Goal: Task Accomplishment & Management: Manage account settings

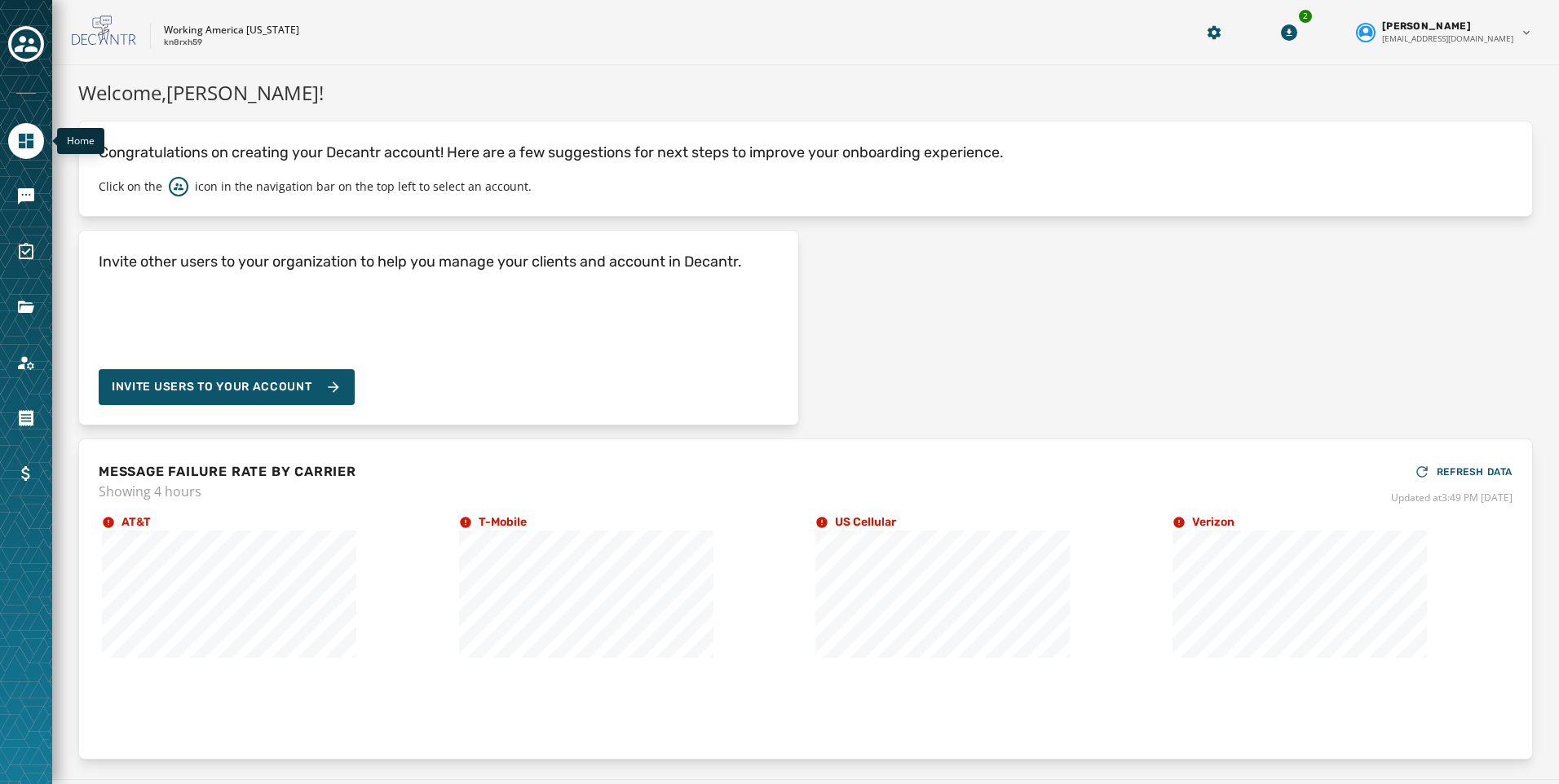
click at [270, 1] on div "Working America [US_STATE] kn8rxh59 2 [PERSON_NAME] [PERSON_NAME][EMAIL_ADDRESS…" at bounding box center [806, 32] width 1507 height 65
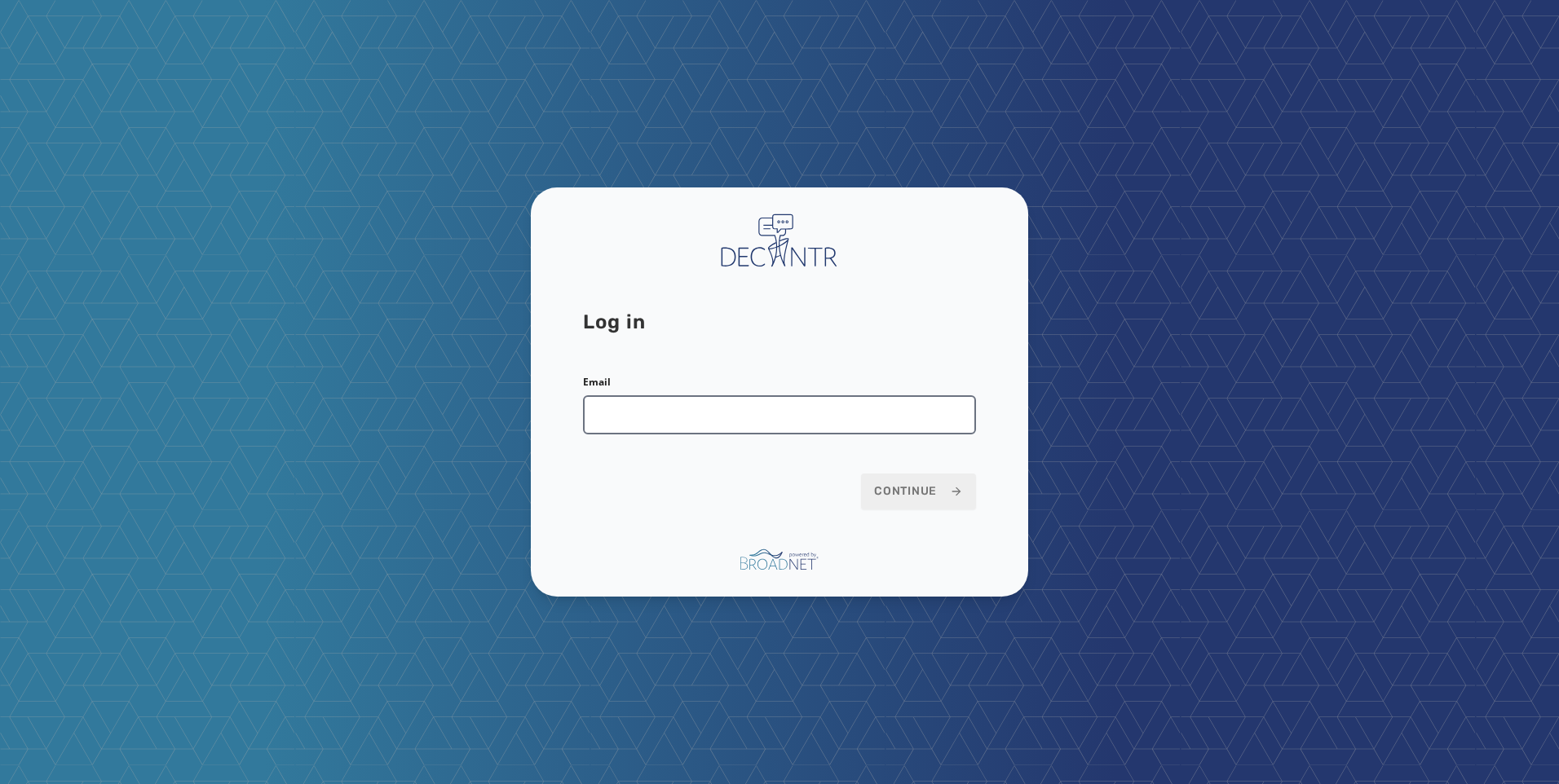
click at [748, 423] on input "Email" at bounding box center [780, 415] width 393 height 39
type input "**********"
click at [917, 489] on span "Continue" at bounding box center [919, 491] width 89 height 16
click at [938, 489] on span "Continue" at bounding box center [919, 491] width 89 height 16
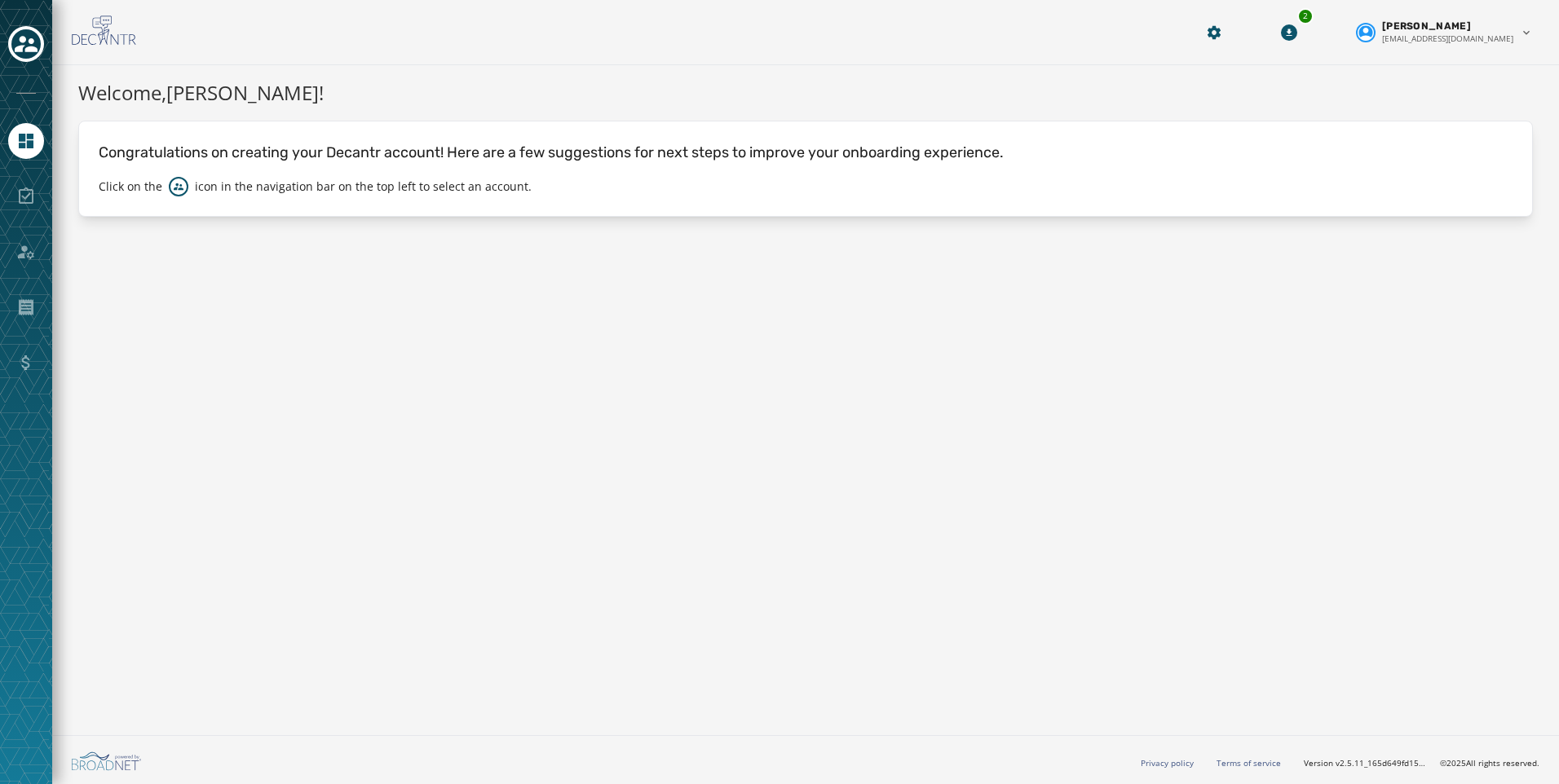
click at [4, 36] on div at bounding box center [26, 392] width 52 height 784
click at [19, 39] on icon "Toggle account select drawer" at bounding box center [26, 44] width 23 height 16
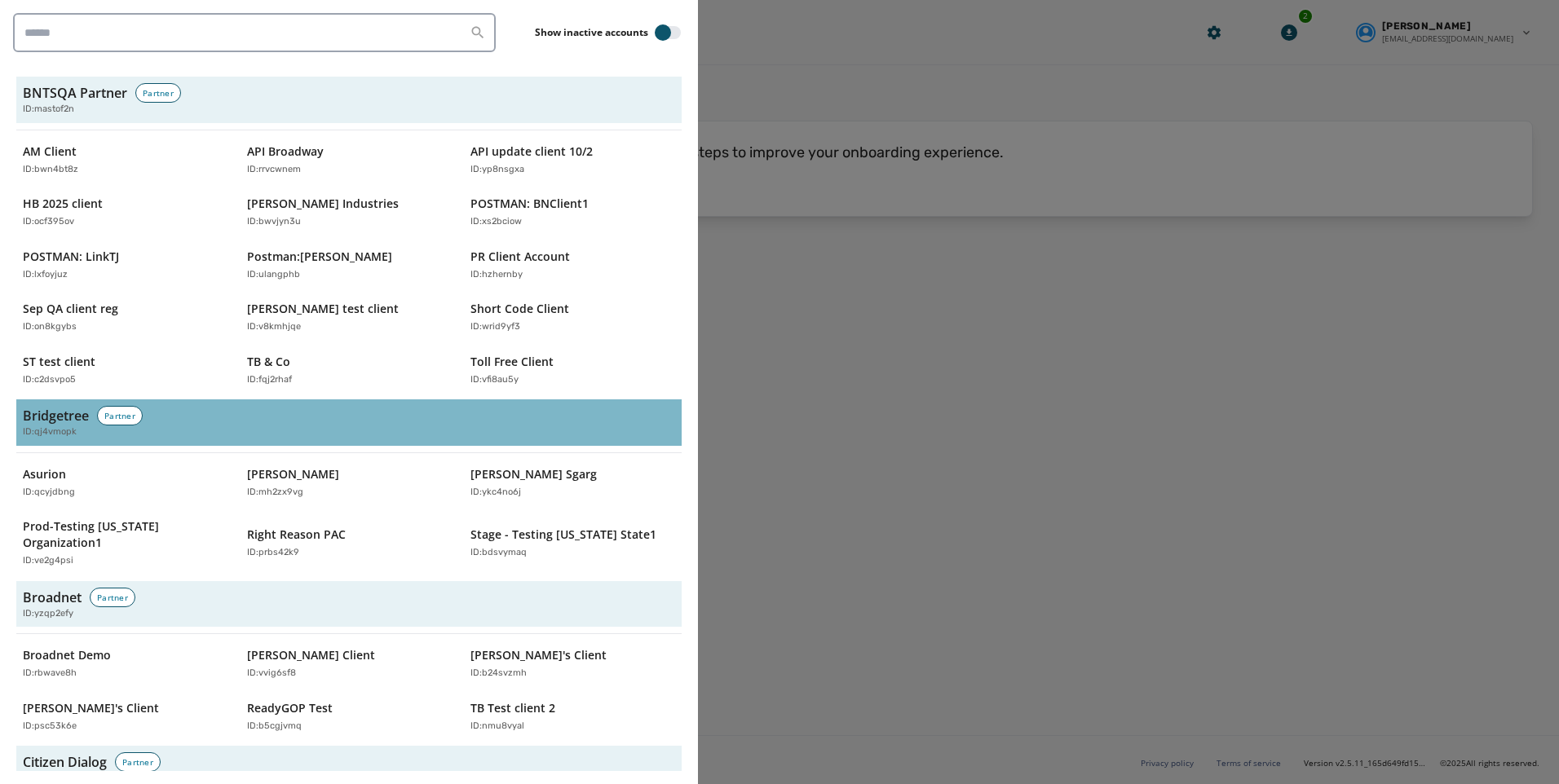
scroll to position [326, 0]
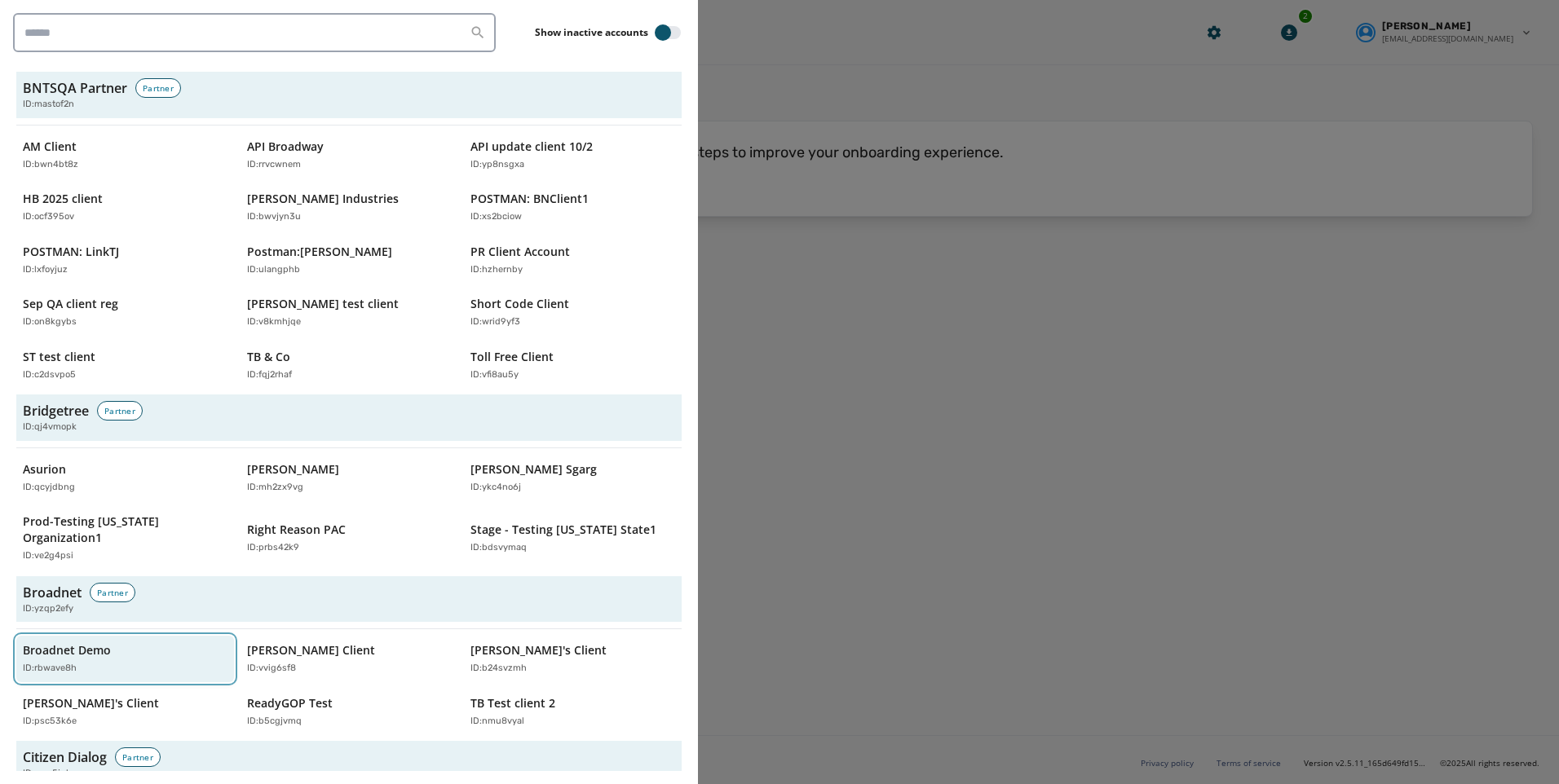
click at [129, 642] on div "Broadnet Demo ID: rbwave8h" at bounding box center [117, 658] width 189 height 34
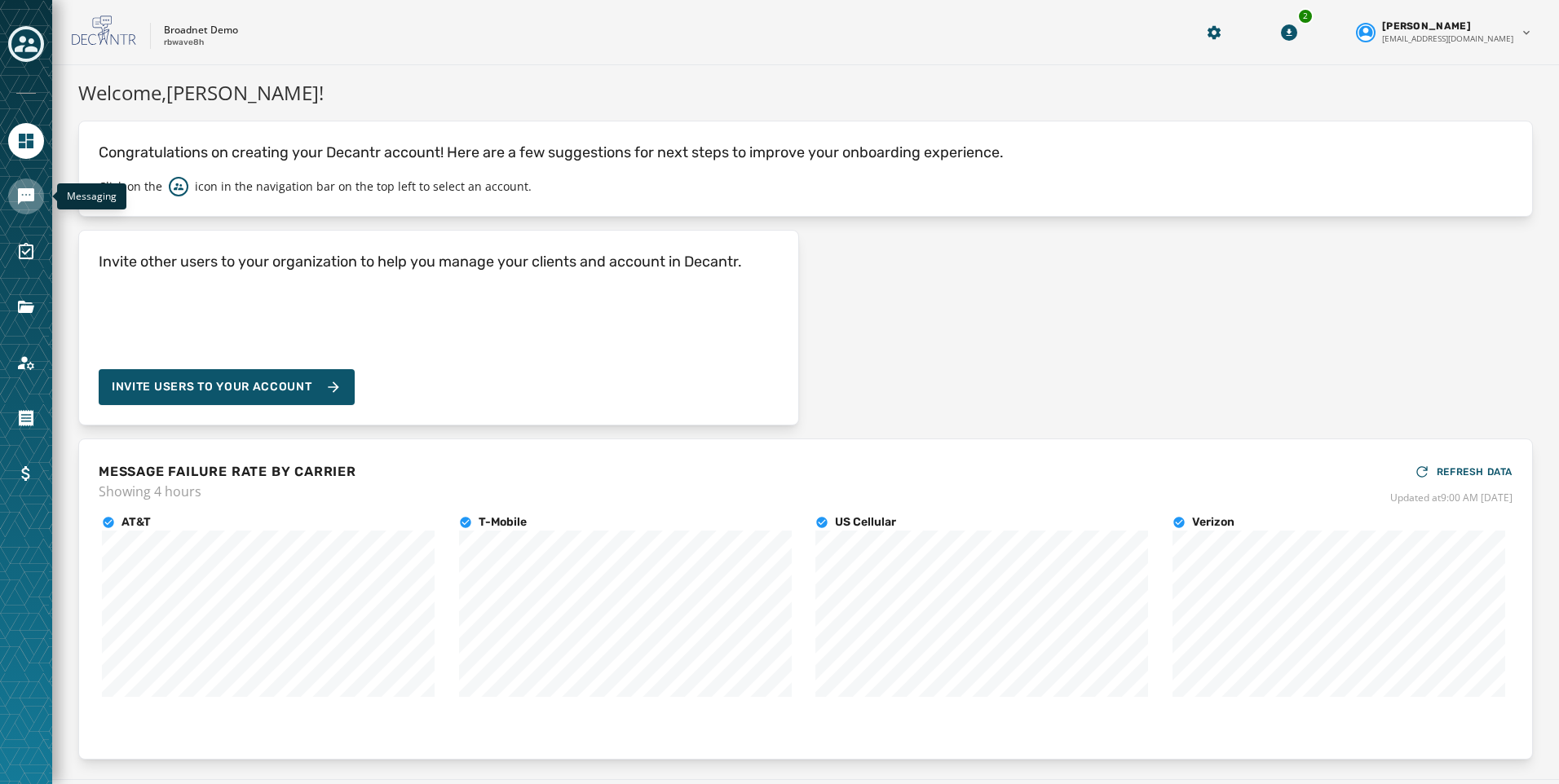
click at [30, 185] on link "Navigate to Messaging" at bounding box center [25, 196] width 36 height 36
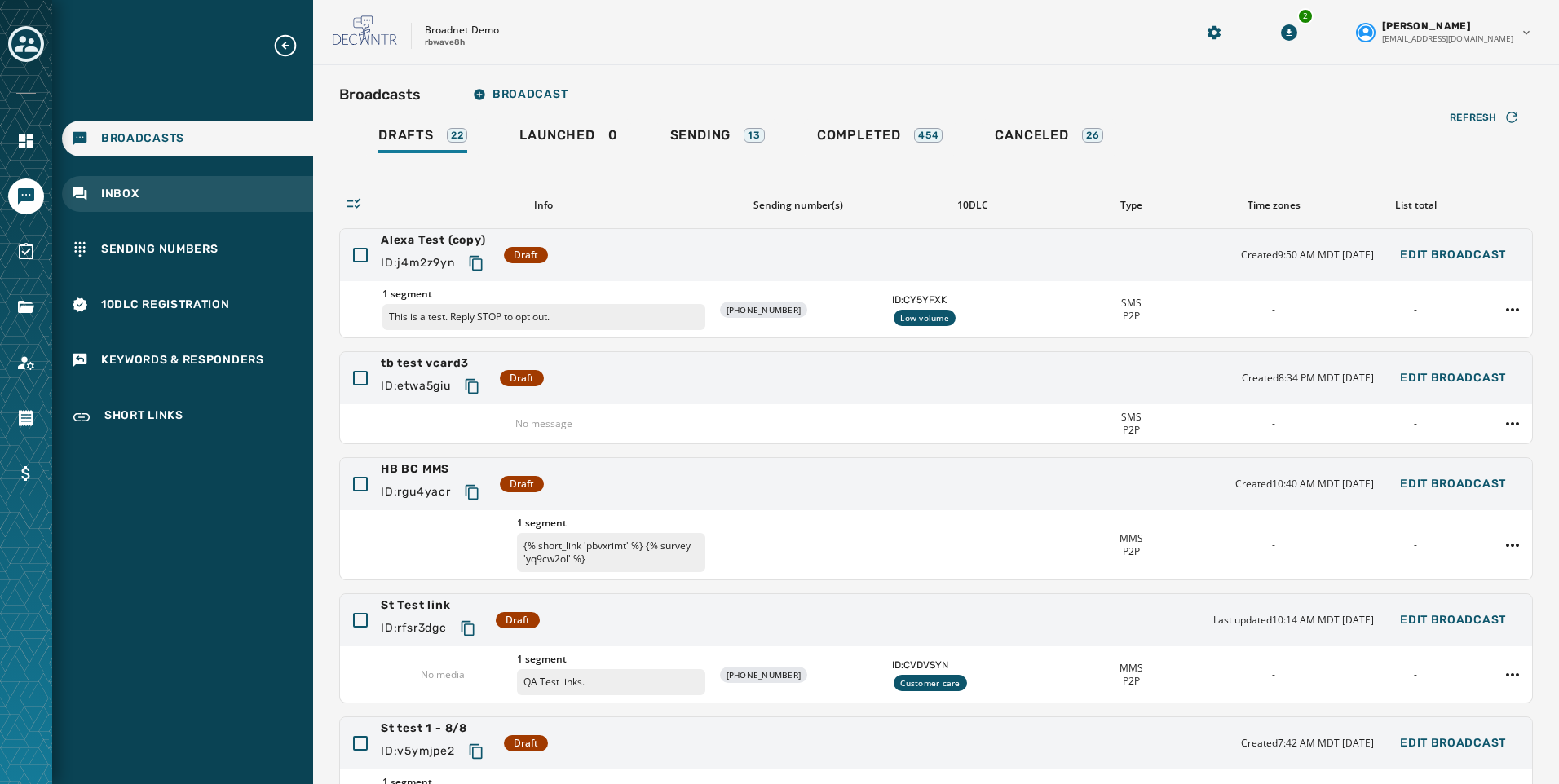
click at [102, 183] on div "Inbox" at bounding box center [188, 193] width 251 height 36
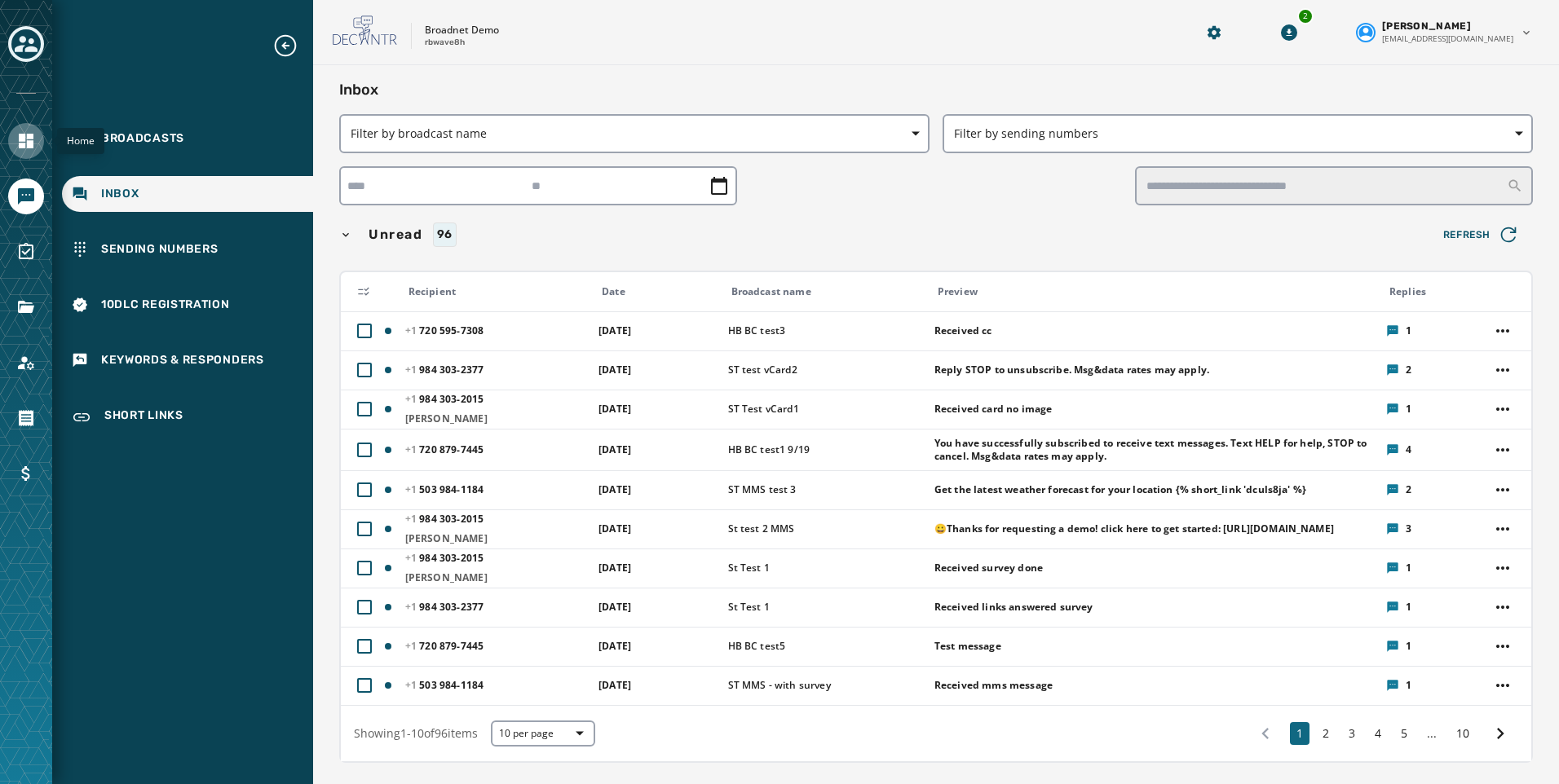
click at [23, 141] on icon "Navigate to Home" at bounding box center [25, 140] width 15 height 15
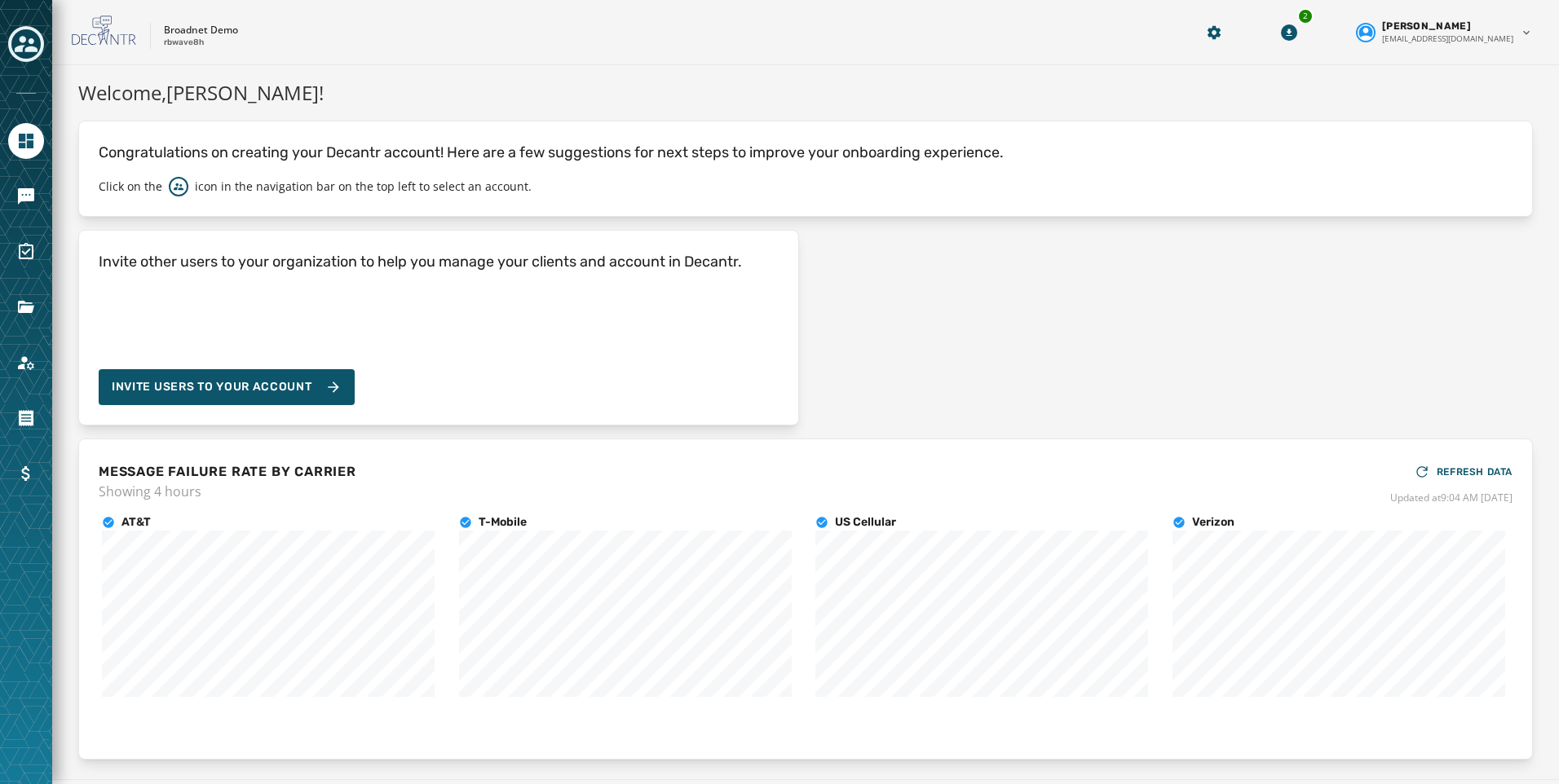
click at [30, 329] on div at bounding box center [26, 392] width 52 height 784
click at [27, 315] on icon "Navigate to Files" at bounding box center [26, 307] width 19 height 19
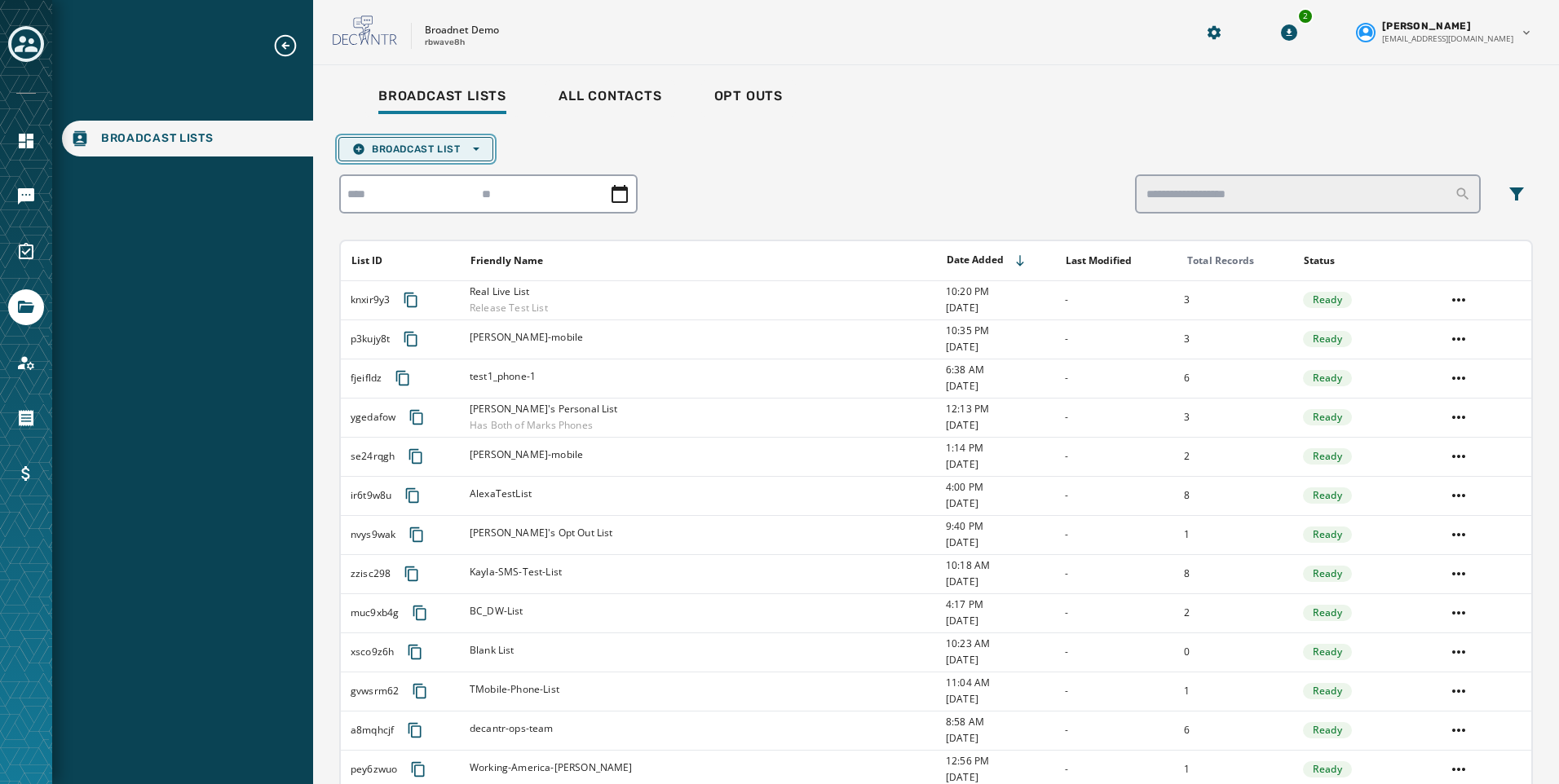
click at [428, 143] on span "Broadcast List Open options" at bounding box center [416, 149] width 128 height 13
click at [430, 174] on span "Upload List" at bounding box center [416, 173] width 128 height 13
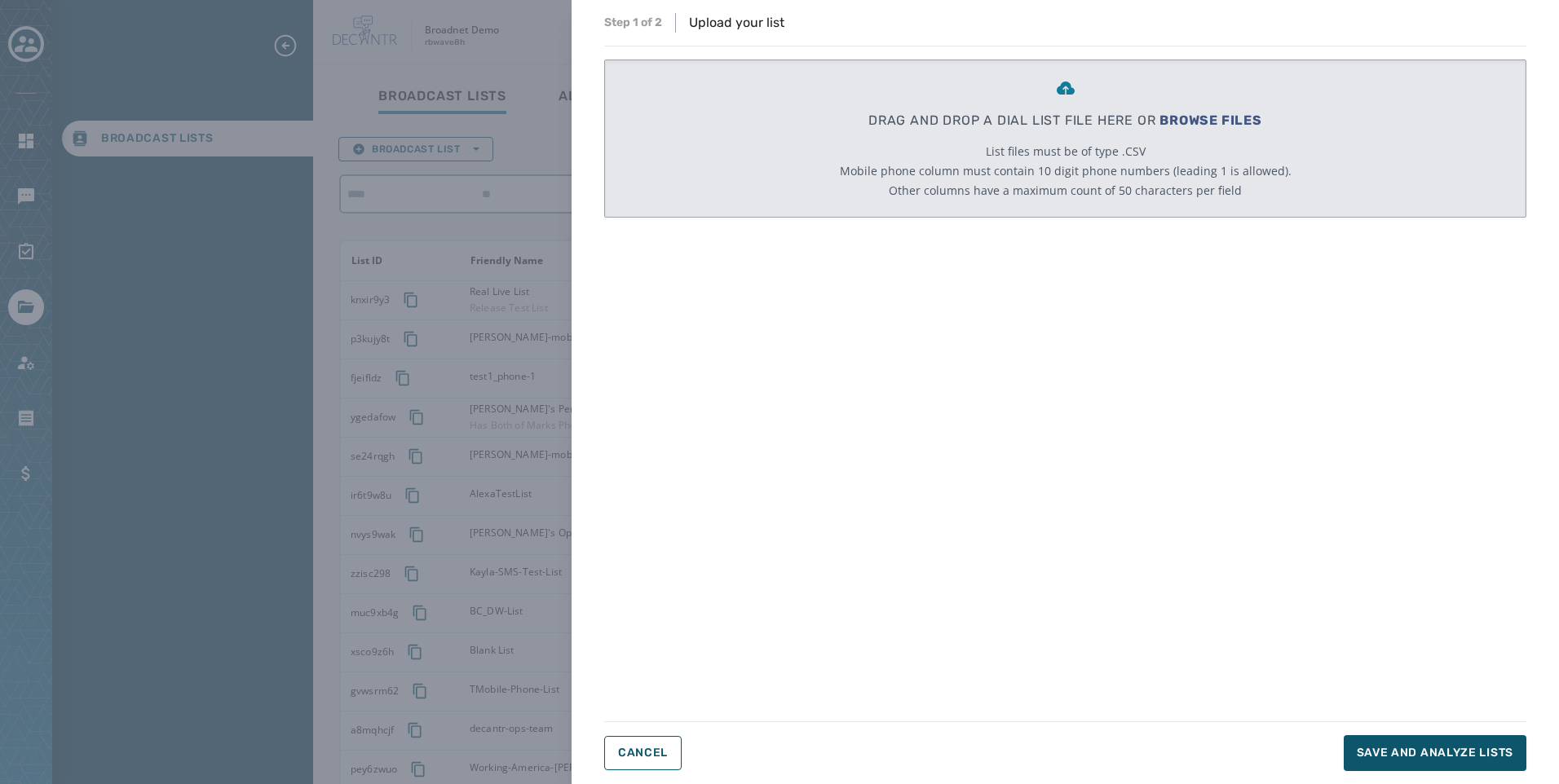
click at [1233, 118] on span "BROWSE FILES" at bounding box center [1211, 120] width 103 height 15
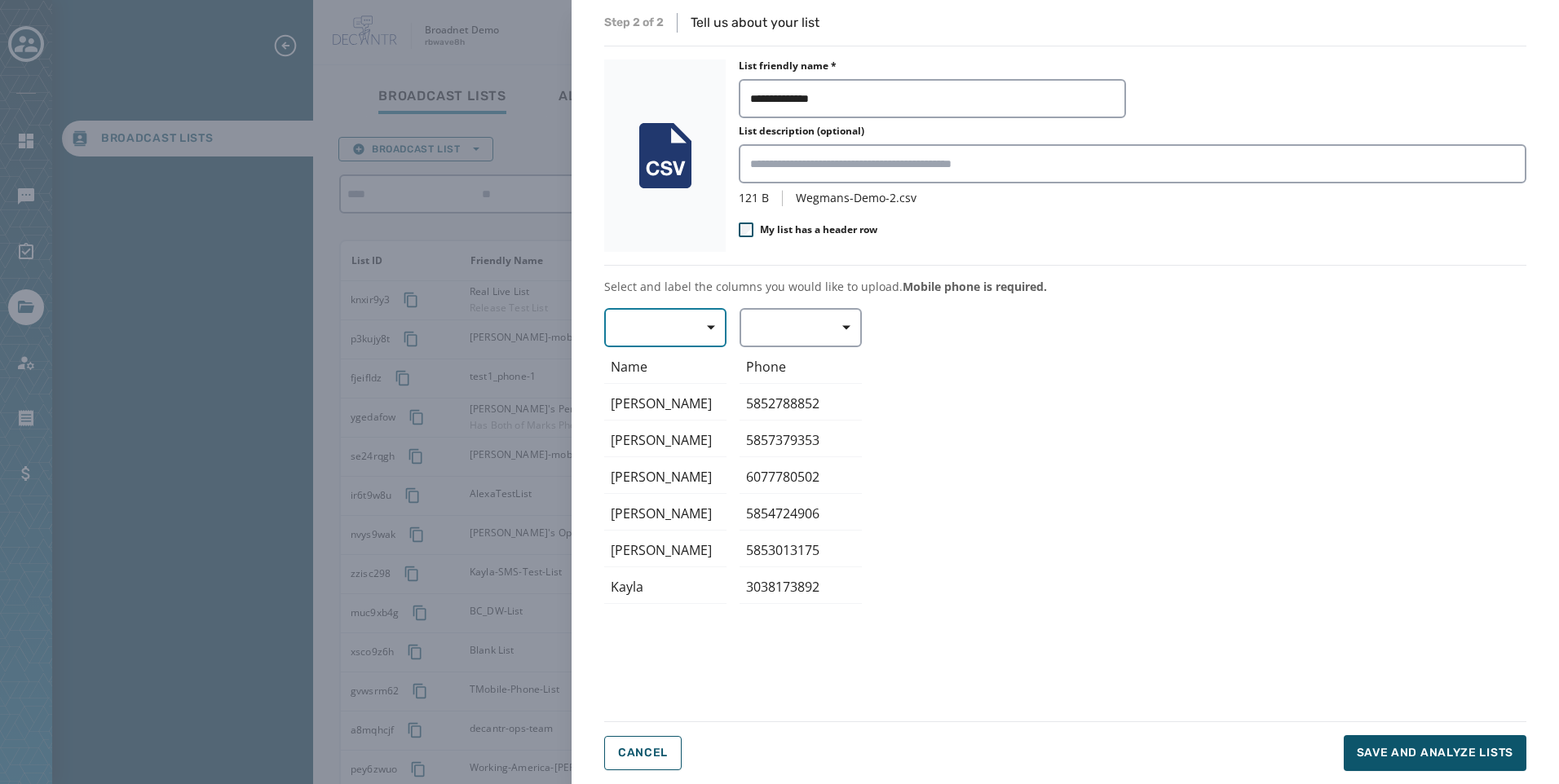
click at [708, 315] on span "button" at bounding box center [705, 328] width 39 height 33
click at [676, 432] on div "First Name" at bounding box center [662, 423] width 114 height 29
click at [827, 329] on span "button" at bounding box center [840, 328] width 39 height 33
click at [822, 371] on span "Mobile Phone" at bounding box center [797, 364] width 75 height 16
click at [951, 482] on div "First Name ﻿Name Angela Chris Ryan Matt Eric Kayla Mobile Phone Phone 585278885…" at bounding box center [1065, 505] width 922 height 392
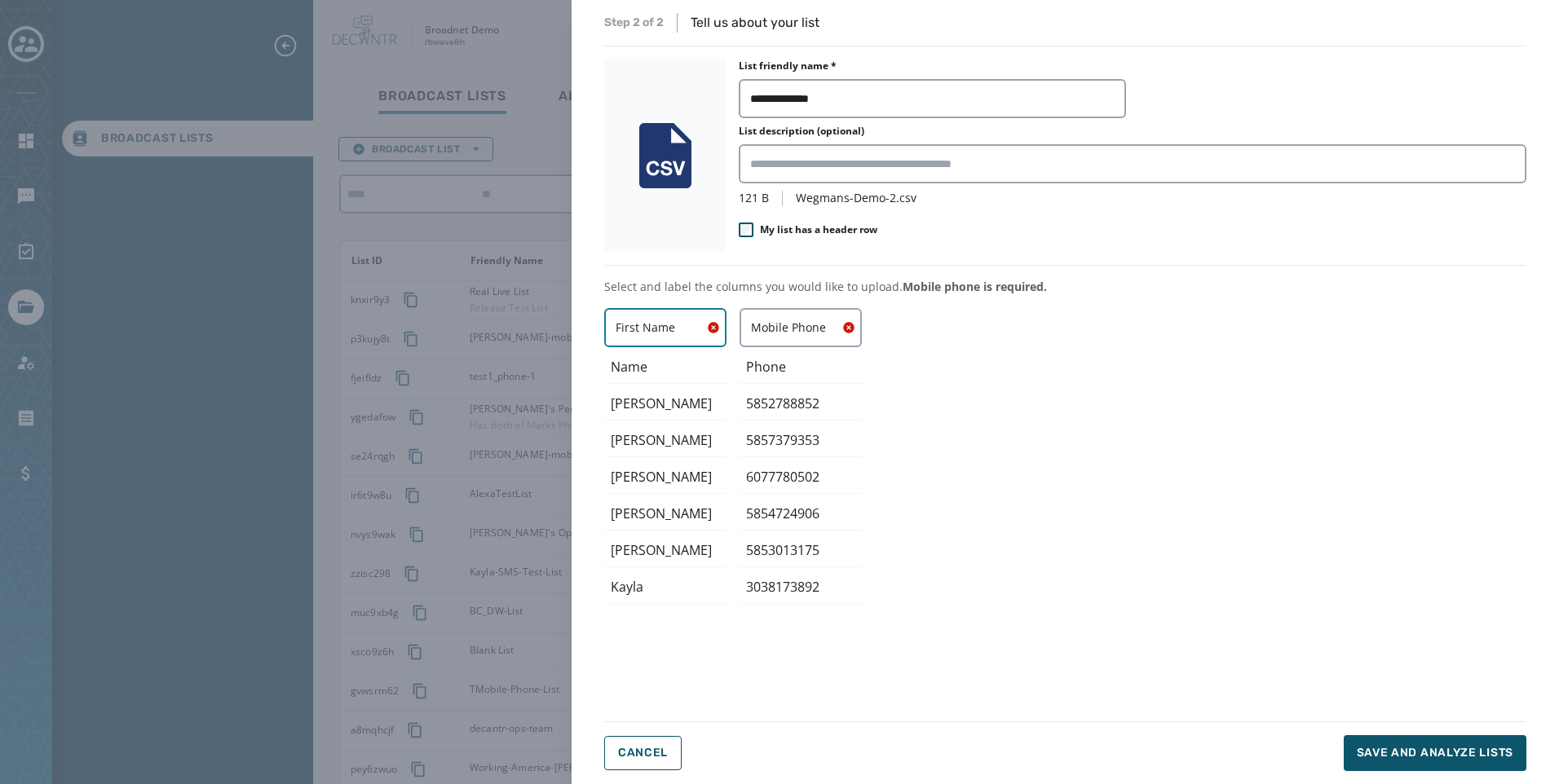
click at [703, 323] on span "First Name" at bounding box center [664, 327] width 100 height 16
click at [684, 421] on span "First Name" at bounding box center [662, 423] width 75 height 16
click at [1360, 754] on span "Save and analyze lists" at bounding box center [1435, 752] width 157 height 16
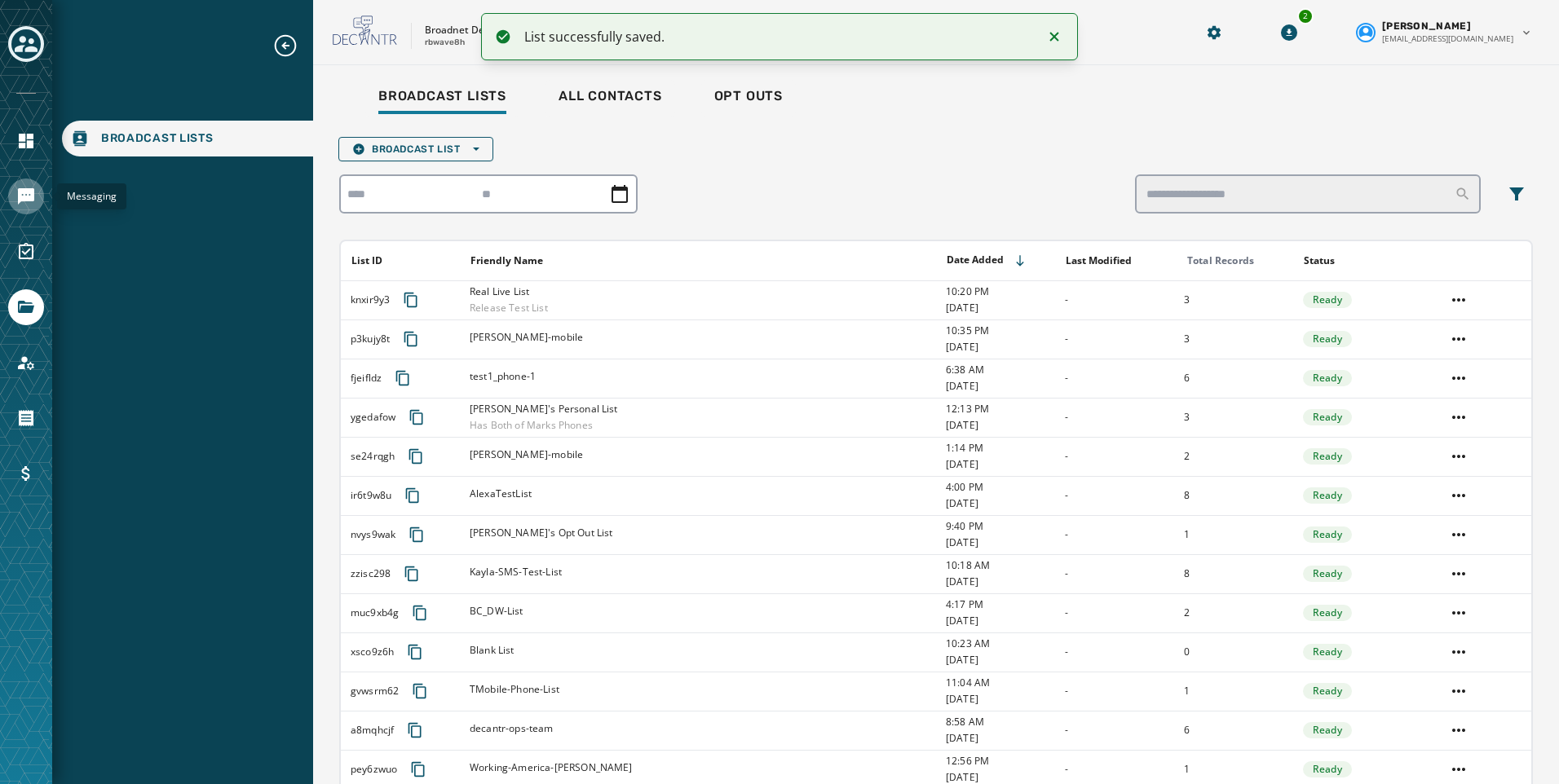
click at [27, 199] on icon "Navigate to Messaging" at bounding box center [26, 196] width 16 height 16
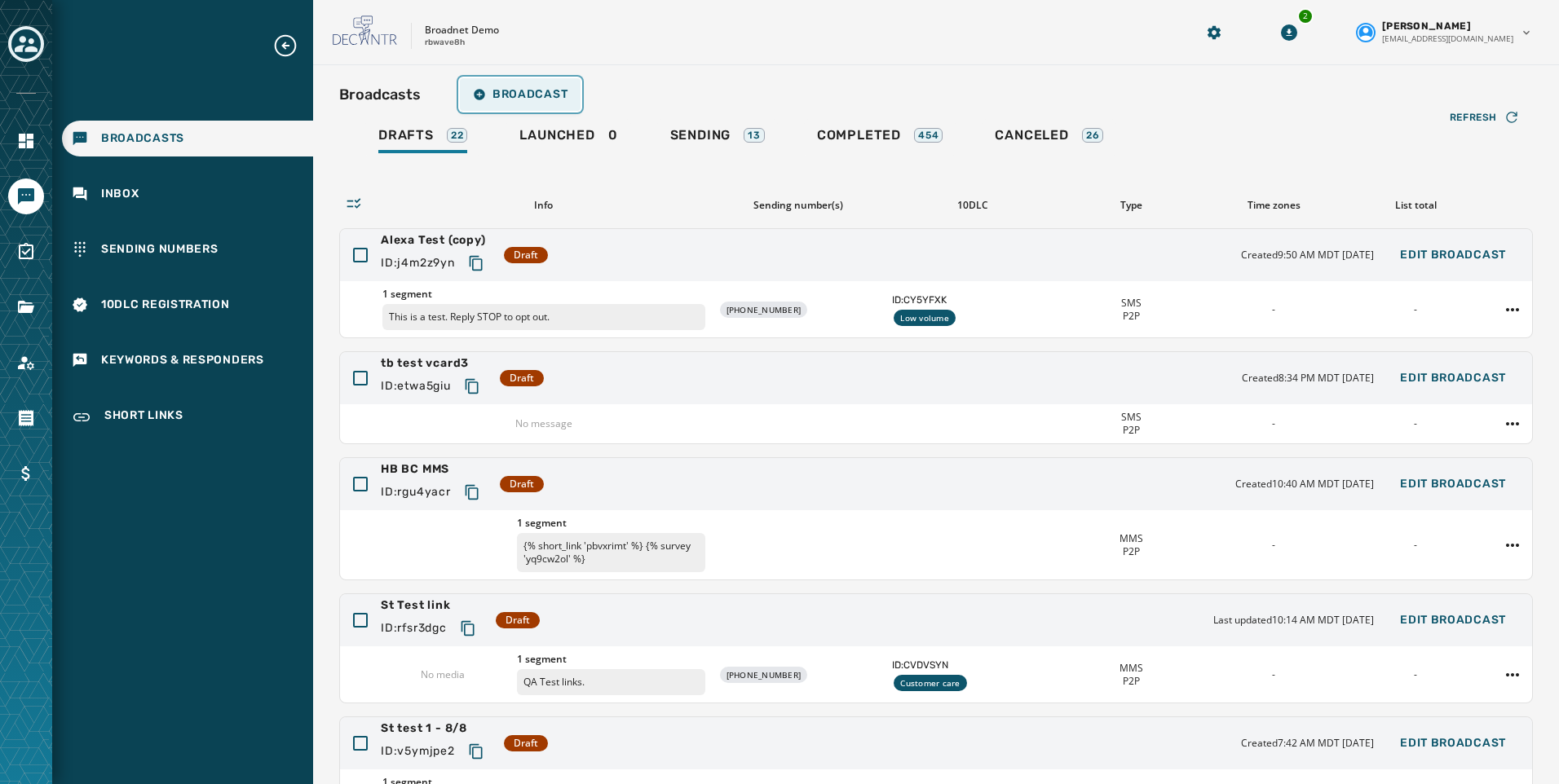
click at [496, 97] on span "Broadcast" at bounding box center [520, 94] width 95 height 13
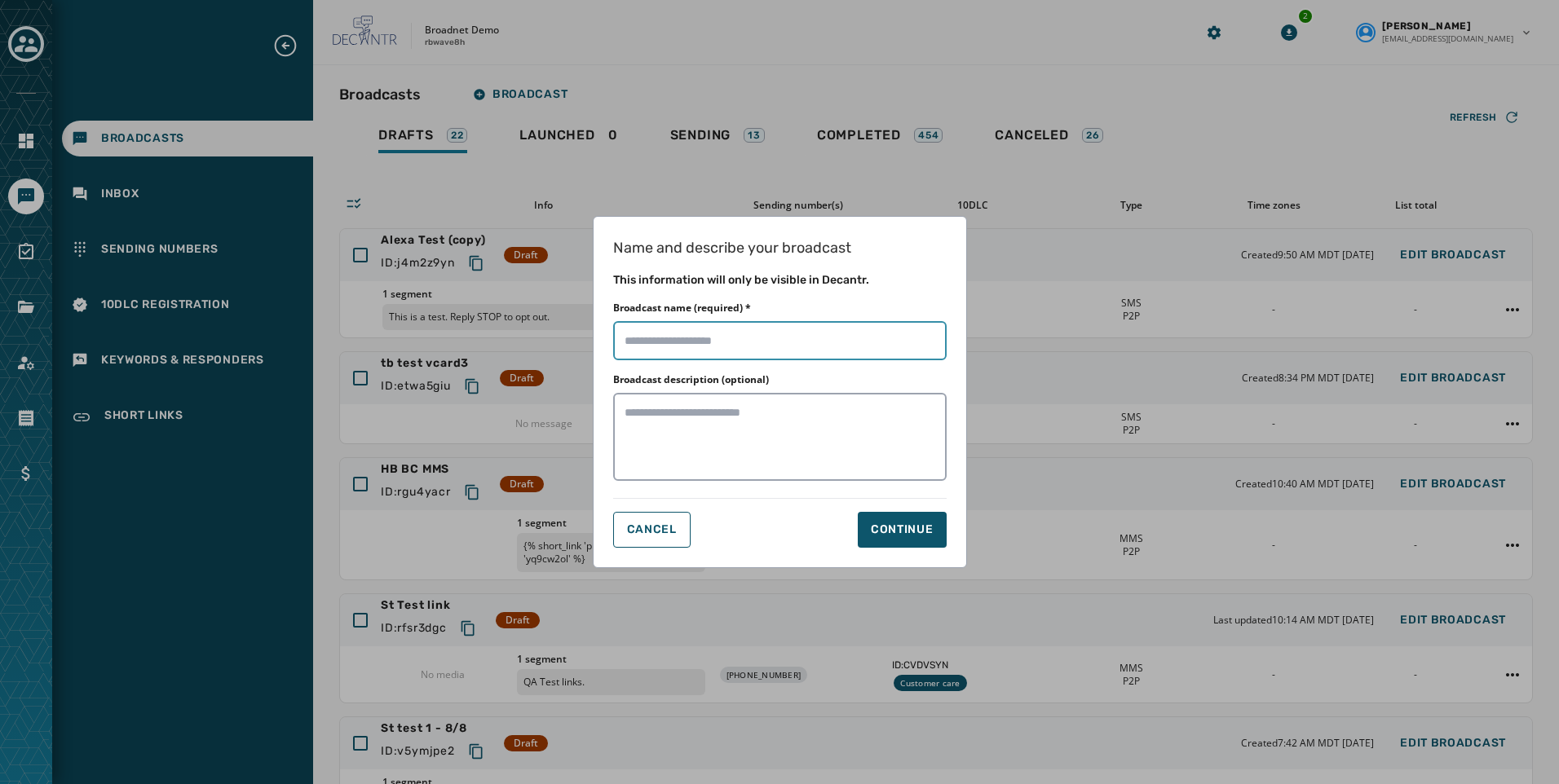
click at [725, 347] on input "Broadcast name (required) *" at bounding box center [780, 340] width 334 height 39
type input "**********"
click at [640, 410] on textarea "Broadcast description (optional)" at bounding box center [780, 436] width 334 height 88
click at [906, 530] on div "Continue" at bounding box center [901, 530] width 63 height 16
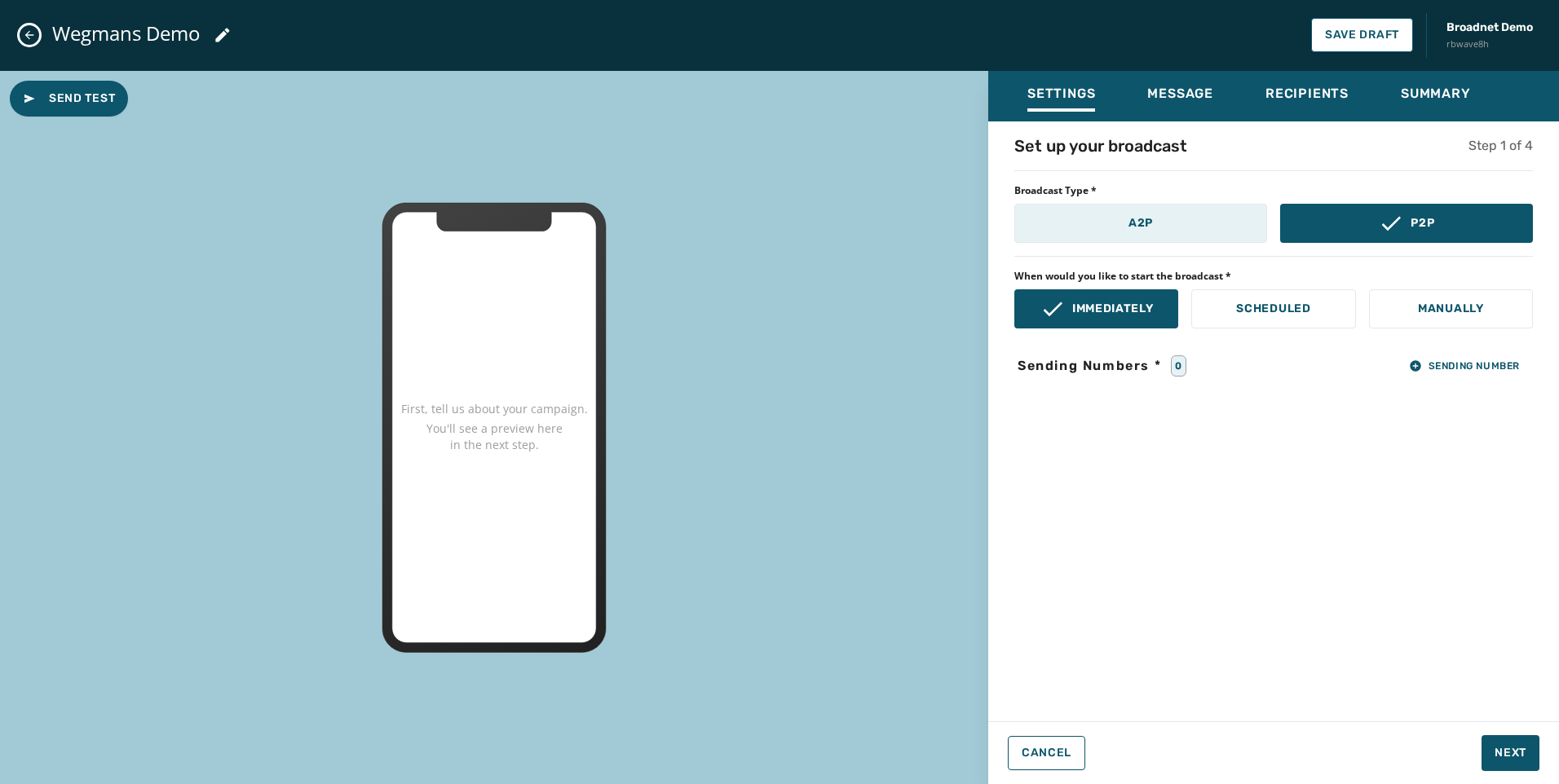
click at [1171, 221] on button "A2P" at bounding box center [1140, 223] width 252 height 39
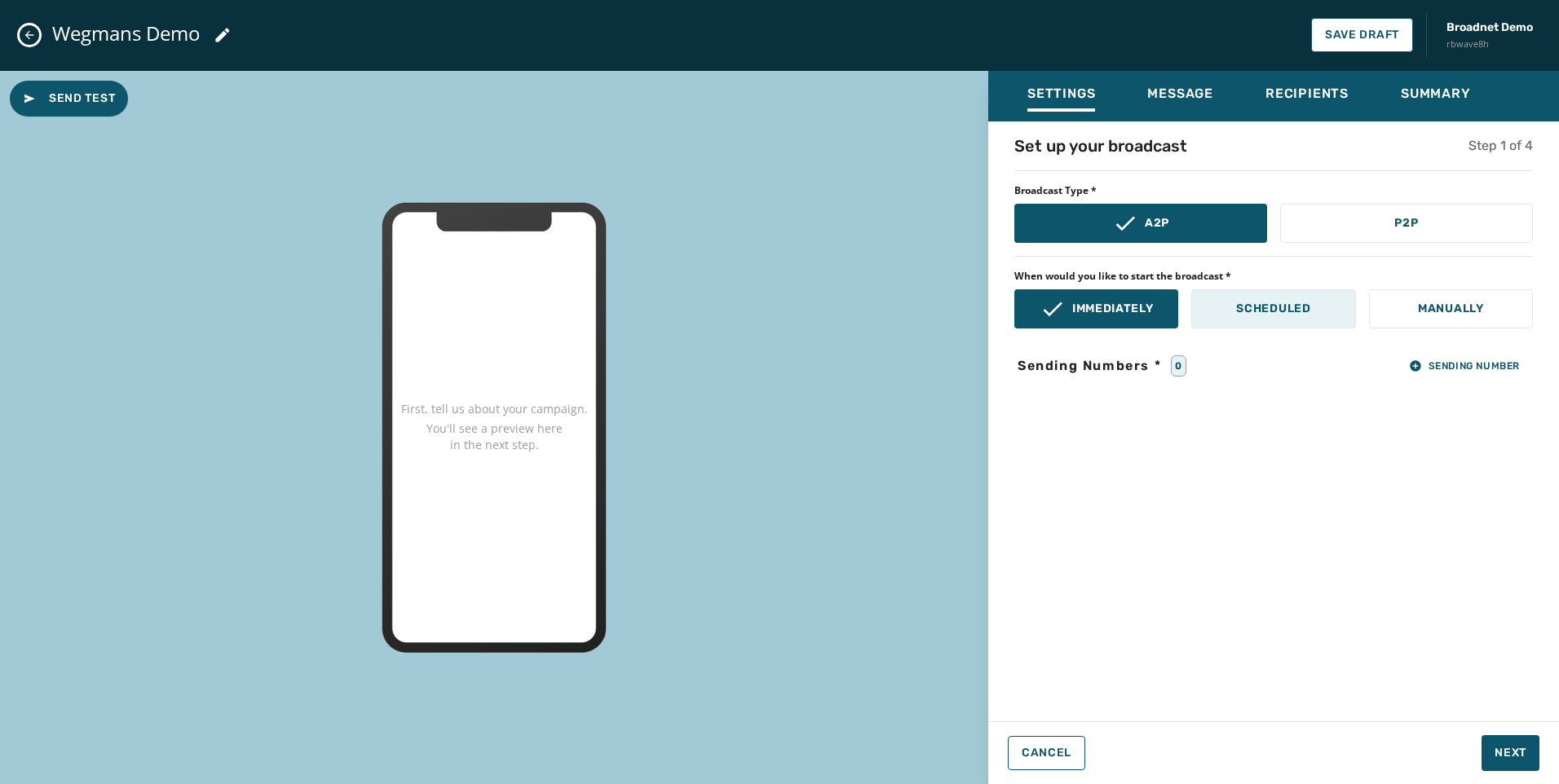
click at [1306, 310] on p "Scheduled" at bounding box center [1273, 308] width 74 height 16
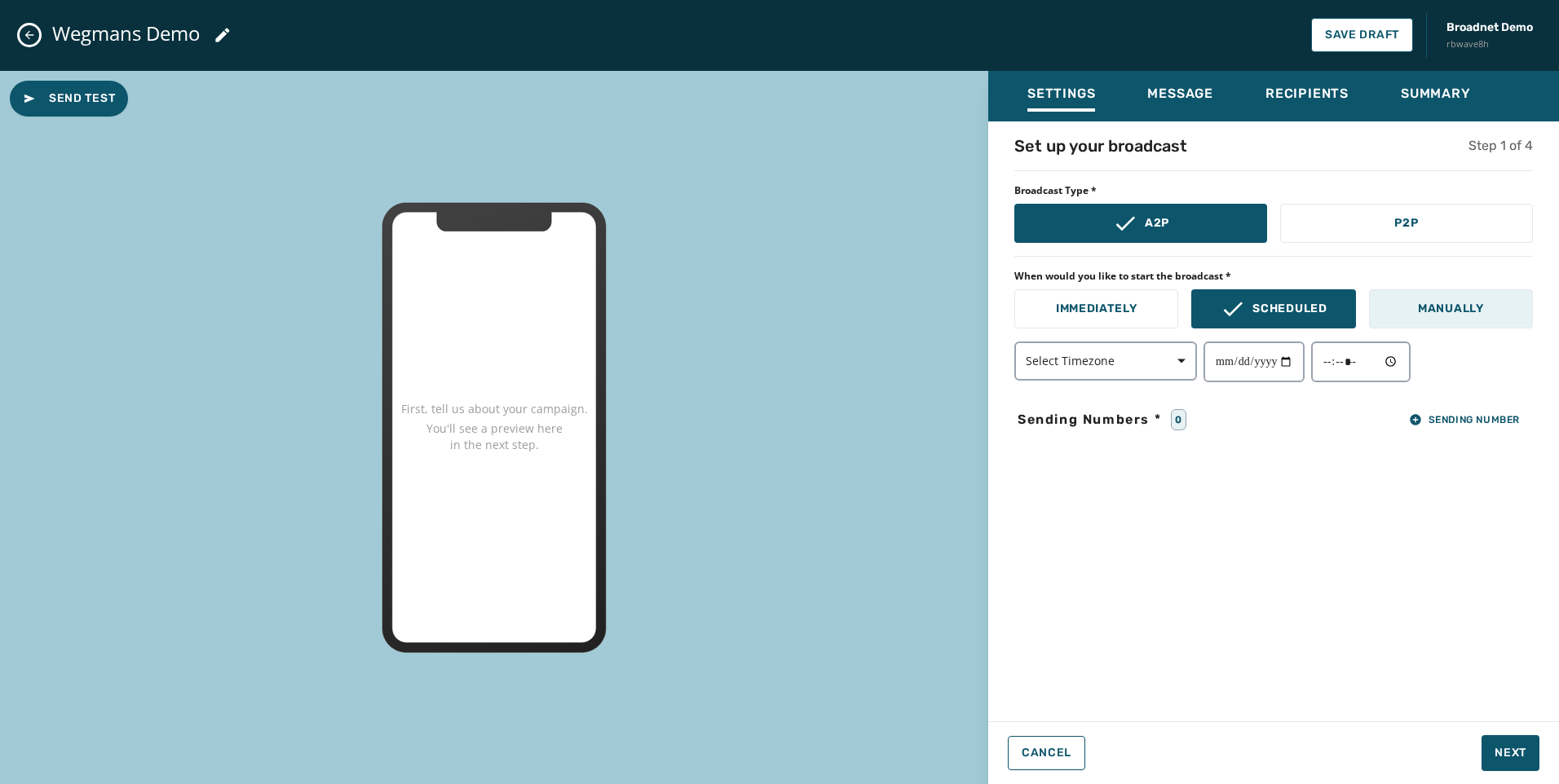
click at [1450, 311] on p "Manually" at bounding box center [1451, 308] width 66 height 16
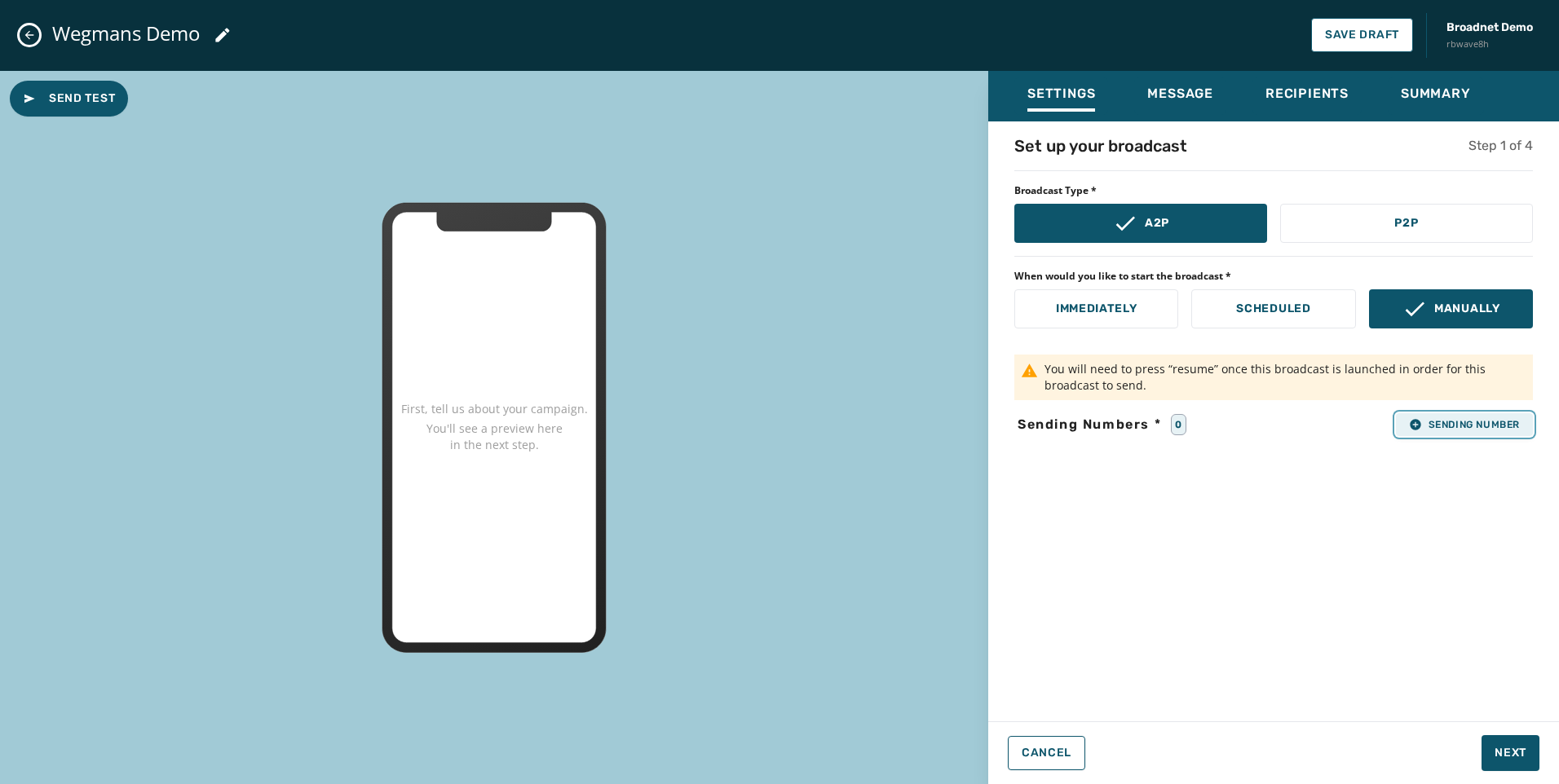
click at [1422, 418] on span "Sending Number" at bounding box center [1464, 423] width 111 height 13
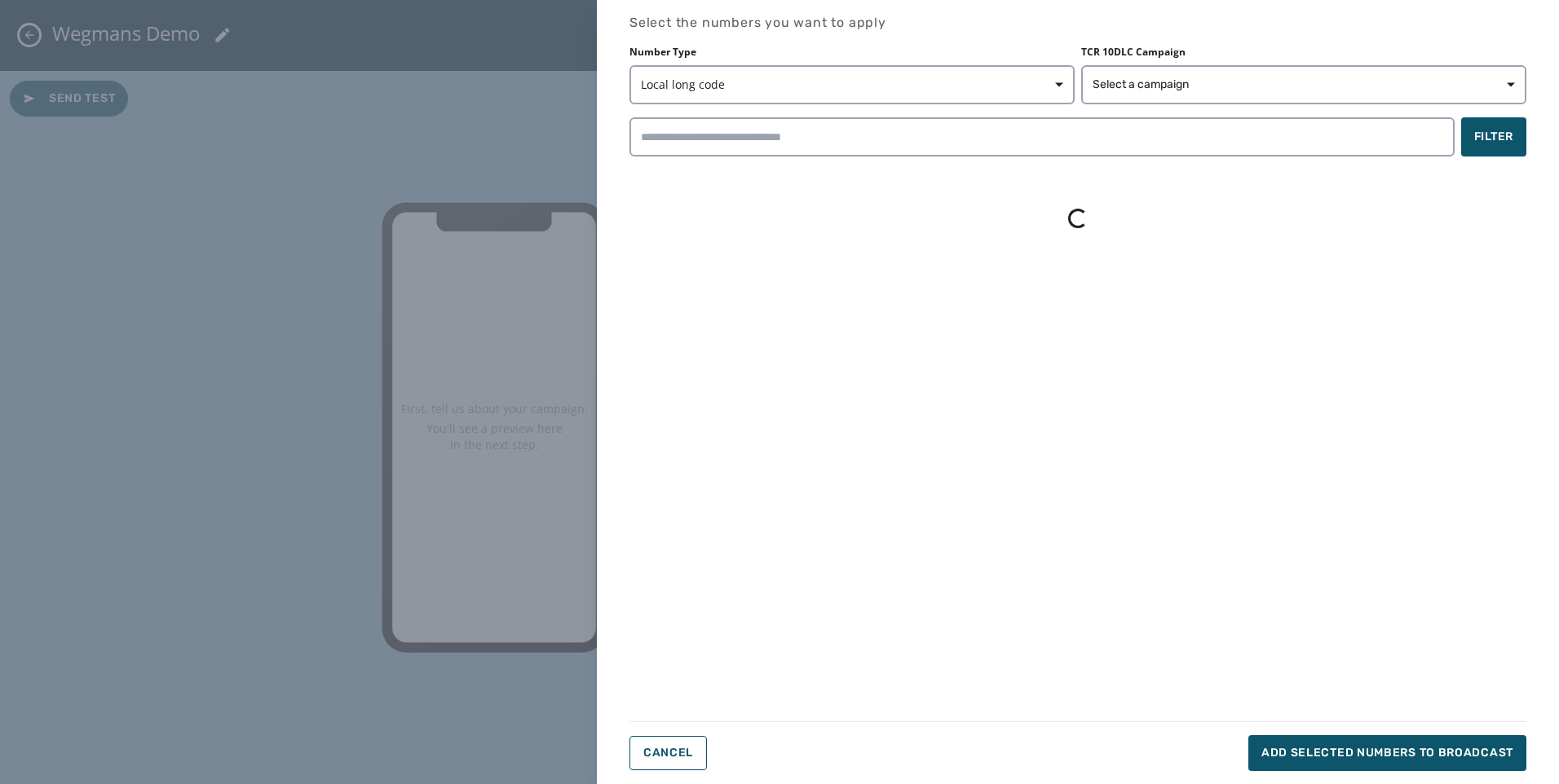
click at [1420, 421] on div "Select the numbers you want to apply Number Type Local long code TCR 10DLC Camp…" at bounding box center [780, 392] width 1559 height 784
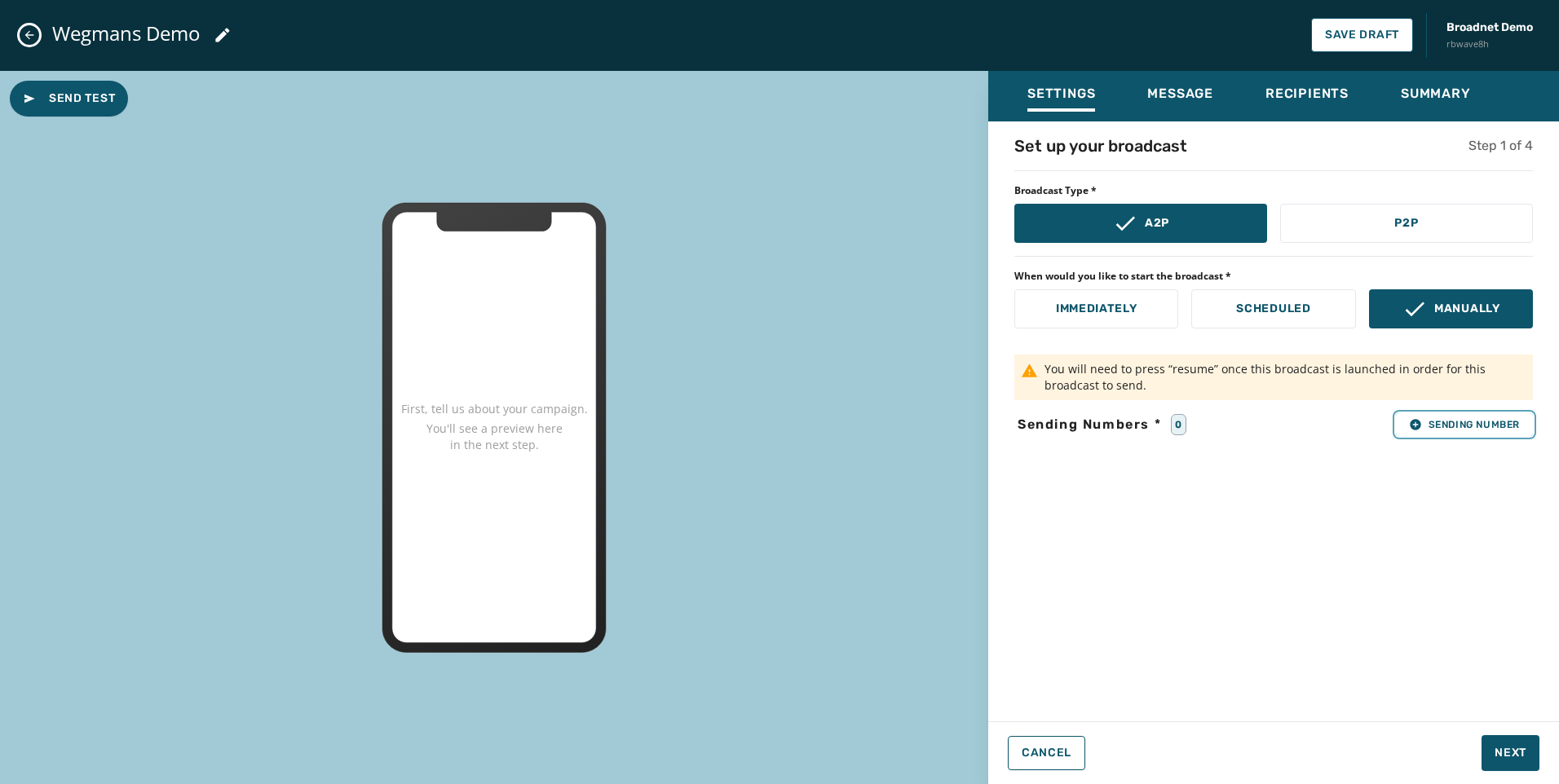
click at [1420, 421] on span "Sending Number" at bounding box center [1464, 423] width 111 height 13
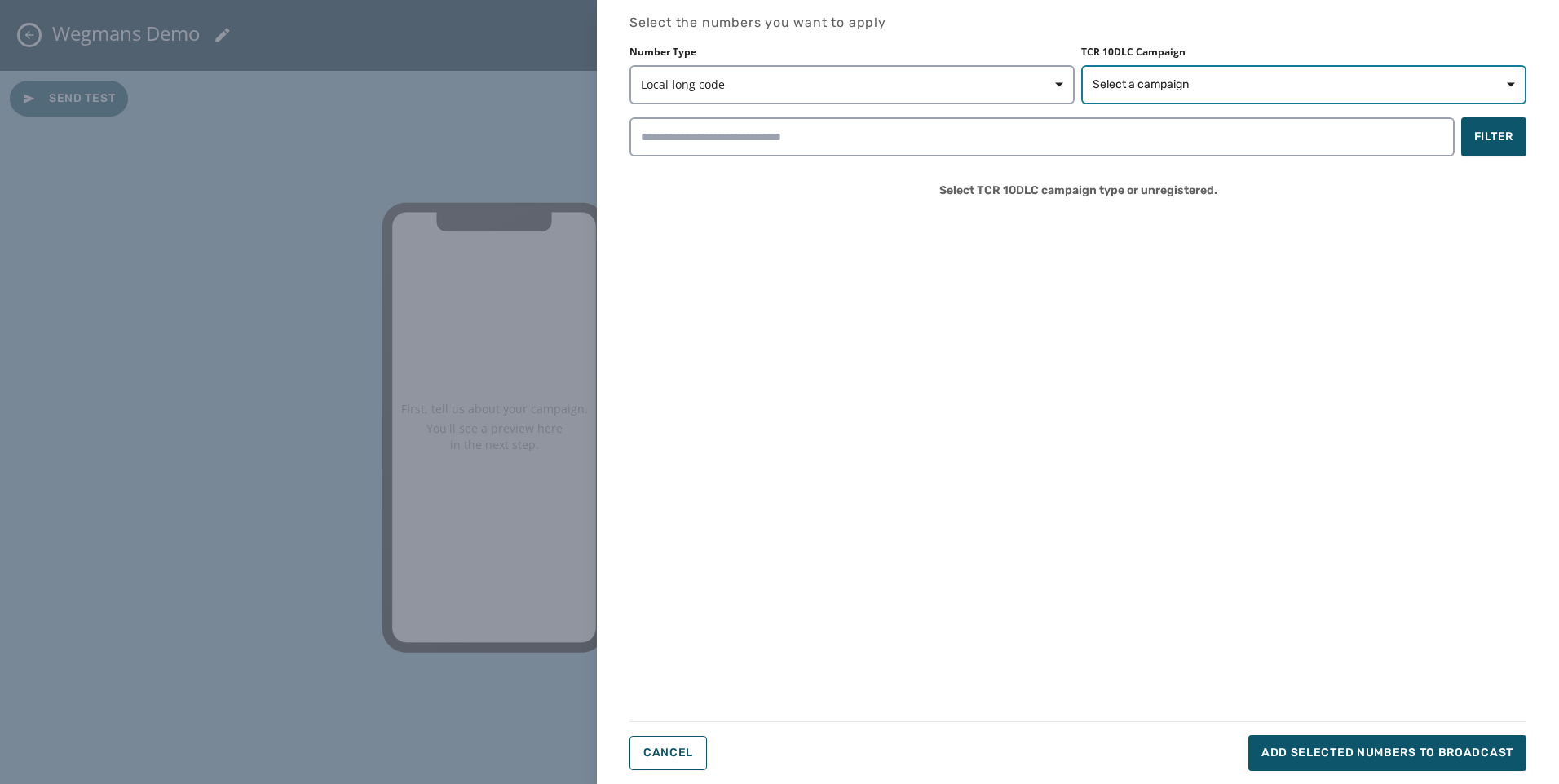
click at [1133, 86] on span "Select a campaign" at bounding box center [1140, 84] width 96 height 16
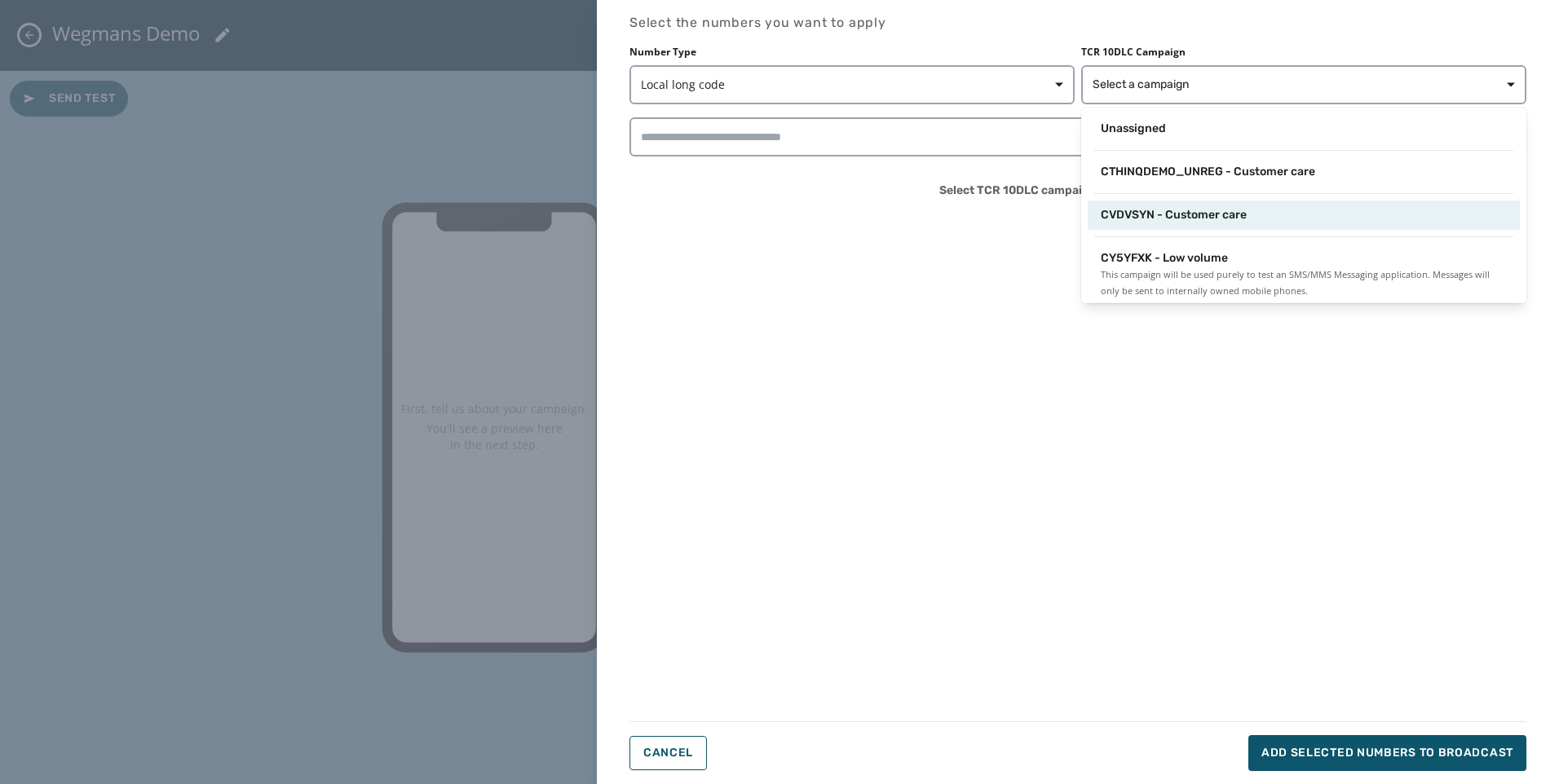
click at [1165, 213] on span "CVDVSYN - Customer care" at bounding box center [1173, 215] width 146 height 16
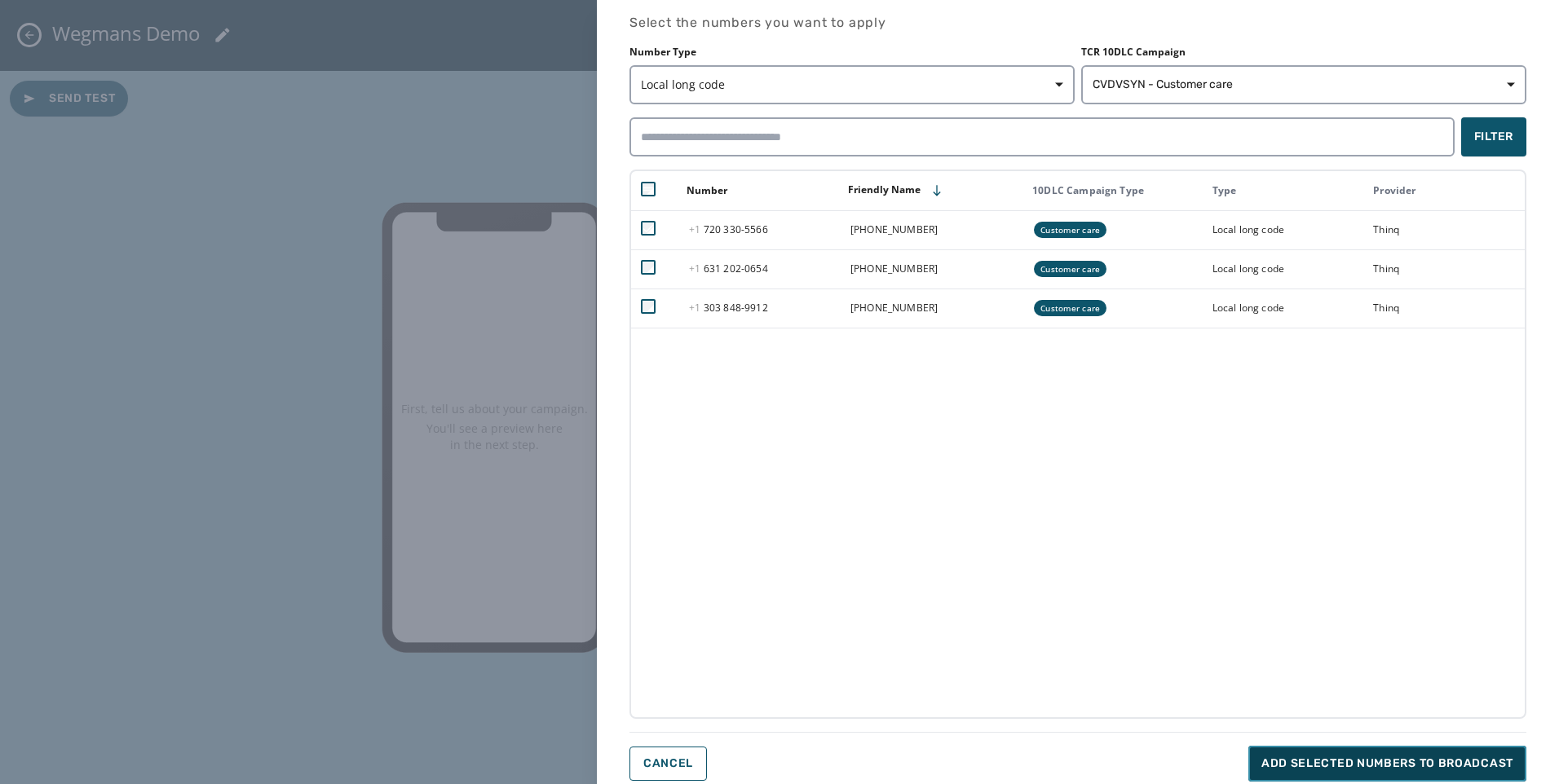
click at [1377, 762] on span "Add selected numbers to broadcast" at bounding box center [1387, 763] width 251 height 16
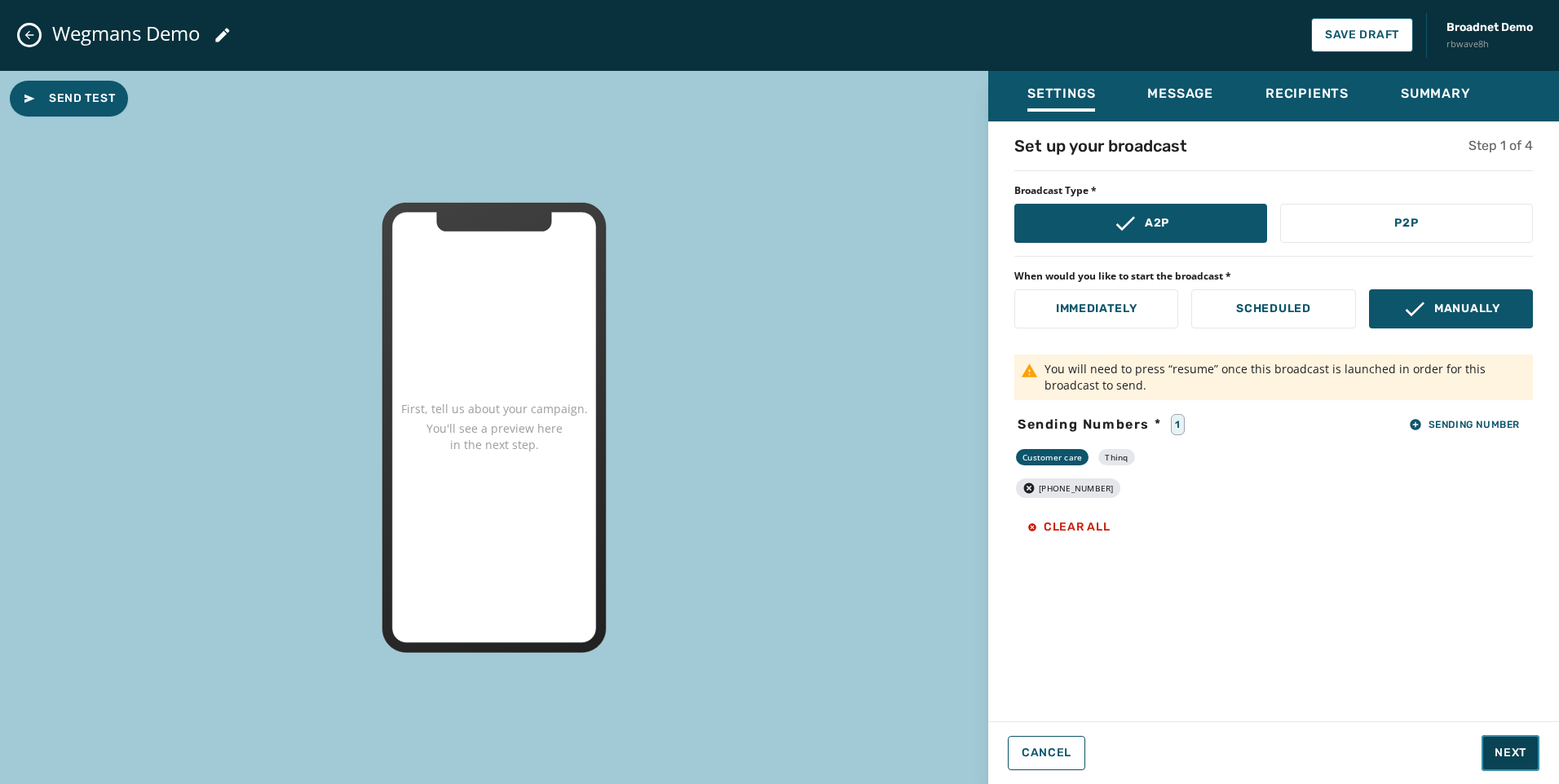
click at [1498, 760] on span "Next" at bounding box center [1510, 752] width 32 height 16
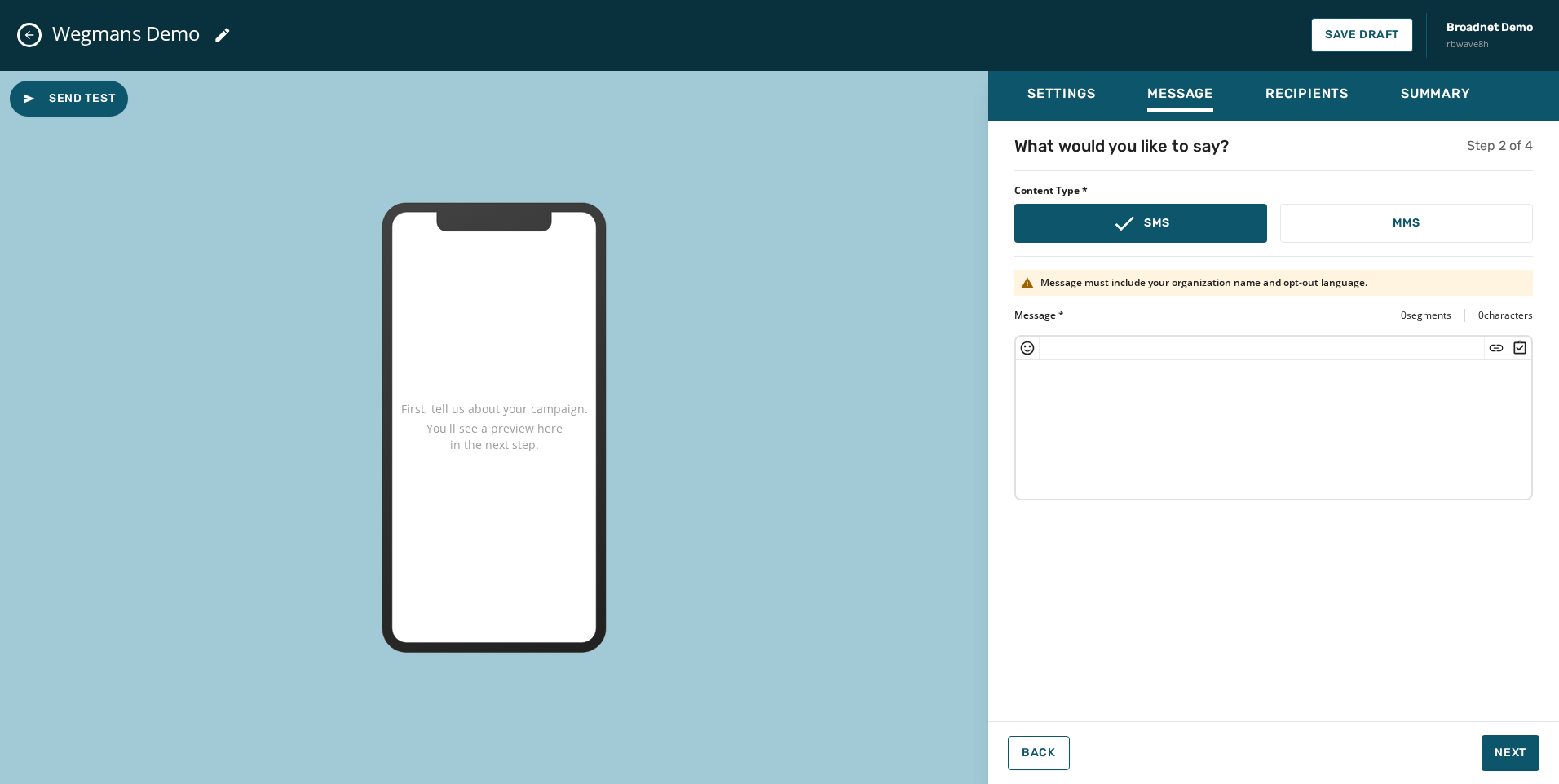
click at [1272, 421] on textarea at bounding box center [1273, 427] width 515 height 133
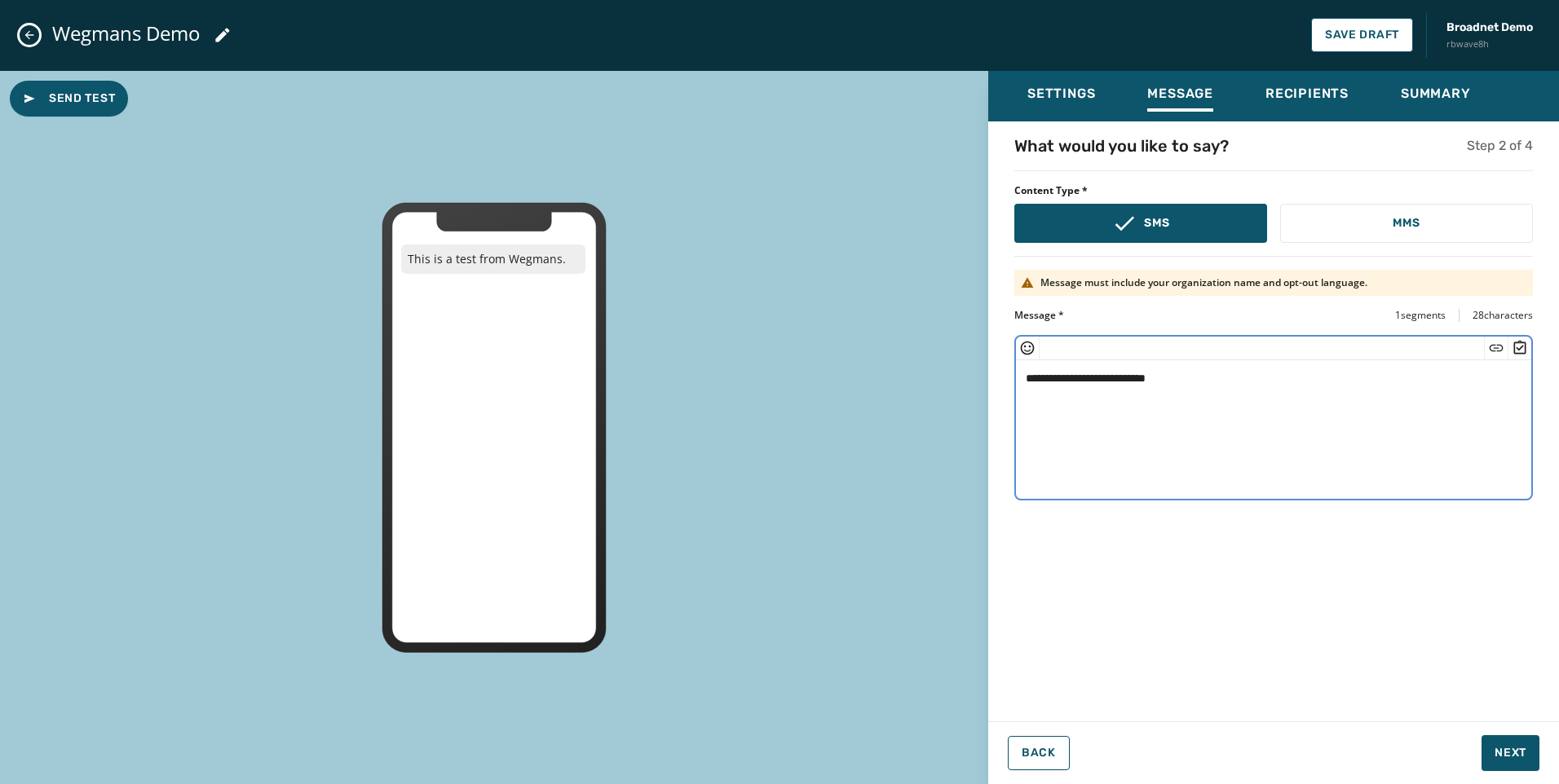
click at [1492, 346] on icon "Insert Short Link" at bounding box center [1495, 348] width 16 height 16
type textarea "**********"
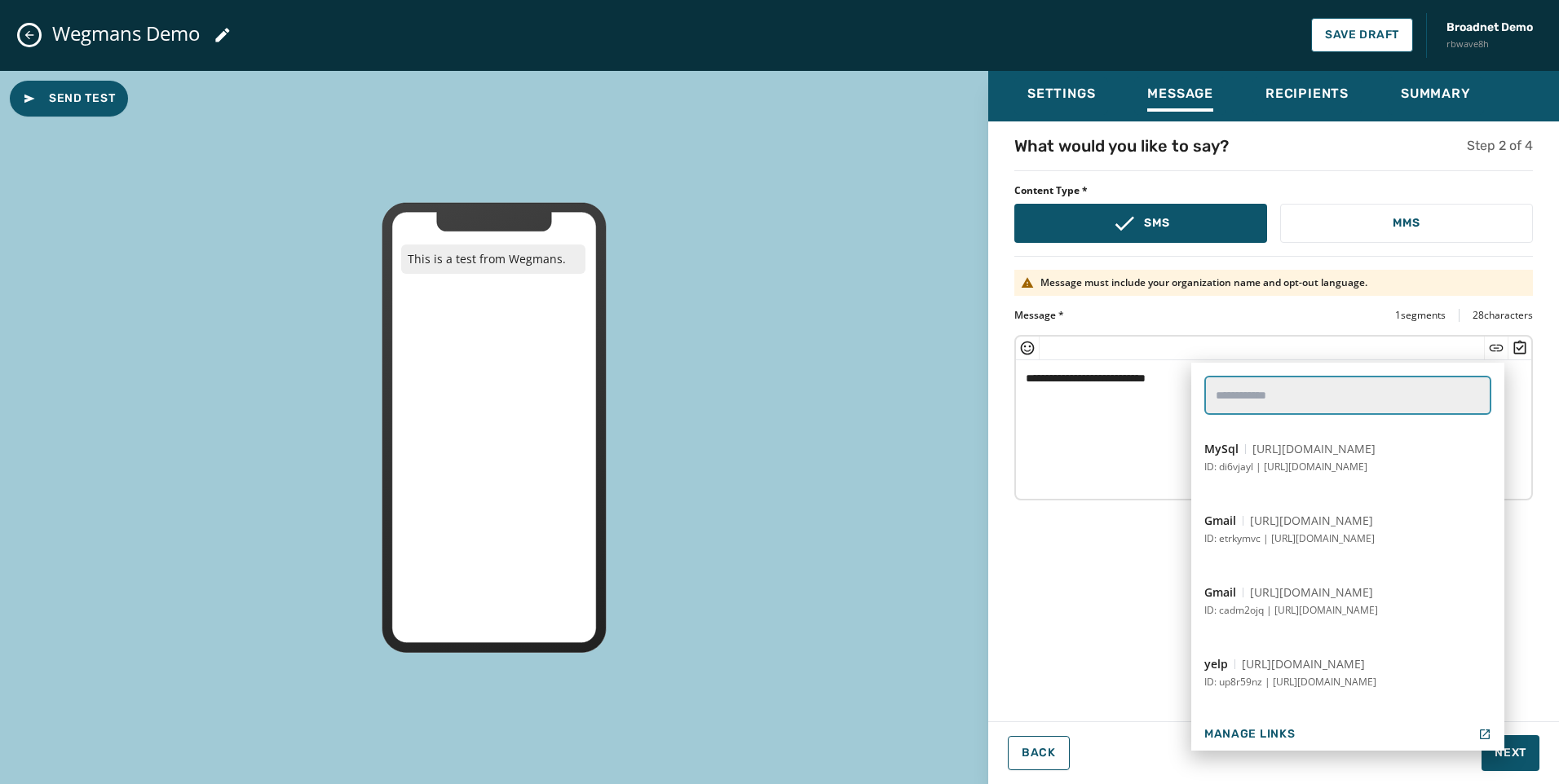
click at [1411, 390] on link-search "text" at bounding box center [1347, 395] width 287 height 39
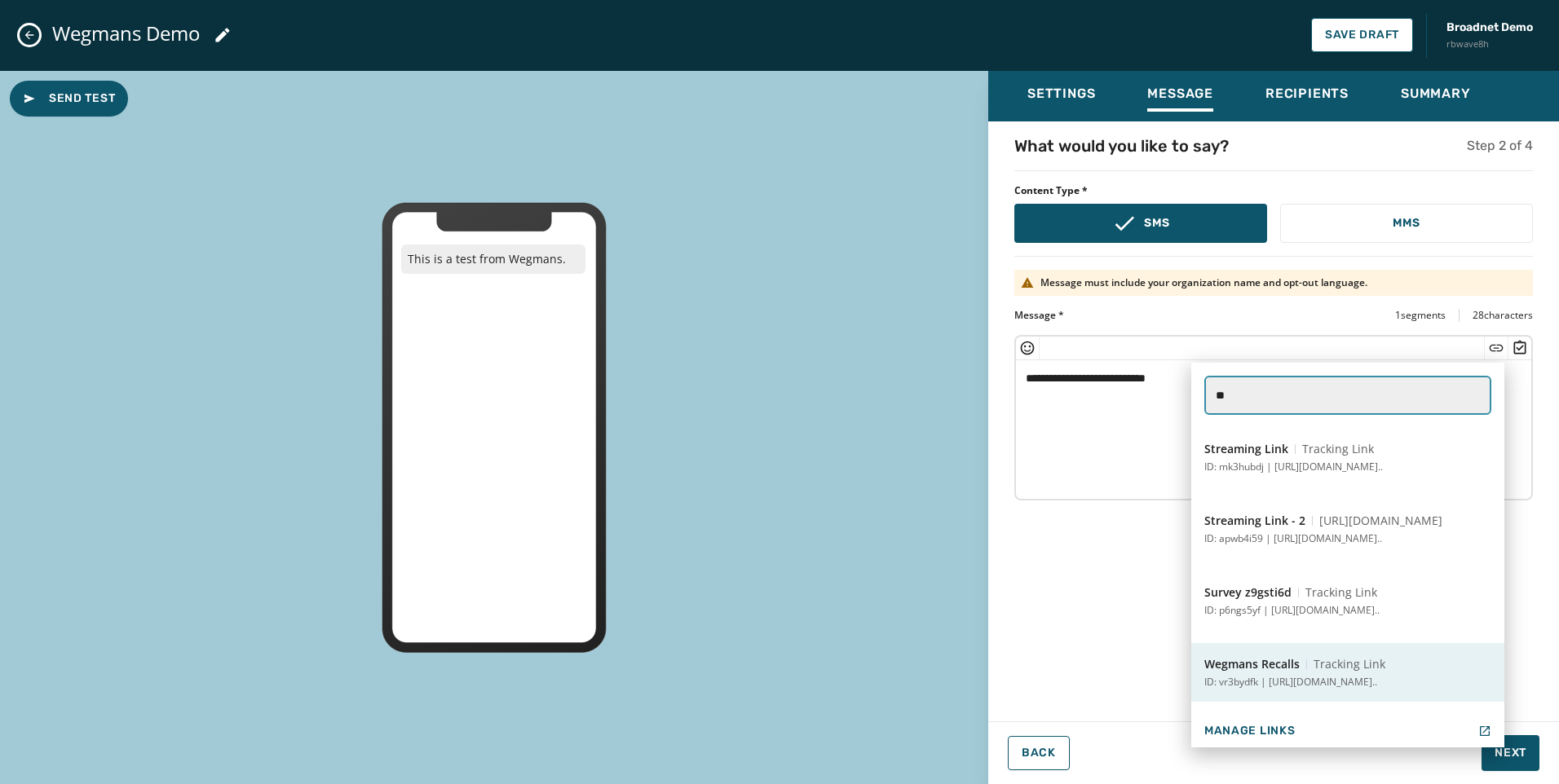
type link-search "**"
click at [1280, 677] on p "ID: vr3bydfk | https://www.wegmans.com/news-media/produ..." at bounding box center [1290, 682] width 173 height 13
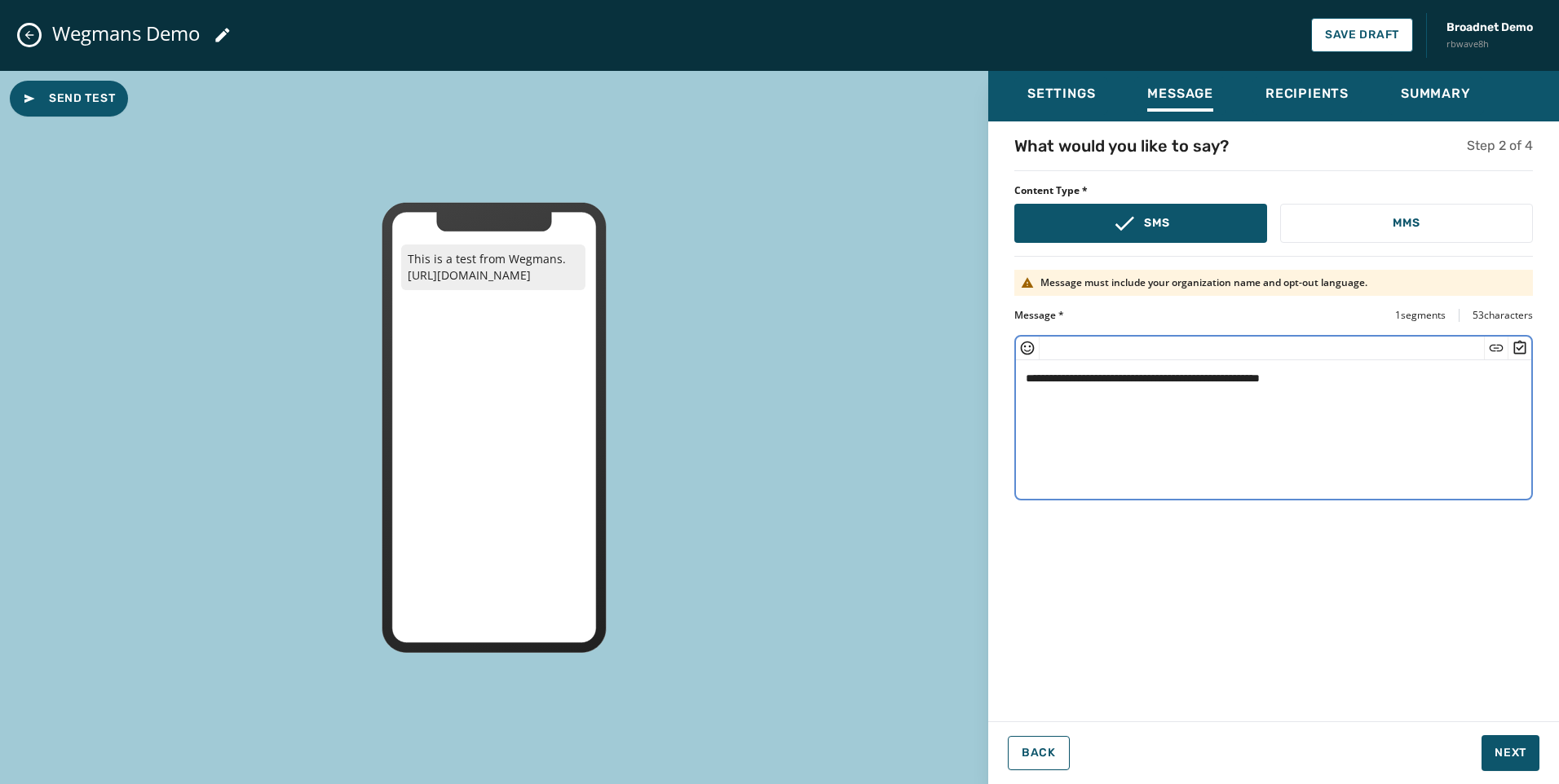
drag, startPoint x: 1257, startPoint y: 378, endPoint x: 1285, endPoint y: 378, distance: 28.0
click at [1285, 378] on textarea "**********" at bounding box center [1273, 427] width 515 height 133
click at [1270, 403] on textarea "**********" at bounding box center [1273, 427] width 515 height 133
click at [1378, 371] on textarea "**********" at bounding box center [1273, 427] width 515 height 133
click at [1031, 346] on icon "Insert Emoji" at bounding box center [1027, 348] width 16 height 16
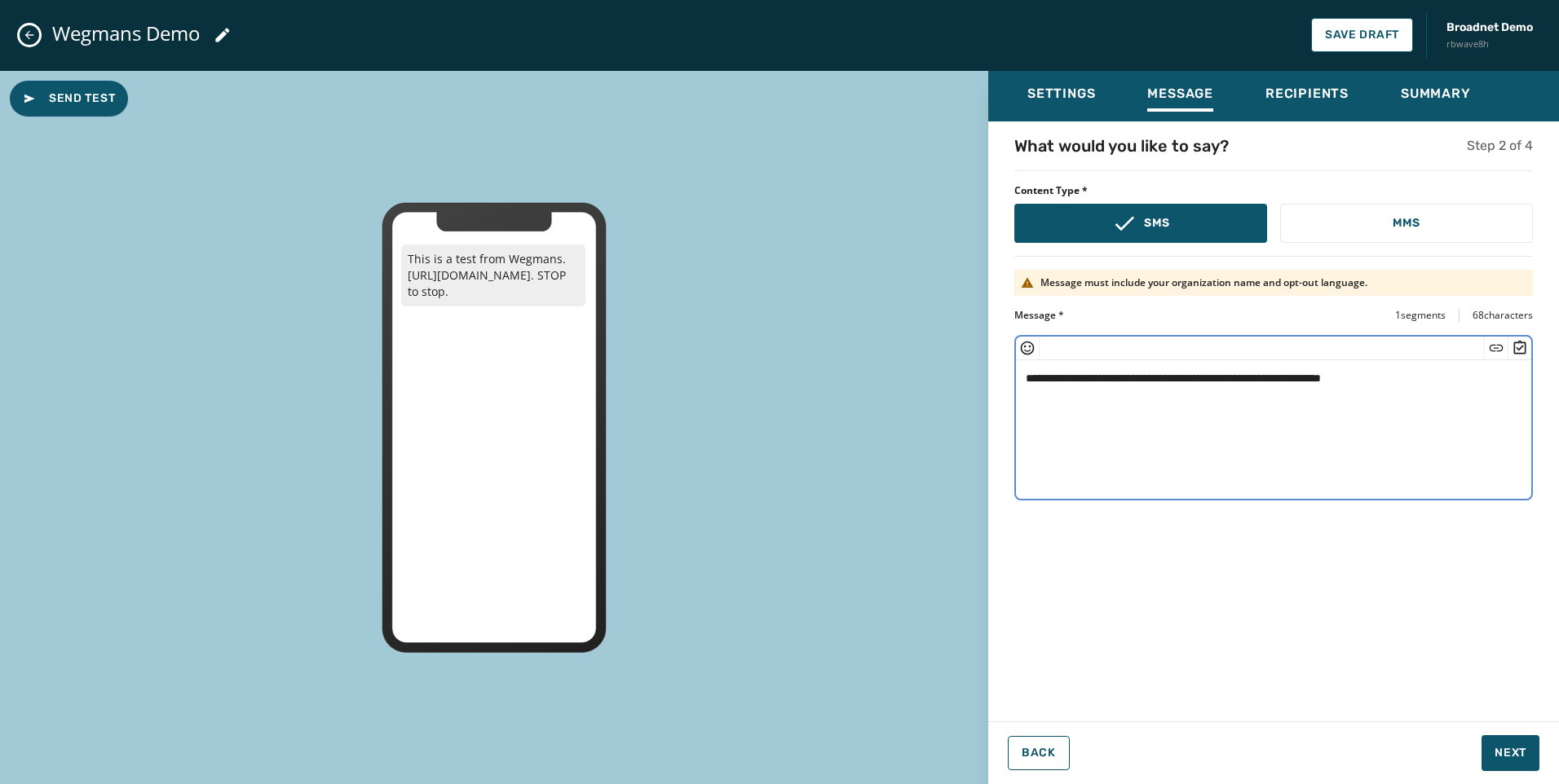
type textarea "**********"
drag, startPoint x: 1361, startPoint y: 424, endPoint x: 1385, endPoint y: 401, distance: 33.2
click at [1362, 423] on textarea "**********" at bounding box center [1273, 427] width 515 height 133
click at [1441, 377] on textarea "**********" at bounding box center [1273, 427] width 515 height 133
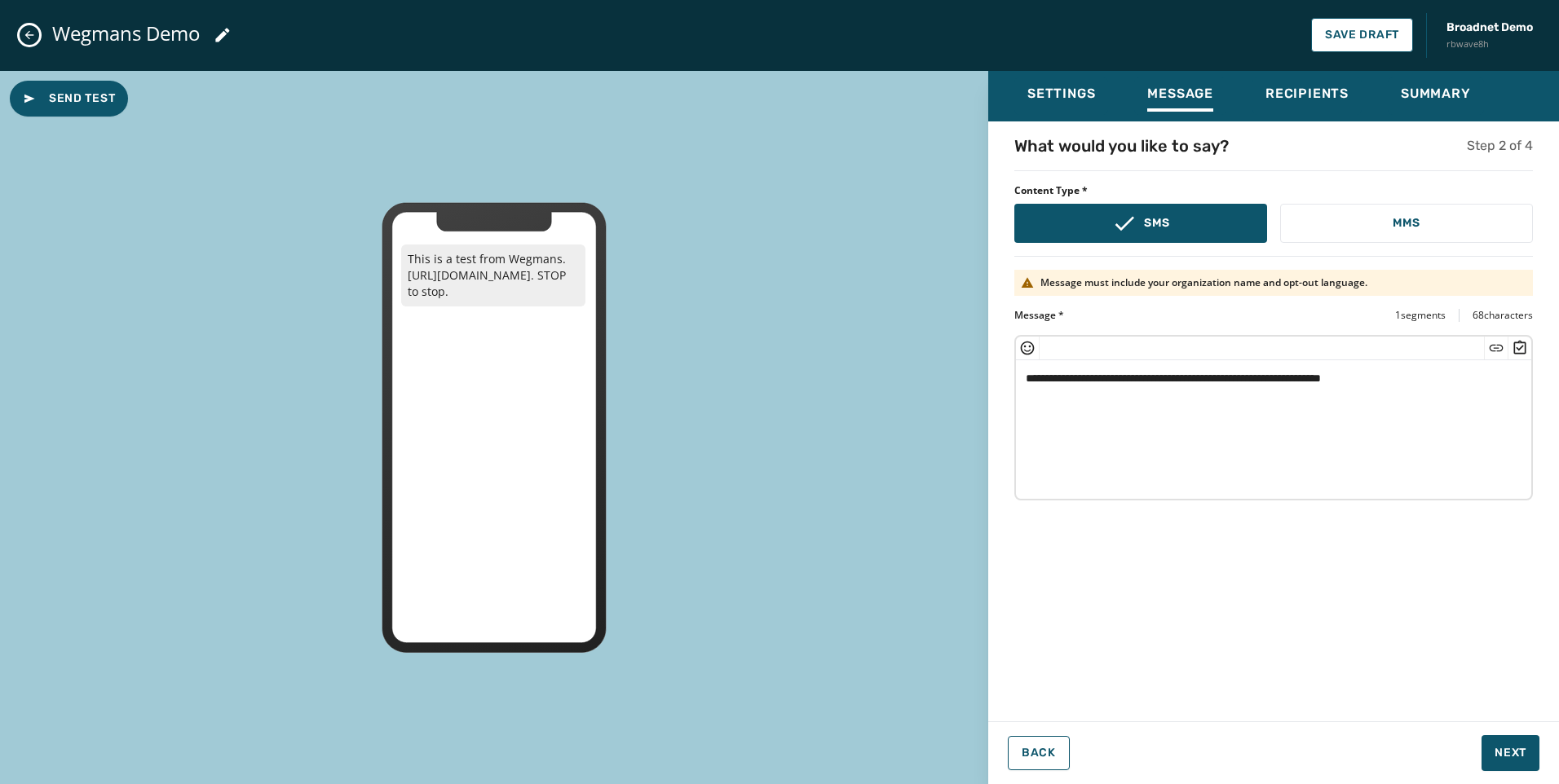
drag, startPoint x: 1387, startPoint y: 318, endPoint x: 1535, endPoint y: 322, distance: 148.1
click at [1535, 322] on div "**********" at bounding box center [1274, 416] width 571 height 564
click at [1489, 383] on textarea "**********" at bounding box center [1273, 427] width 515 height 133
click at [67, 99] on span "Send Test" at bounding box center [69, 99] width 92 height 16
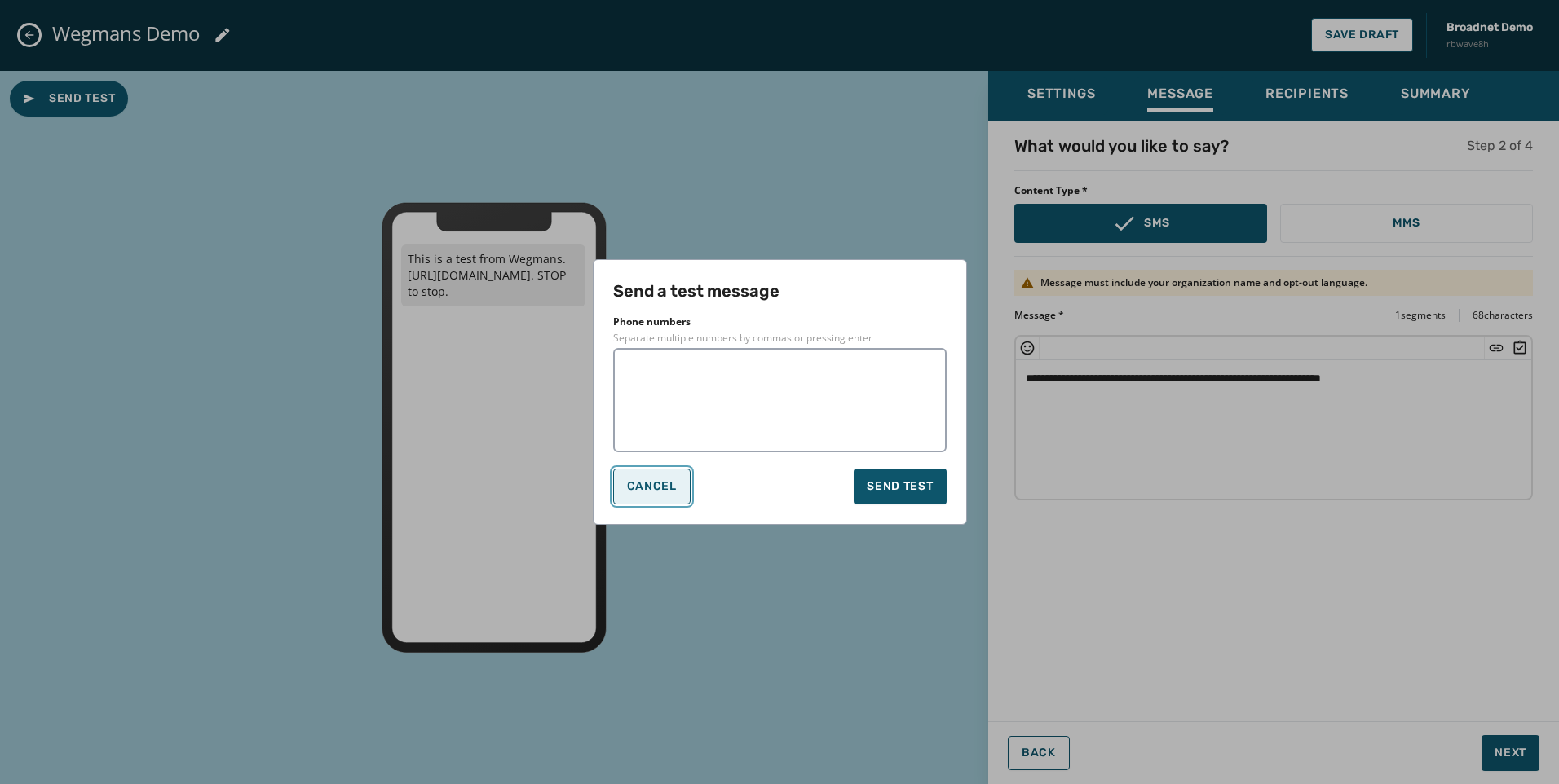
click at [623, 493] on button "Cancel" at bounding box center [652, 486] width 77 height 36
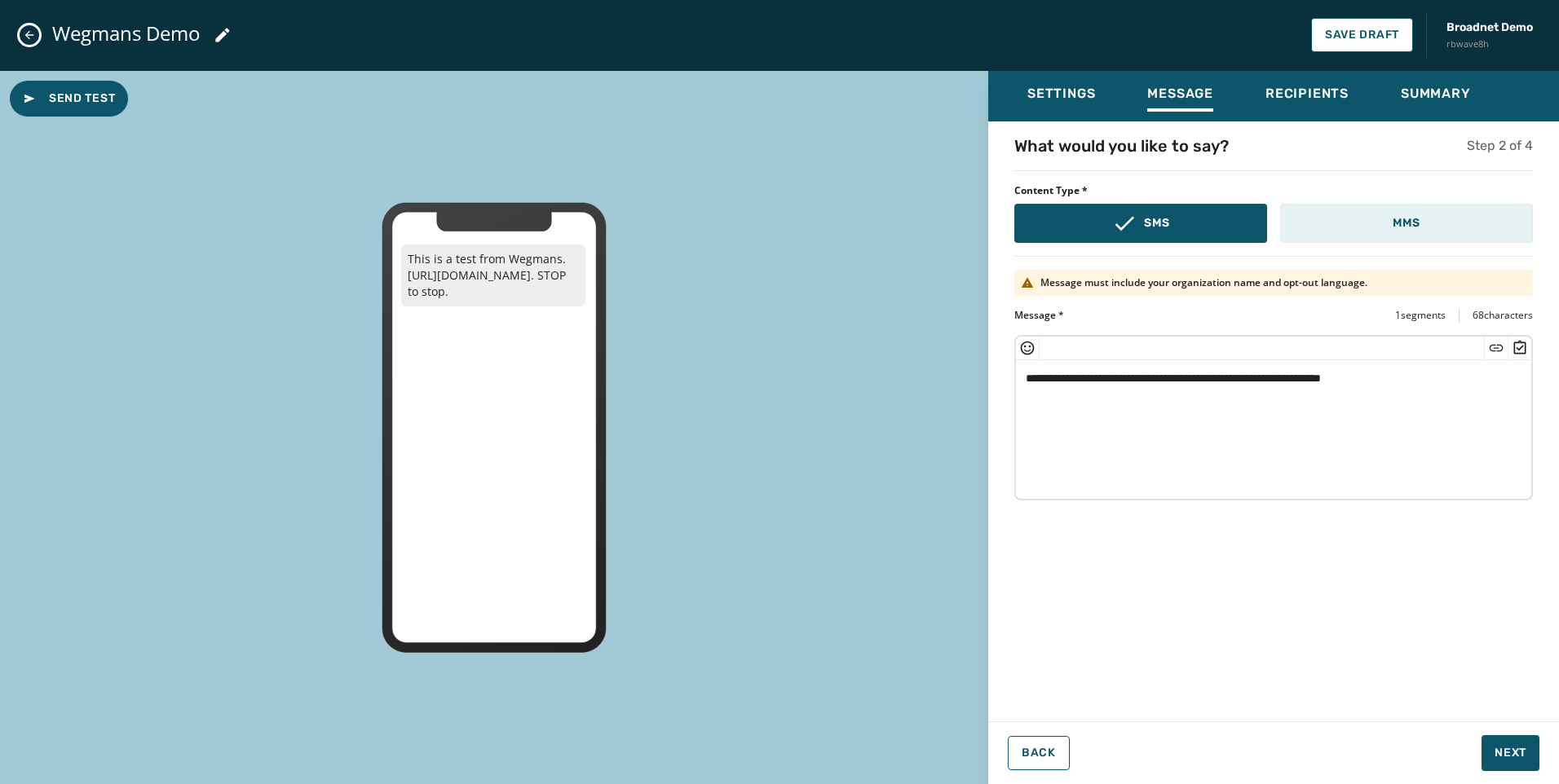
click at [1396, 223] on p "MMS" at bounding box center [1406, 223] width 27 height 16
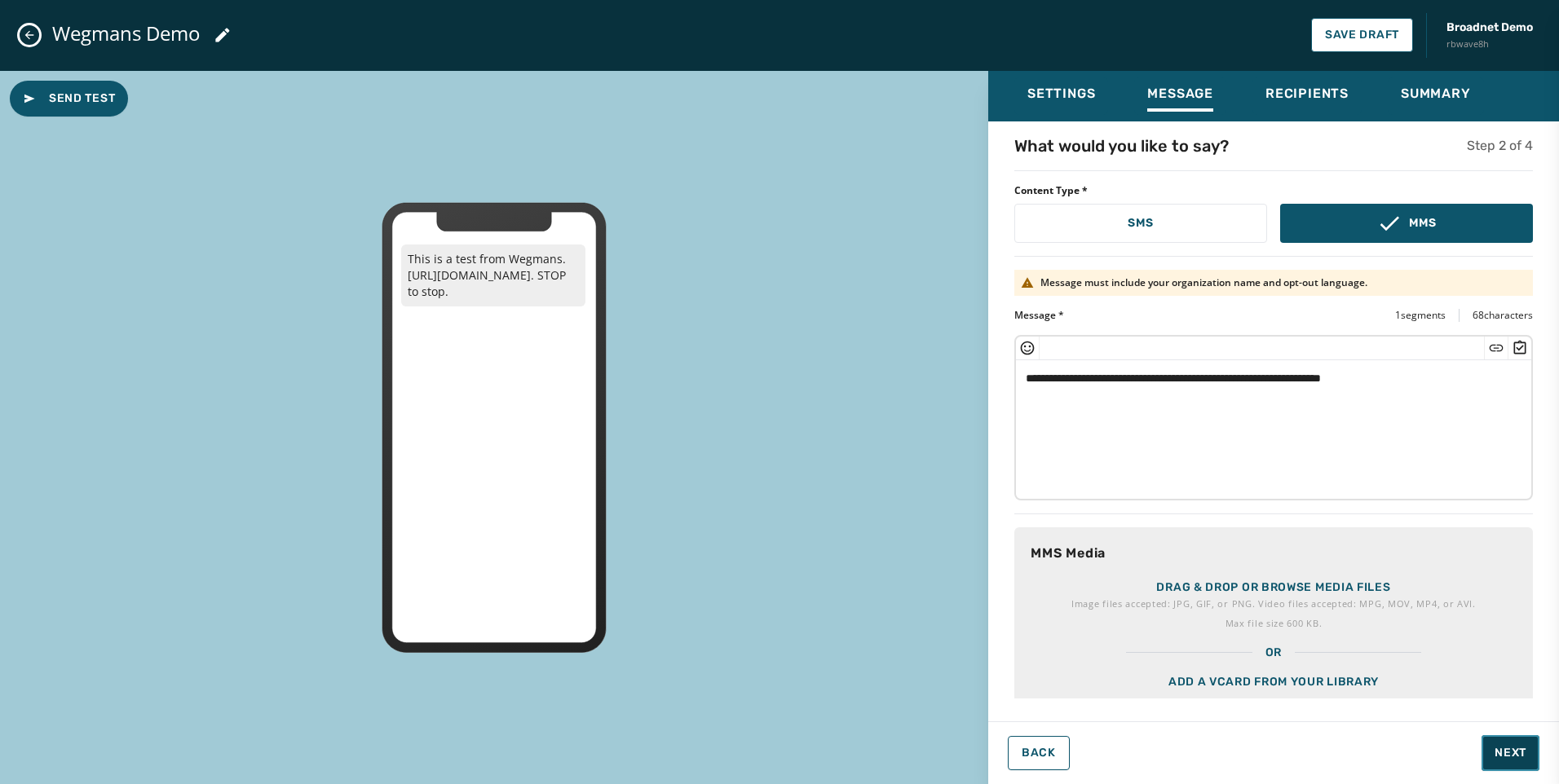
click at [1524, 751] on span "Next" at bounding box center [1510, 752] width 32 height 16
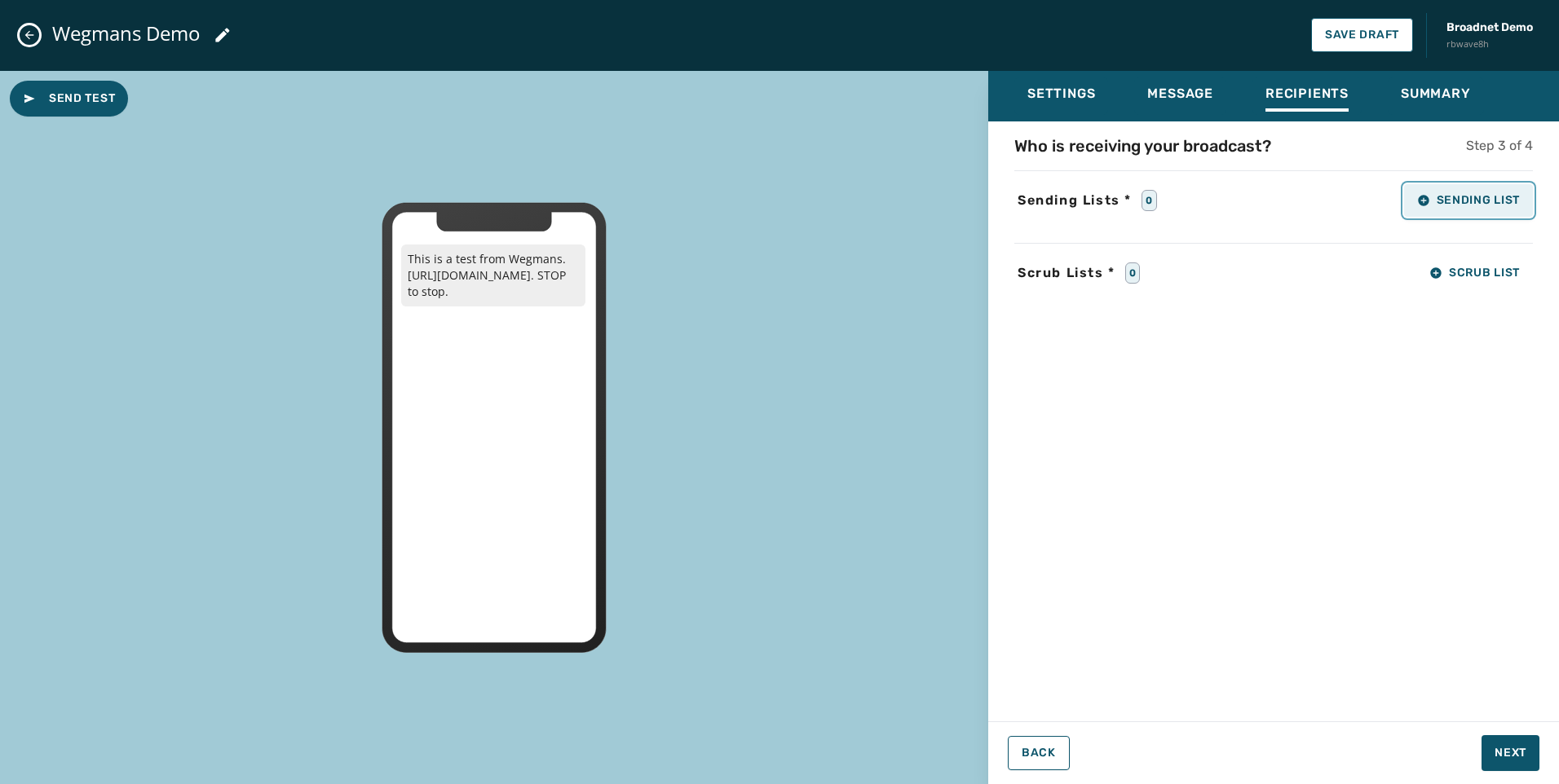
click at [1437, 209] on button "Sending List" at bounding box center [1468, 201] width 129 height 33
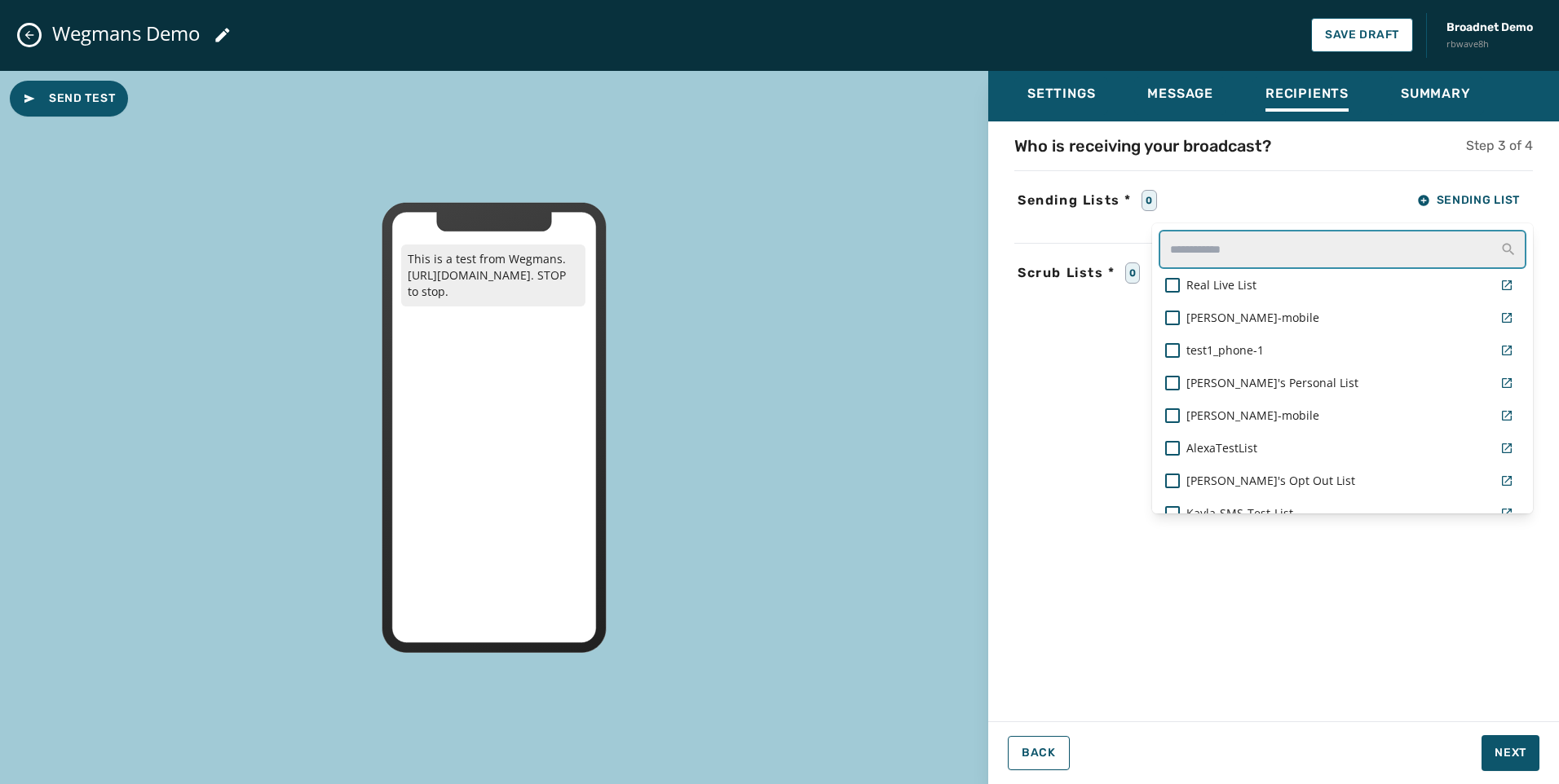
click at [1341, 262] on input "text" at bounding box center [1342, 249] width 368 height 39
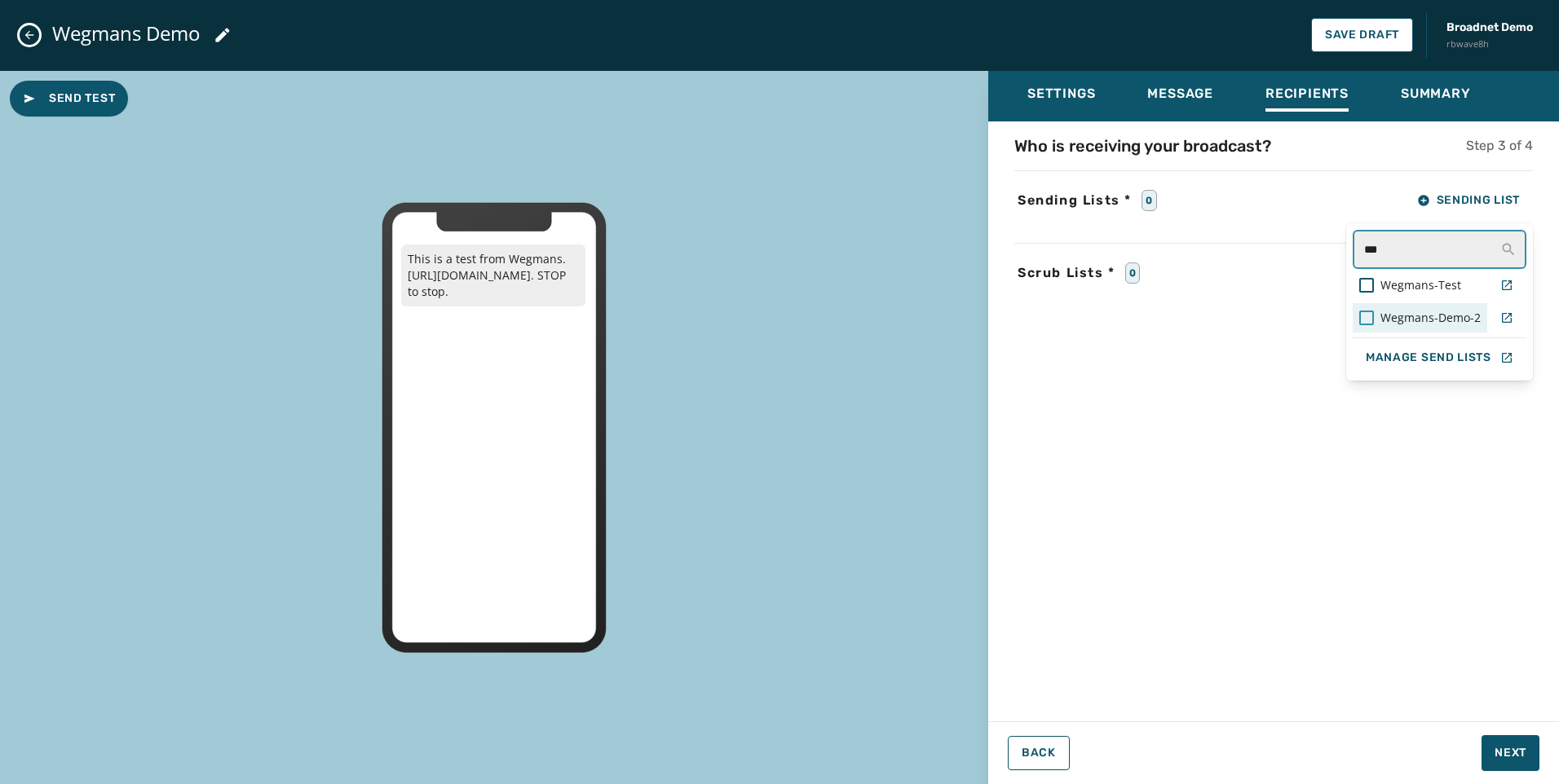
type input "***"
click at [1369, 314] on div at bounding box center [1366, 317] width 15 height 15
click at [1307, 426] on div "Who is receiving your broadcast? Step 3 of 4 Sending Lists * 1 Sending List ***…" at bounding box center [1274, 416] width 571 height 564
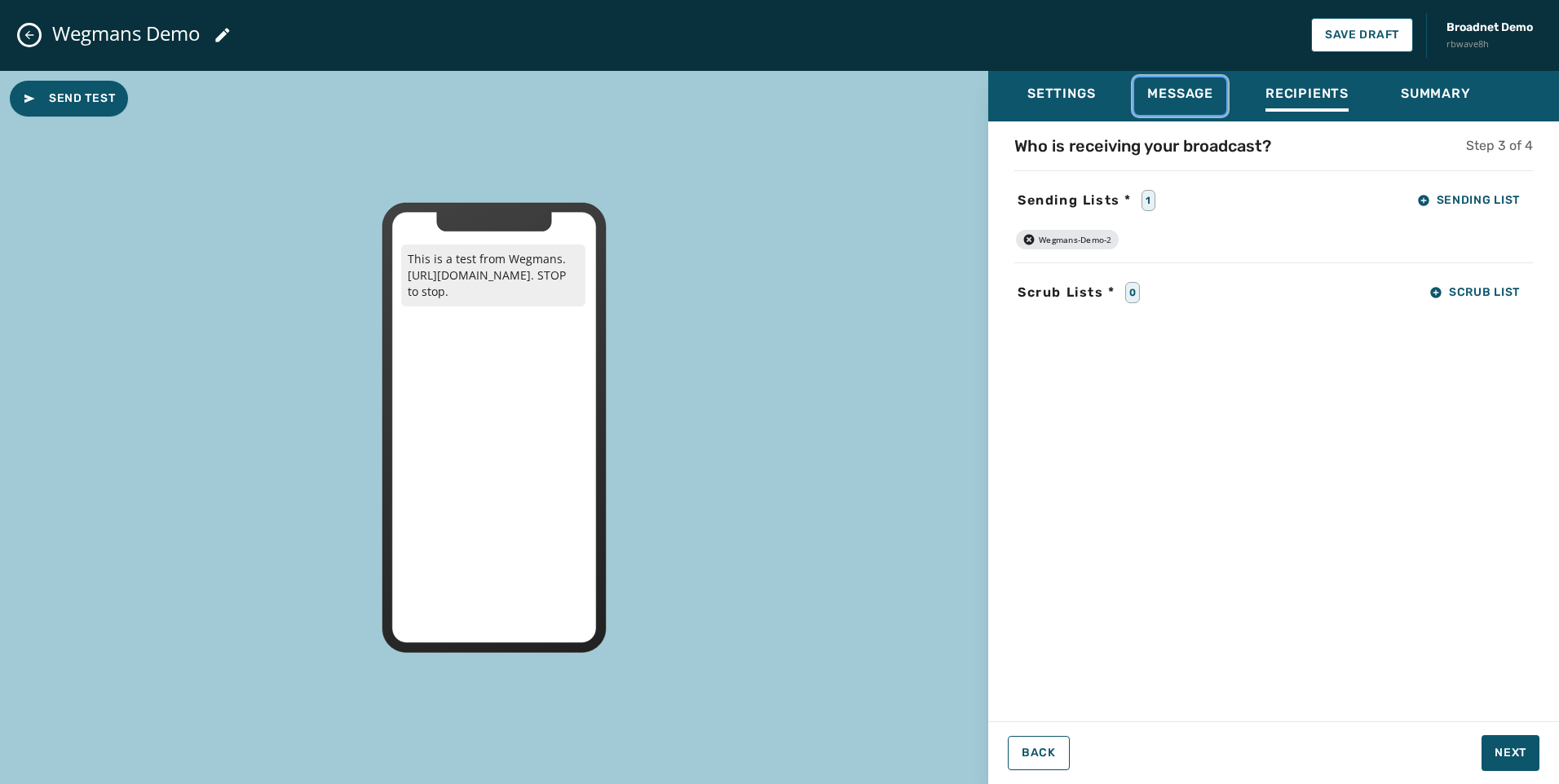
click at [1175, 95] on span "Message" at bounding box center [1180, 94] width 66 height 16
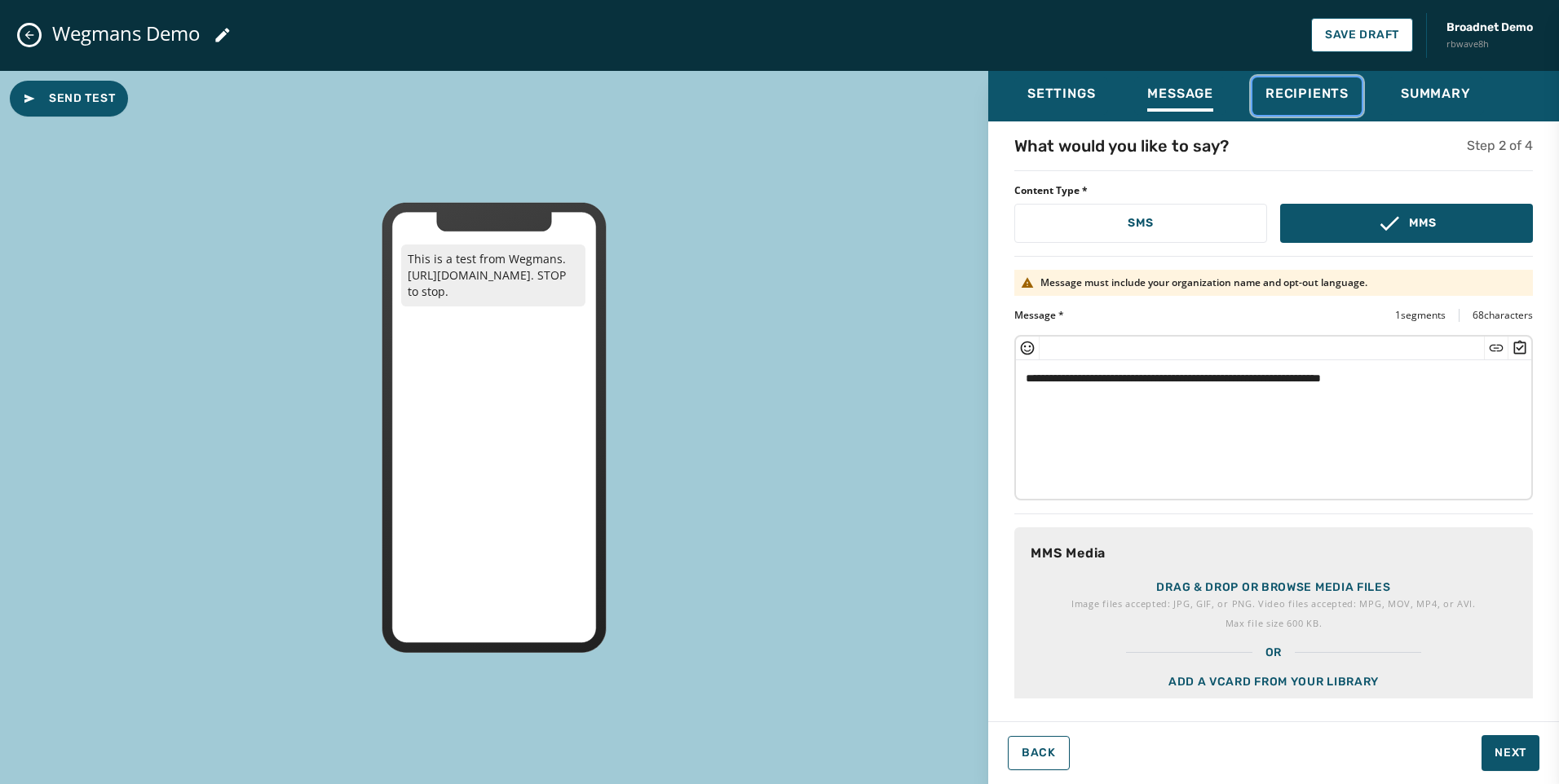
click at [1285, 97] on span "Recipients" at bounding box center [1307, 94] width 83 height 16
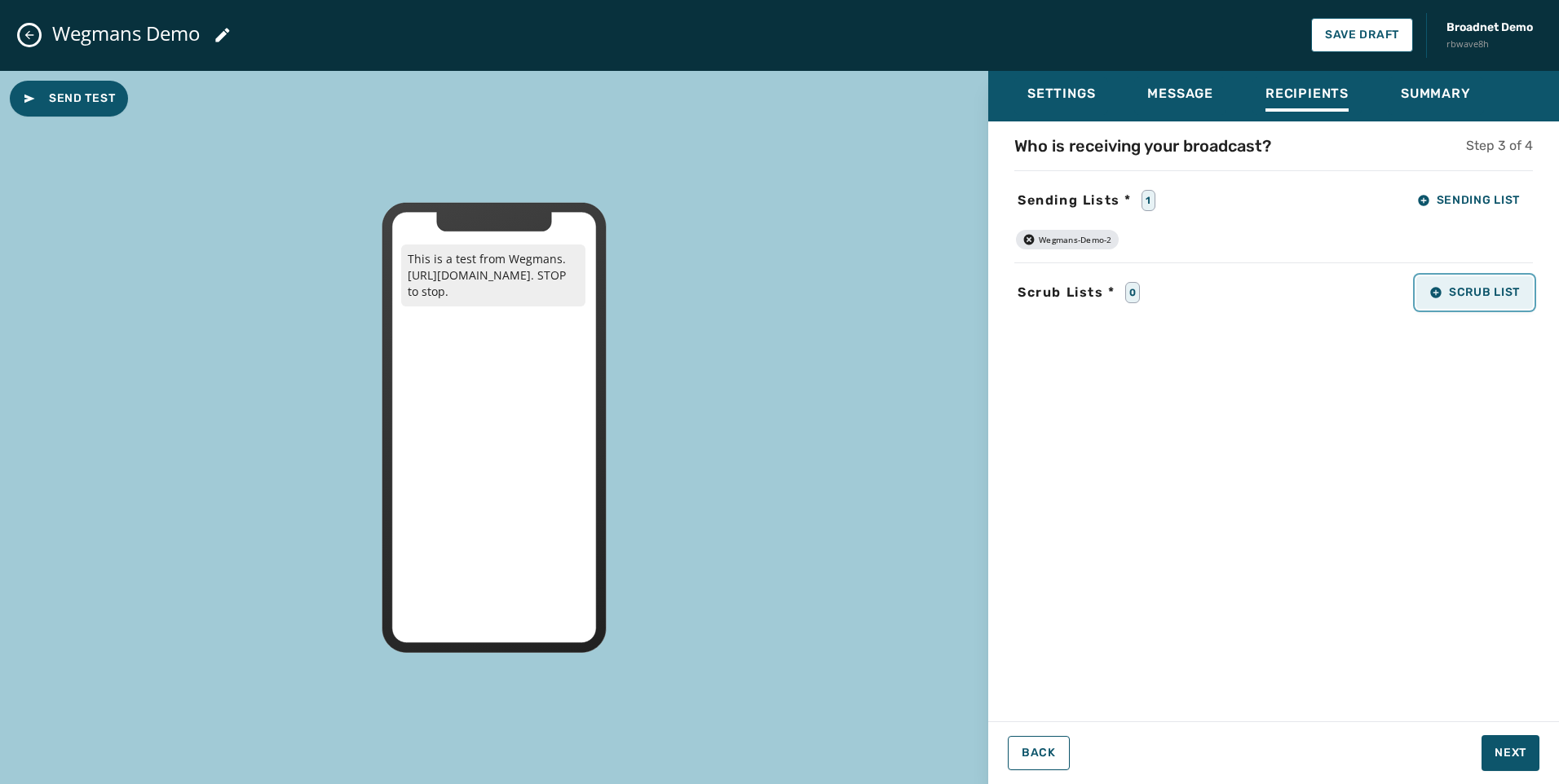
click at [1477, 297] on span "Scrub List" at bounding box center [1475, 292] width 91 height 13
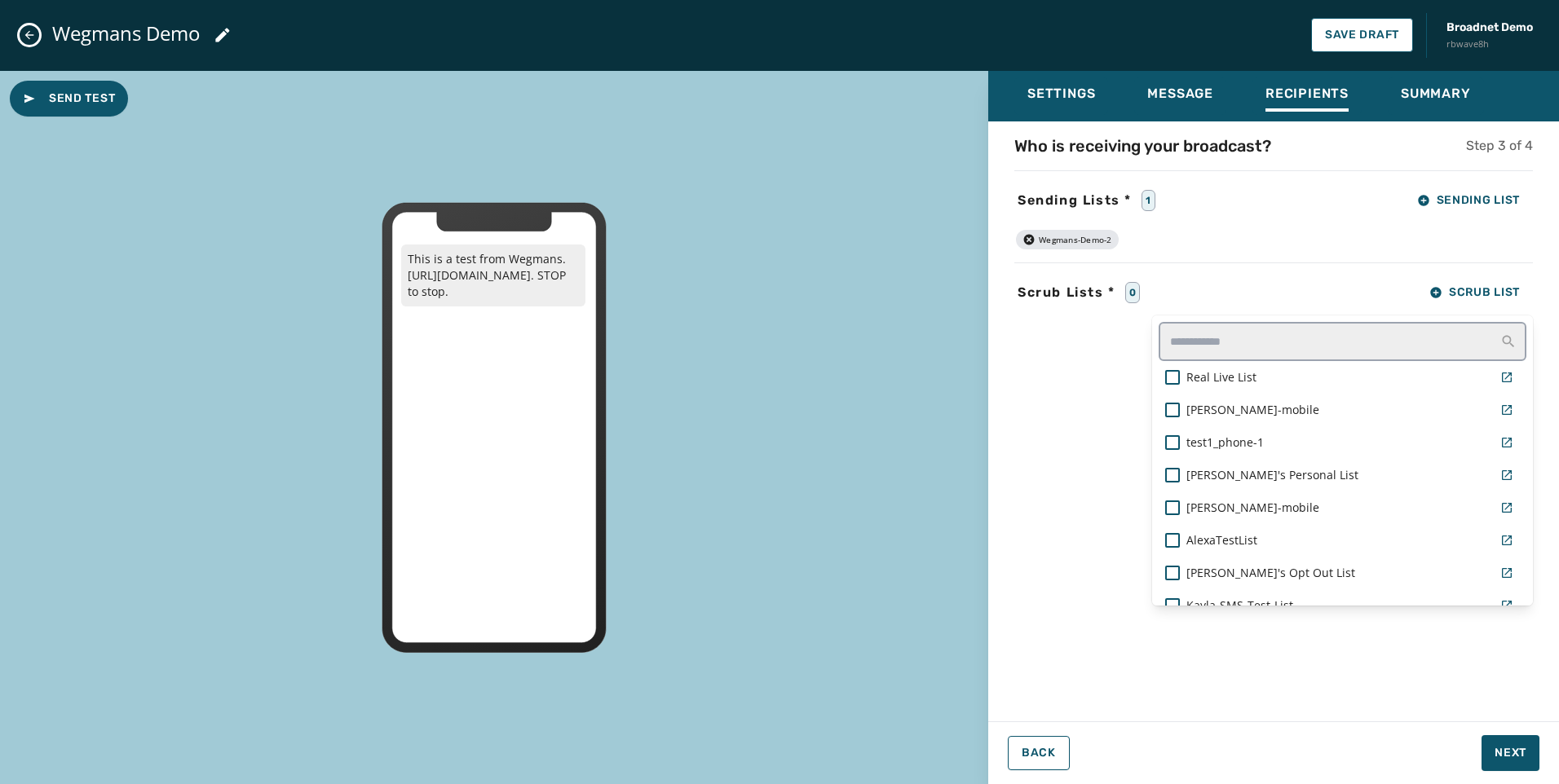
click at [1072, 423] on div "Who is receiving your broadcast? Step 3 of 4 Sending Lists * 1 Sending List Weg…" at bounding box center [1274, 416] width 571 height 564
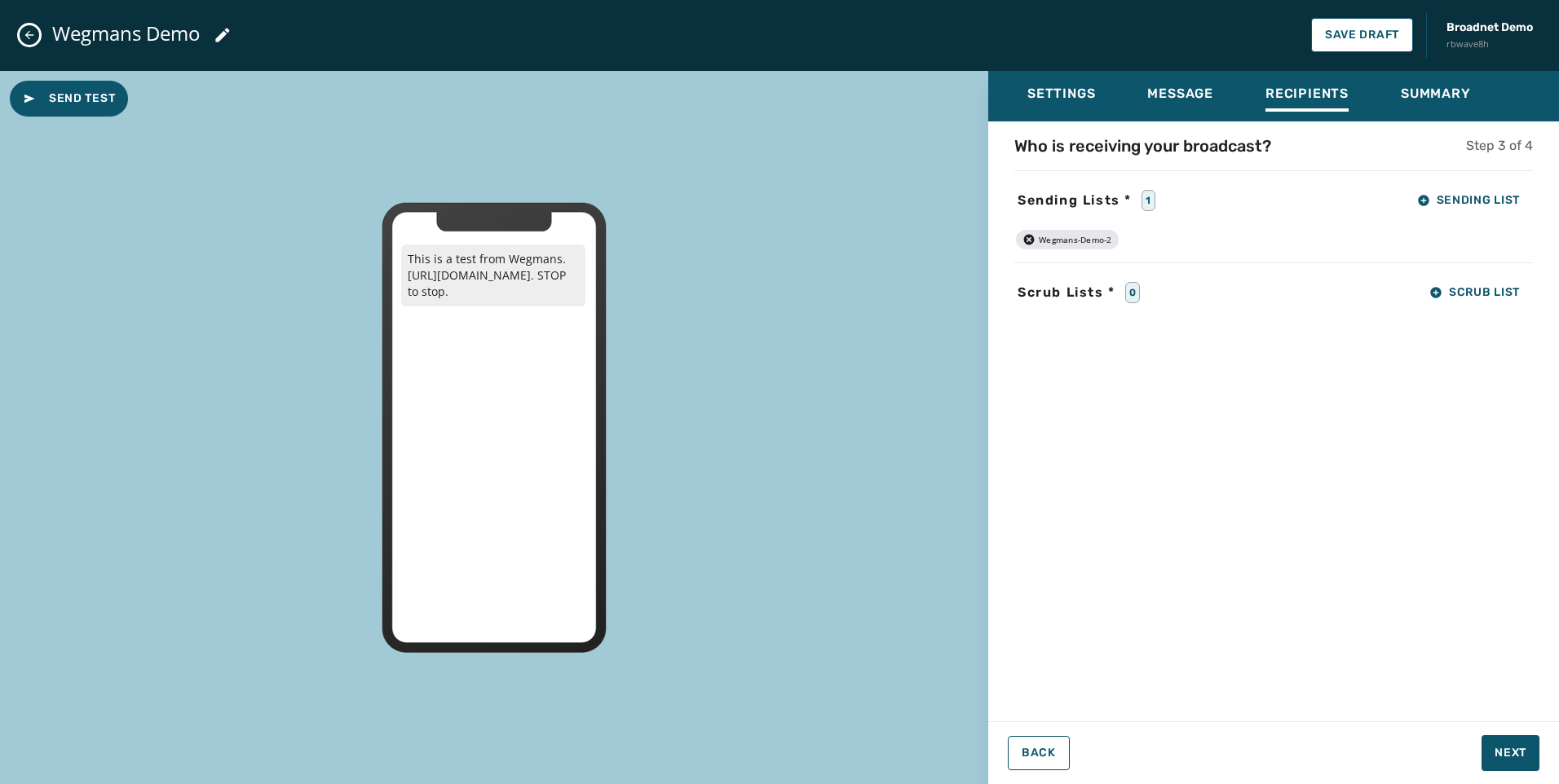
click at [1128, 314] on div "Who is receiving your broadcast? Step 3 of 4 Sending Lists * 1 Sending List Weg…" at bounding box center [1274, 416] width 571 height 564
click at [1524, 744] on span "Next" at bounding box center [1510, 752] width 32 height 16
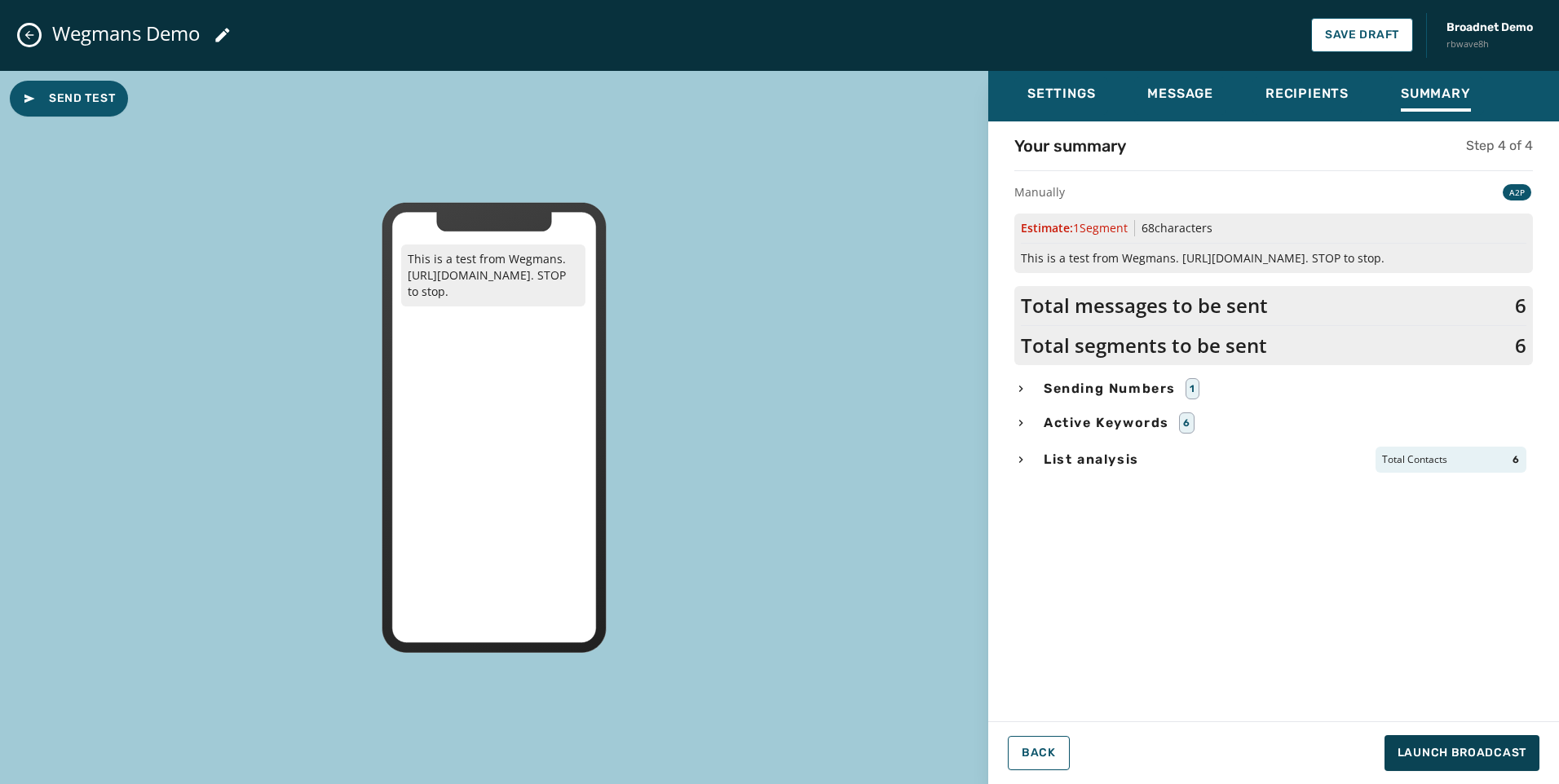
click at [1021, 384] on icon "button" at bounding box center [1020, 388] width 13 height 13
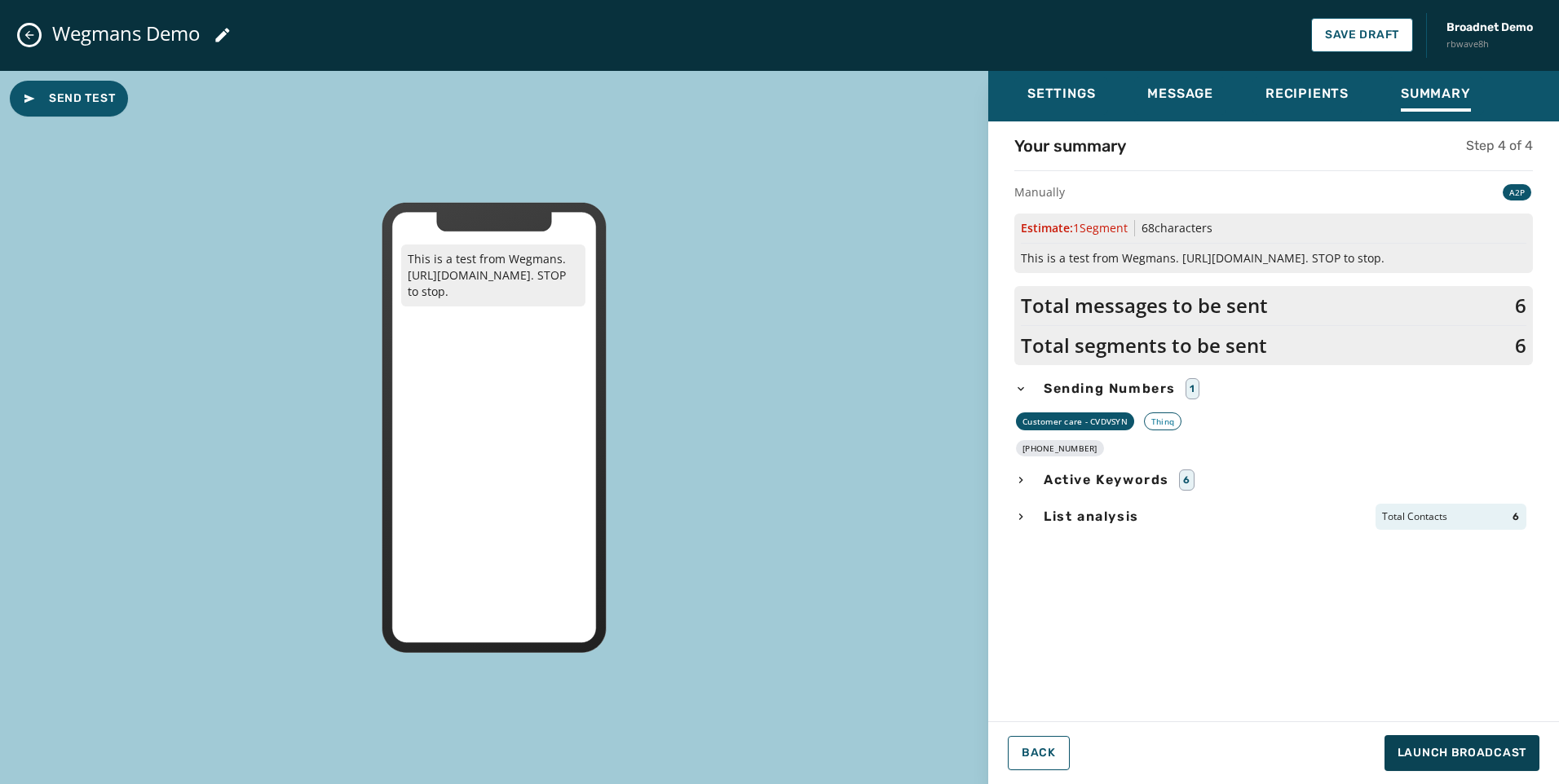
click at [1028, 513] on div "List analysis Total Contacts 6" at bounding box center [1274, 516] width 518 height 26
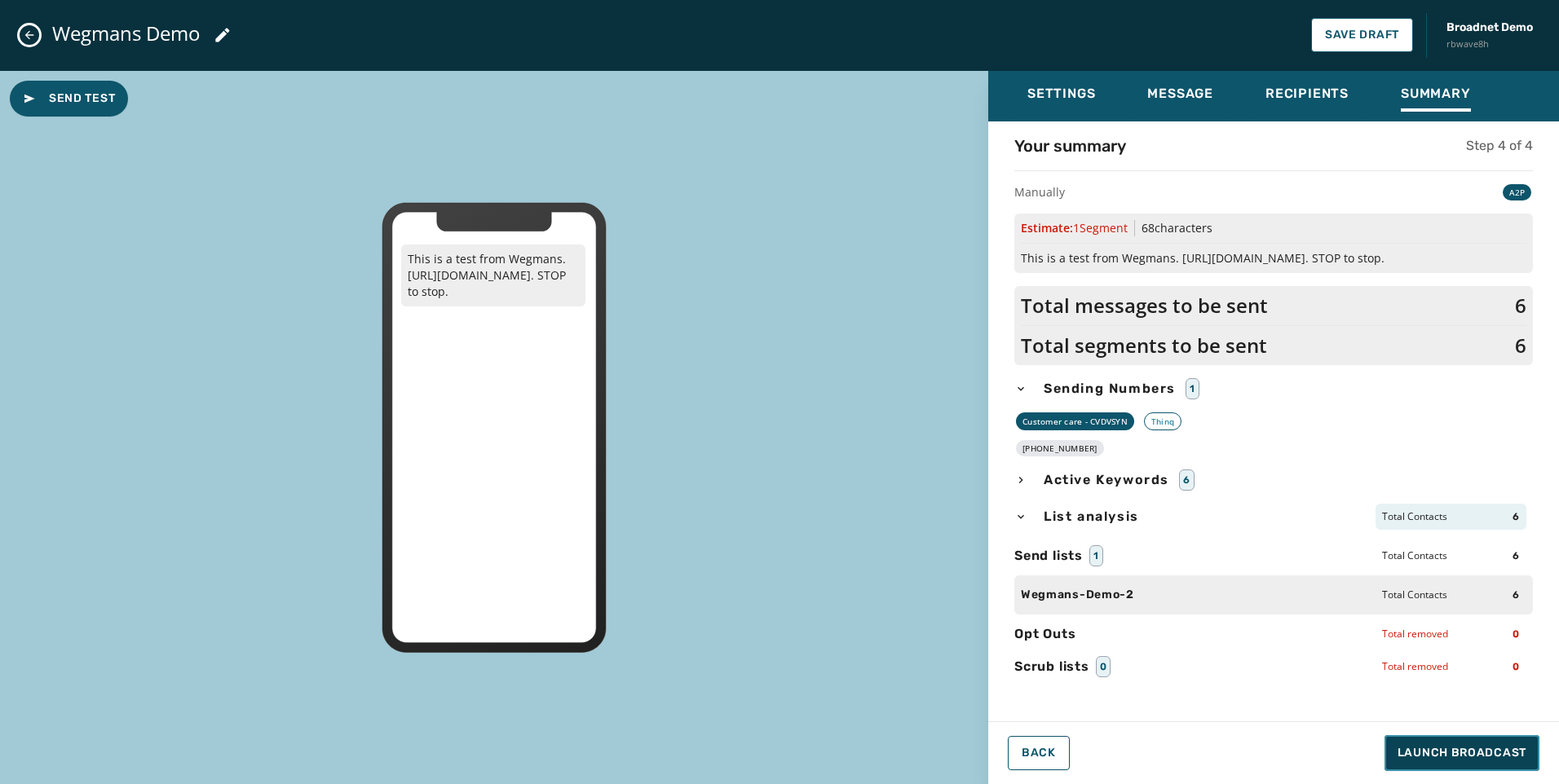
click at [1415, 753] on span "Launch Broadcast" at bounding box center [1461, 752] width 129 height 16
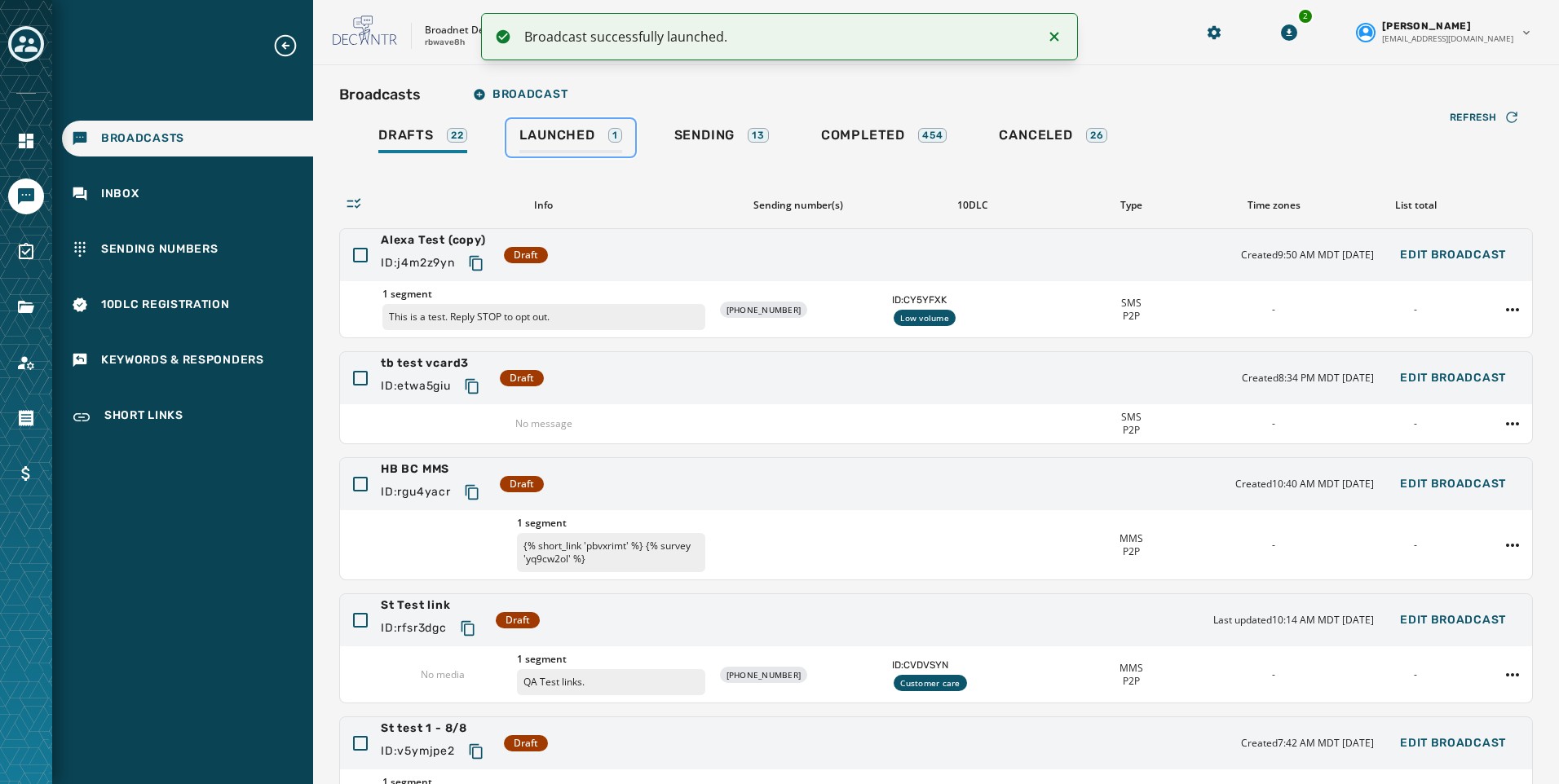
click at [557, 135] on span "Launched" at bounding box center [557, 135] width 75 height 16
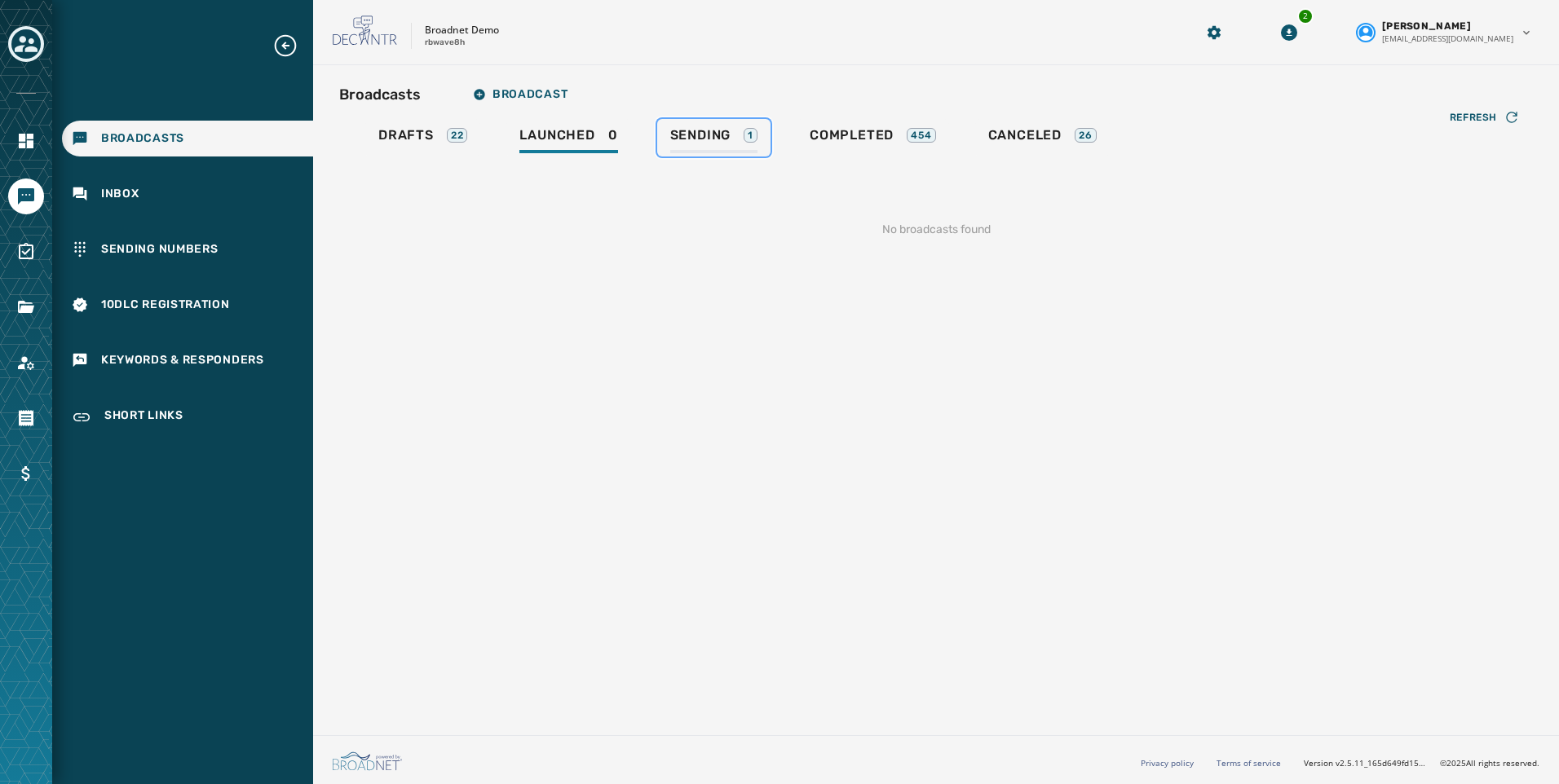
click at [698, 124] on link "Sending 1" at bounding box center [713, 137] width 113 height 38
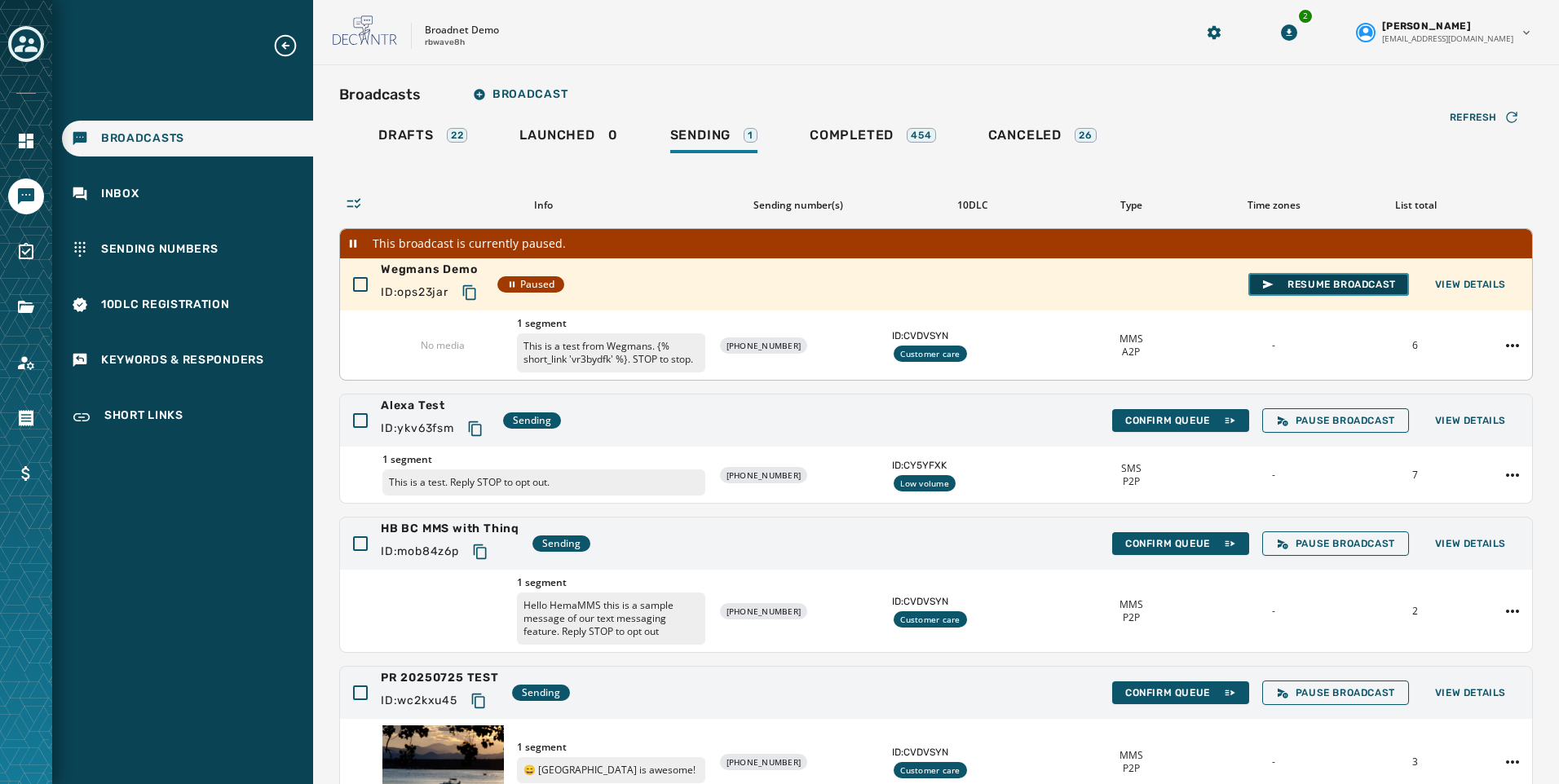
click at [1309, 282] on span "Resume Broadcast" at bounding box center [1328, 283] width 134 height 13
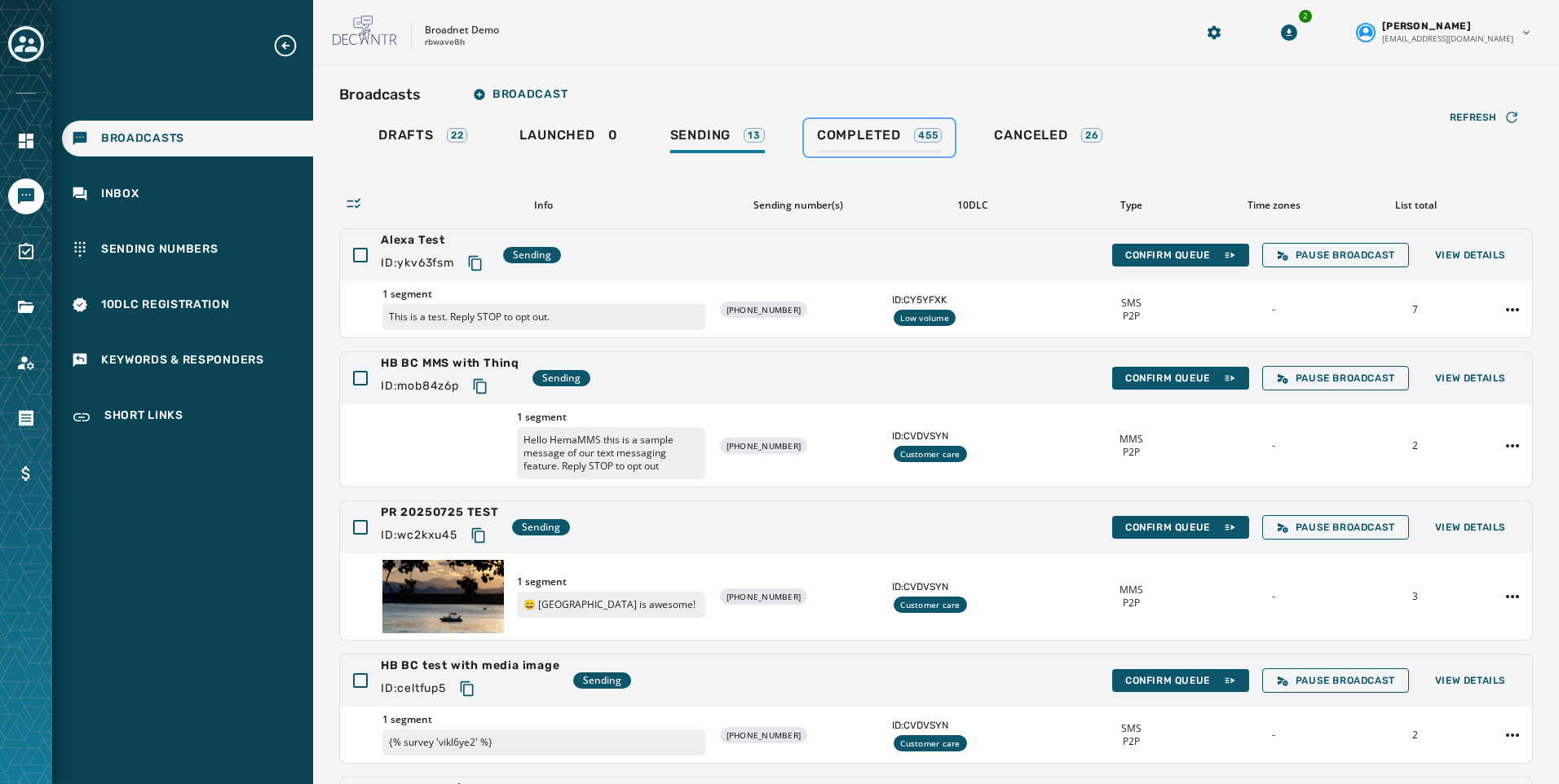
click at [860, 136] on span "Completed" at bounding box center [859, 135] width 84 height 16
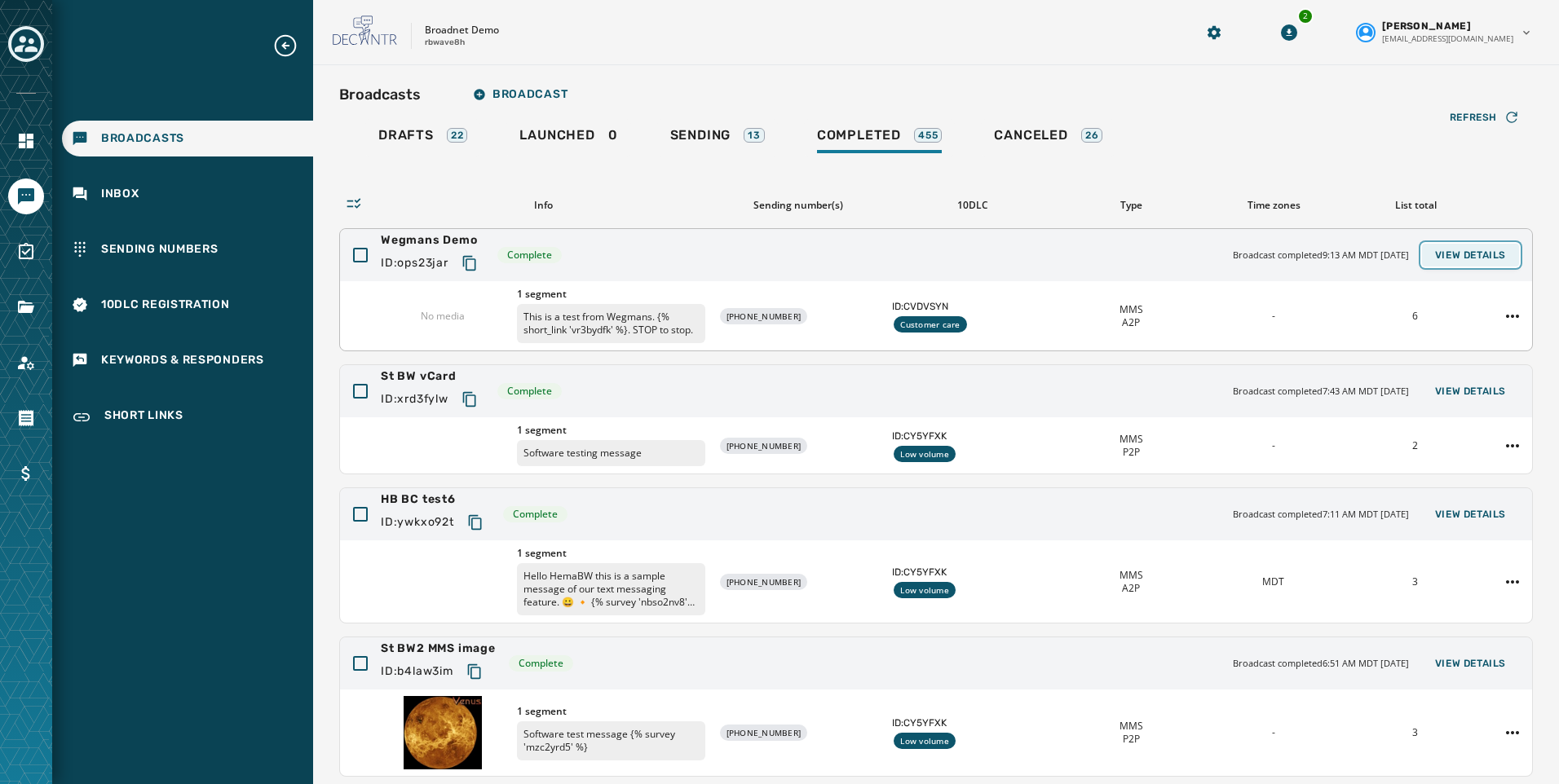
click at [1442, 251] on span "View Details" at bounding box center [1470, 254] width 71 height 13
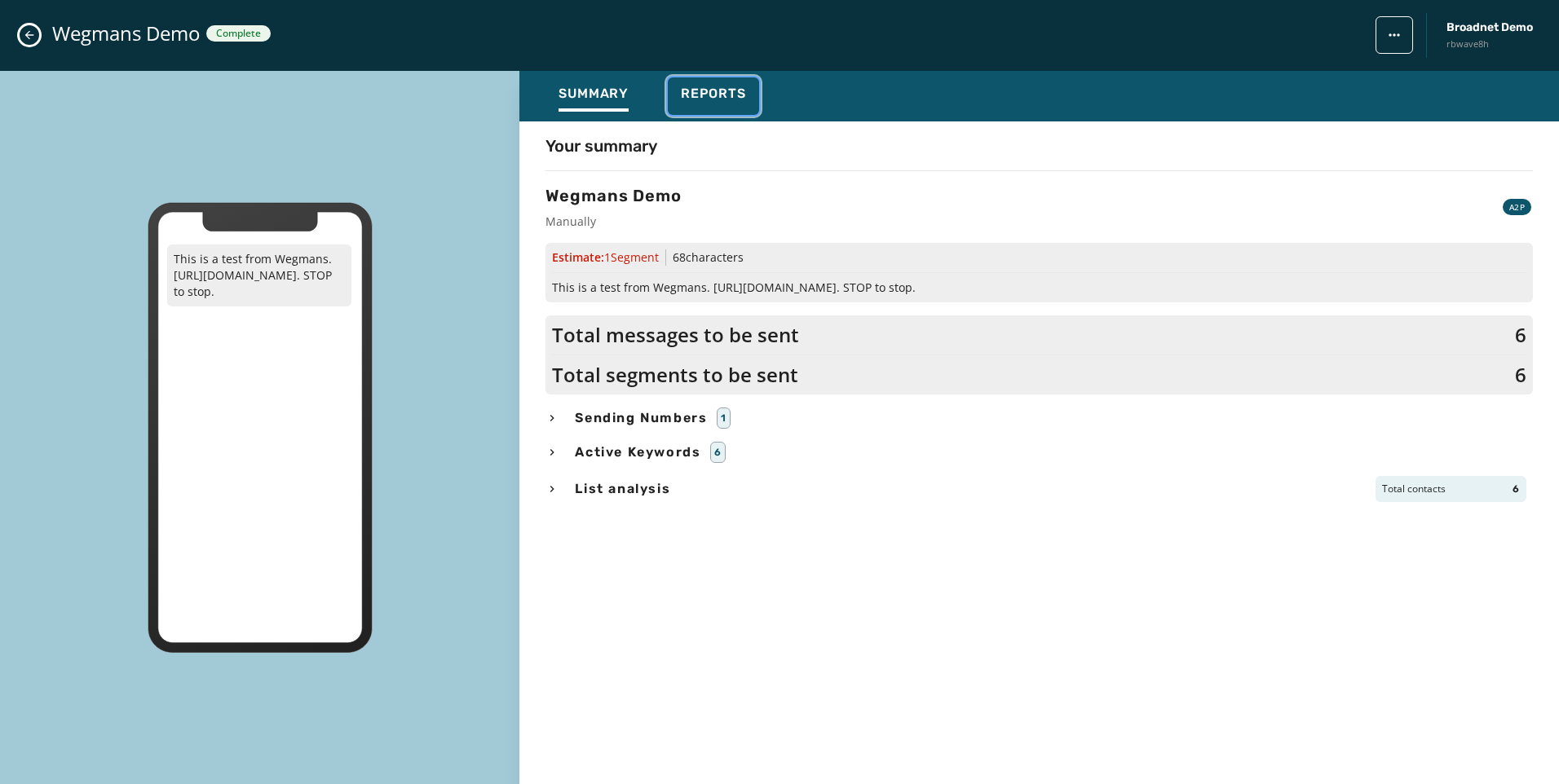
click at [717, 95] on span "Reports" at bounding box center [713, 94] width 65 height 16
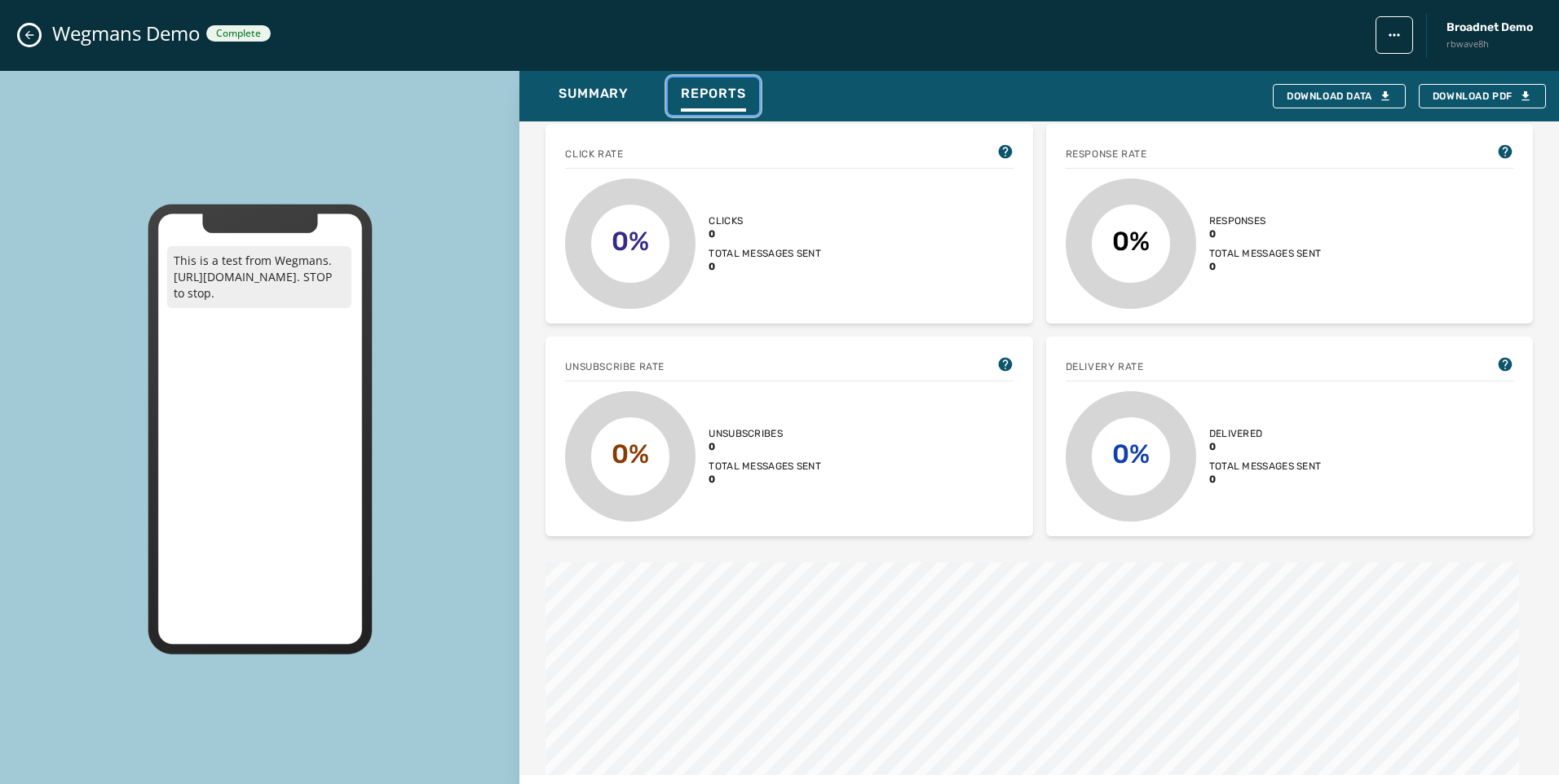
scroll to position [326, 0]
drag, startPoint x: 34, startPoint y: 33, endPoint x: 131, endPoint y: 60, distance: 100.7
click at [34, 33] on icon "Close admin drawer" at bounding box center [29, 35] width 13 height 13
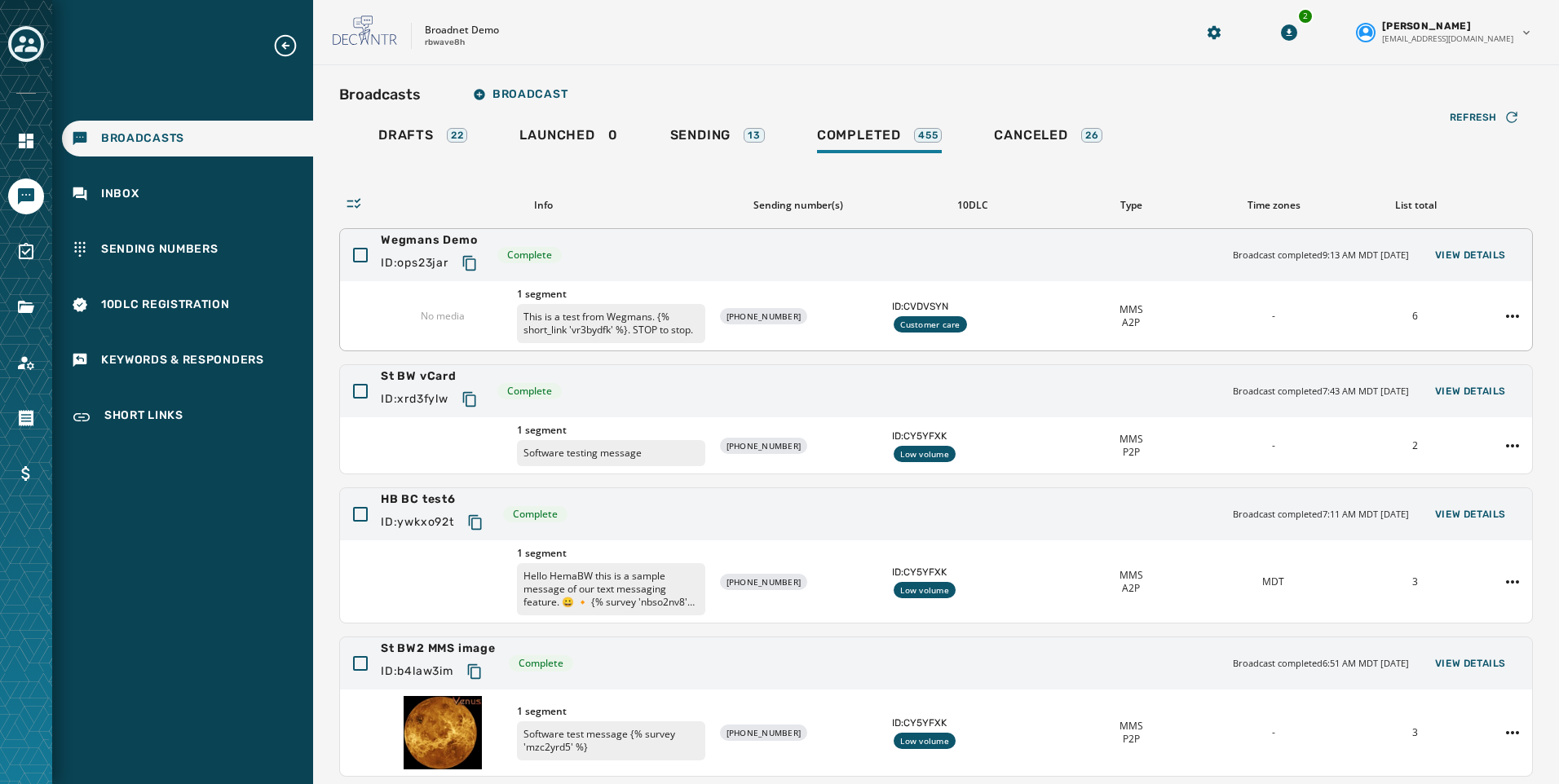
click at [475, 258] on icon "Copy text to clipboard" at bounding box center [469, 263] width 16 height 16
click at [1461, 263] on button "View Details" at bounding box center [1470, 255] width 97 height 23
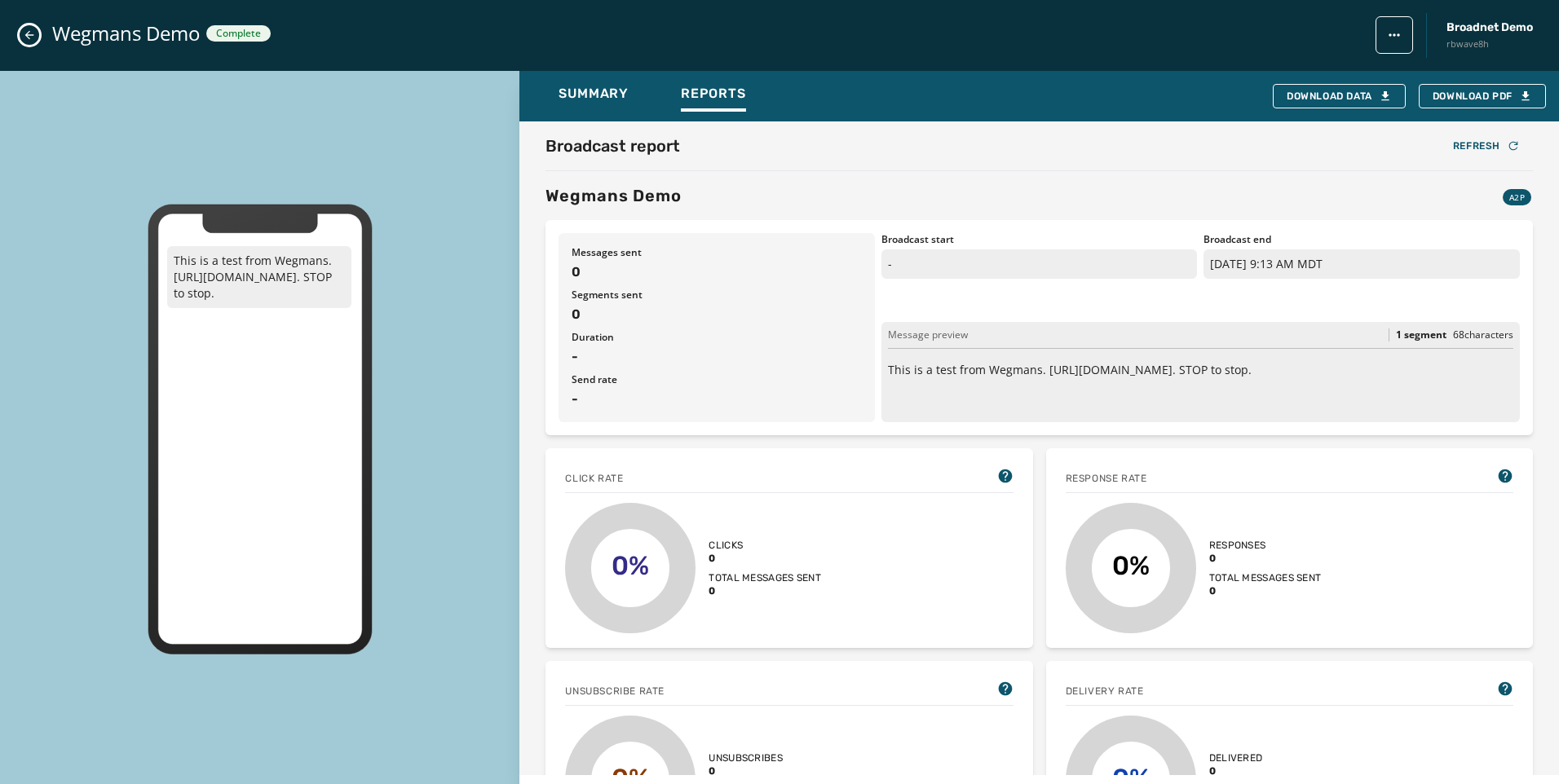
click at [482, 267] on div "This is a test from Wegmans. https://txtapp.io/xxxxxx. STOP to stop." at bounding box center [259, 429] width 519 height 717
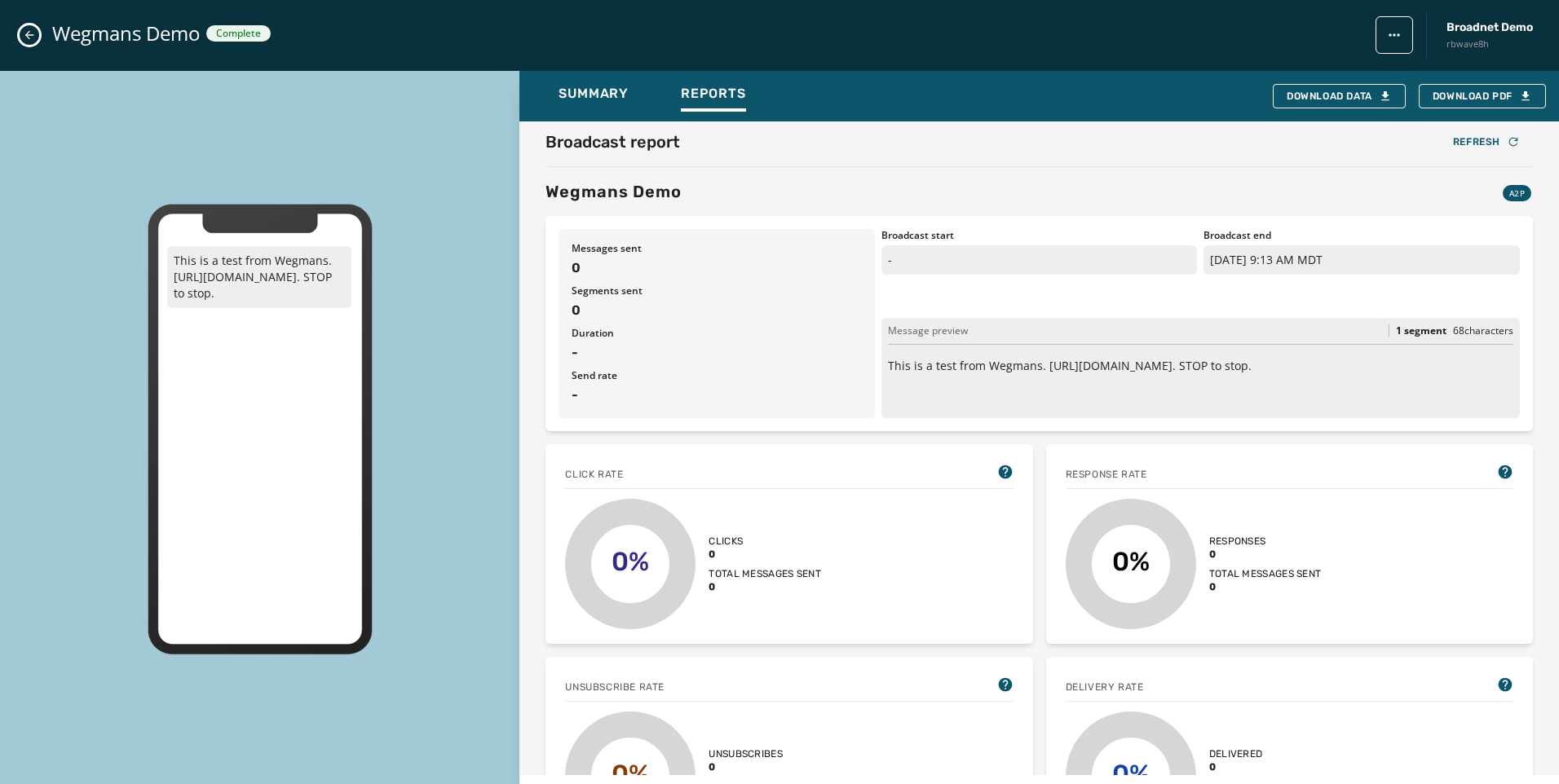
scroll to position [0, 0]
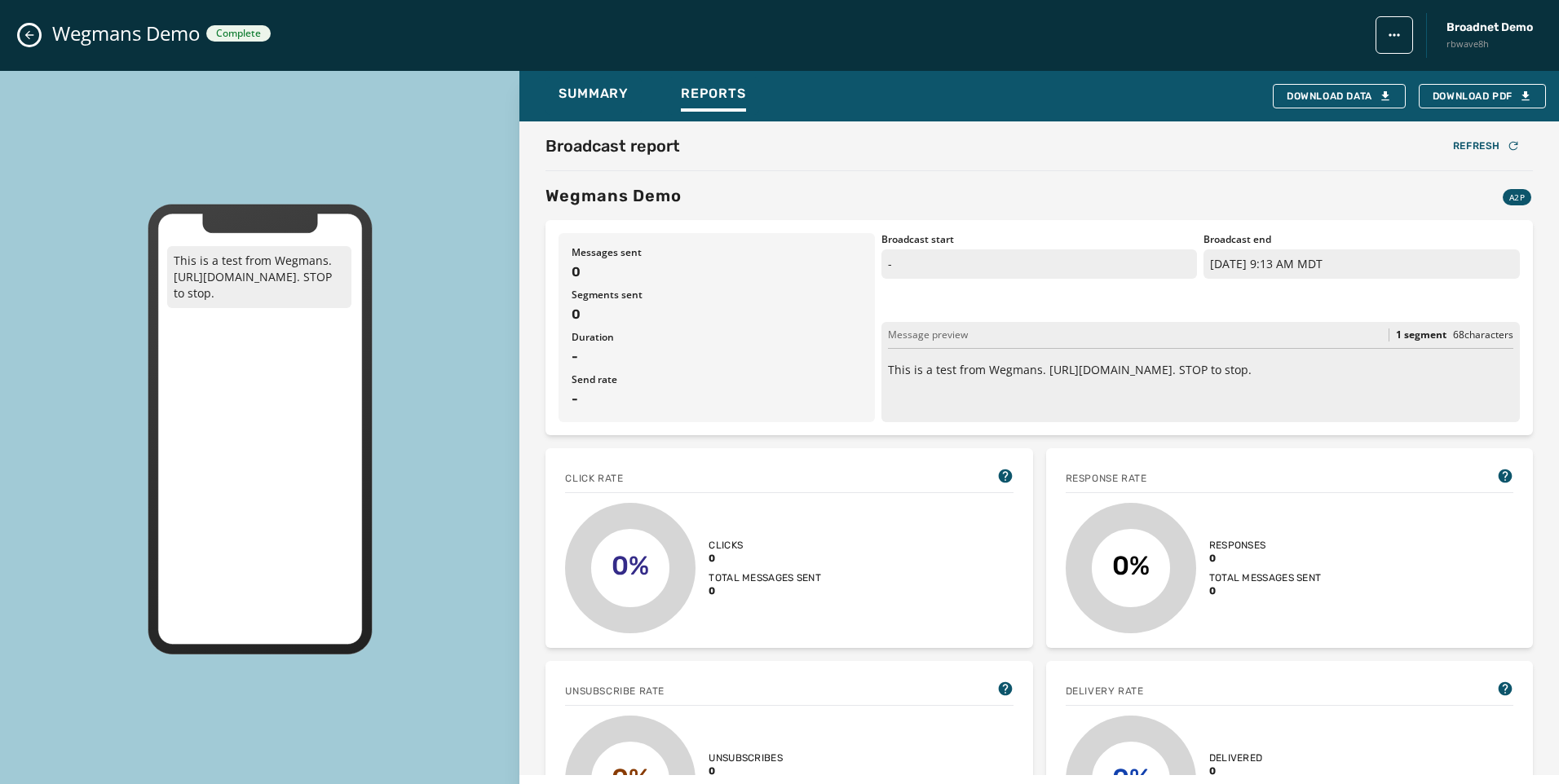
click at [38, 27] on div "Wegmans Demo Complete Broadnet Demo rbwave8h" at bounding box center [780, 35] width 1559 height 71
click at [31, 27] on button "Close admin drawer" at bounding box center [29, 35] width 19 height 19
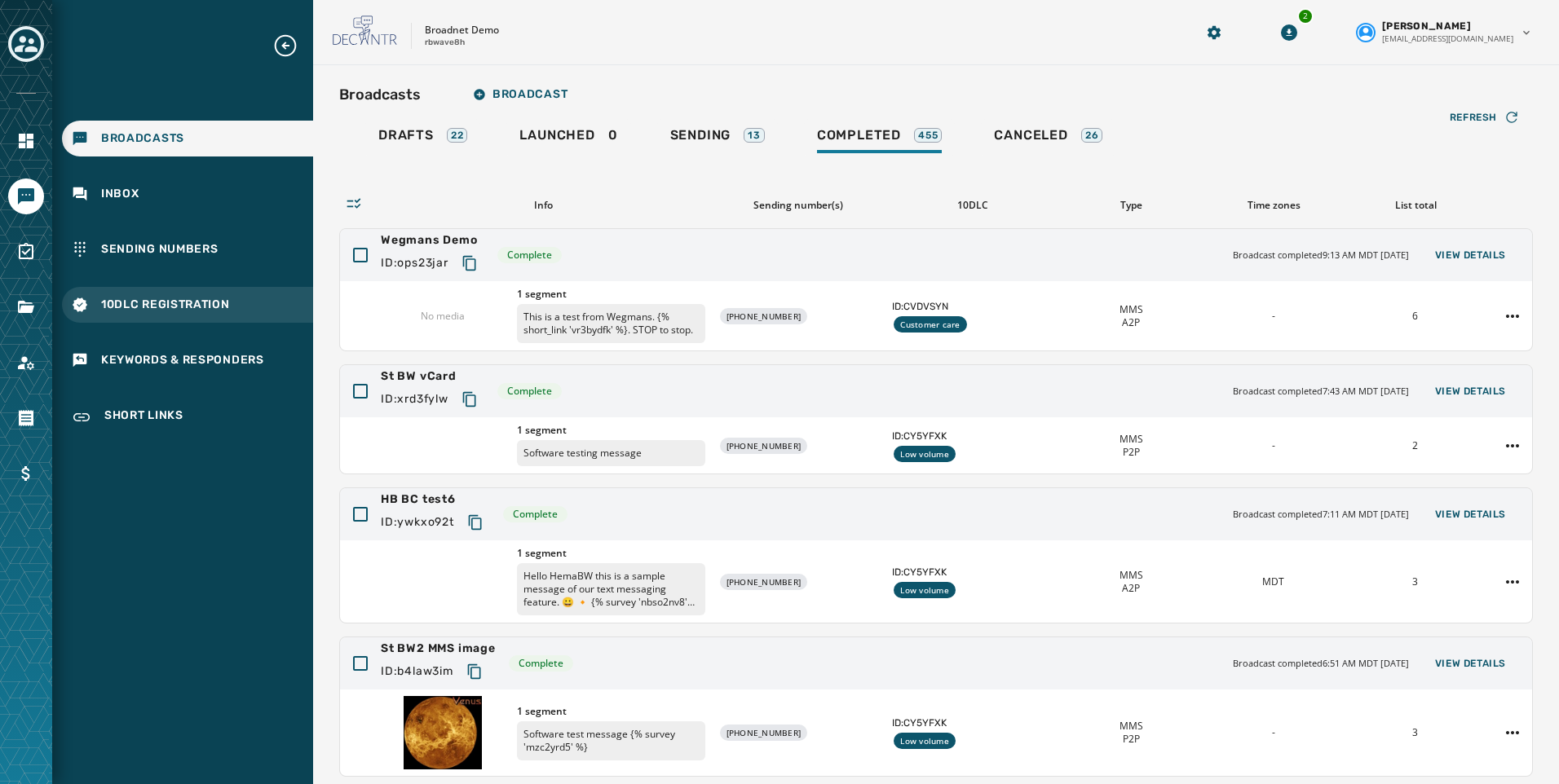
click at [151, 304] on span "10DLC Registration" at bounding box center [165, 305] width 129 height 16
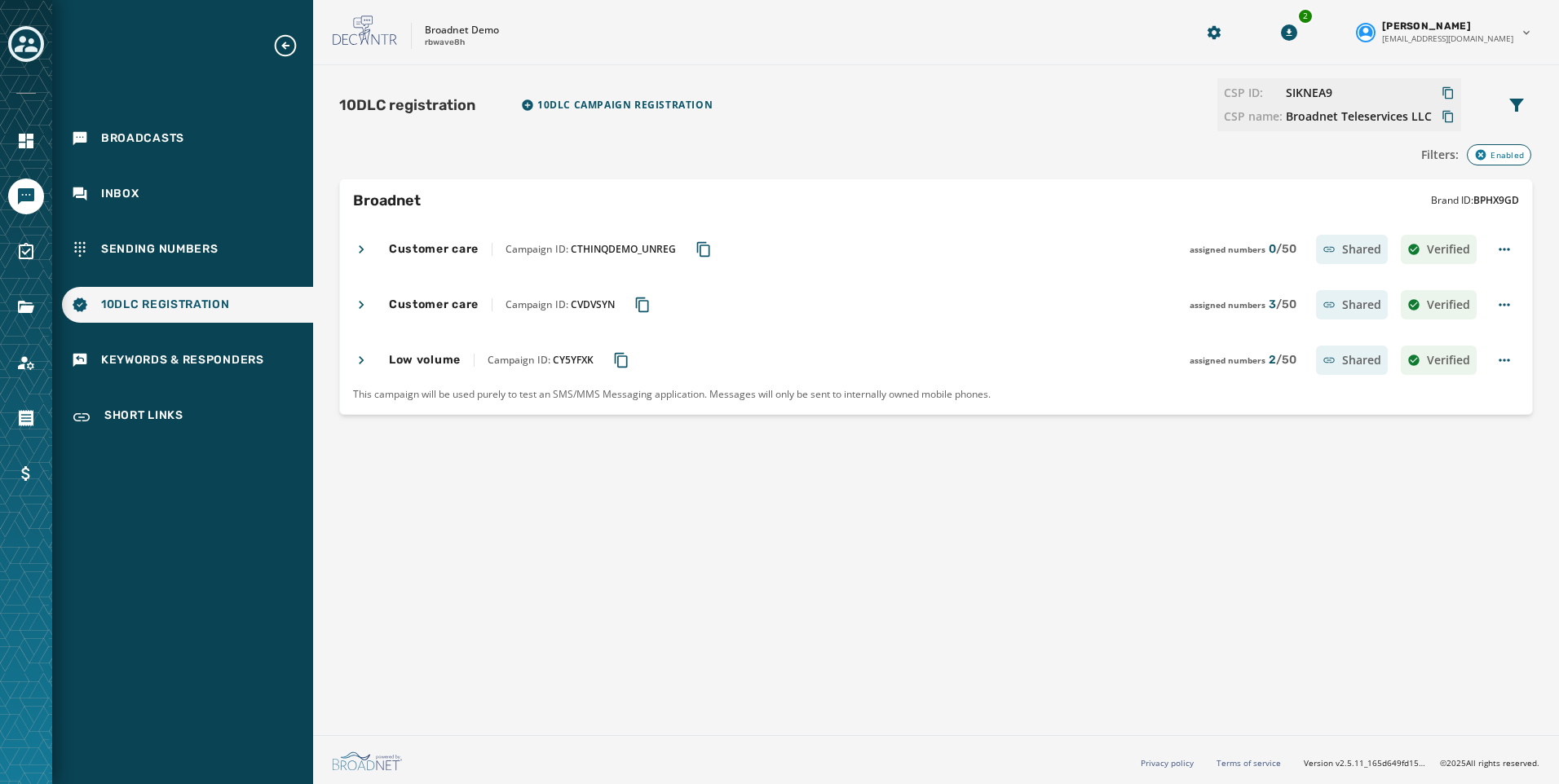
drag, startPoint x: 641, startPoint y: 300, endPoint x: 573, endPoint y: 368, distance: 96.2
click at [641, 299] on icon "Copy Campaign ID to clipboard" at bounding box center [642, 305] width 16 height 16
click at [145, 254] on span "Sending Numbers" at bounding box center [160, 249] width 117 height 16
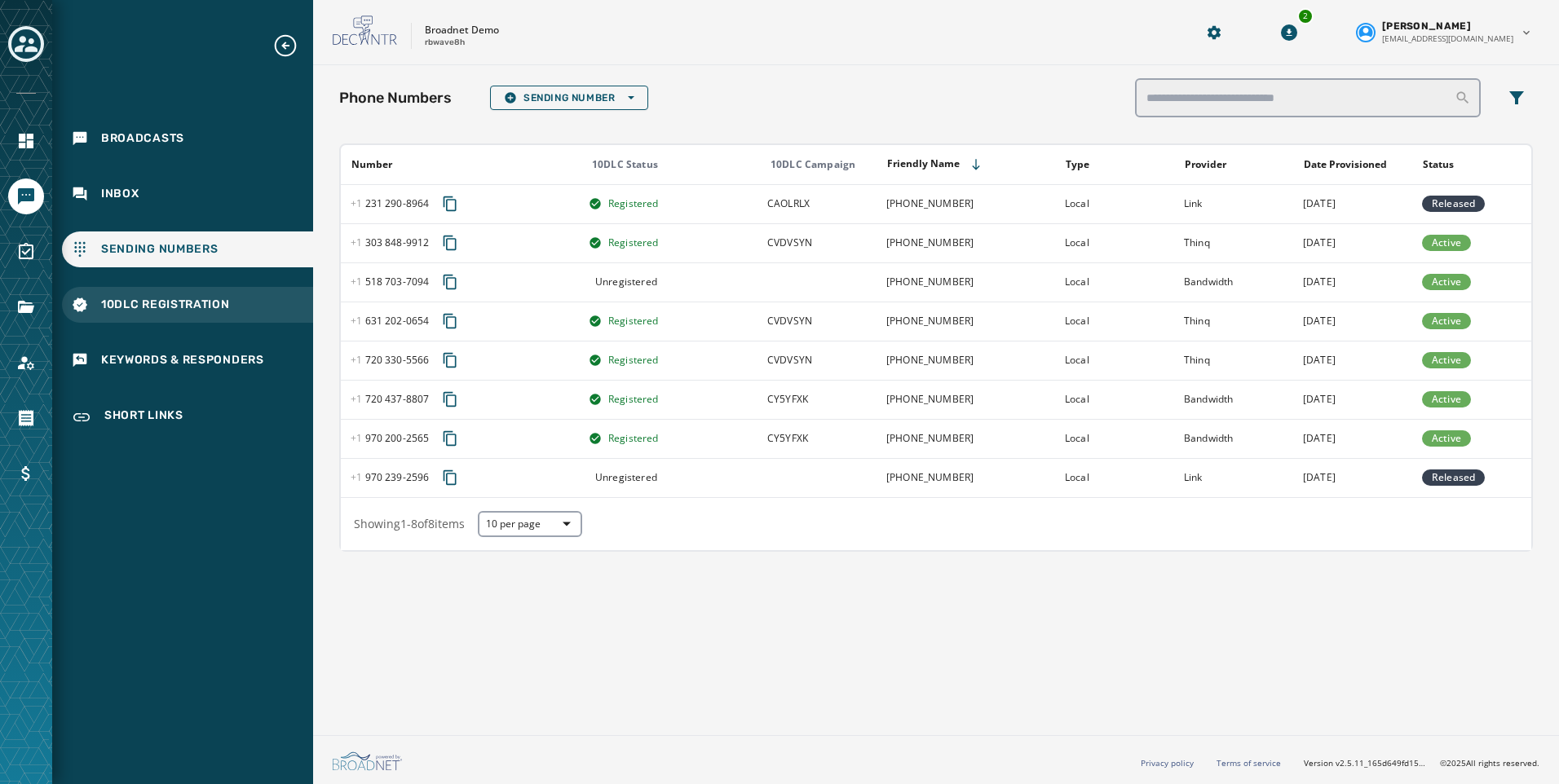
click at [148, 293] on div "10DLC Registration" at bounding box center [188, 305] width 251 height 36
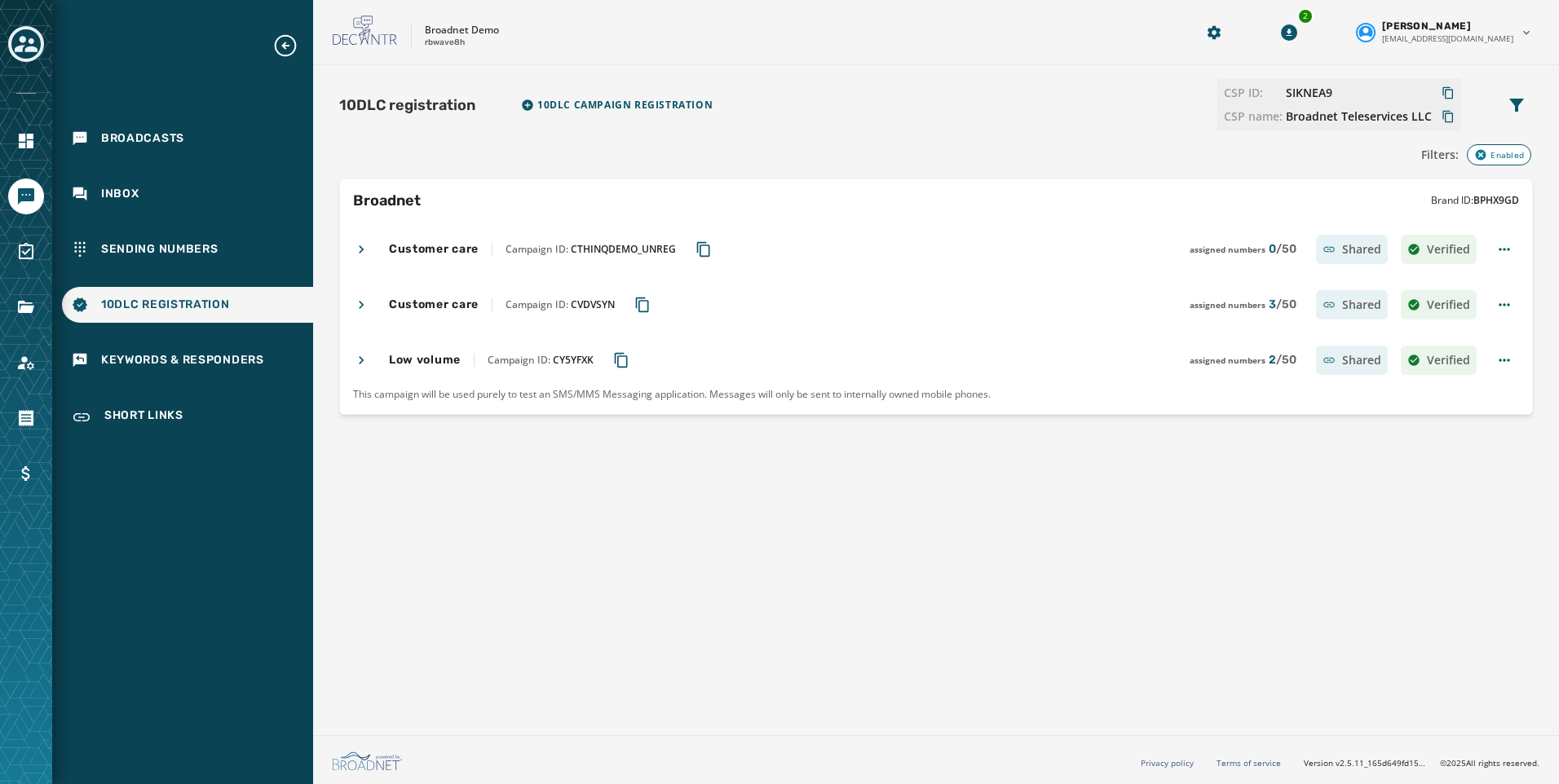
click at [362, 298] on icon at bounding box center [361, 305] width 16 height 16
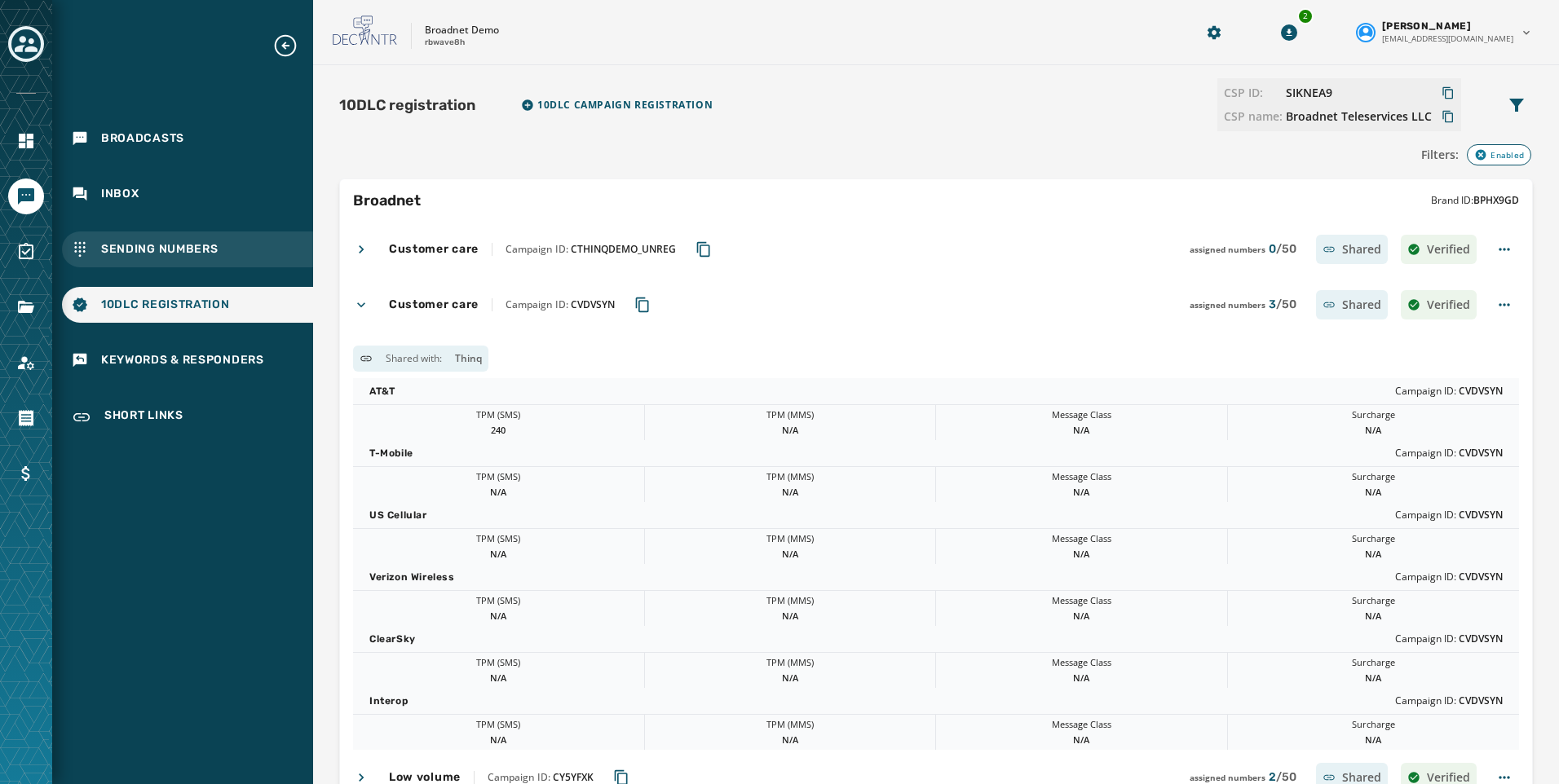
click at [154, 247] on span "Sending Numbers" at bounding box center [160, 249] width 117 height 16
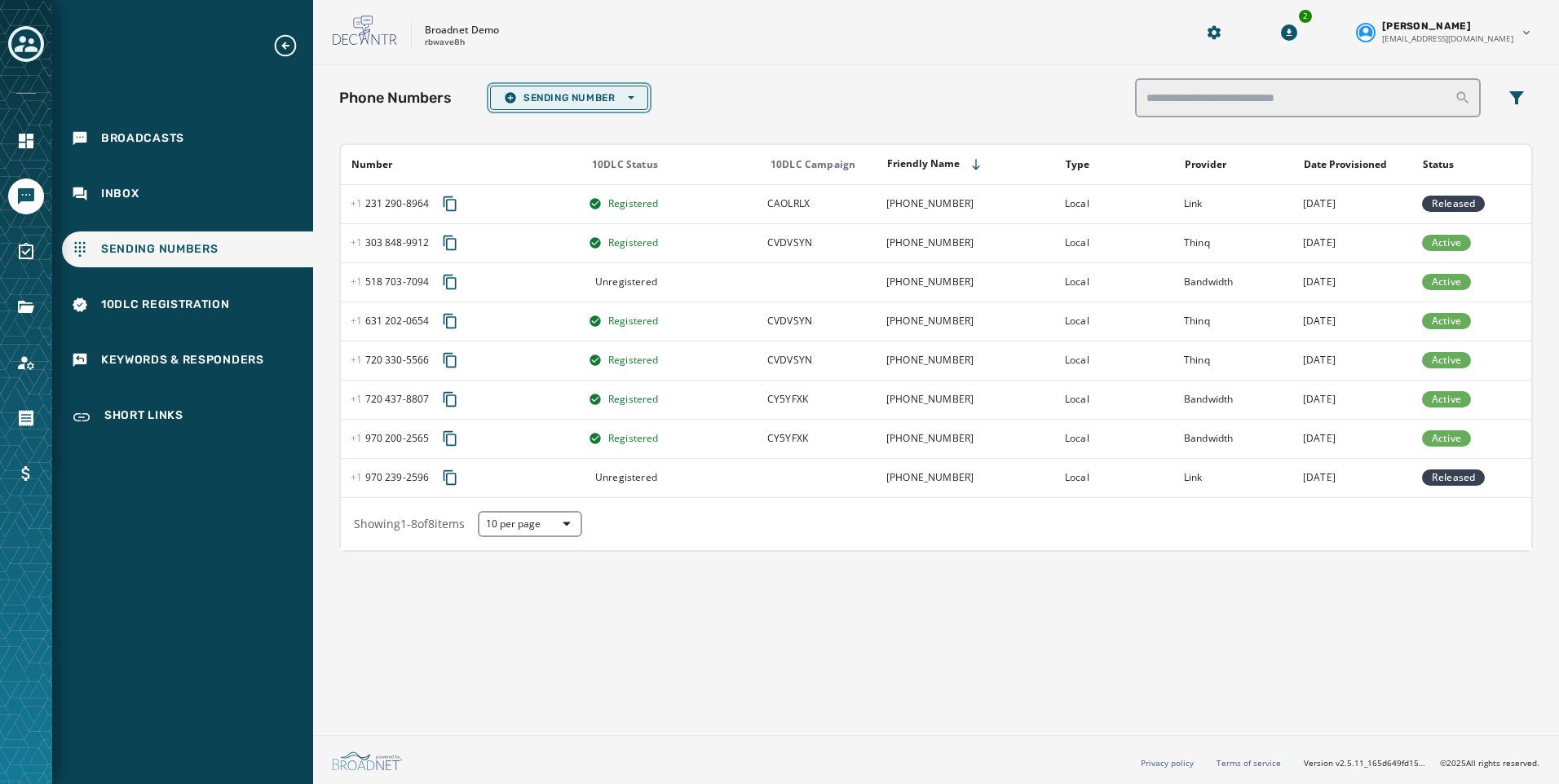
click at [616, 101] on span "Sending Number Open options" at bounding box center [569, 97] width 131 height 13
click at [760, 654] on div "Phone Numbers Sending Number Open options Local Long Code Toll-Free Short Code …" at bounding box center [936, 396] width 1246 height 663
click at [126, 186] on span "Inbox" at bounding box center [121, 193] width 39 height 16
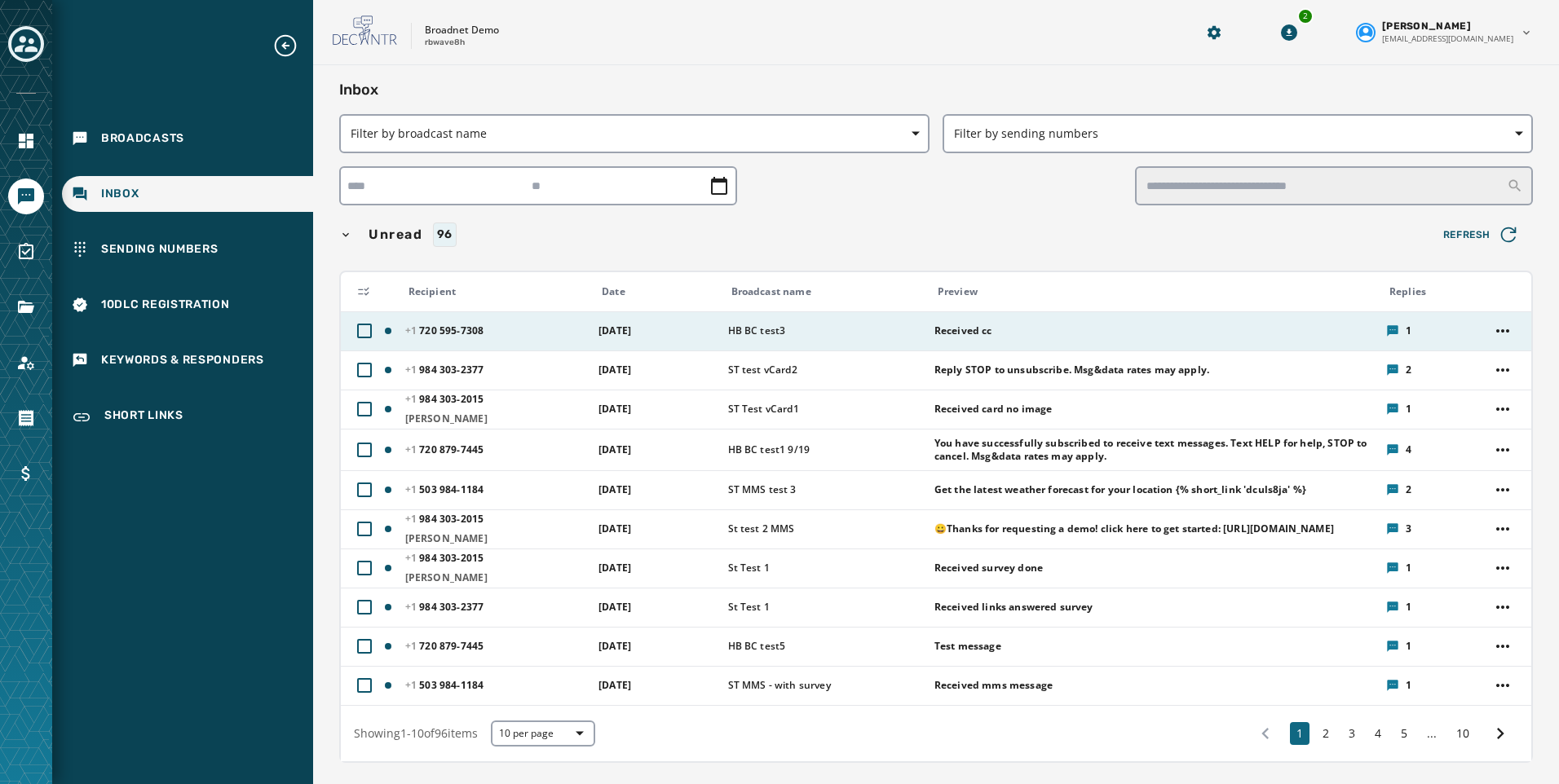
click at [961, 329] on span "Received cc" at bounding box center [963, 331] width 58 height 13
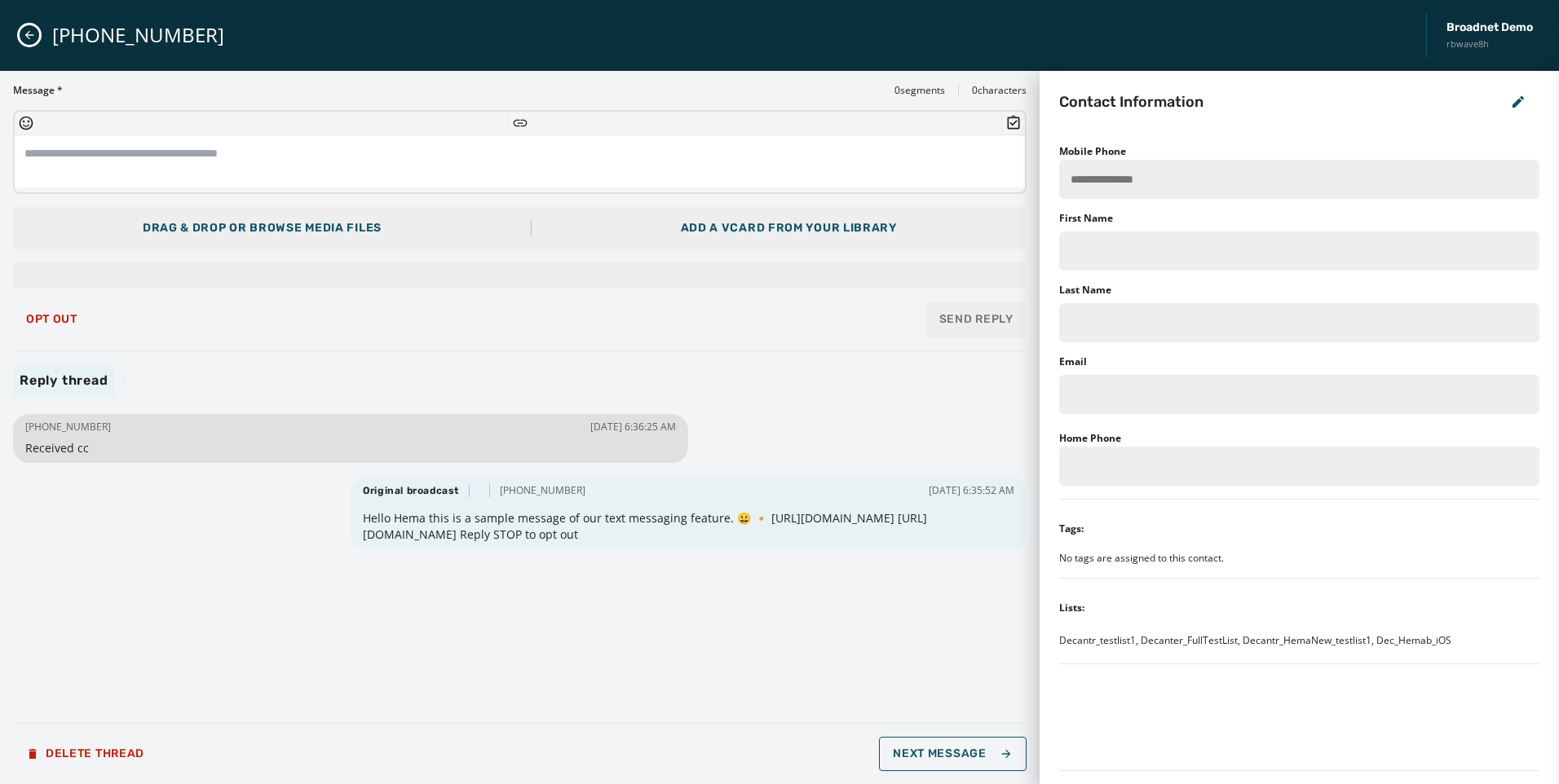
click at [32, 34] on icon "Close admin drawer" at bounding box center [29, 35] width 13 height 13
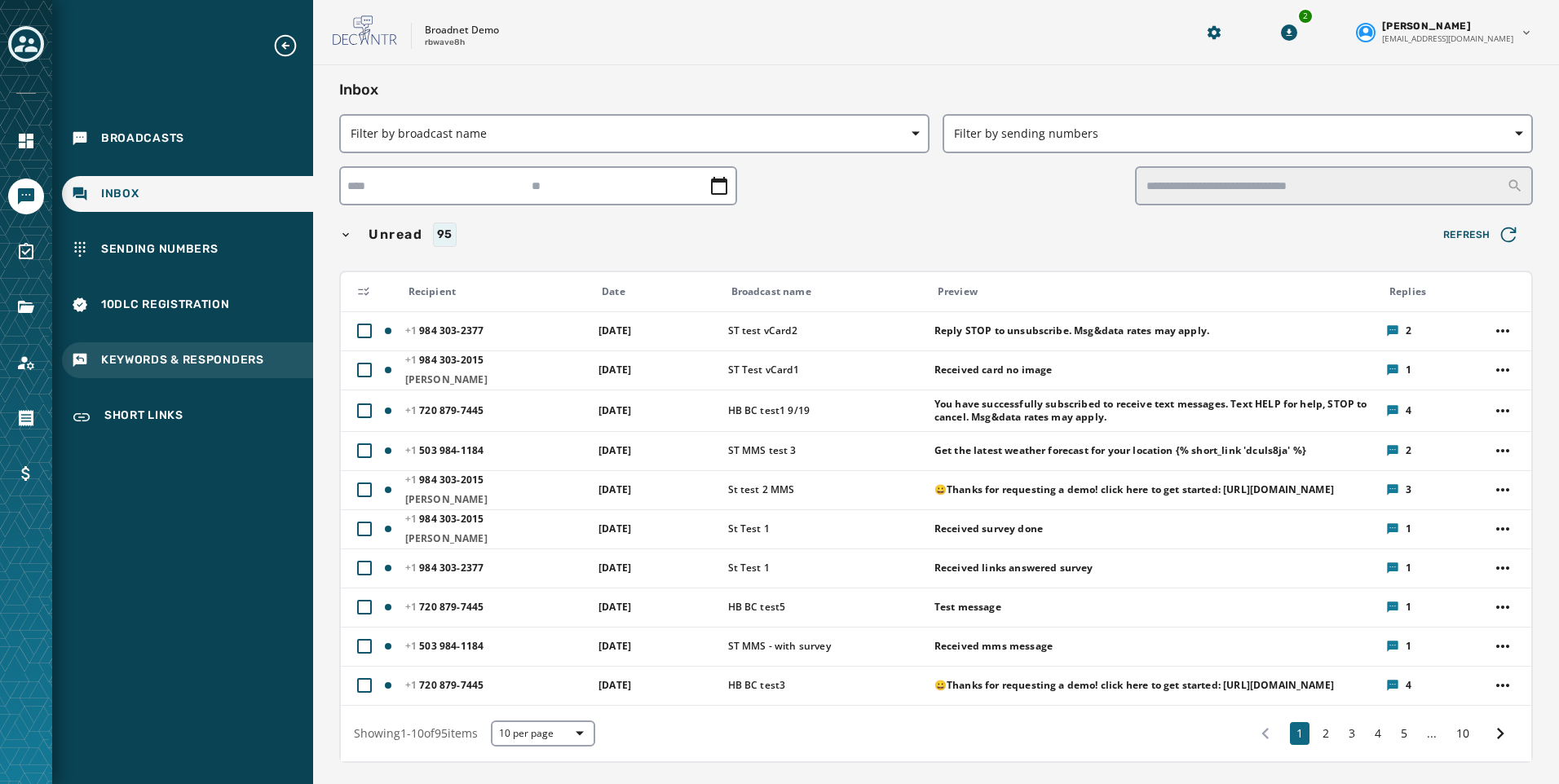
click at [177, 353] on span "Keywords & Responders" at bounding box center [183, 360] width 163 height 16
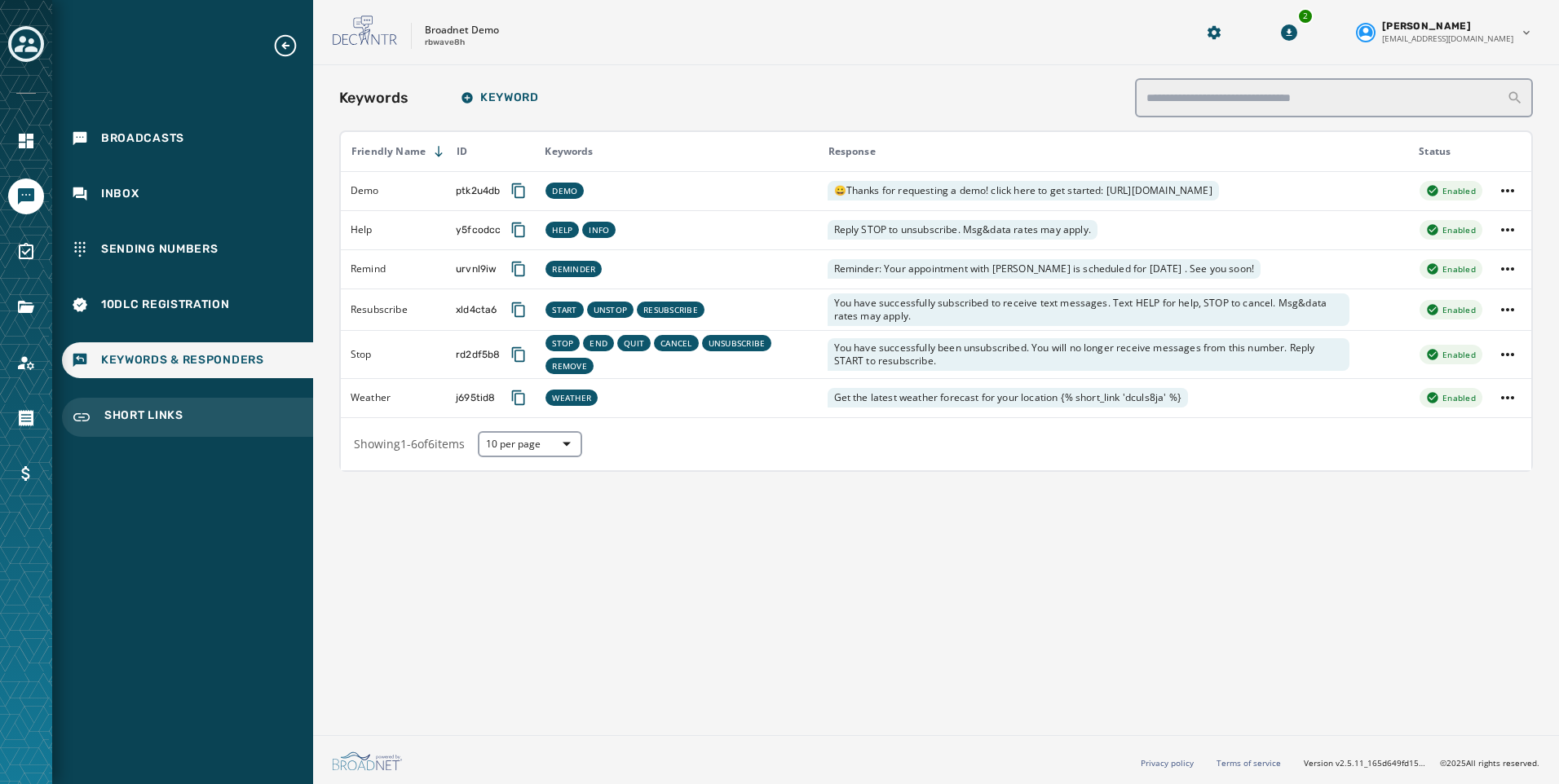
click at [117, 407] on div "Short Links" at bounding box center [188, 417] width 251 height 39
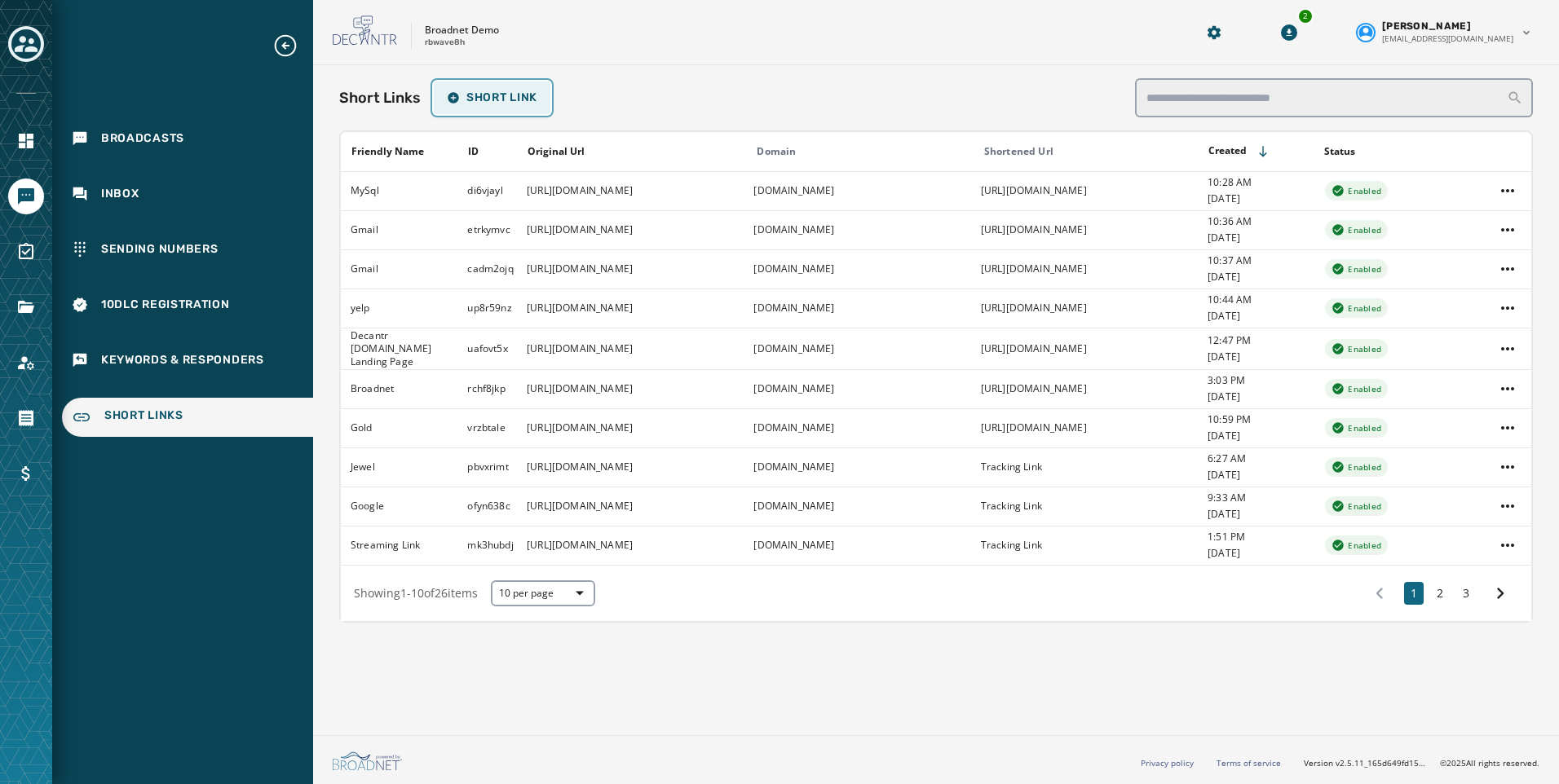
click at [457, 106] on button "Short Link" at bounding box center [491, 98] width 117 height 33
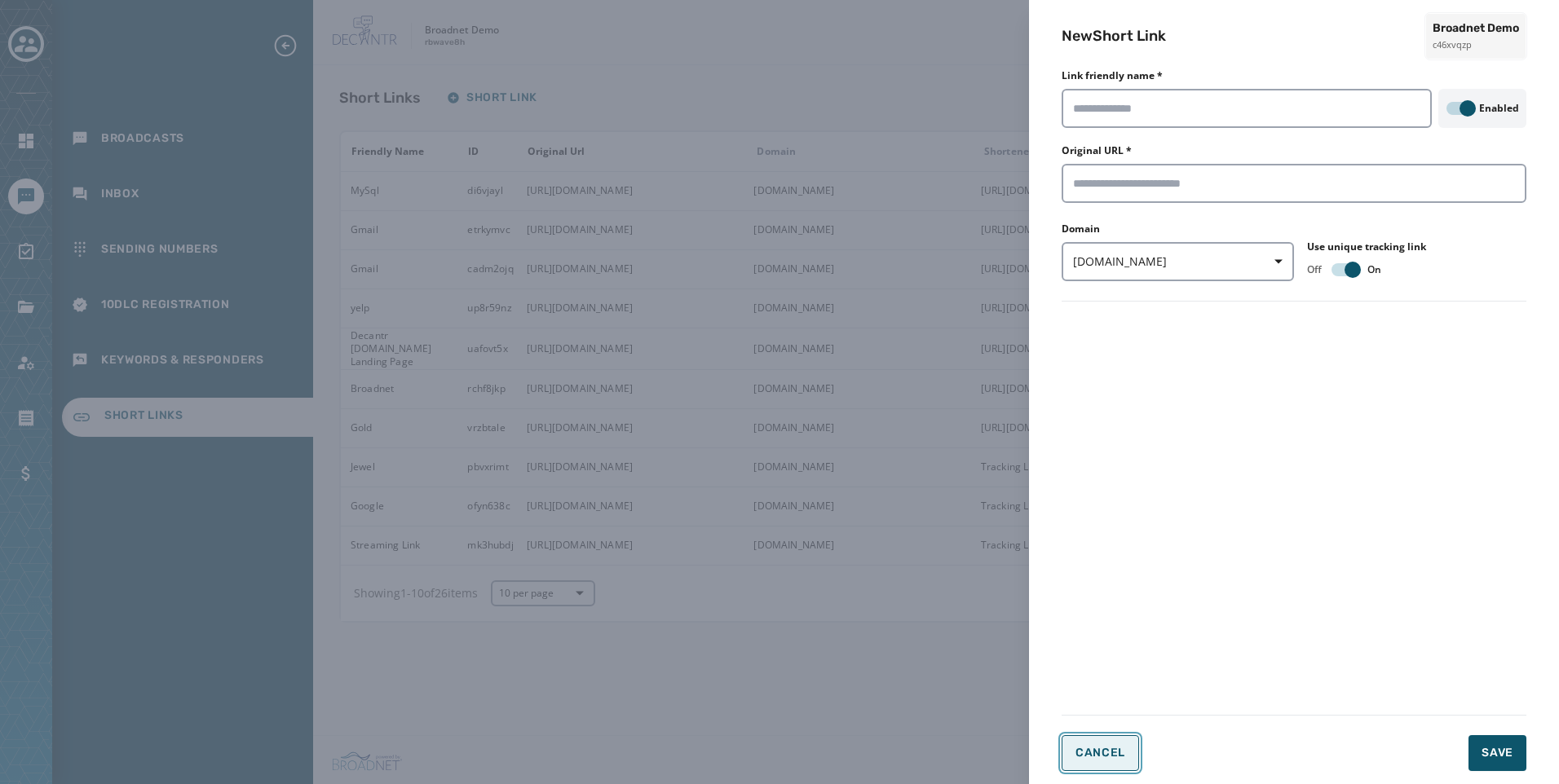
click at [1099, 752] on span "Cancel" at bounding box center [1100, 752] width 49 height 13
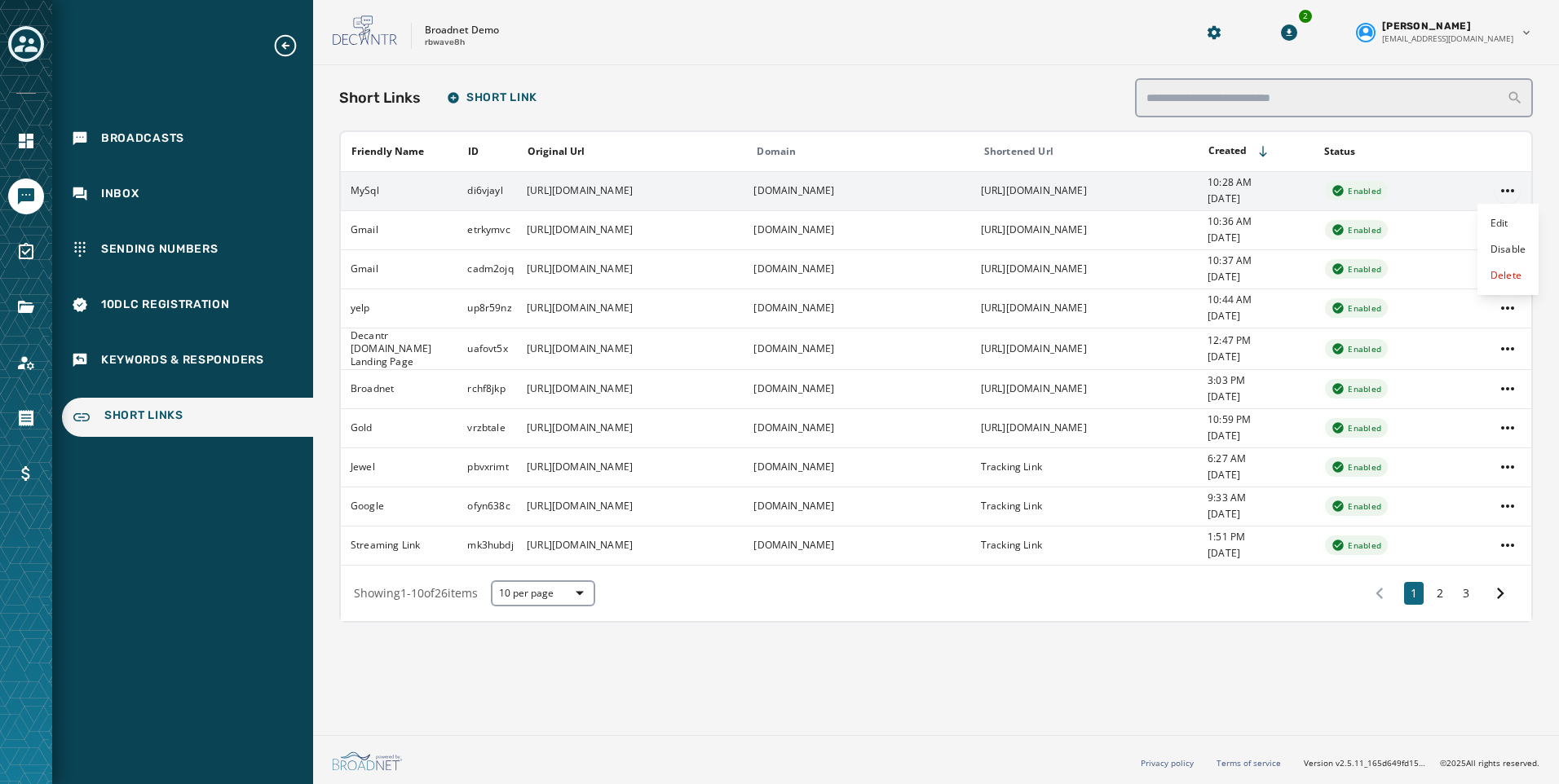
click at [1509, 191] on html "Broadcasts Inbox Sending Numbers 10DLC Registration Keywords & Responders Short…" at bounding box center [780, 392] width 1559 height 784
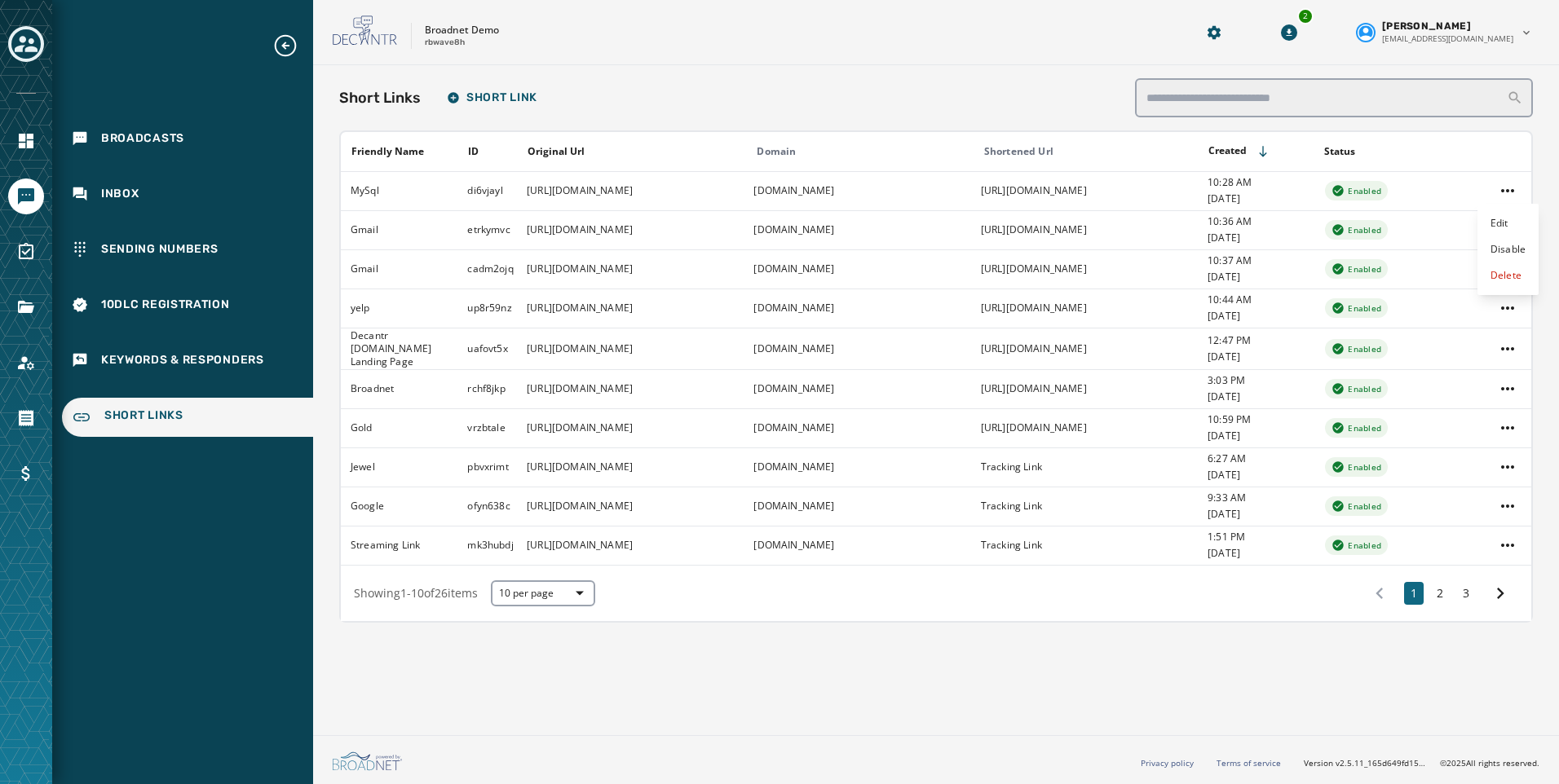
click at [1030, 658] on html "Broadcasts Inbox Sending Numbers 10DLC Registration Keywords & Responders Short…" at bounding box center [780, 392] width 1559 height 784
click at [128, 137] on span "Broadcasts" at bounding box center [143, 138] width 83 height 16
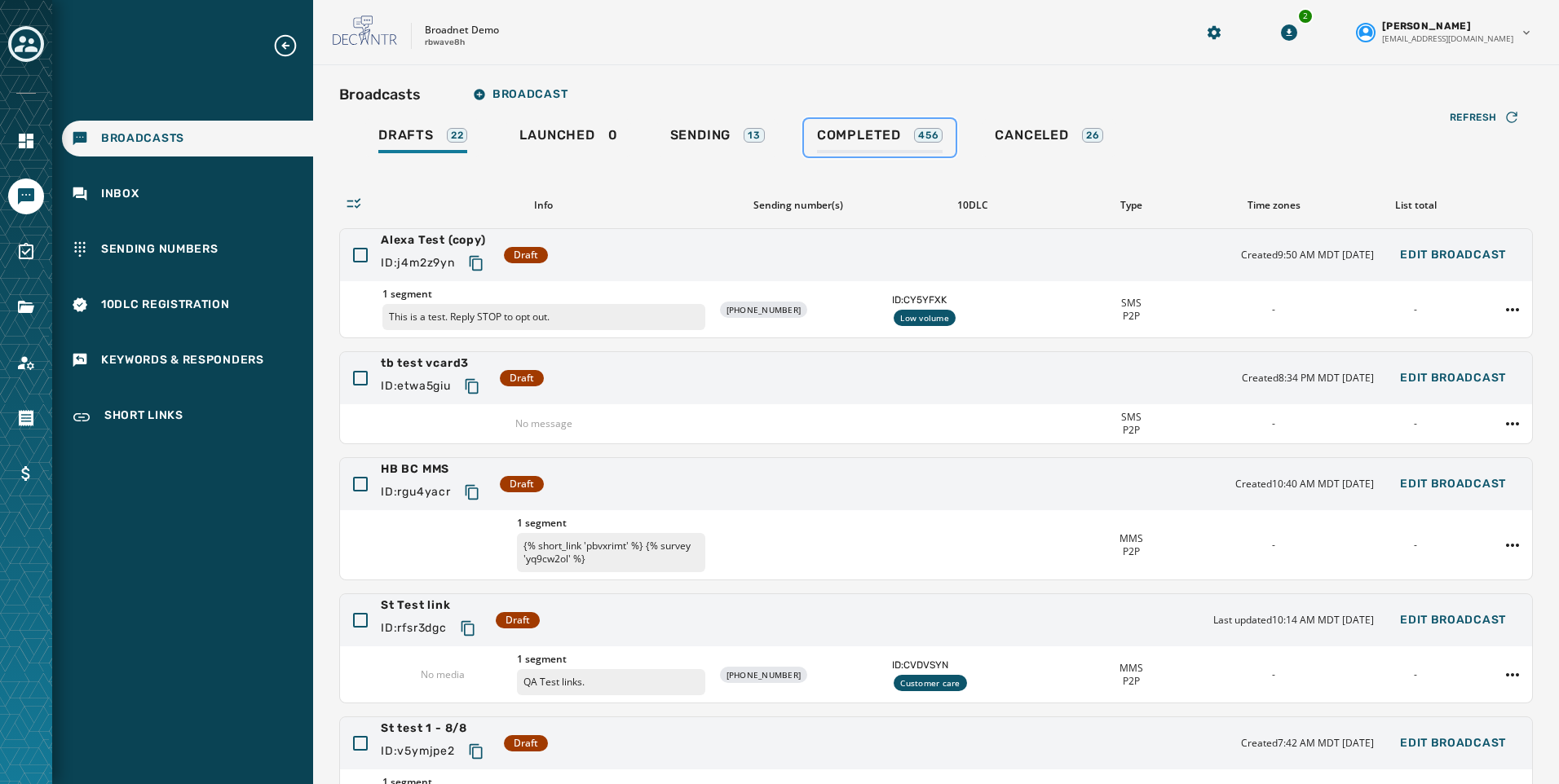
click at [891, 128] on span "Completed" at bounding box center [859, 135] width 84 height 16
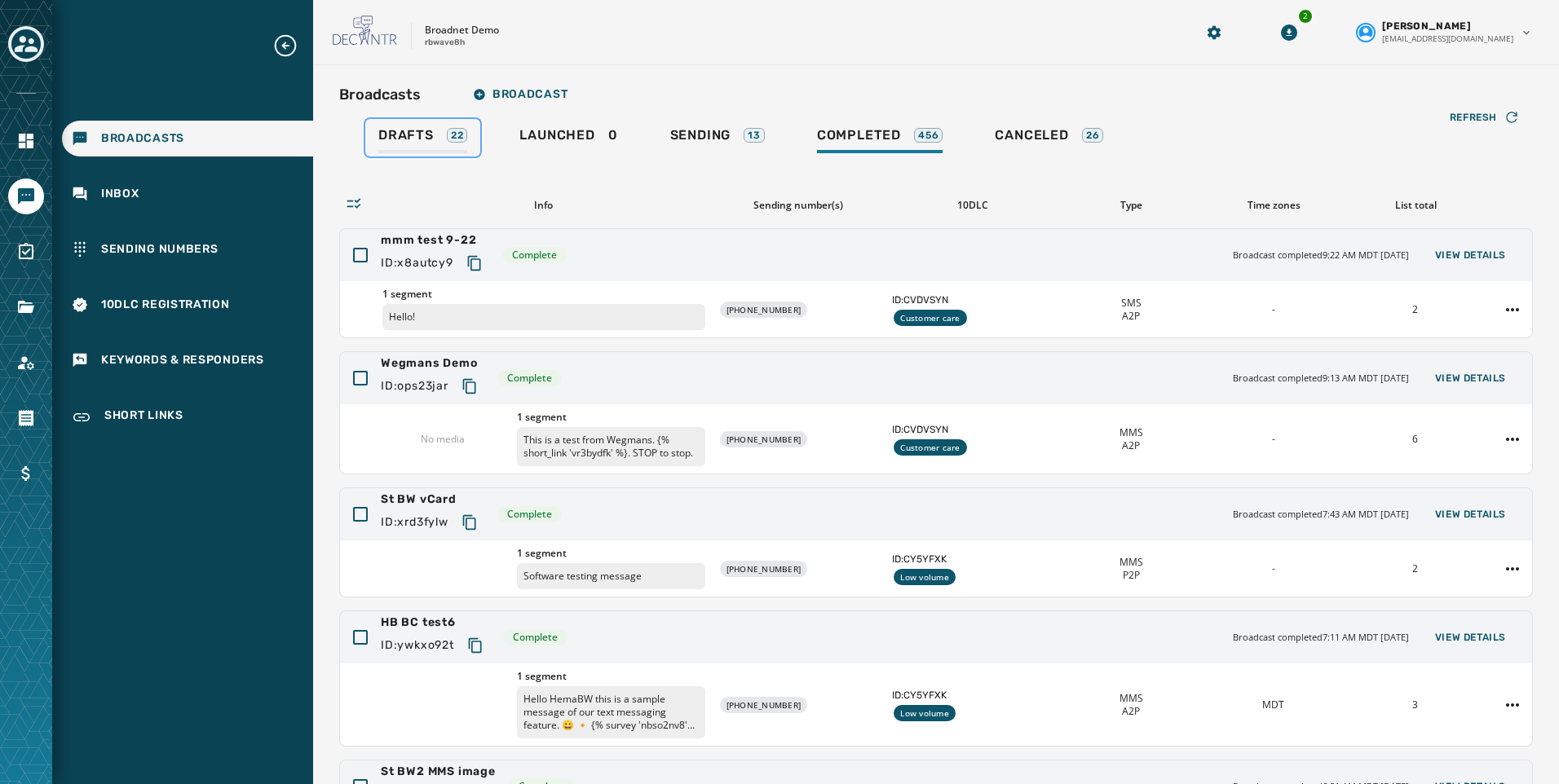
click at [408, 148] on div "Drafts 22" at bounding box center [423, 140] width 89 height 26
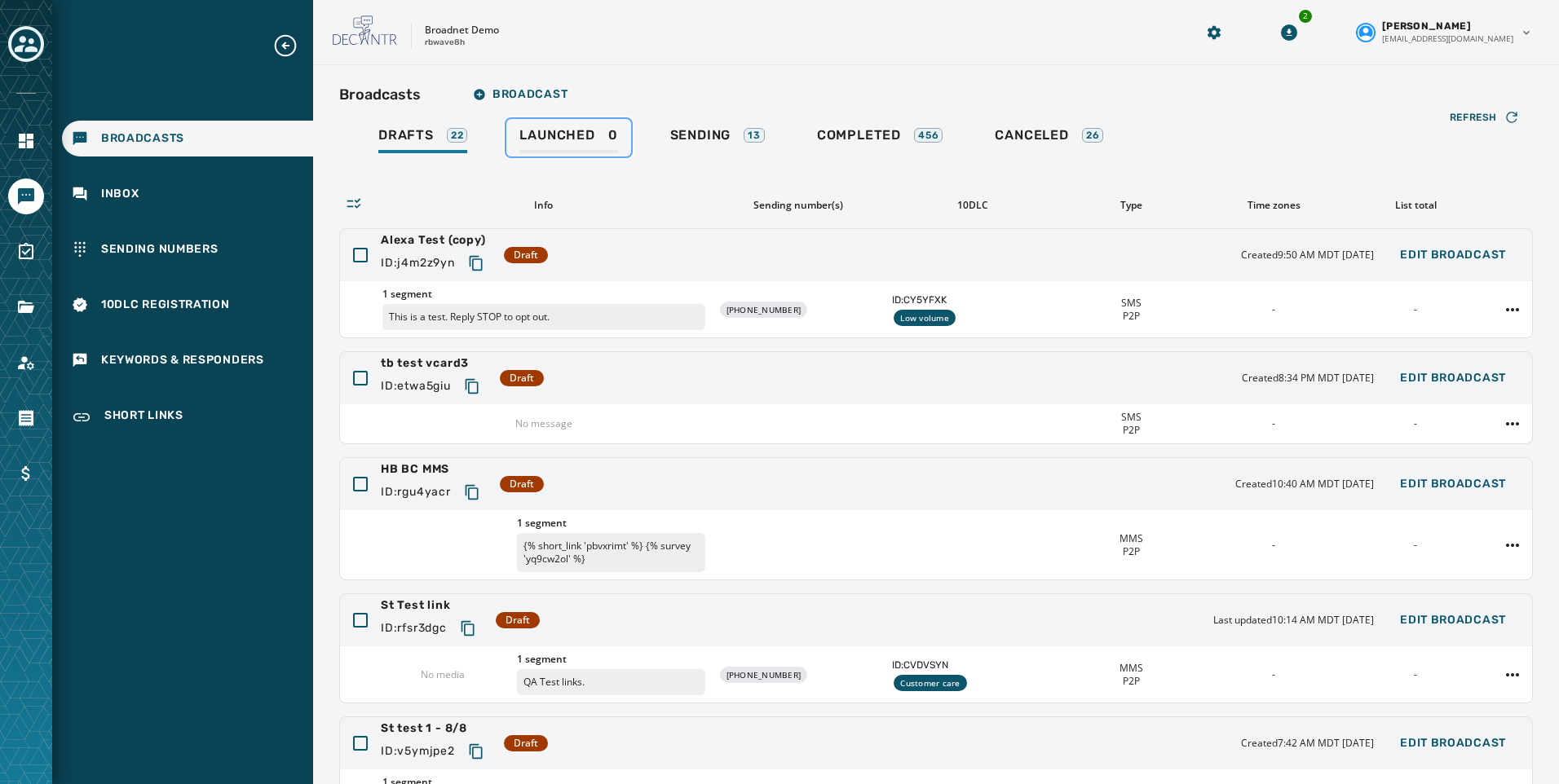
click at [590, 151] on div "Launched 0" at bounding box center [568, 140] width 98 height 26
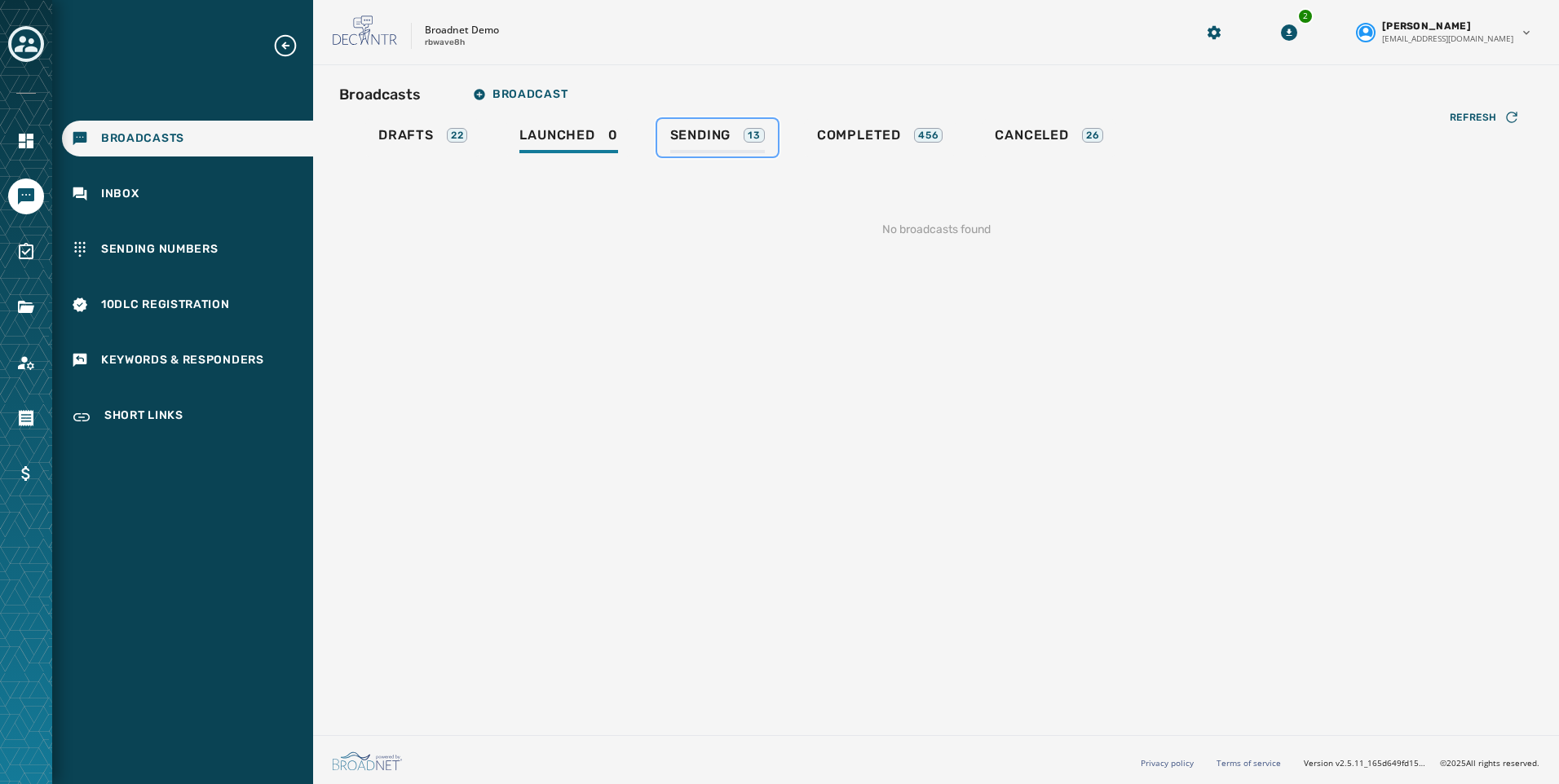
click at [716, 132] on span "Sending" at bounding box center [700, 135] width 61 height 16
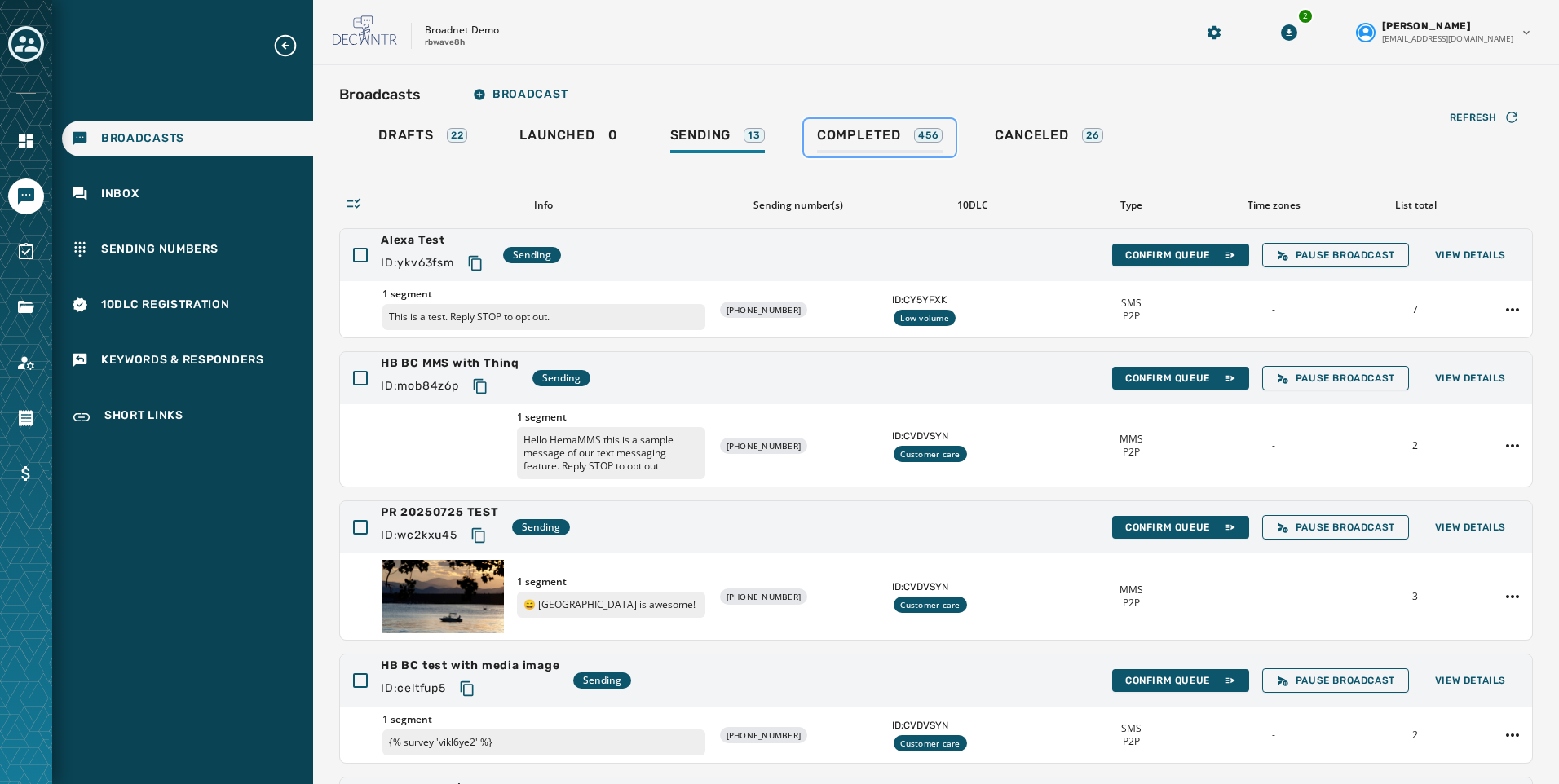
click at [834, 132] on span "Completed" at bounding box center [859, 135] width 84 height 16
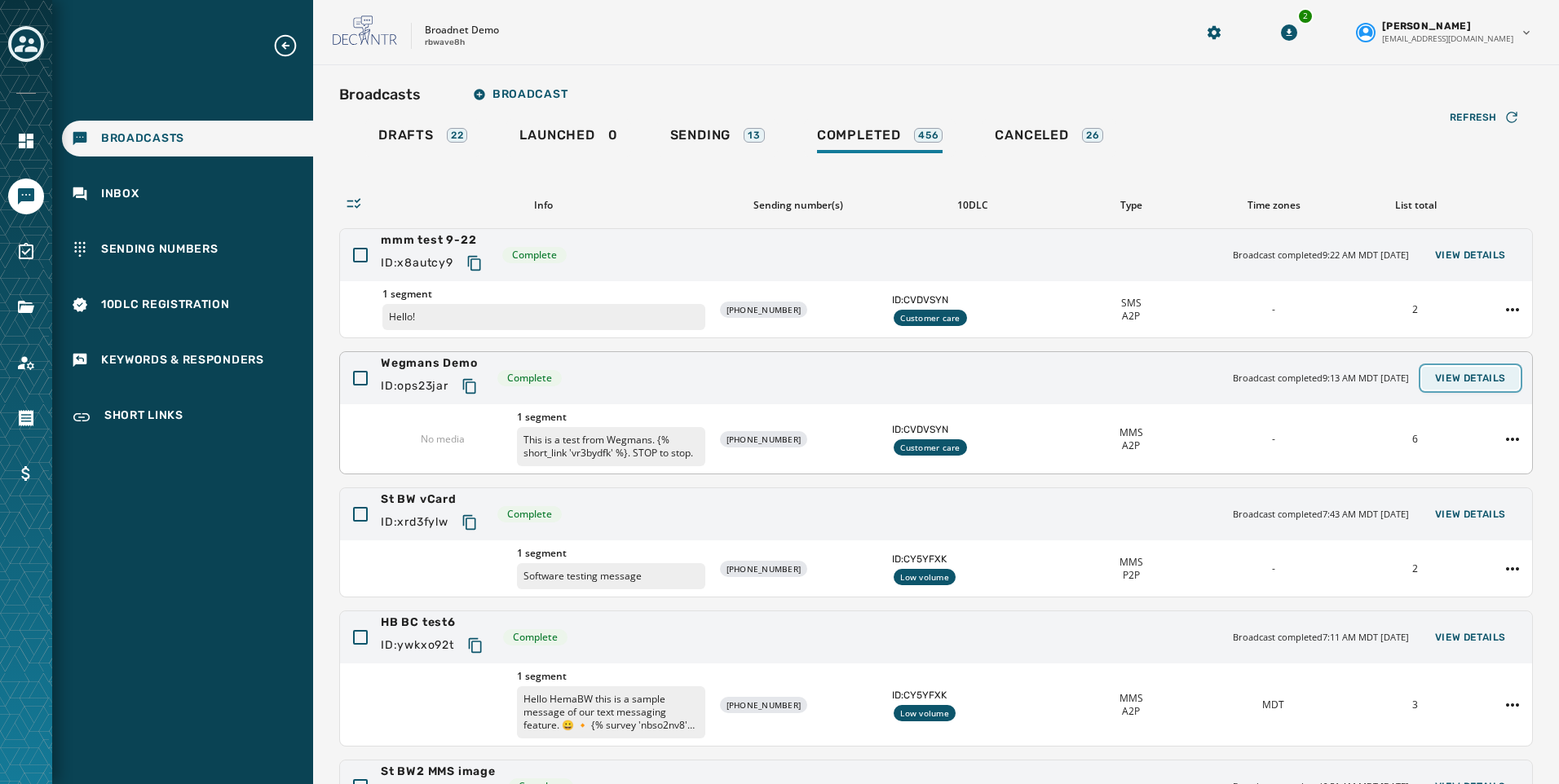
click at [1451, 368] on button "View Details" at bounding box center [1470, 378] width 97 height 23
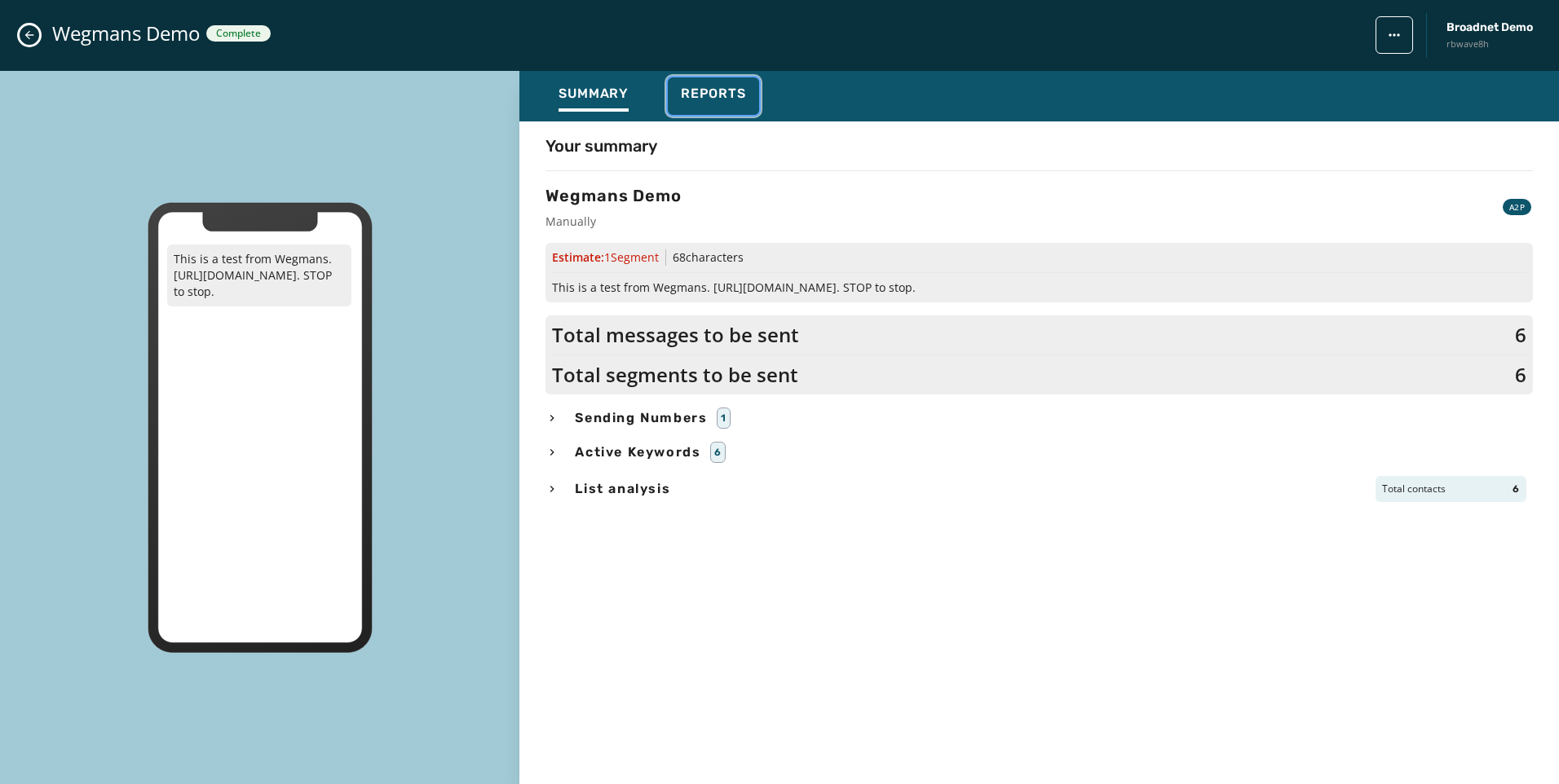
click at [674, 104] on button "Reports" at bounding box center [713, 96] width 91 height 38
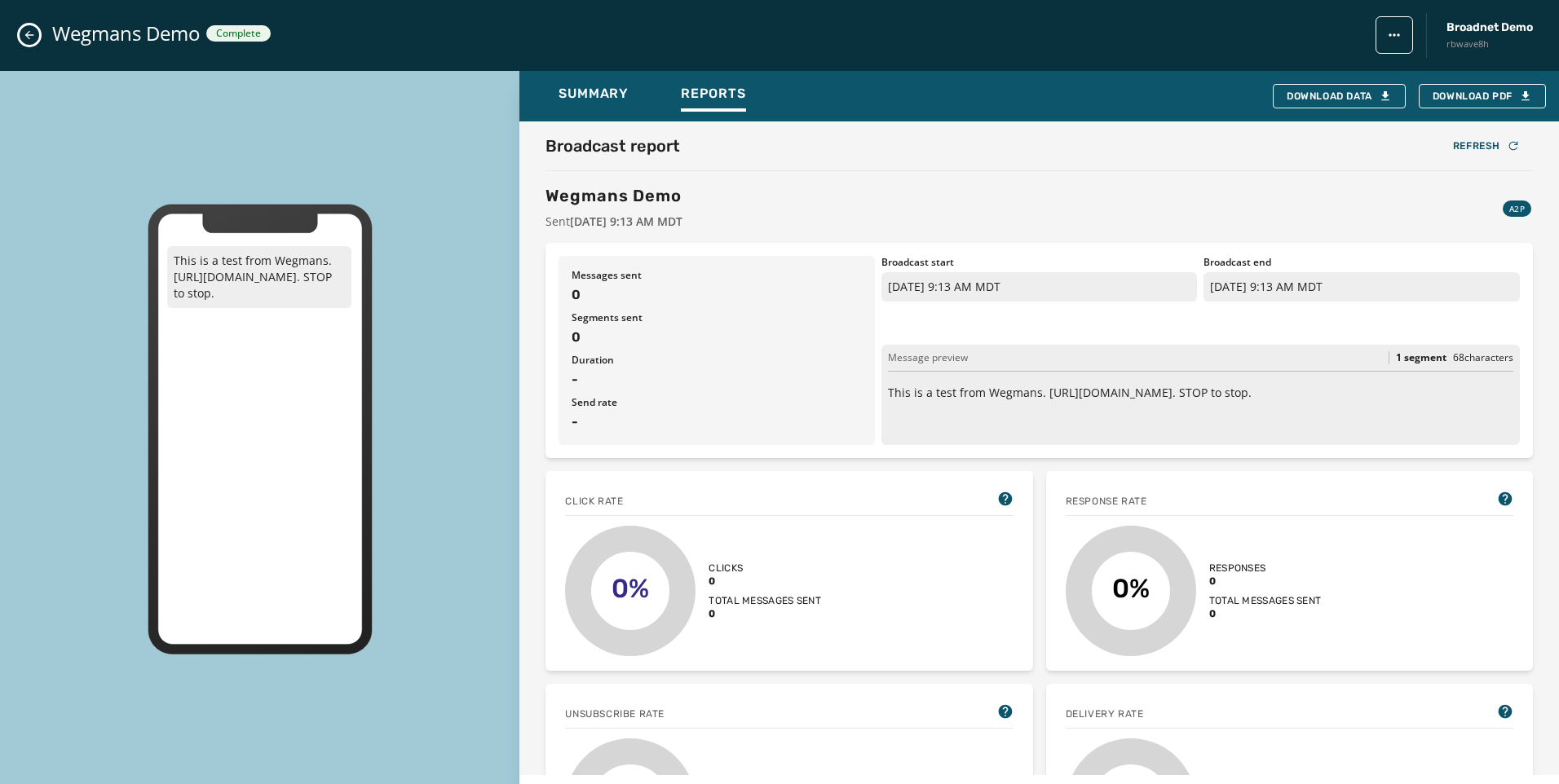
click at [37, 33] on button "Close admin drawer" at bounding box center [29, 35] width 19 height 19
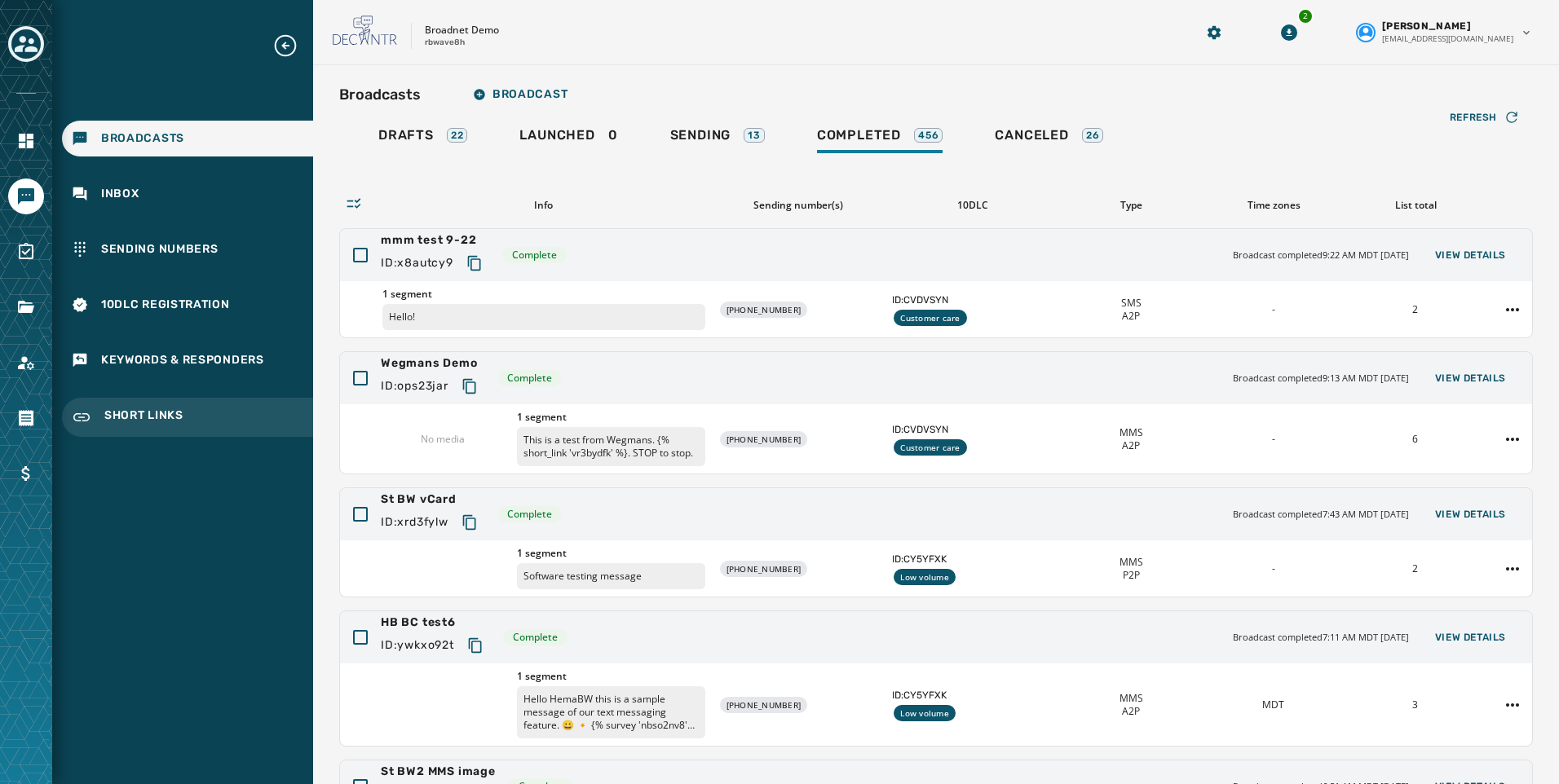
click at [136, 407] on span "Short Links" at bounding box center [144, 417] width 79 height 19
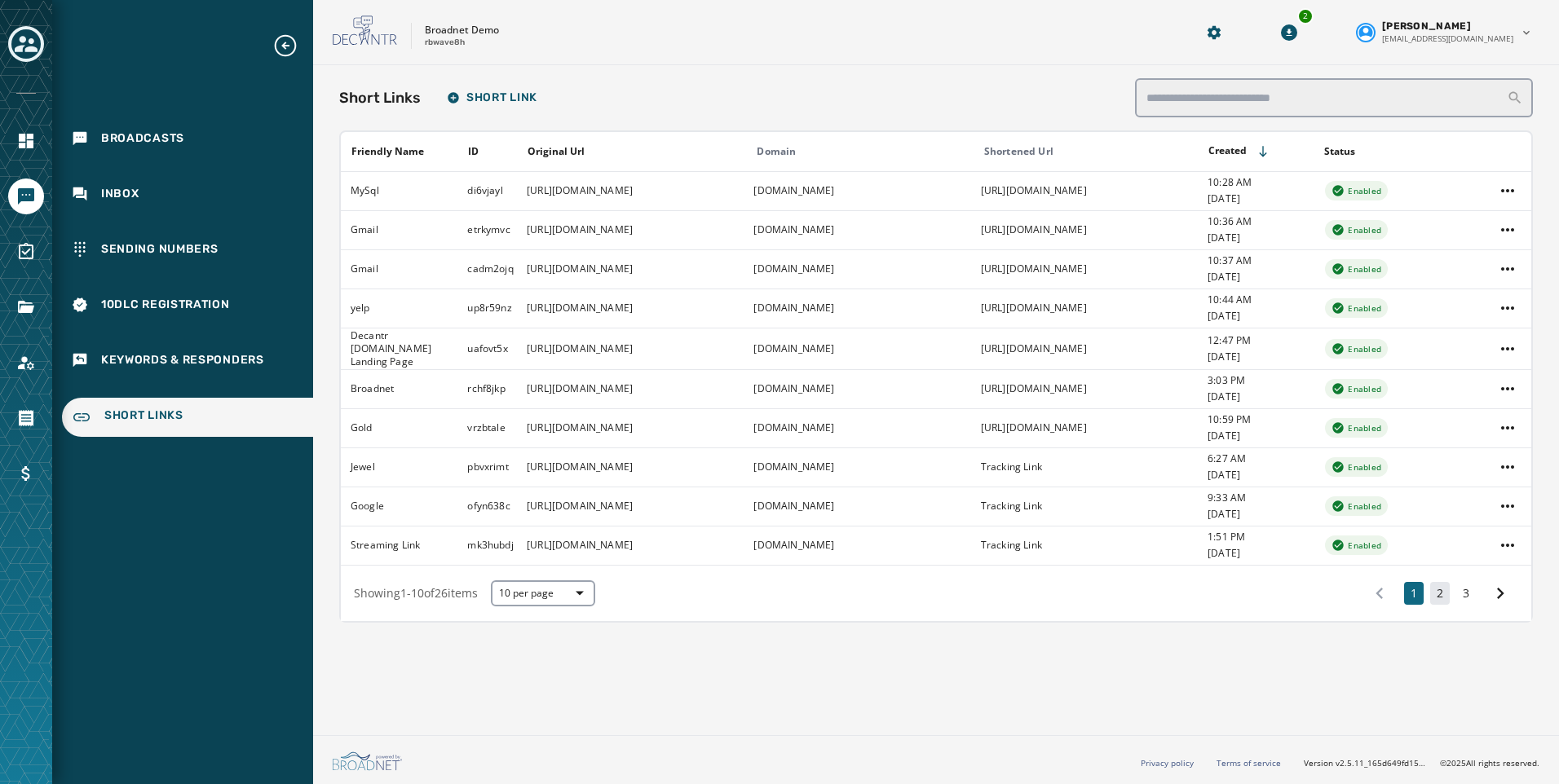
click at [1433, 595] on button "2" at bounding box center [1440, 594] width 19 height 23
click at [1457, 588] on button "3" at bounding box center [1466, 591] width 19 height 23
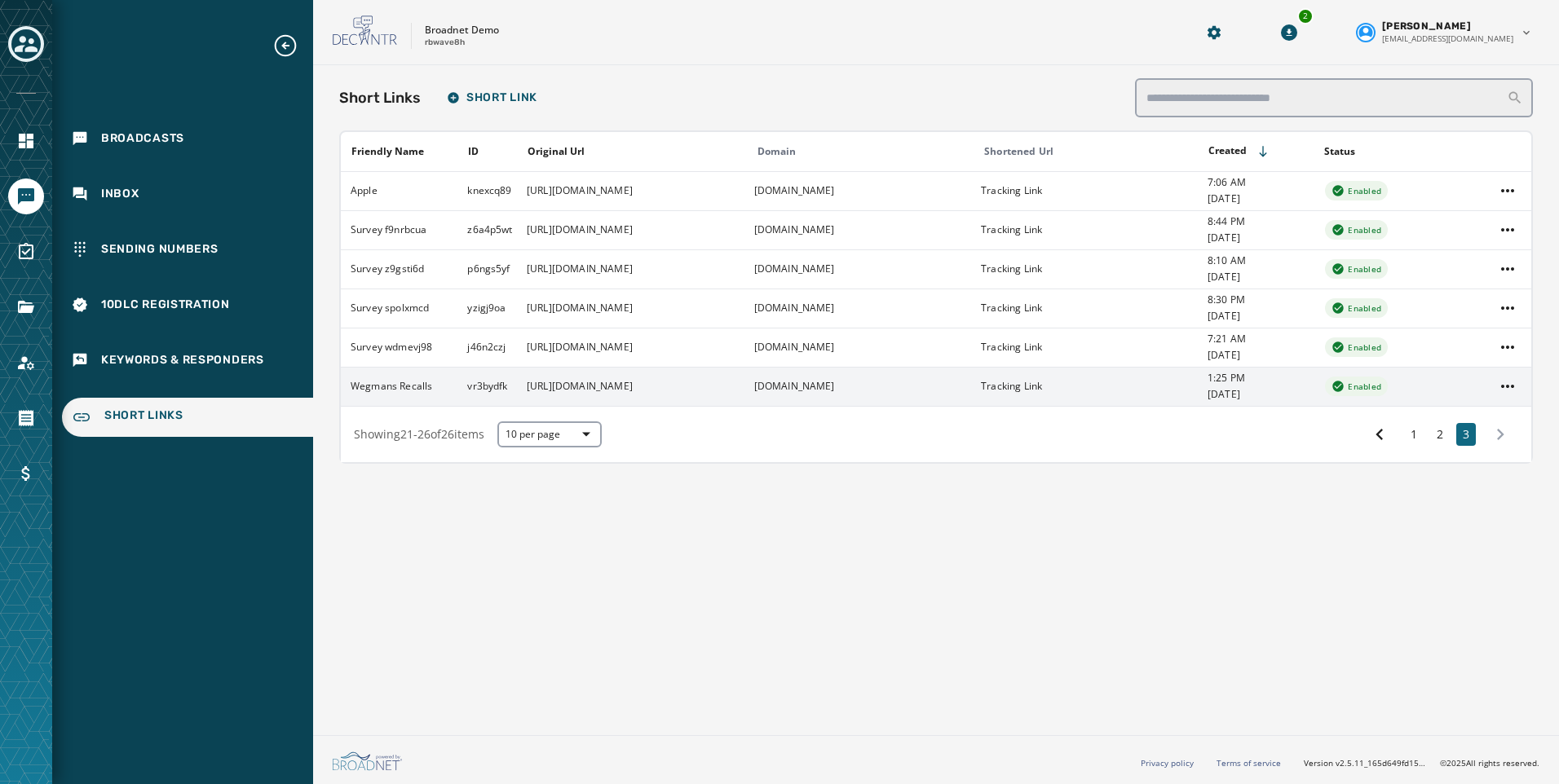
click at [1498, 397] on td at bounding box center [1508, 386] width 46 height 39
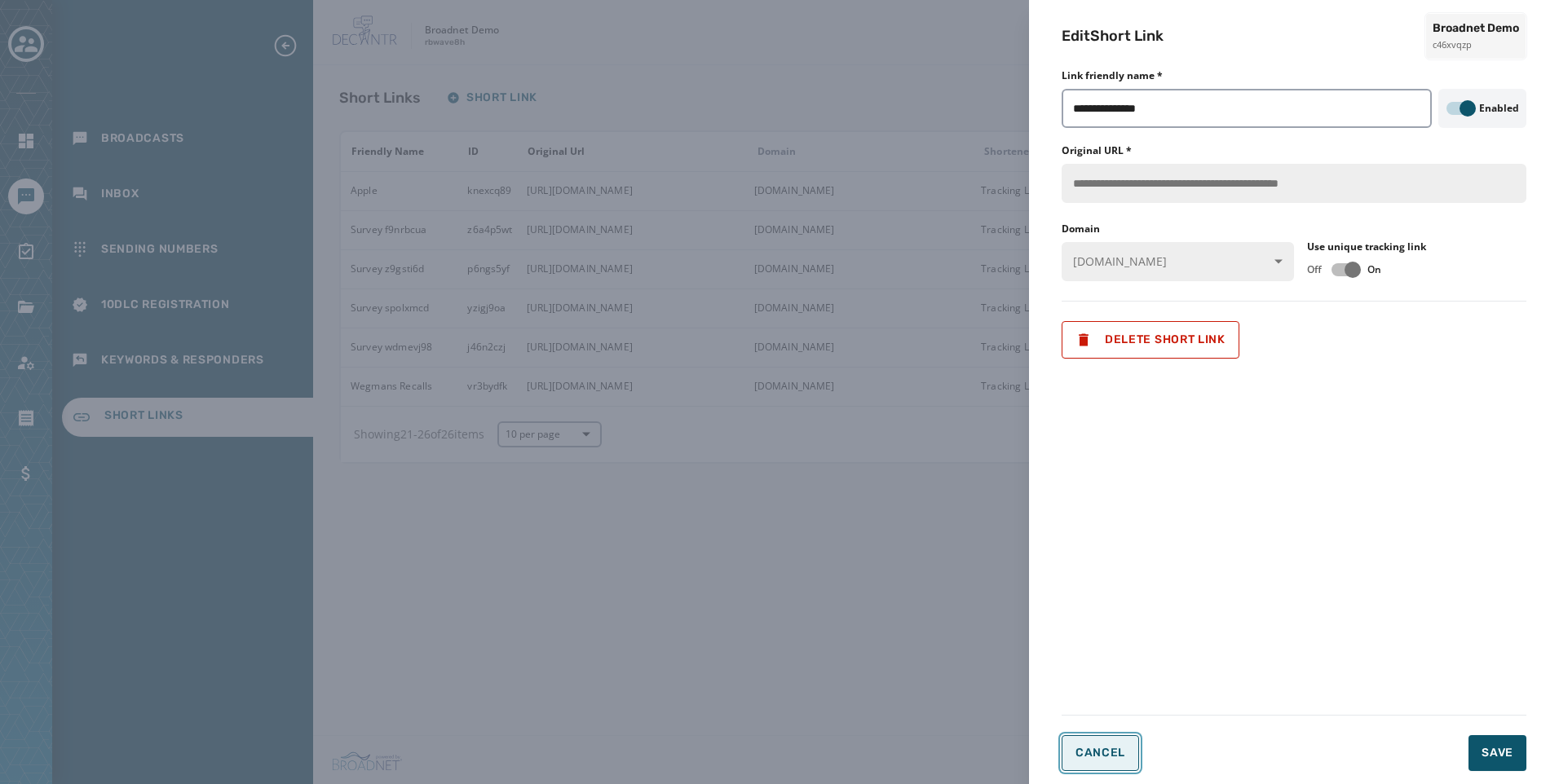
click at [1103, 750] on span "Cancel" at bounding box center [1100, 752] width 49 height 13
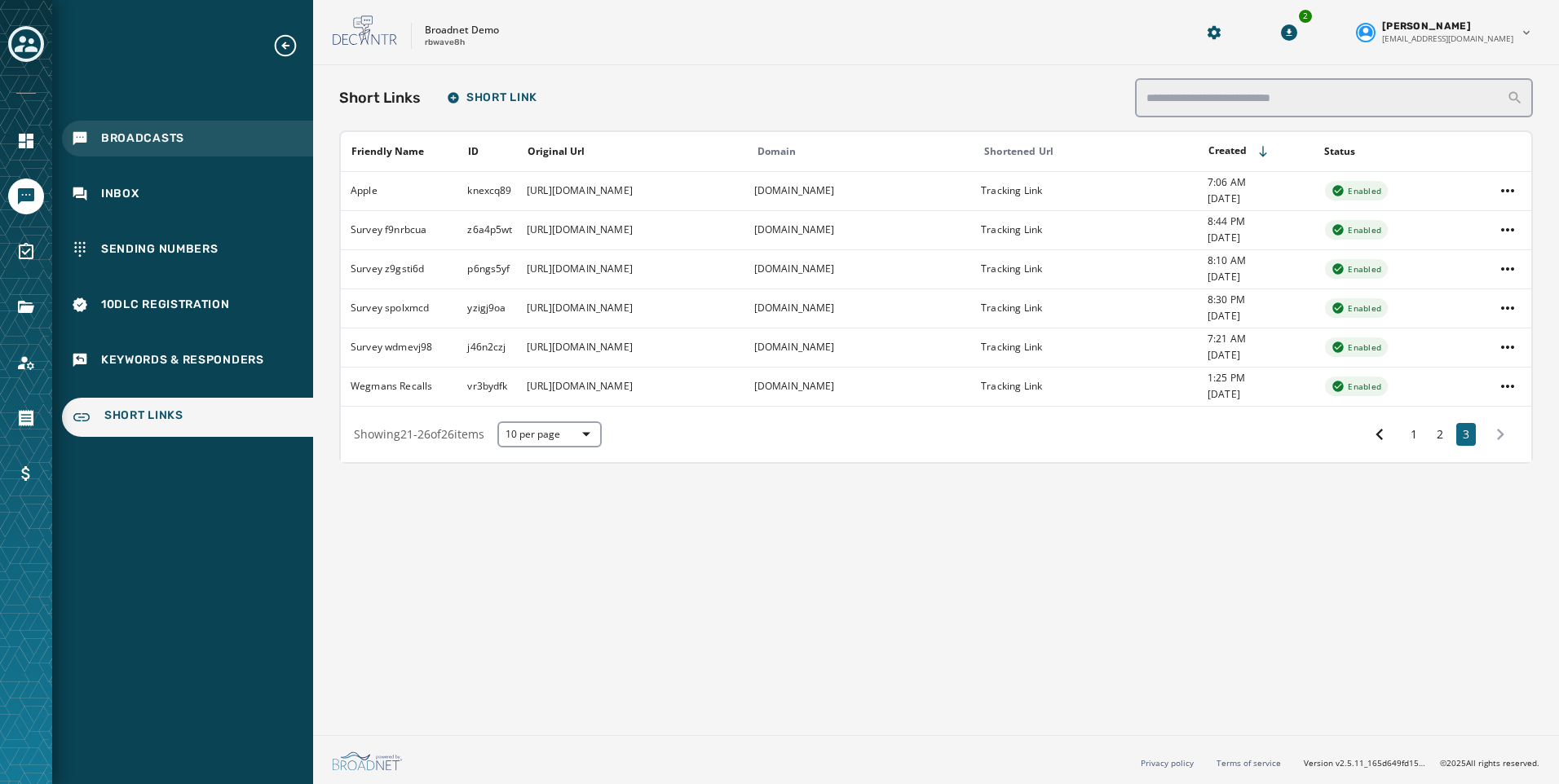
click at [124, 133] on span "Broadcasts" at bounding box center [143, 138] width 83 height 16
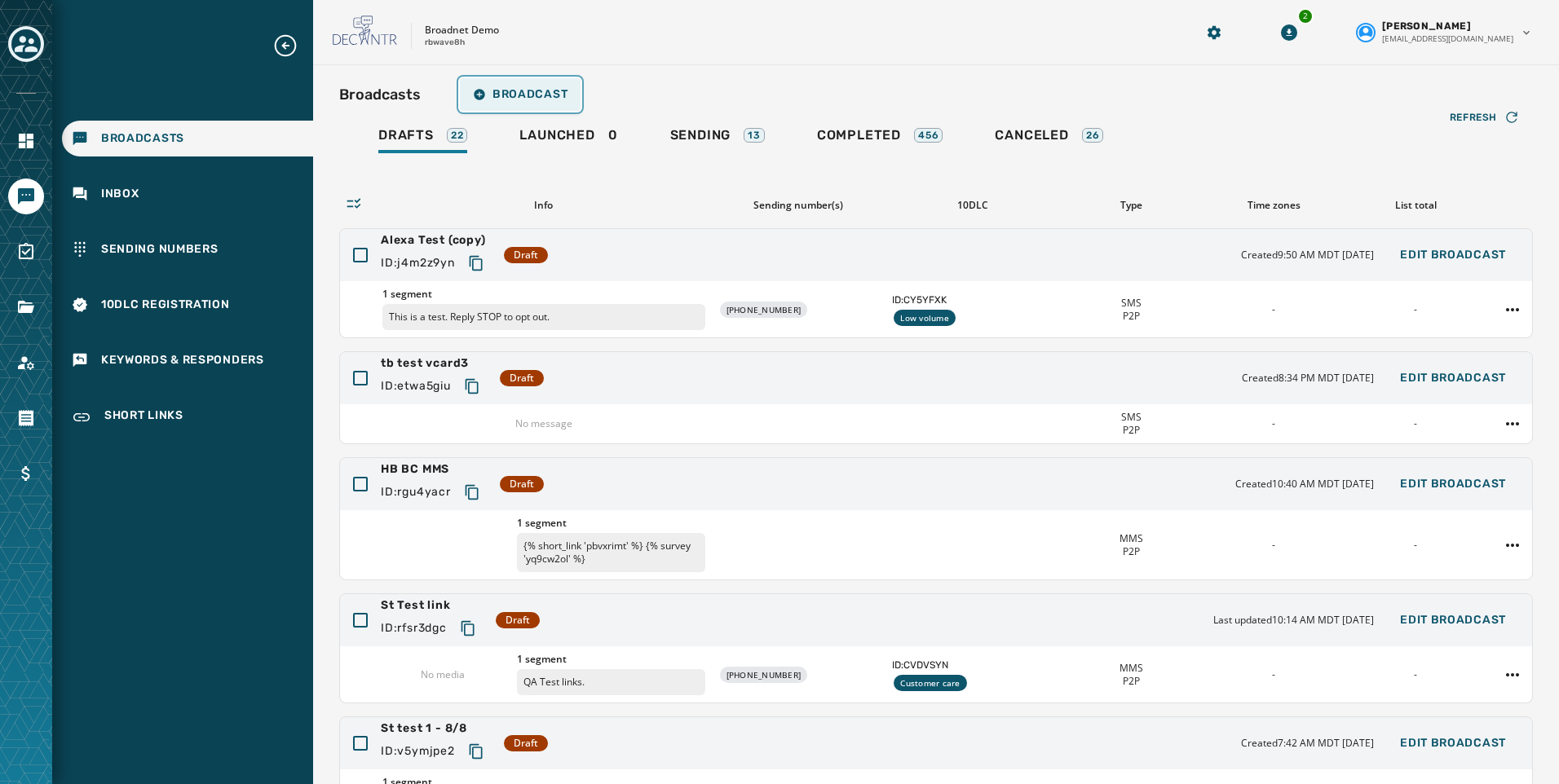
click at [509, 89] on span "Broadcast" at bounding box center [520, 94] width 95 height 13
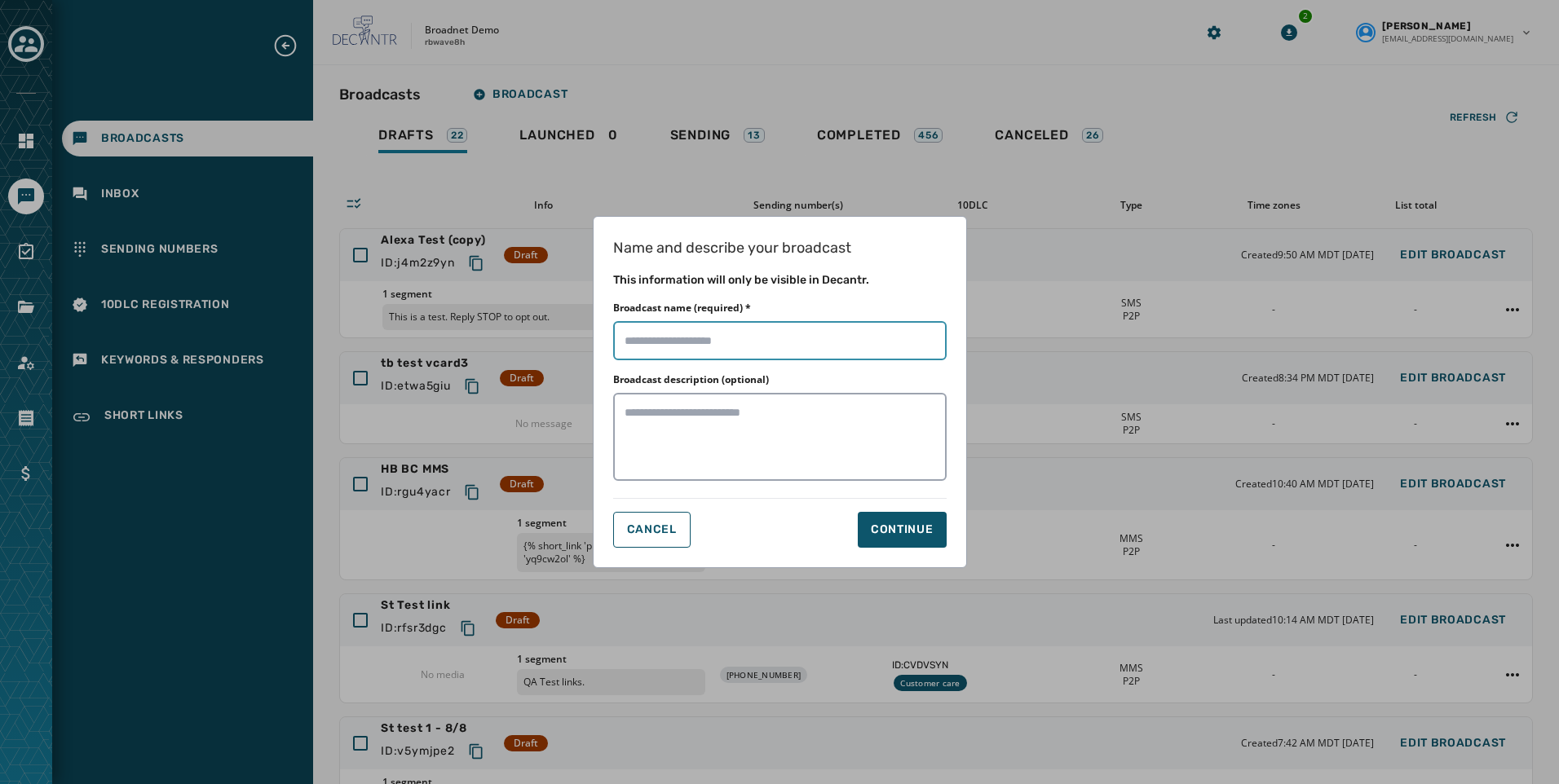
click at [791, 351] on input "Broadcast name (required) *" at bounding box center [780, 340] width 334 height 39
type input "**********"
click at [907, 548] on div "Name and describe your broadcast This information will only be visible in Decan…" at bounding box center [780, 392] width 374 height 352
click at [907, 542] on button "Continue" at bounding box center [902, 529] width 89 height 36
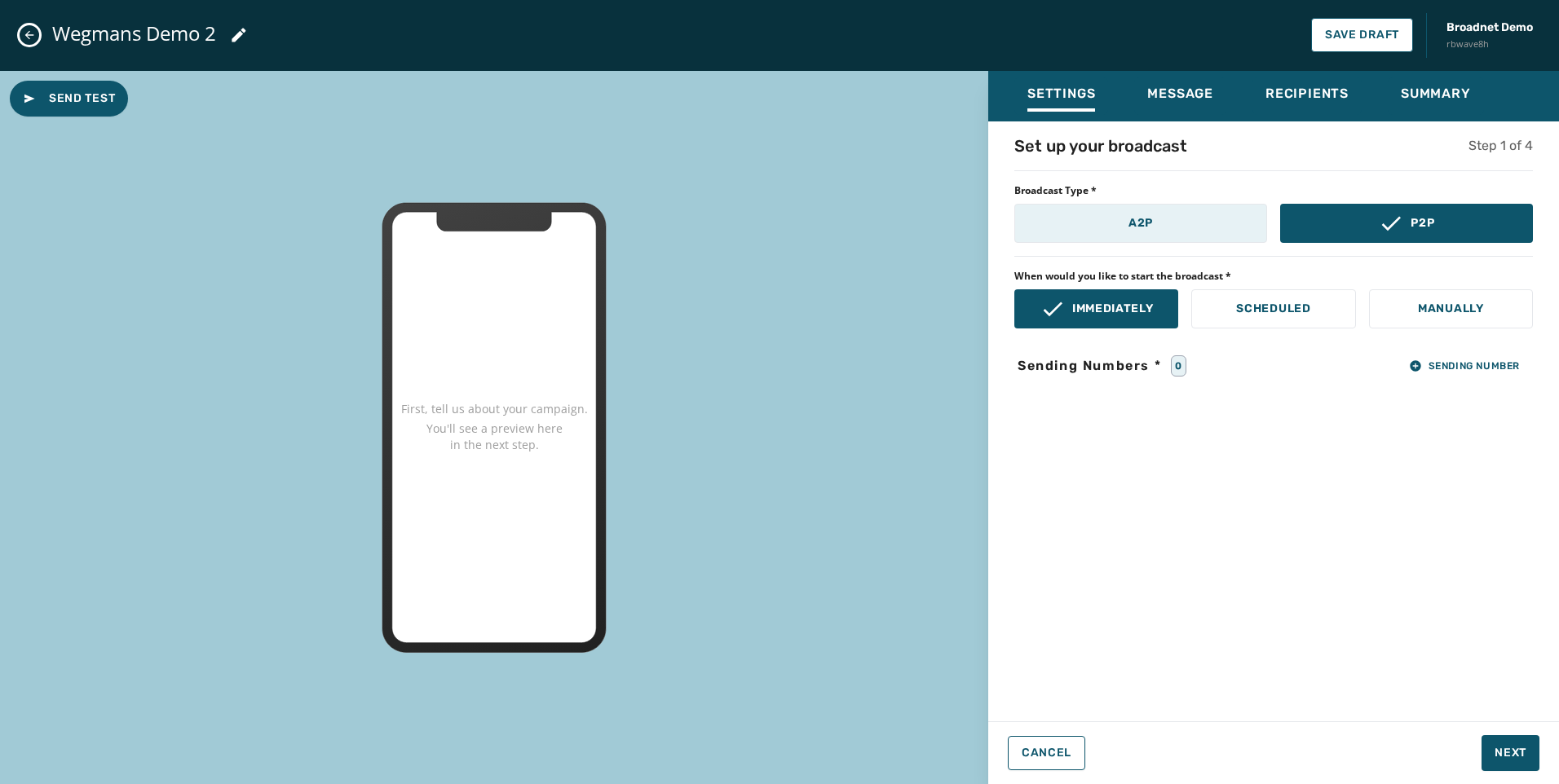
click at [1129, 226] on p "A2P" at bounding box center [1140, 223] width 24 height 16
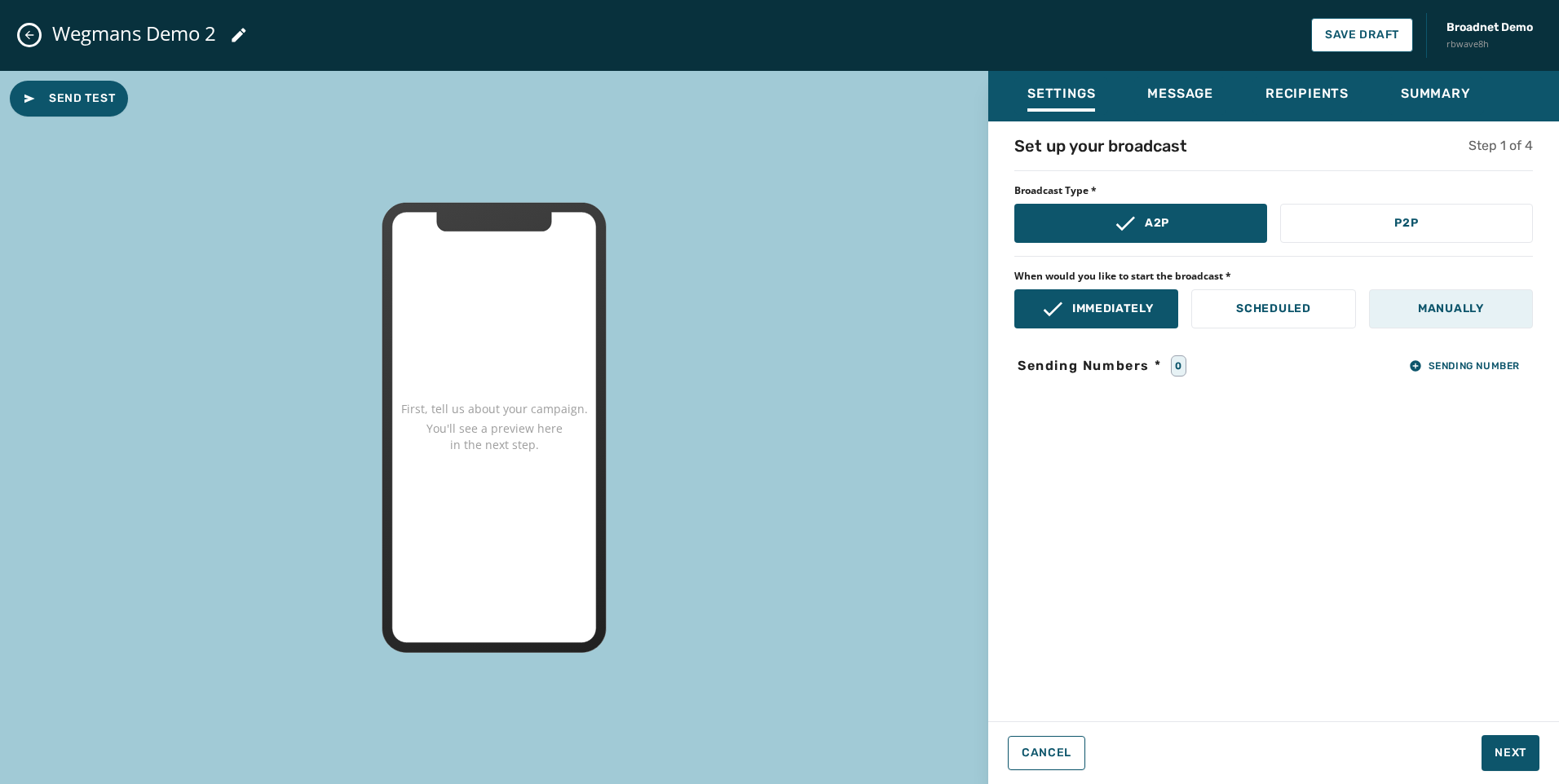
click at [1446, 304] on p "Manually" at bounding box center [1451, 308] width 66 height 16
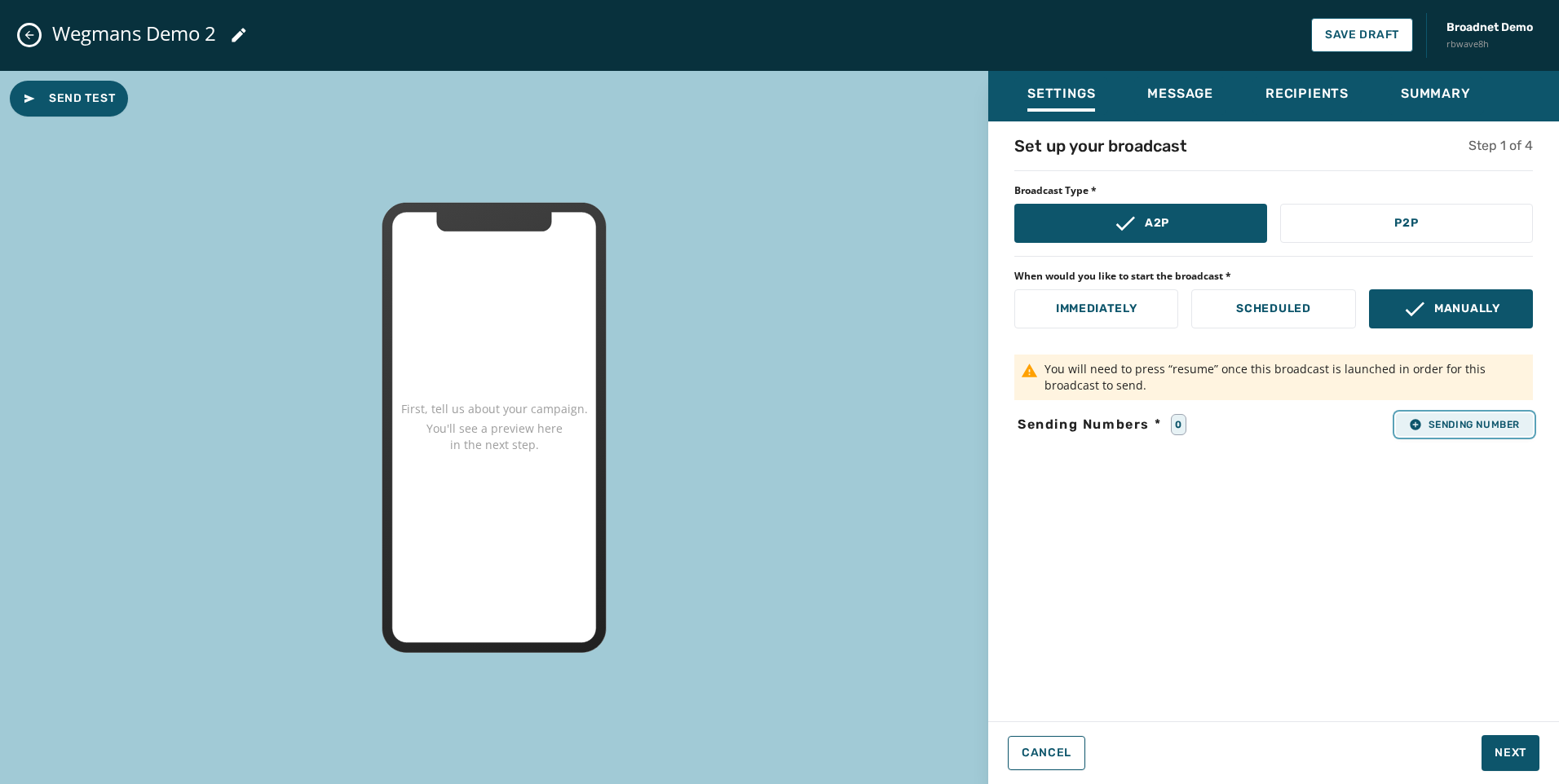
click at [1473, 427] on span "Sending Number" at bounding box center [1464, 423] width 111 height 13
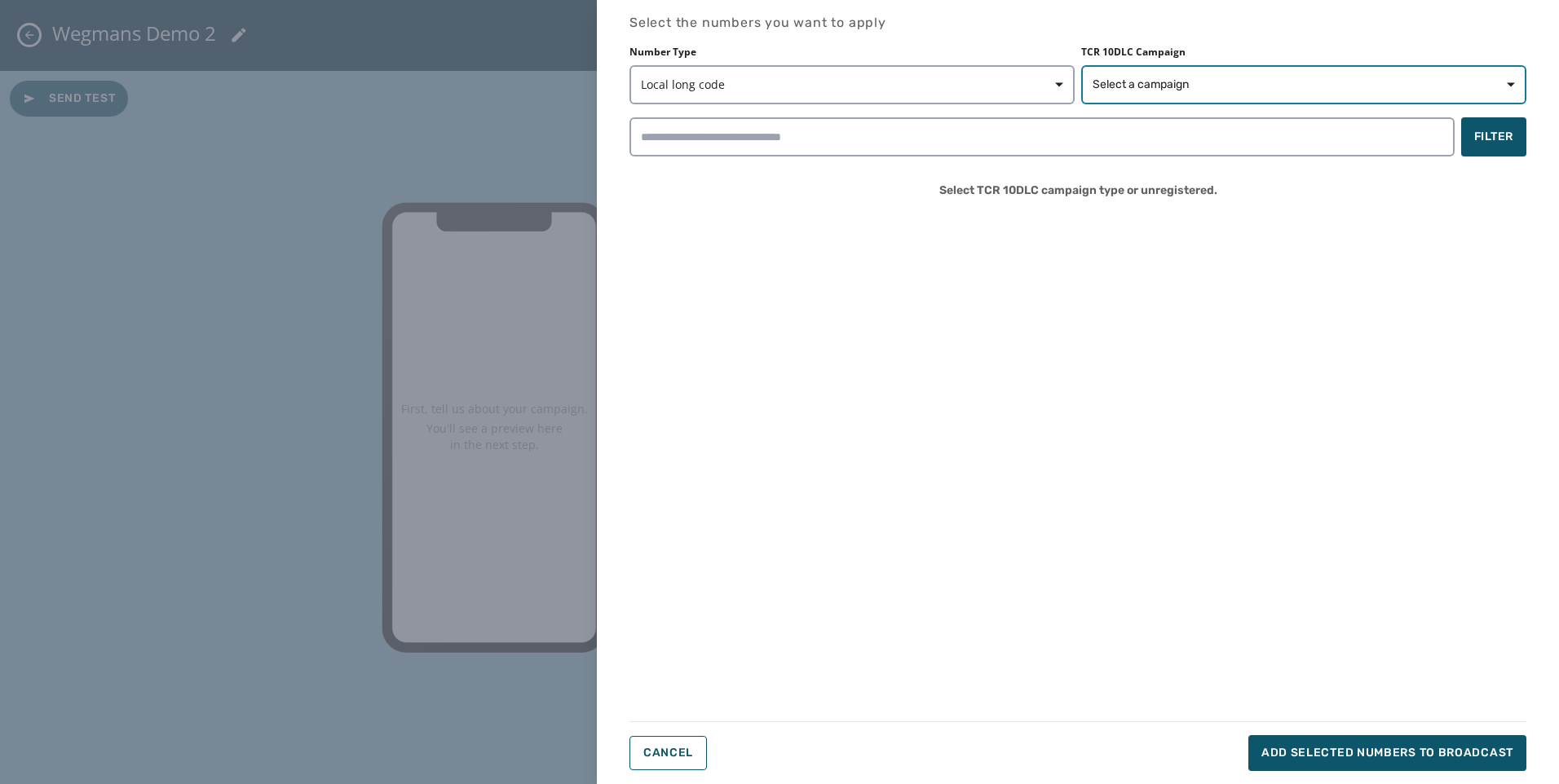
click at [1208, 83] on span "Select a campaign" at bounding box center [1304, 84] width 423 height 16
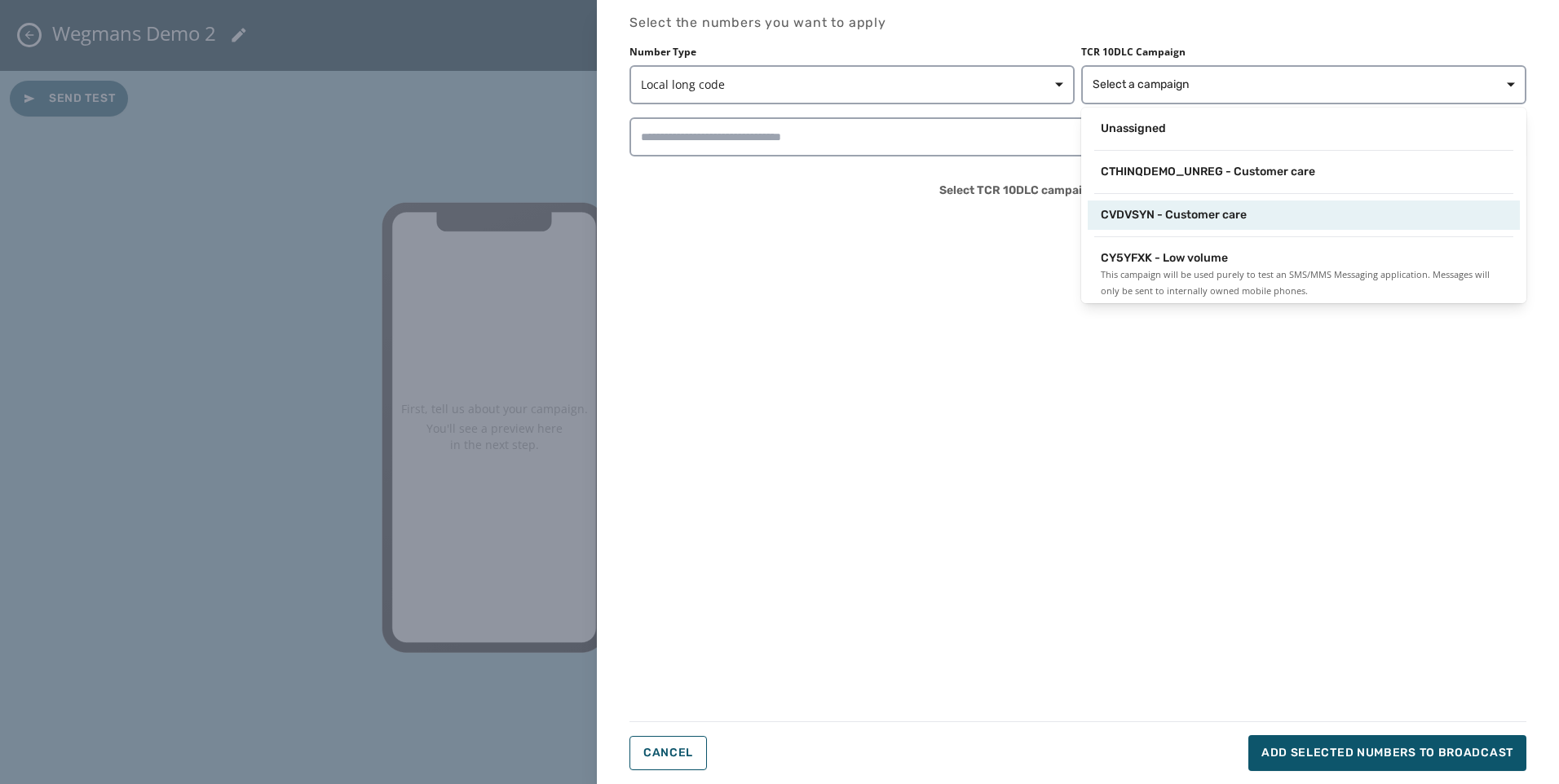
click at [1234, 217] on span "CVDVSYN - Customer care" at bounding box center [1173, 215] width 146 height 16
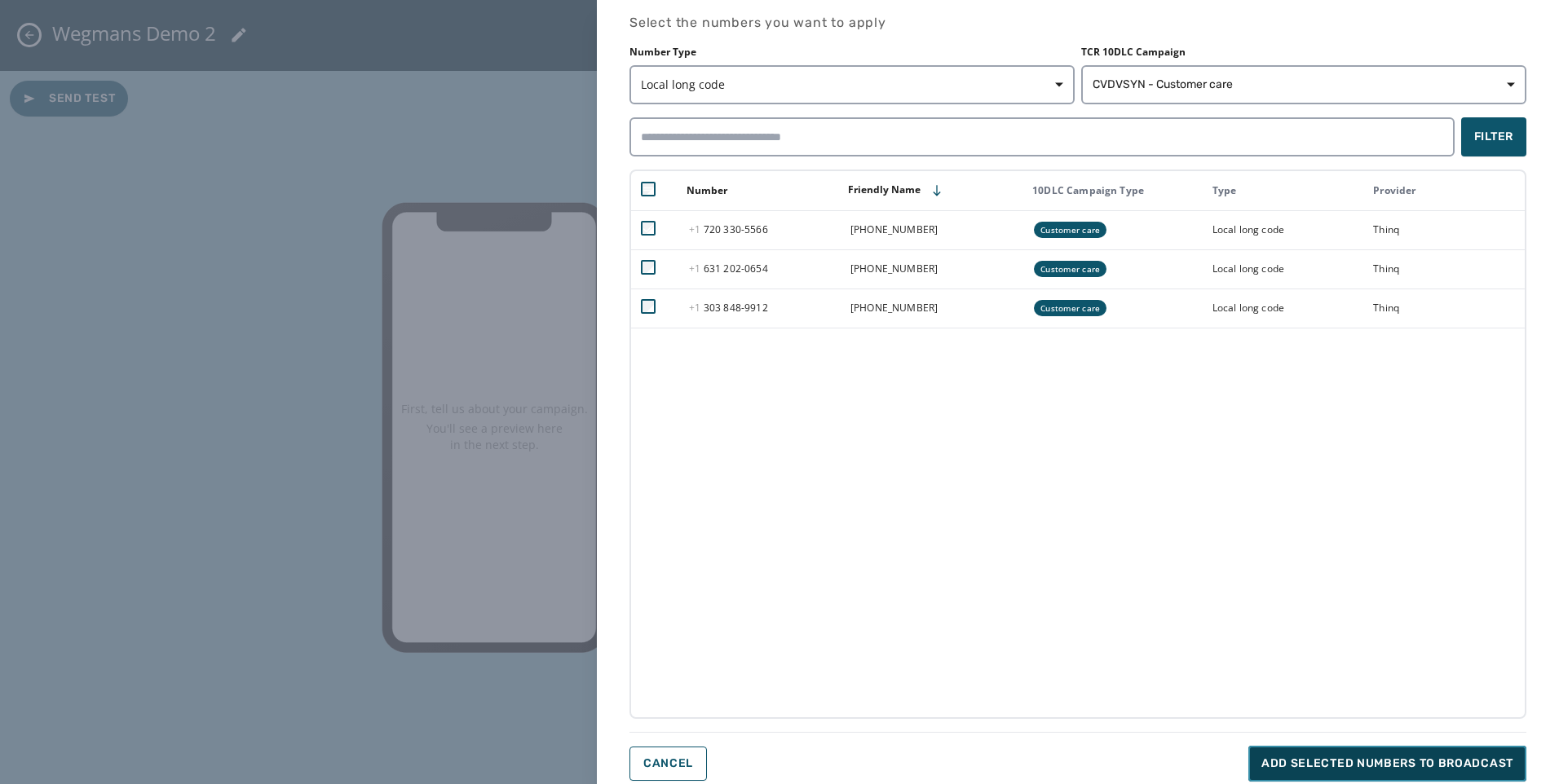
click at [1427, 760] on span "Add selected numbers to broadcast" at bounding box center [1387, 763] width 251 height 16
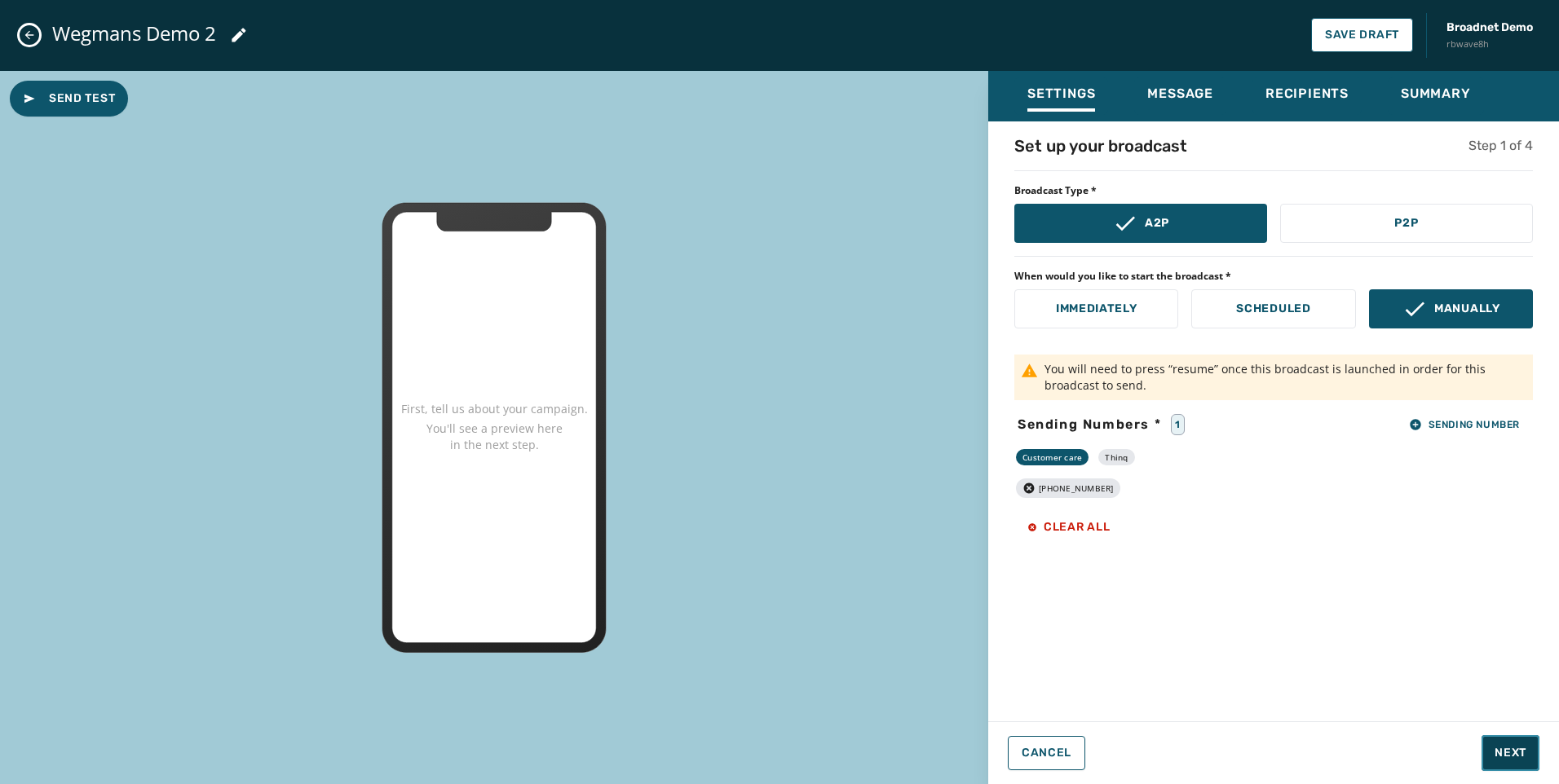
click at [1516, 741] on button "Next" at bounding box center [1511, 752] width 58 height 36
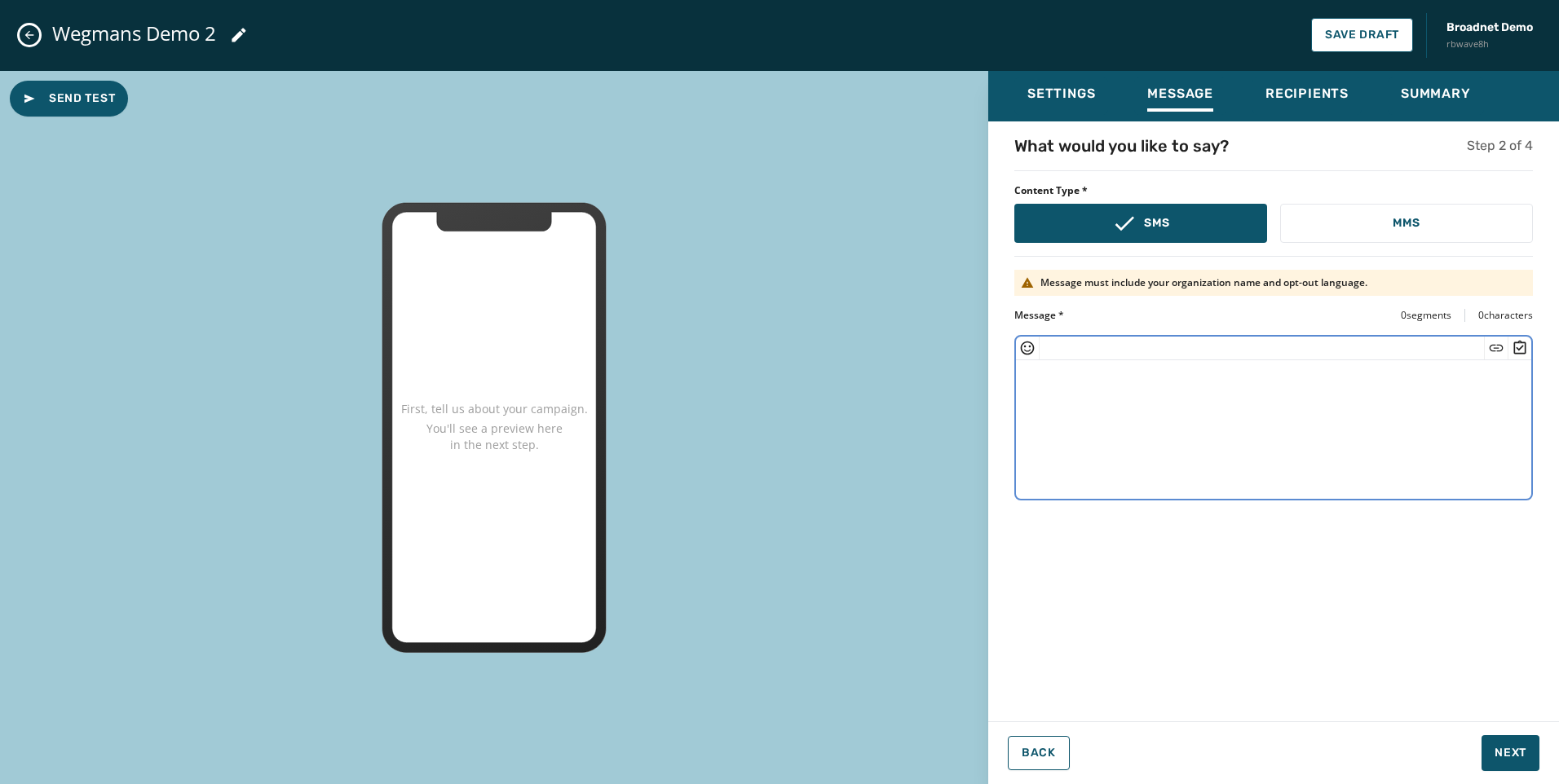
click at [1168, 398] on textarea at bounding box center [1273, 427] width 515 height 133
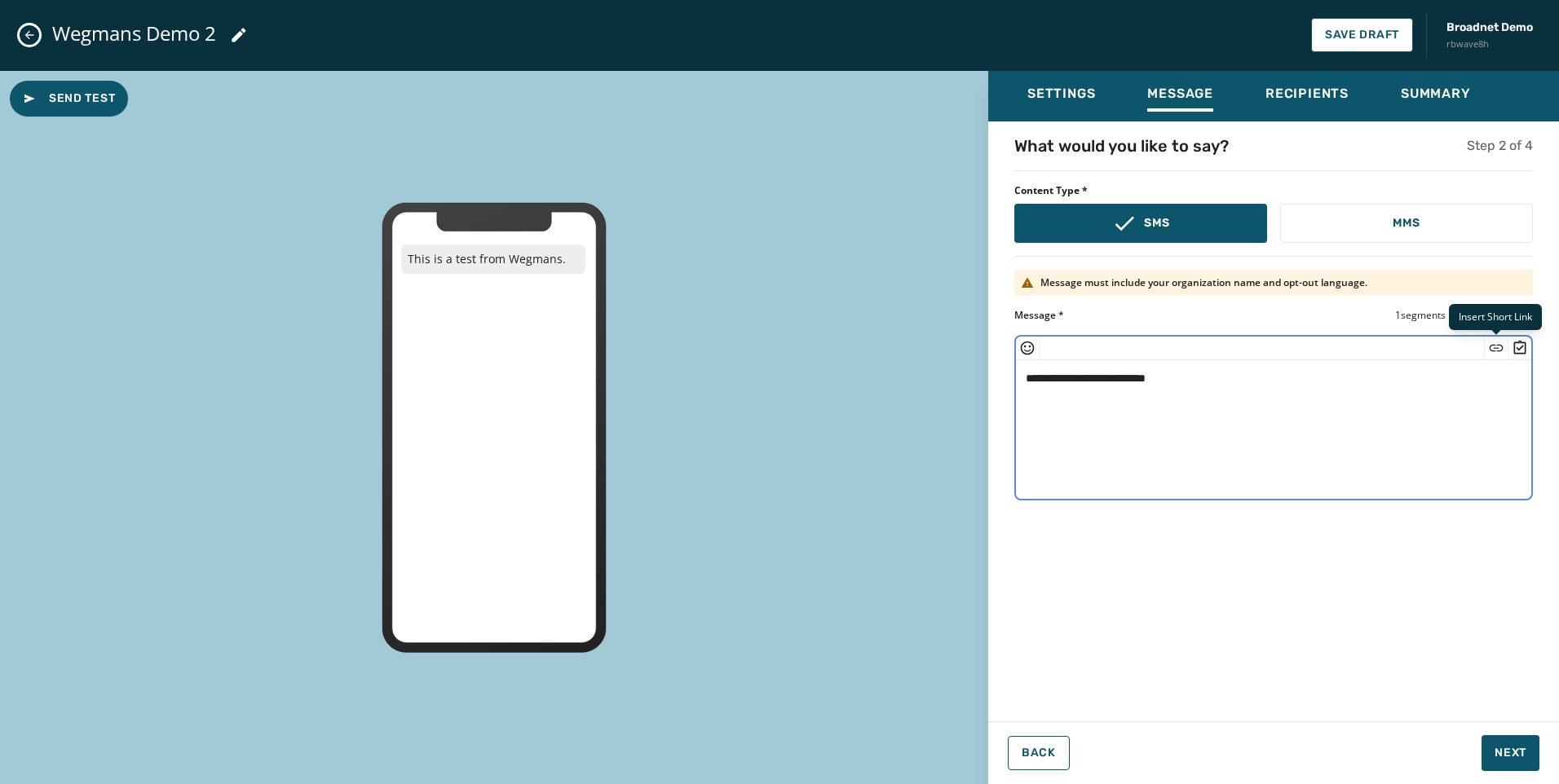
click at [1500, 346] on icon "Insert Short Link" at bounding box center [1495, 348] width 16 height 16
type textarea "**********"
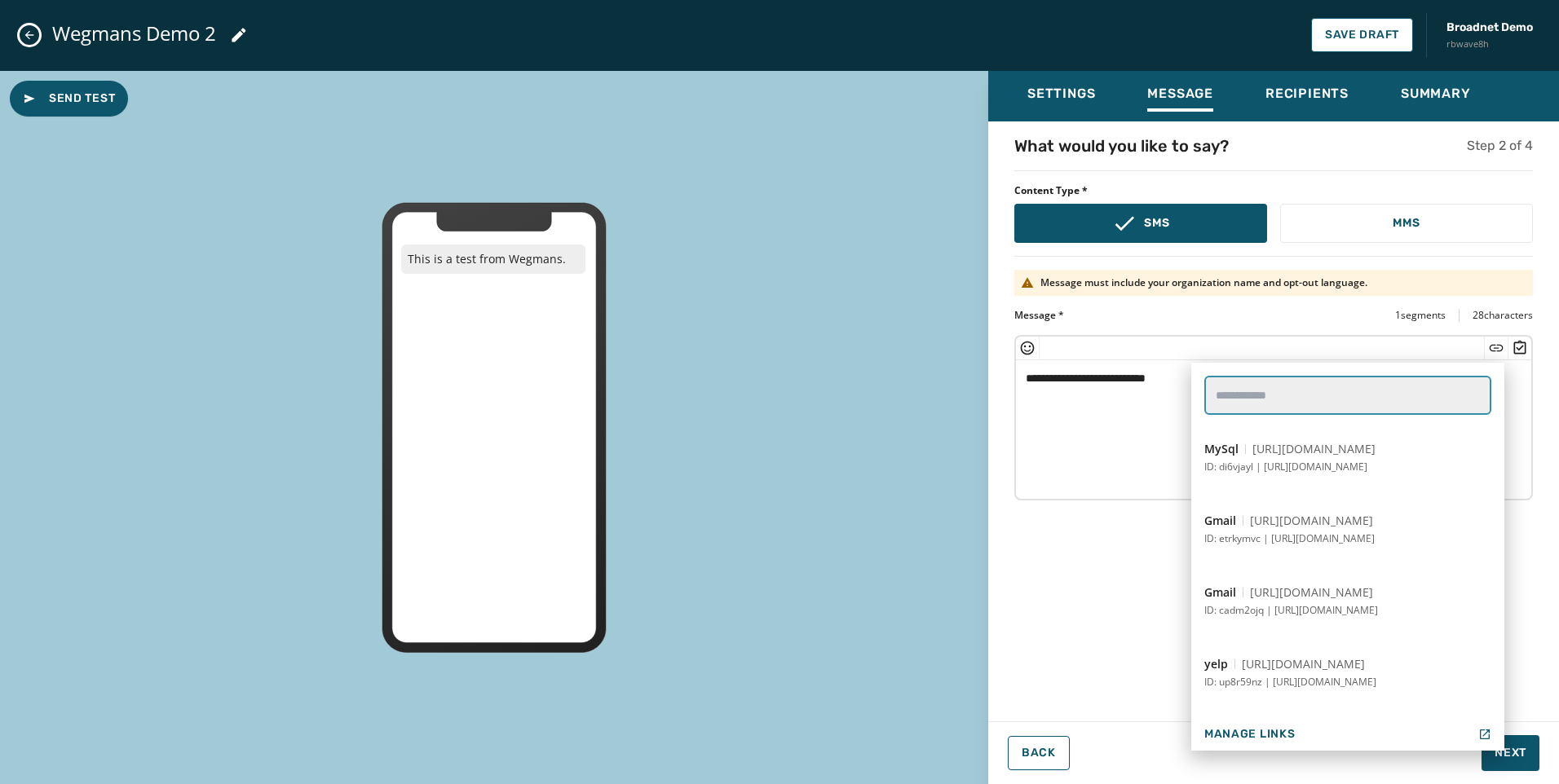
click at [1378, 387] on link-search "text" at bounding box center [1347, 395] width 287 height 39
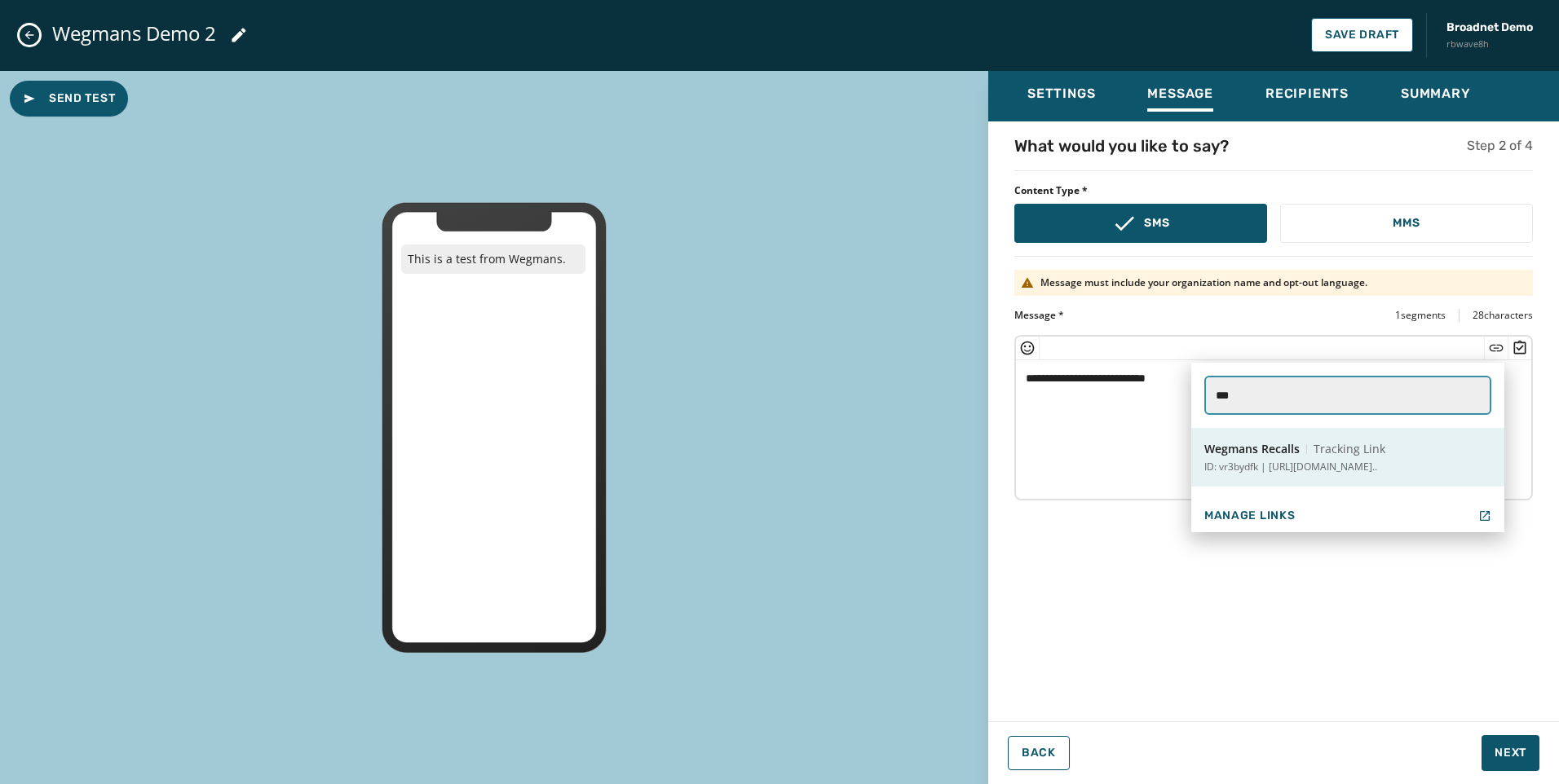
type link-search "***"
click at [1218, 462] on p "ID: vr3bydfk | https://www.wegmans.com/news-media/produ..." at bounding box center [1290, 466] width 173 height 13
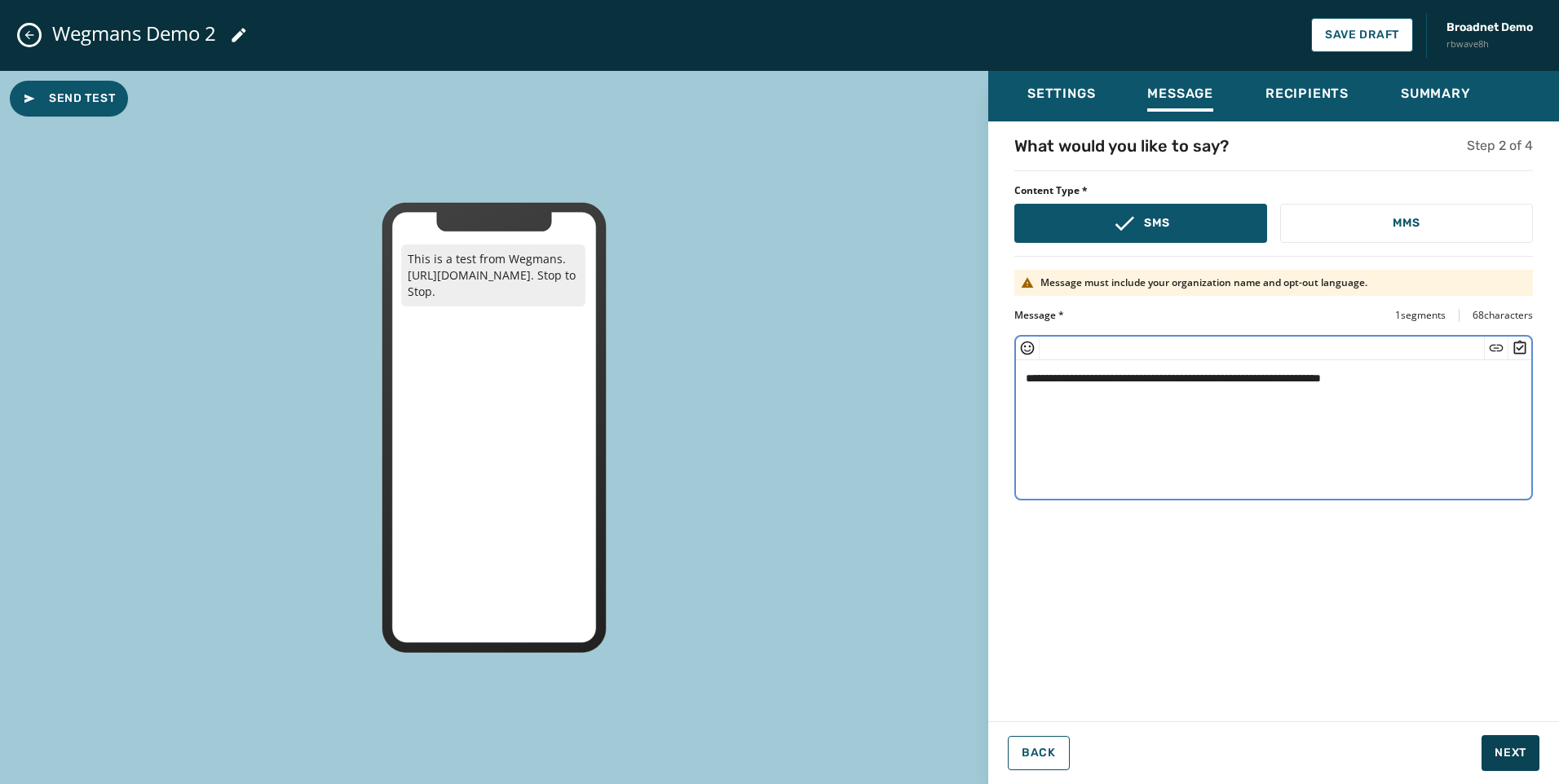
type textarea "**********"
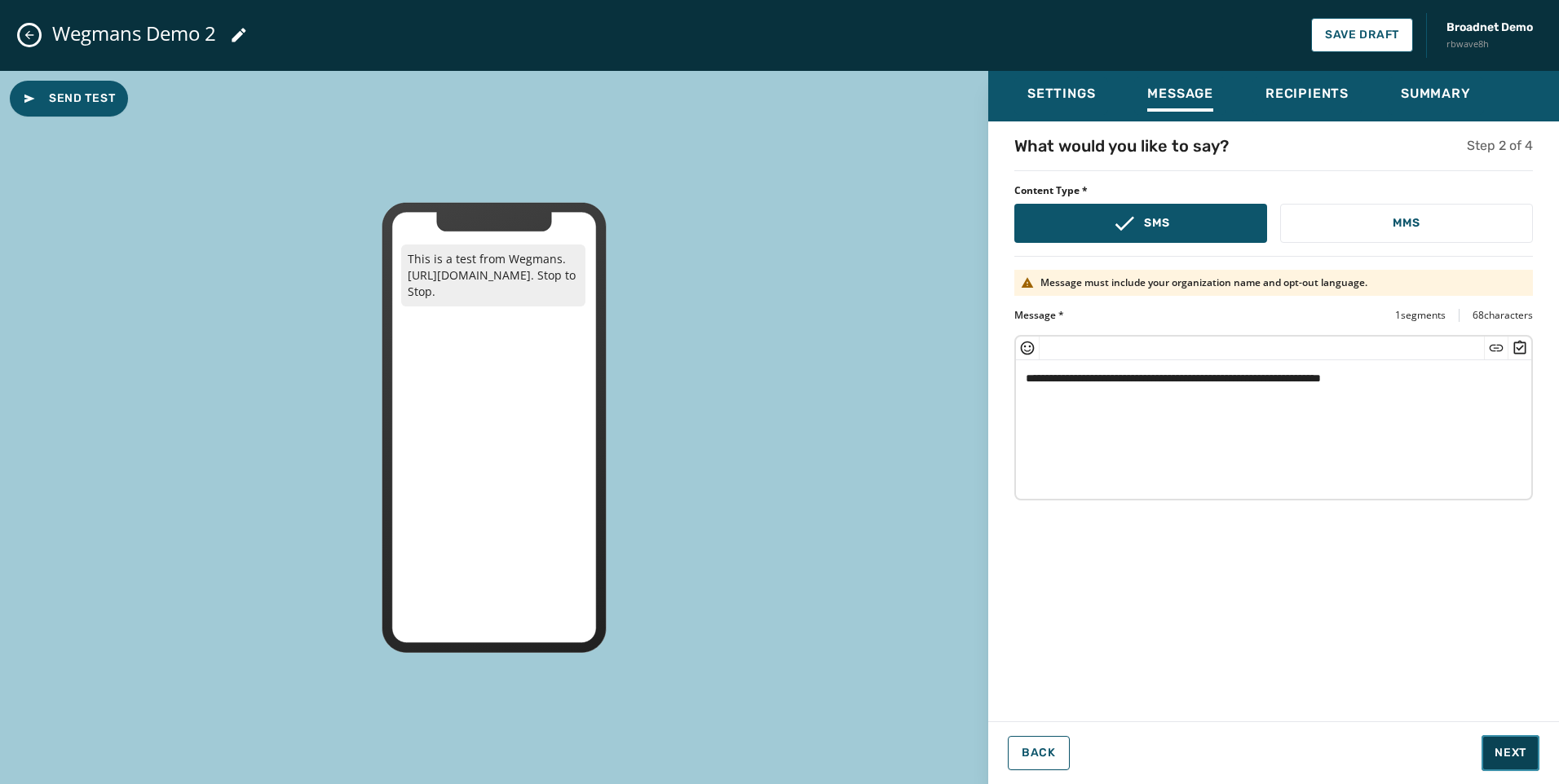
click at [1504, 744] on span "Next" at bounding box center [1510, 752] width 32 height 16
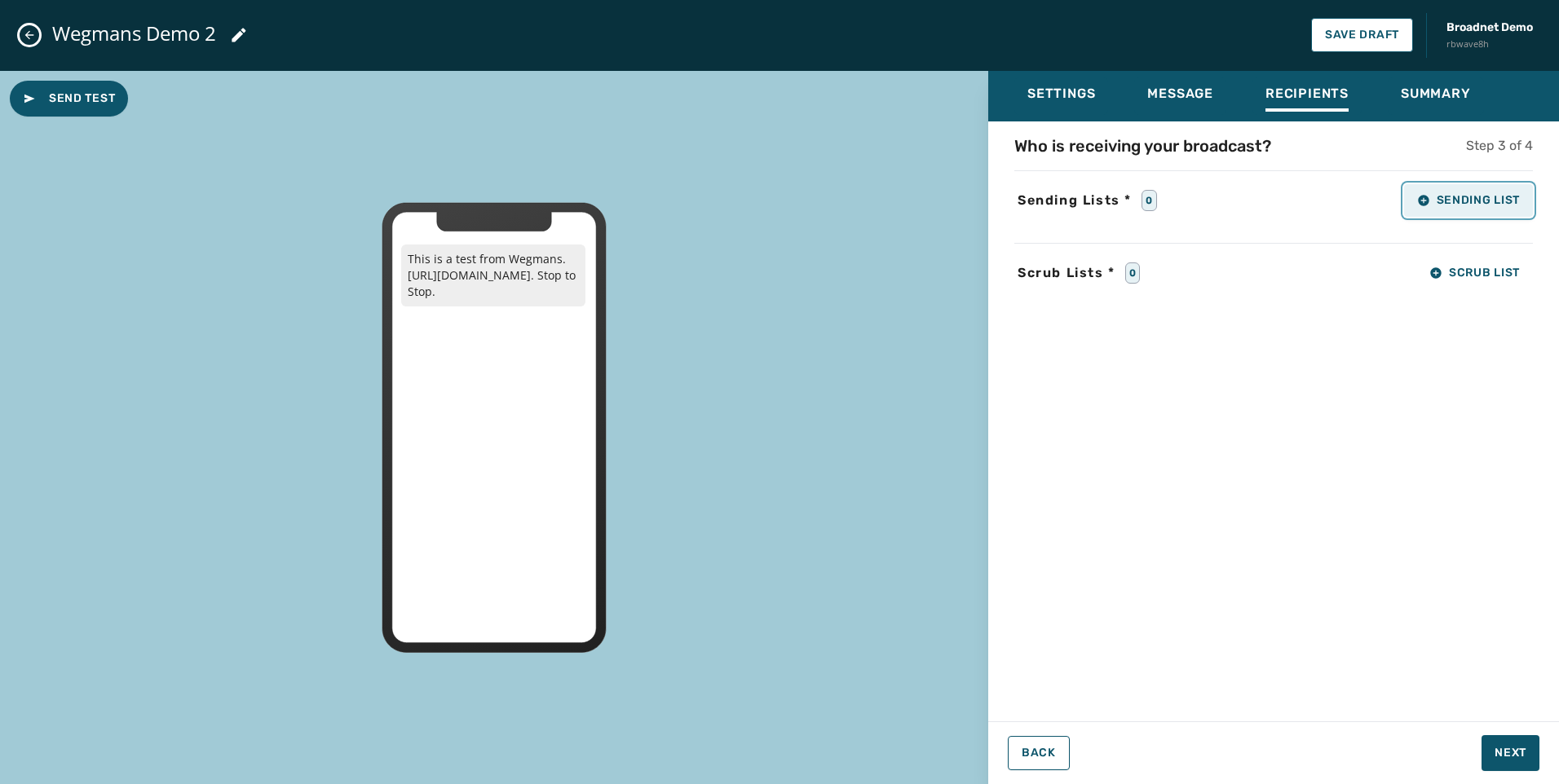
click at [1464, 210] on button "Sending List" at bounding box center [1468, 201] width 129 height 33
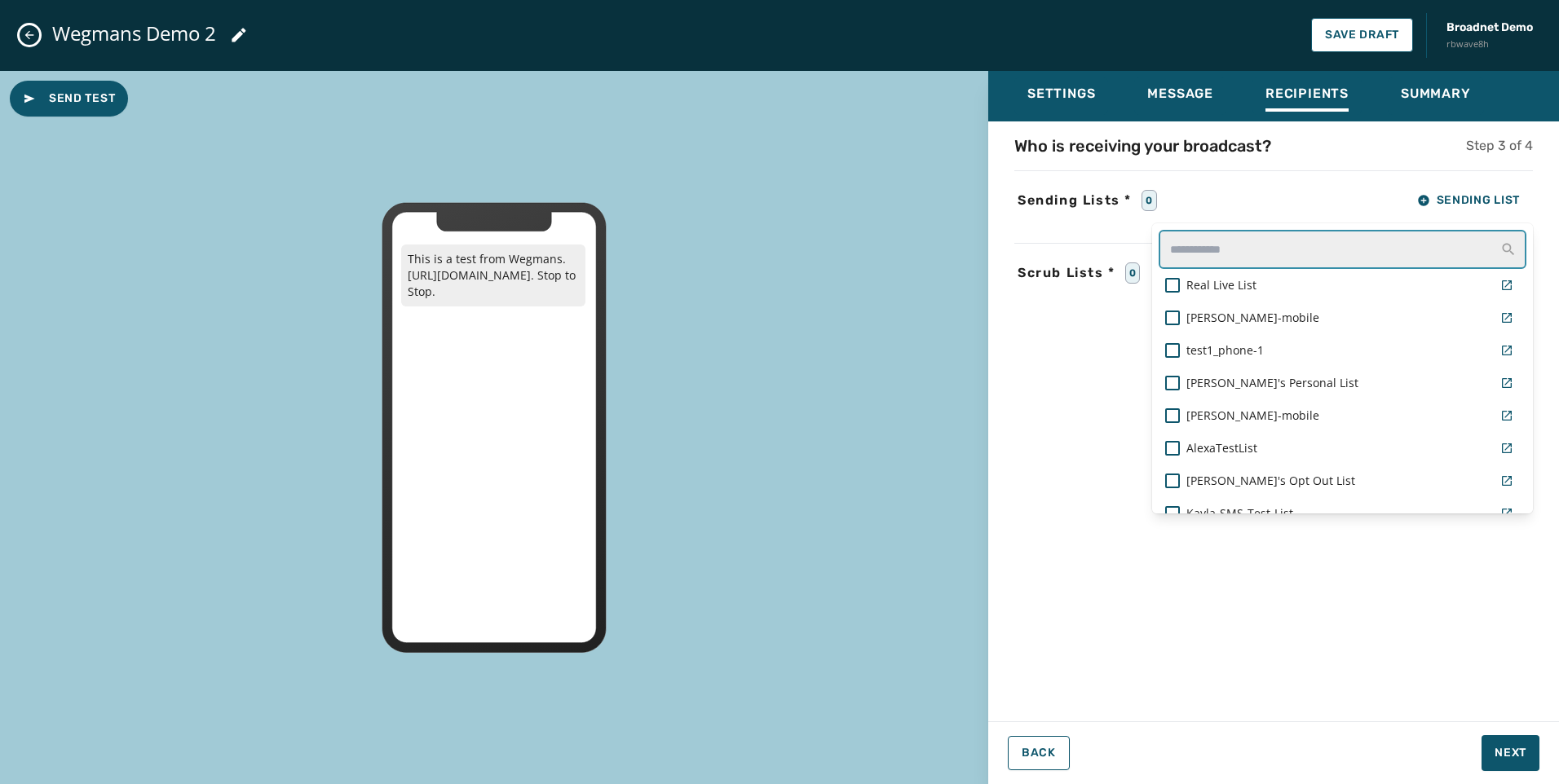
click at [1393, 241] on input "text" at bounding box center [1342, 249] width 368 height 39
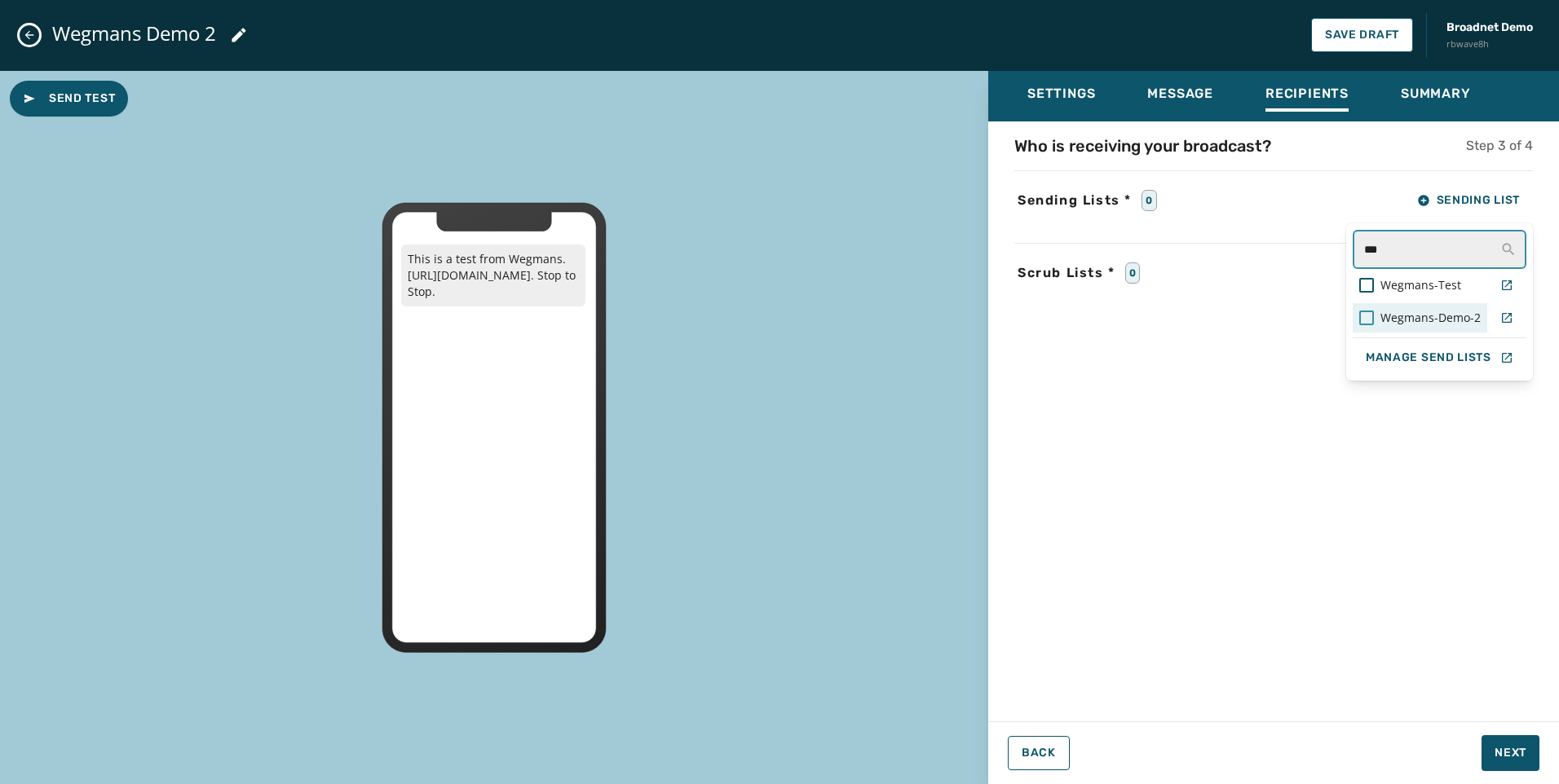
type input "***"
click at [1373, 313] on div at bounding box center [1366, 317] width 15 height 15
click at [1249, 428] on div "Who is receiving your broadcast? Step 3 of 4 Sending Lists * 1 Sending List ***…" at bounding box center [1274, 416] width 571 height 564
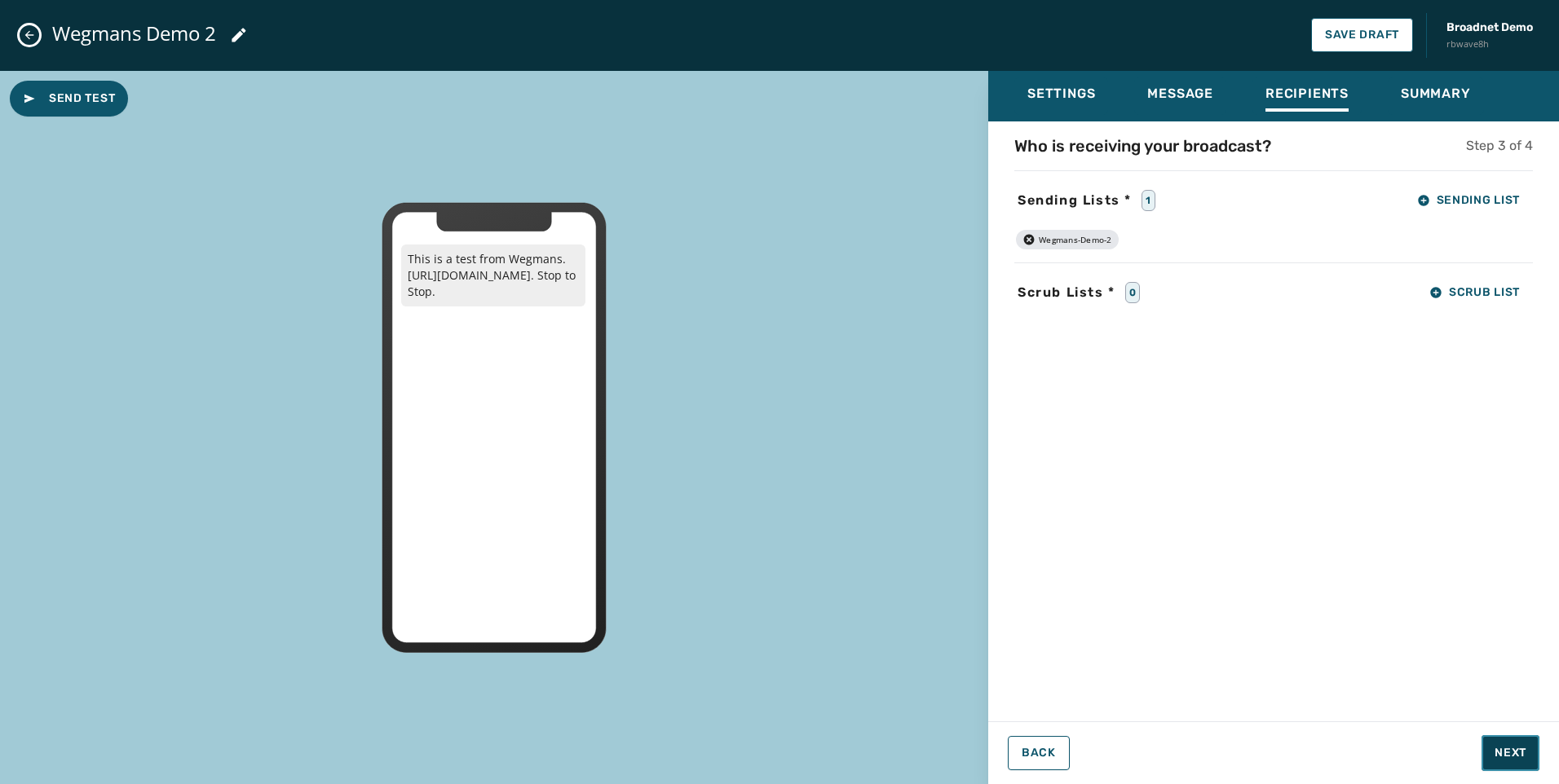
click at [1504, 746] on span "Next" at bounding box center [1510, 752] width 32 height 16
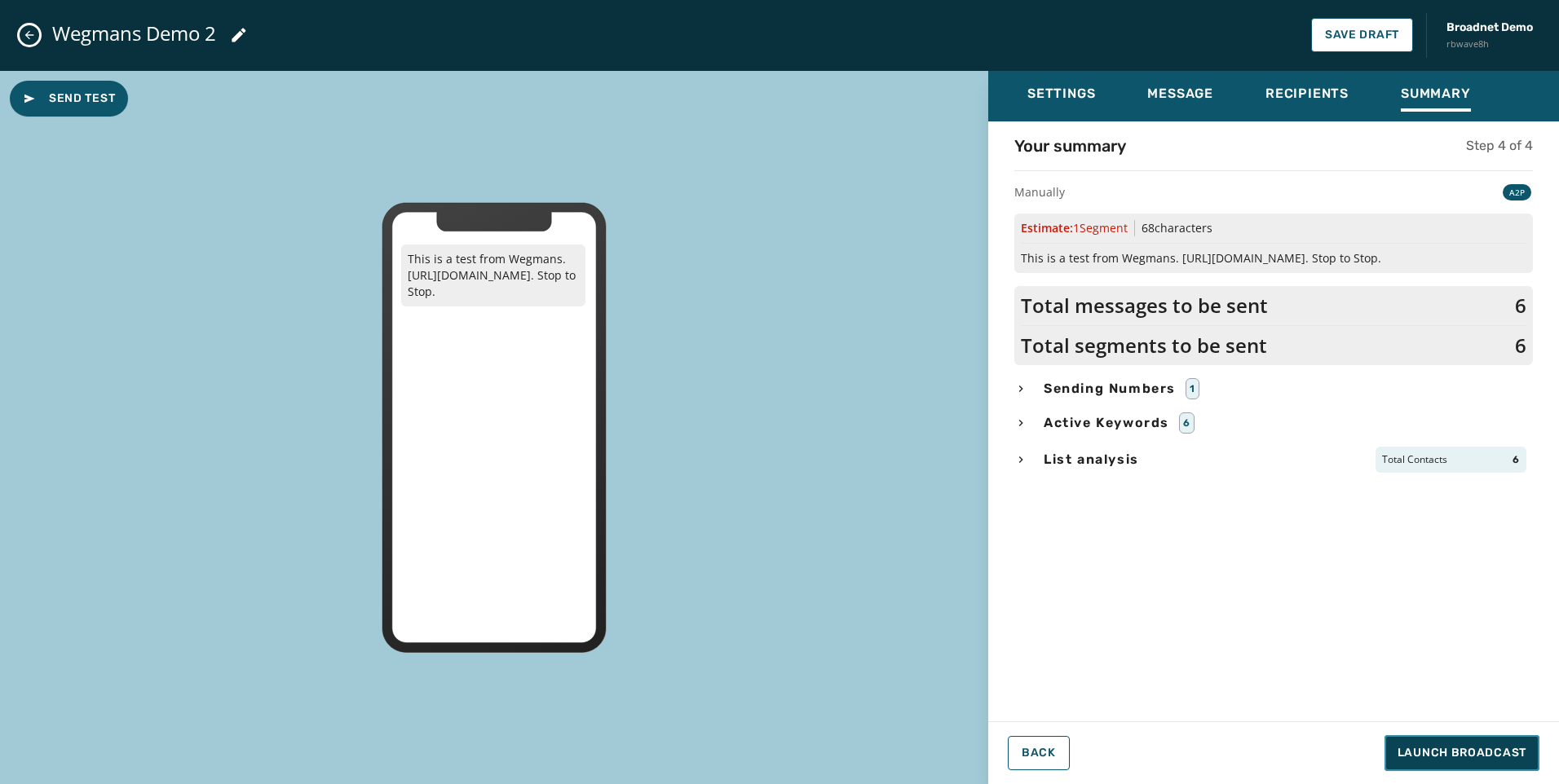
click at [1508, 744] on span "Launch Broadcast" at bounding box center [1461, 752] width 129 height 16
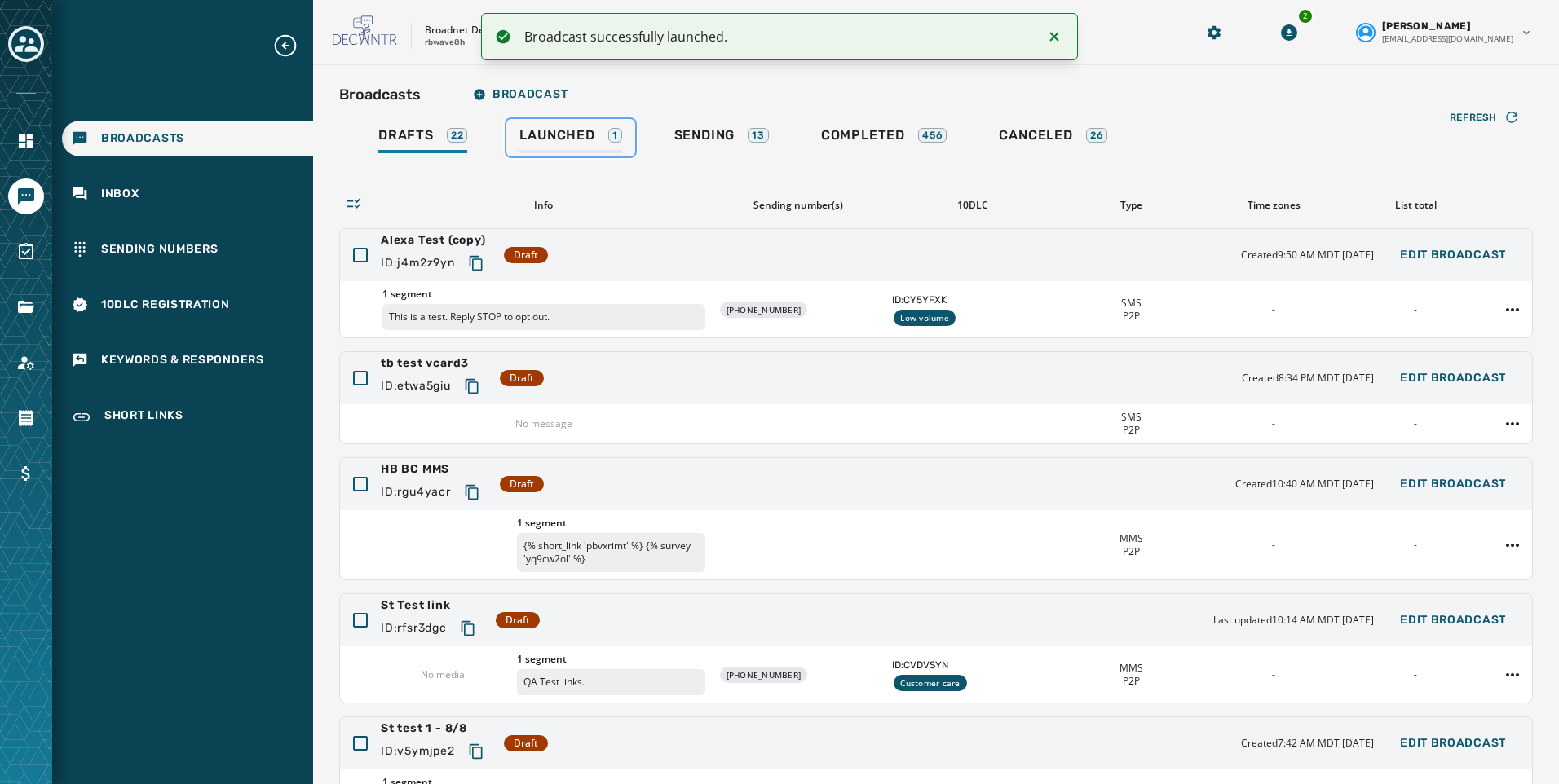
click at [596, 136] on div "Launched 1" at bounding box center [570, 140] width 102 height 26
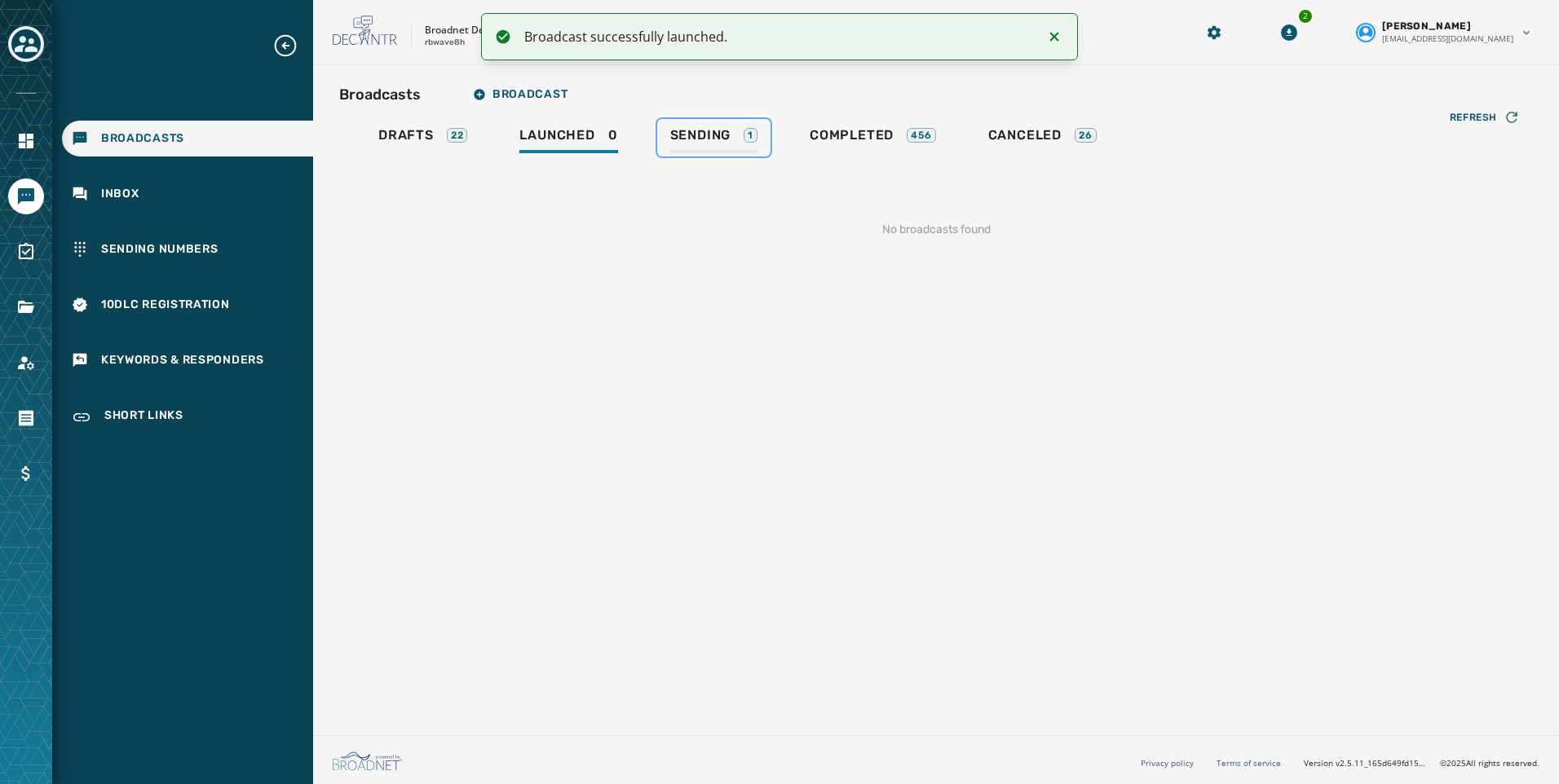
click at [703, 138] on span "Sending" at bounding box center [700, 135] width 61 height 16
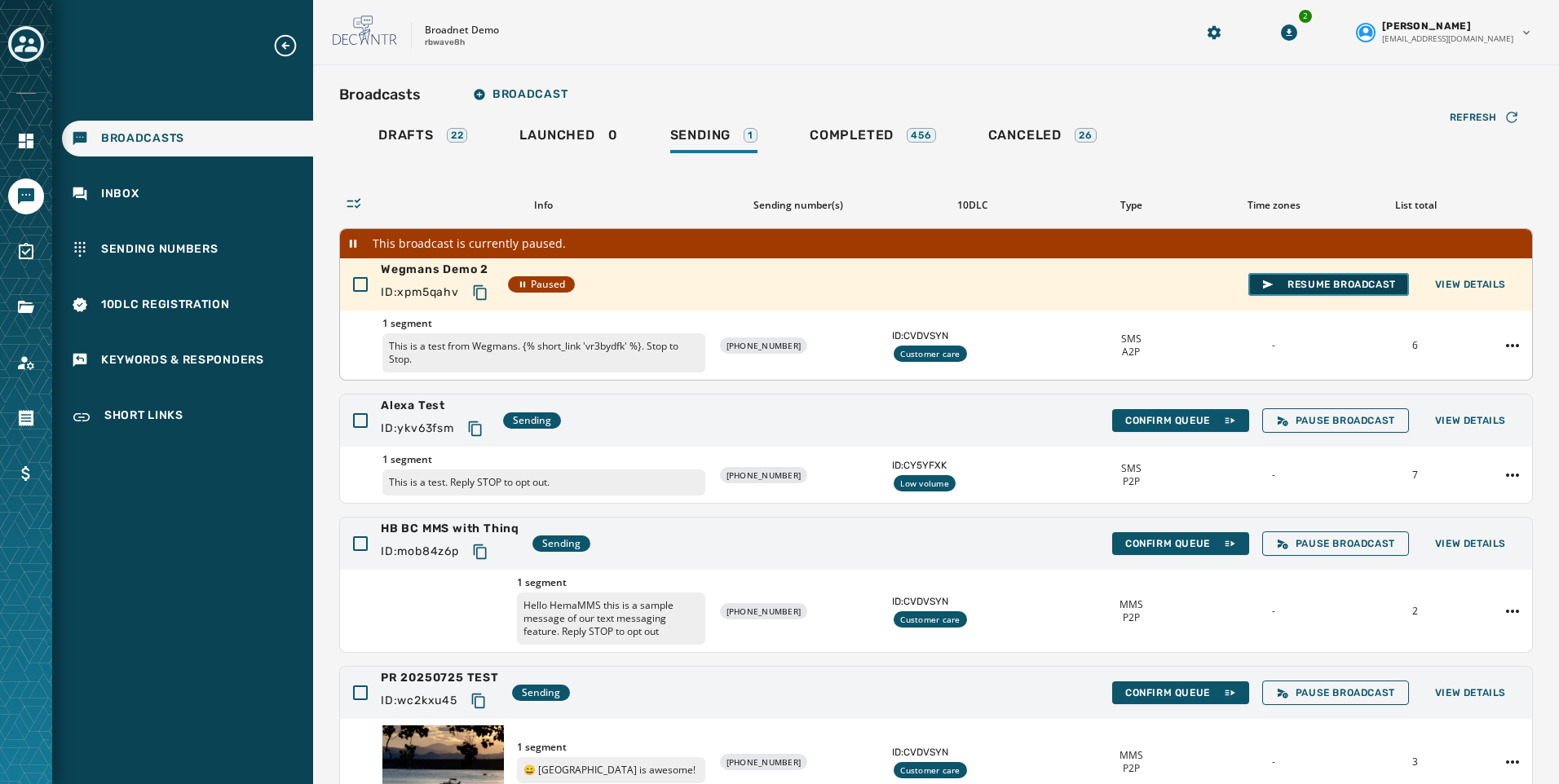
click at [1313, 281] on span "Resume Broadcast" at bounding box center [1328, 283] width 134 height 13
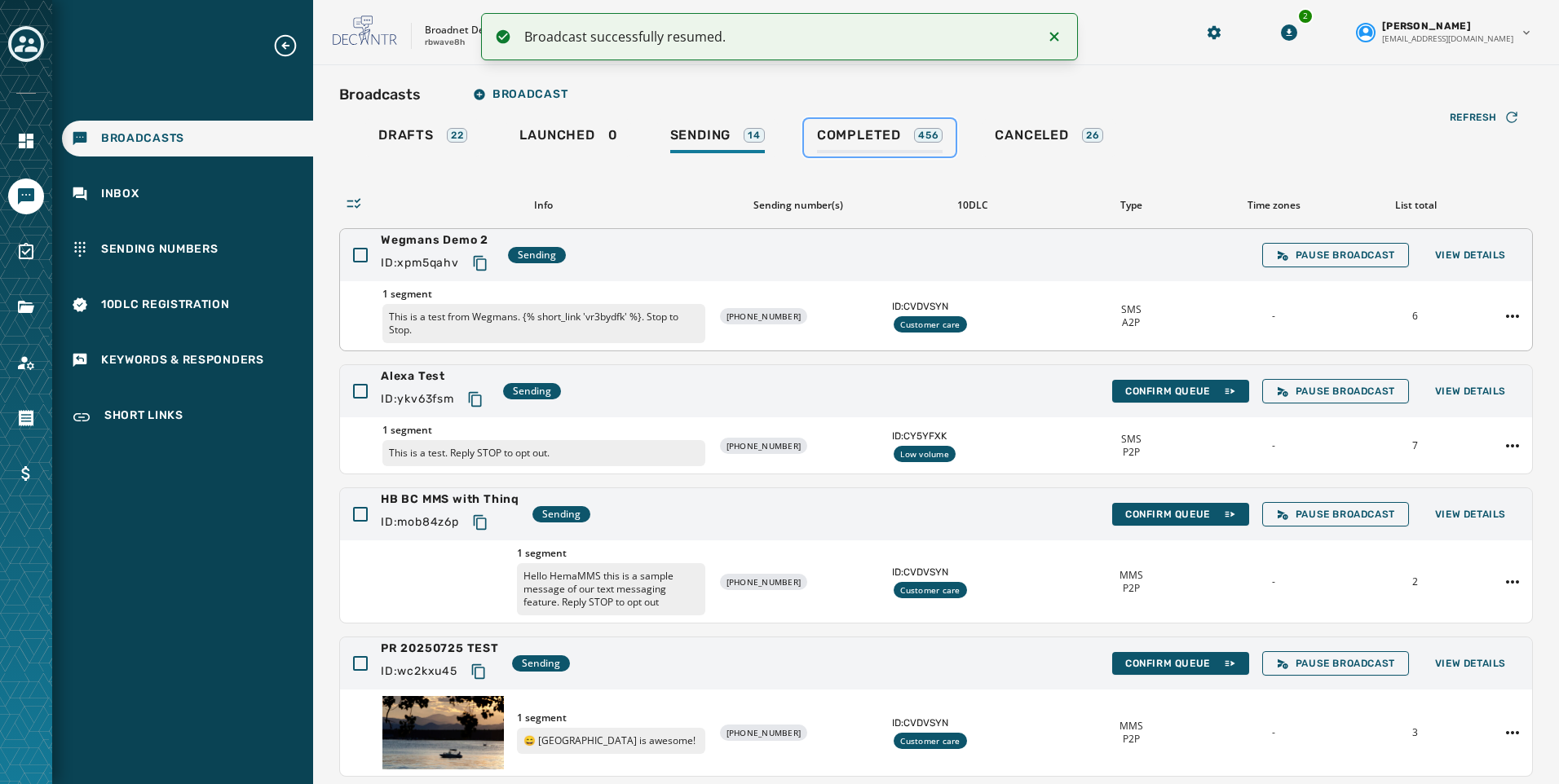
click at [849, 137] on span "Completed" at bounding box center [859, 135] width 84 height 16
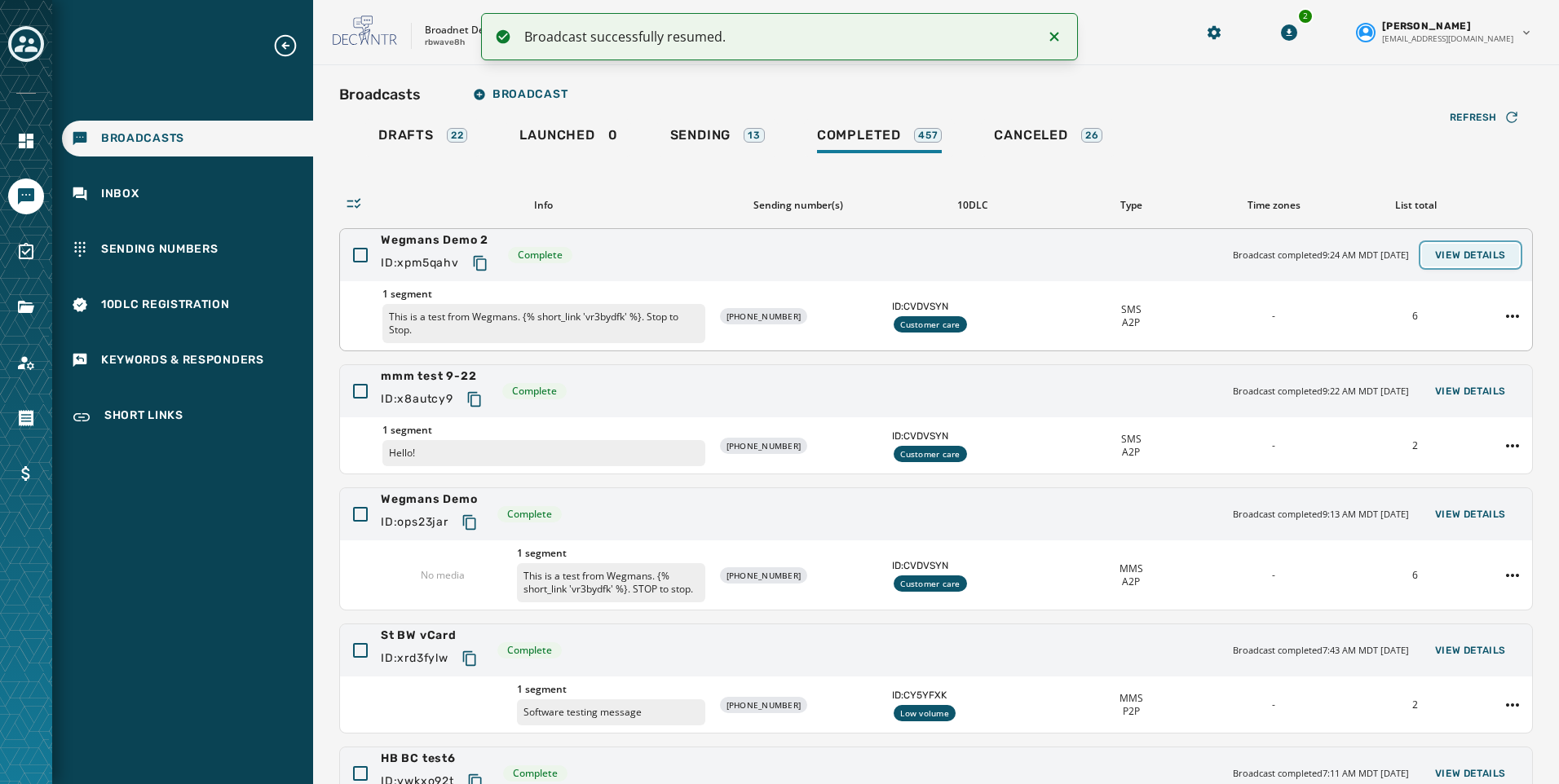
click at [1454, 251] on span "View Details" at bounding box center [1470, 254] width 71 height 13
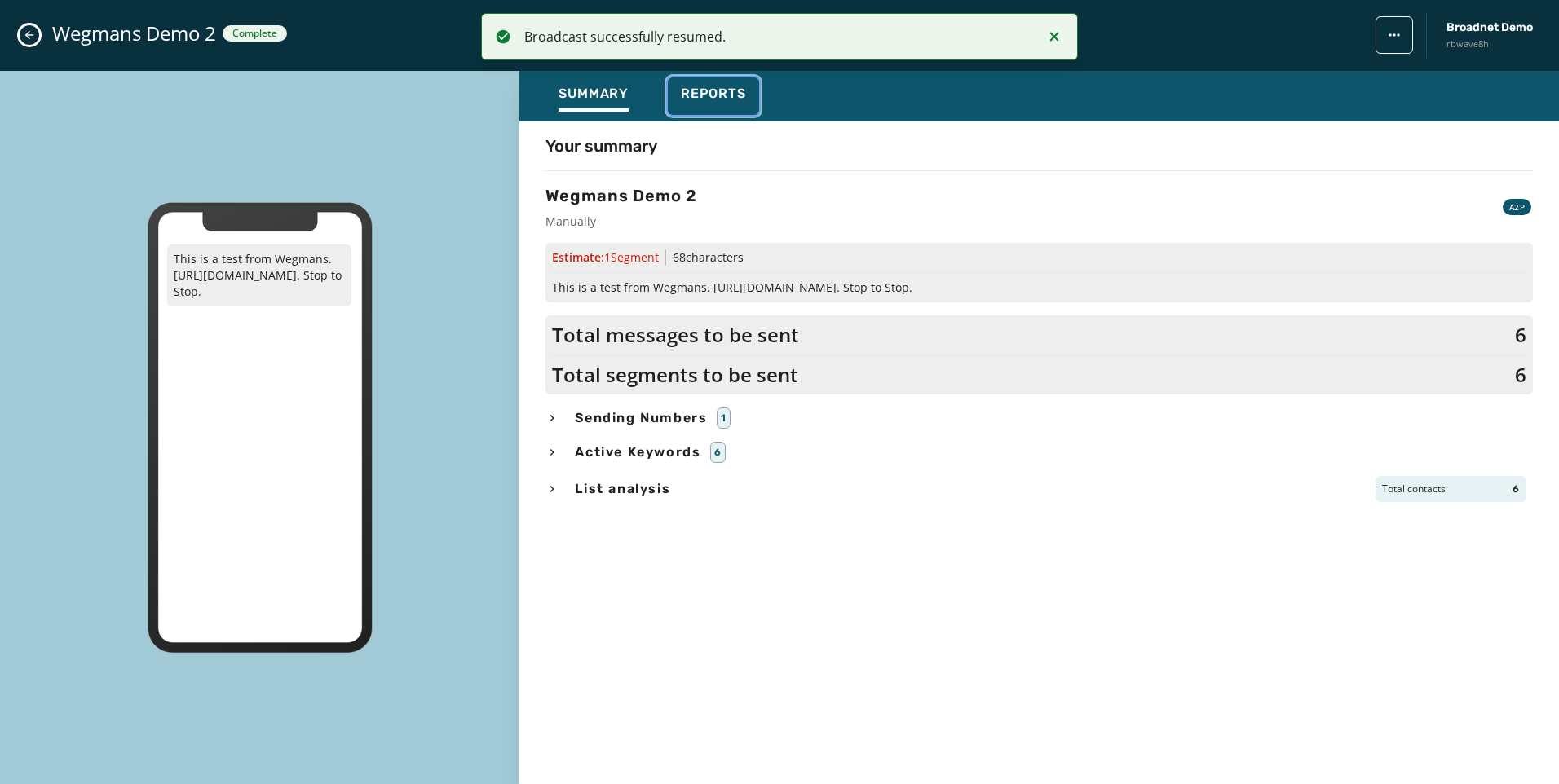
click at [709, 96] on span "Reports" at bounding box center [713, 94] width 65 height 16
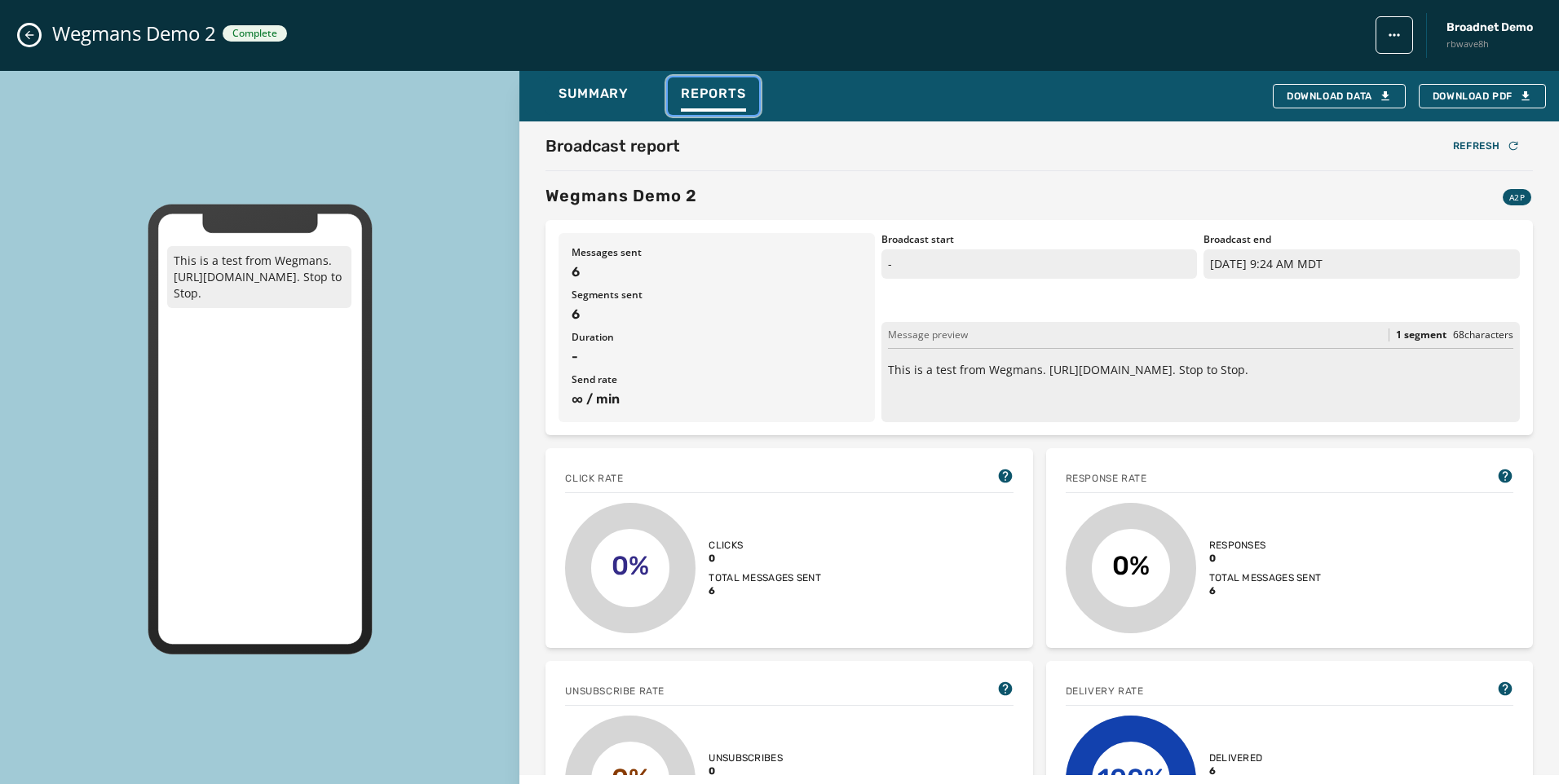
scroll to position [163, 0]
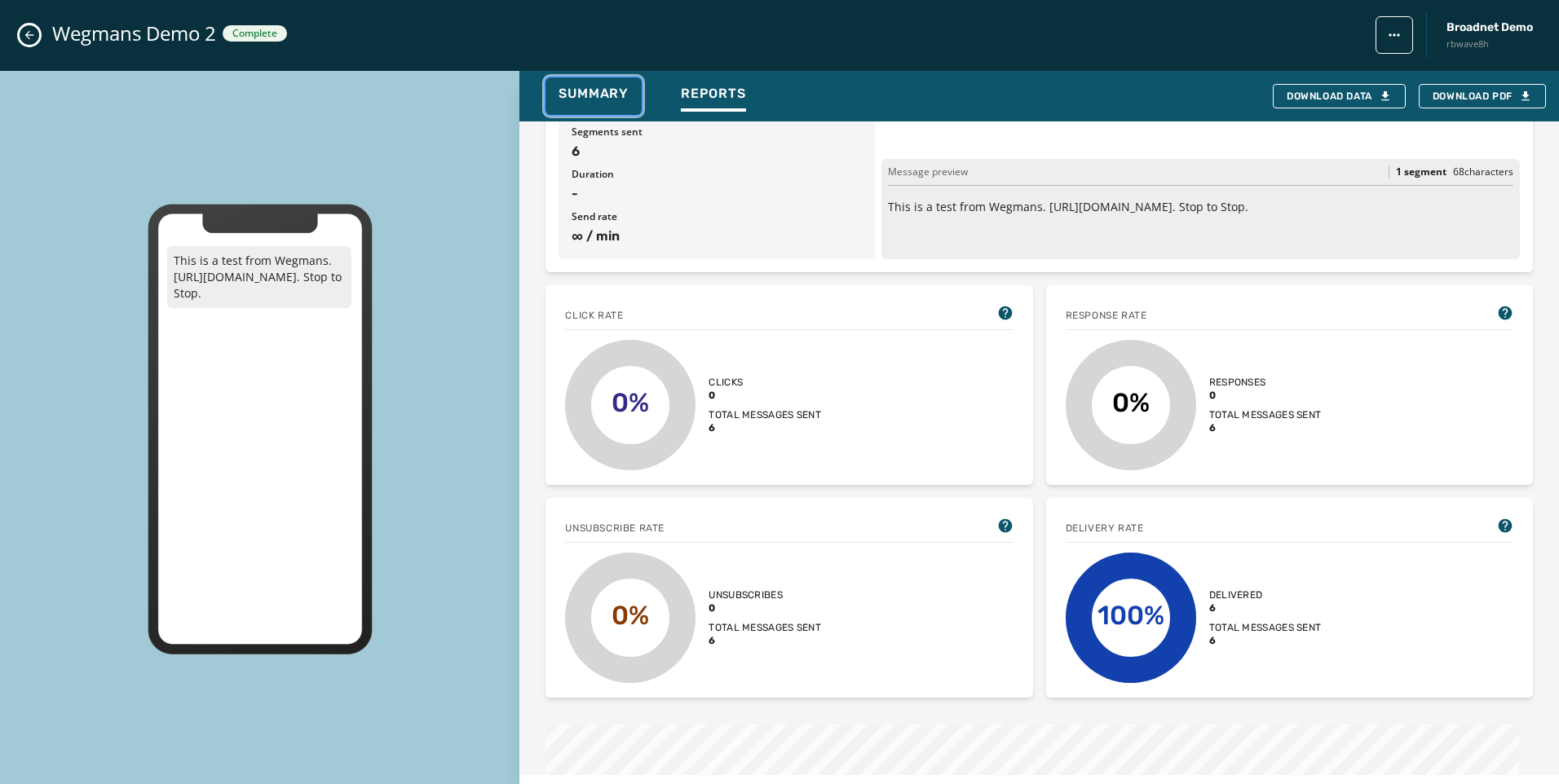
click at [588, 90] on span "Summary" at bounding box center [593, 94] width 70 height 16
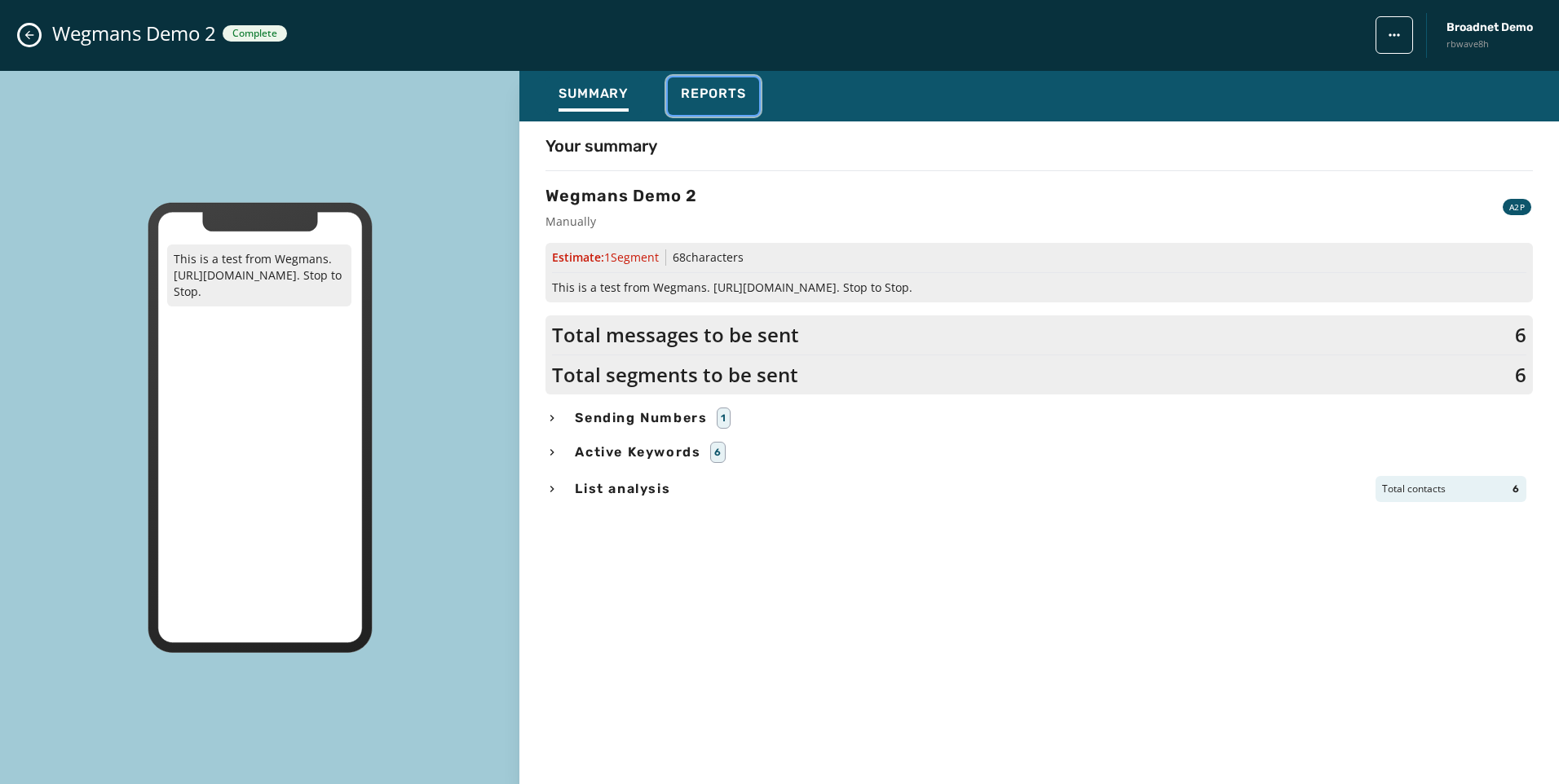
click at [691, 87] on span "Reports" at bounding box center [713, 94] width 65 height 16
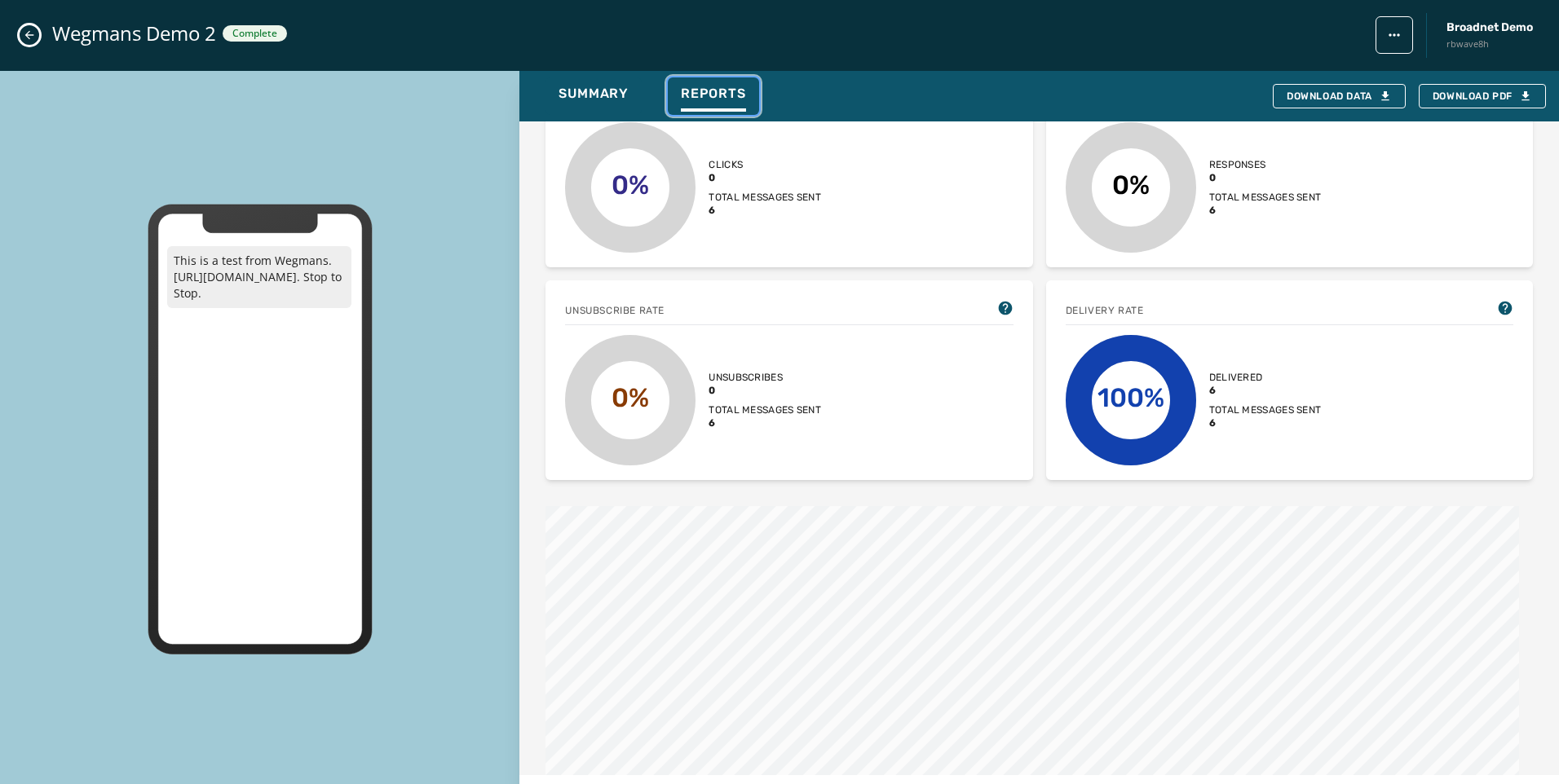
scroll to position [276, 0]
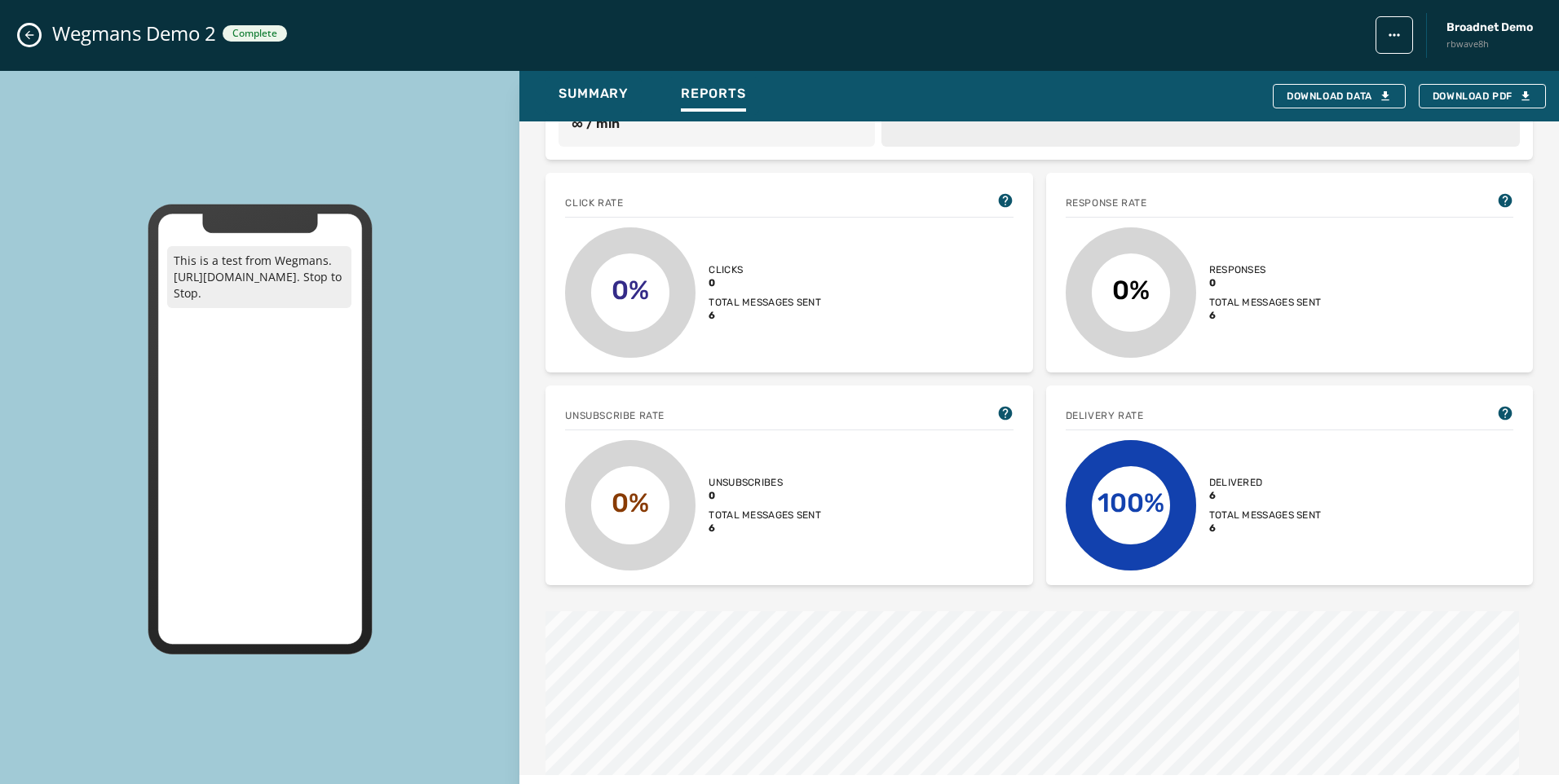
drag, startPoint x: 1270, startPoint y: 278, endPoint x: 1207, endPoint y: 277, distance: 63.0
click at [1209, 277] on span "0" at bounding box center [1265, 282] width 112 height 13
drag, startPoint x: 1234, startPoint y: 270, endPoint x: 1202, endPoint y: 270, distance: 32.0
click at [1202, 270] on div "0% Responses 0 Total messages sent 6" at bounding box center [1289, 292] width 448 height 131
click at [1222, 281] on span "0" at bounding box center [1265, 282] width 112 height 13
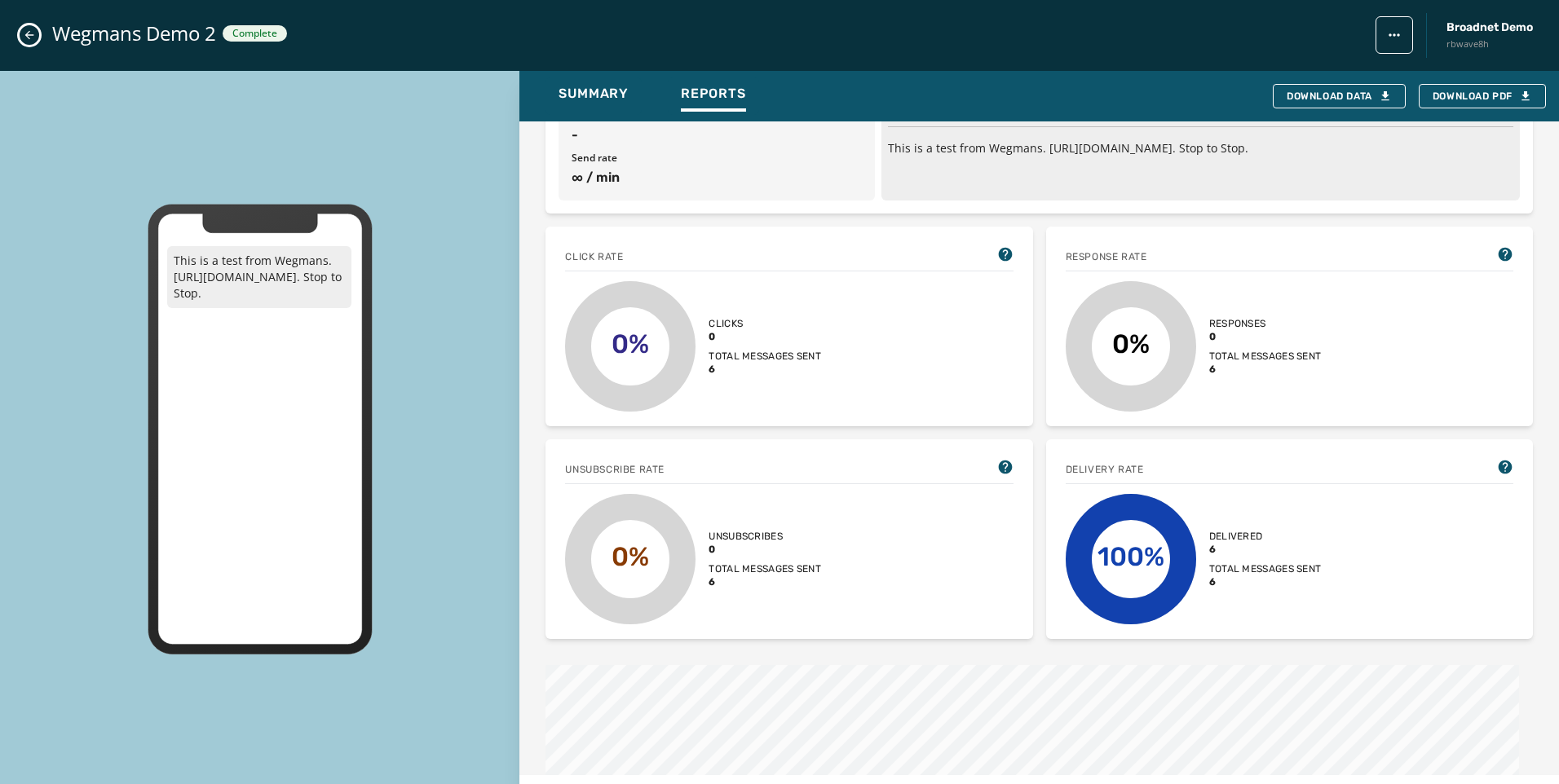
scroll to position [194, 0]
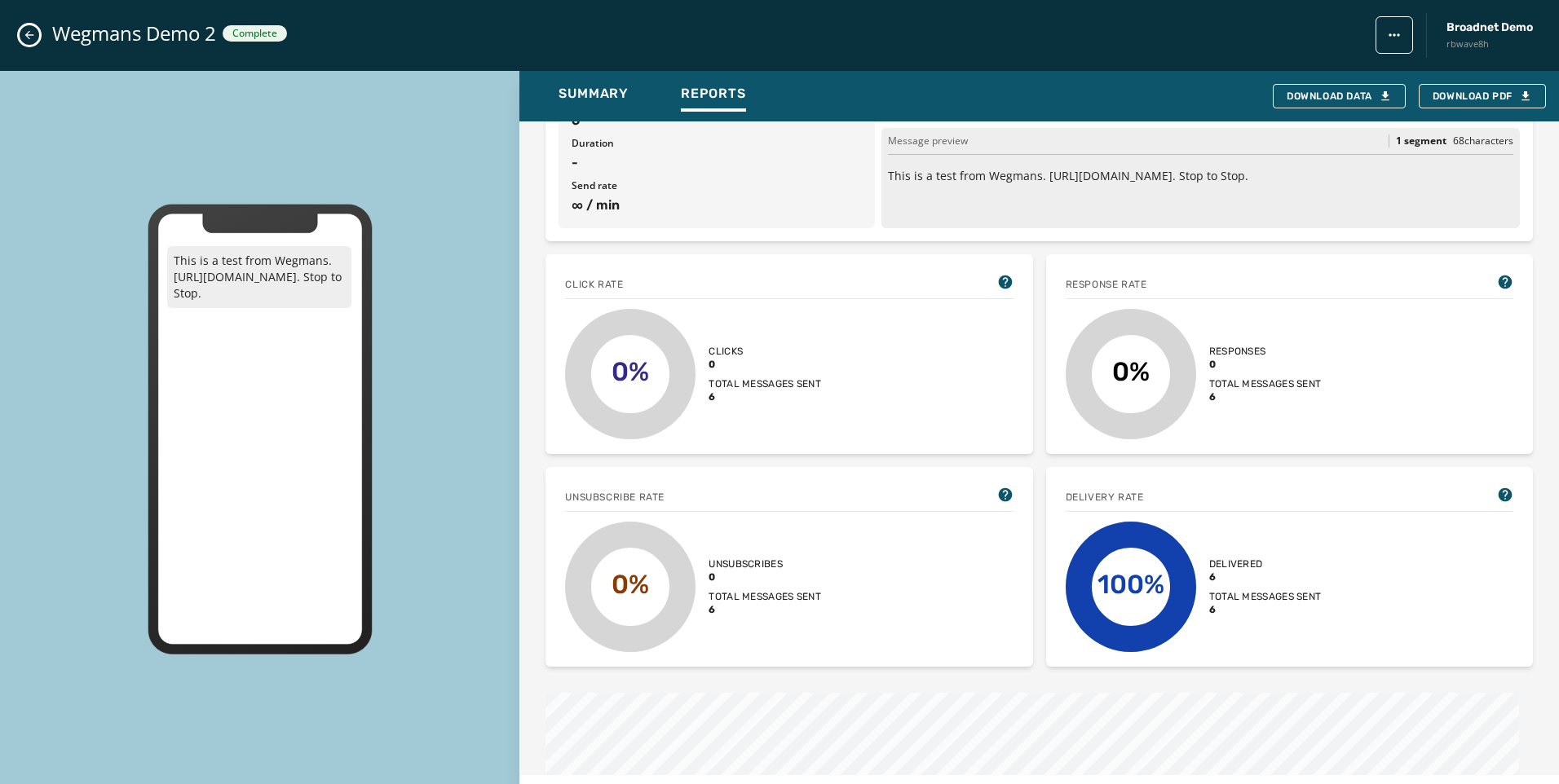
click at [29, 36] on icon "Close admin drawer" at bounding box center [29, 35] width 13 height 13
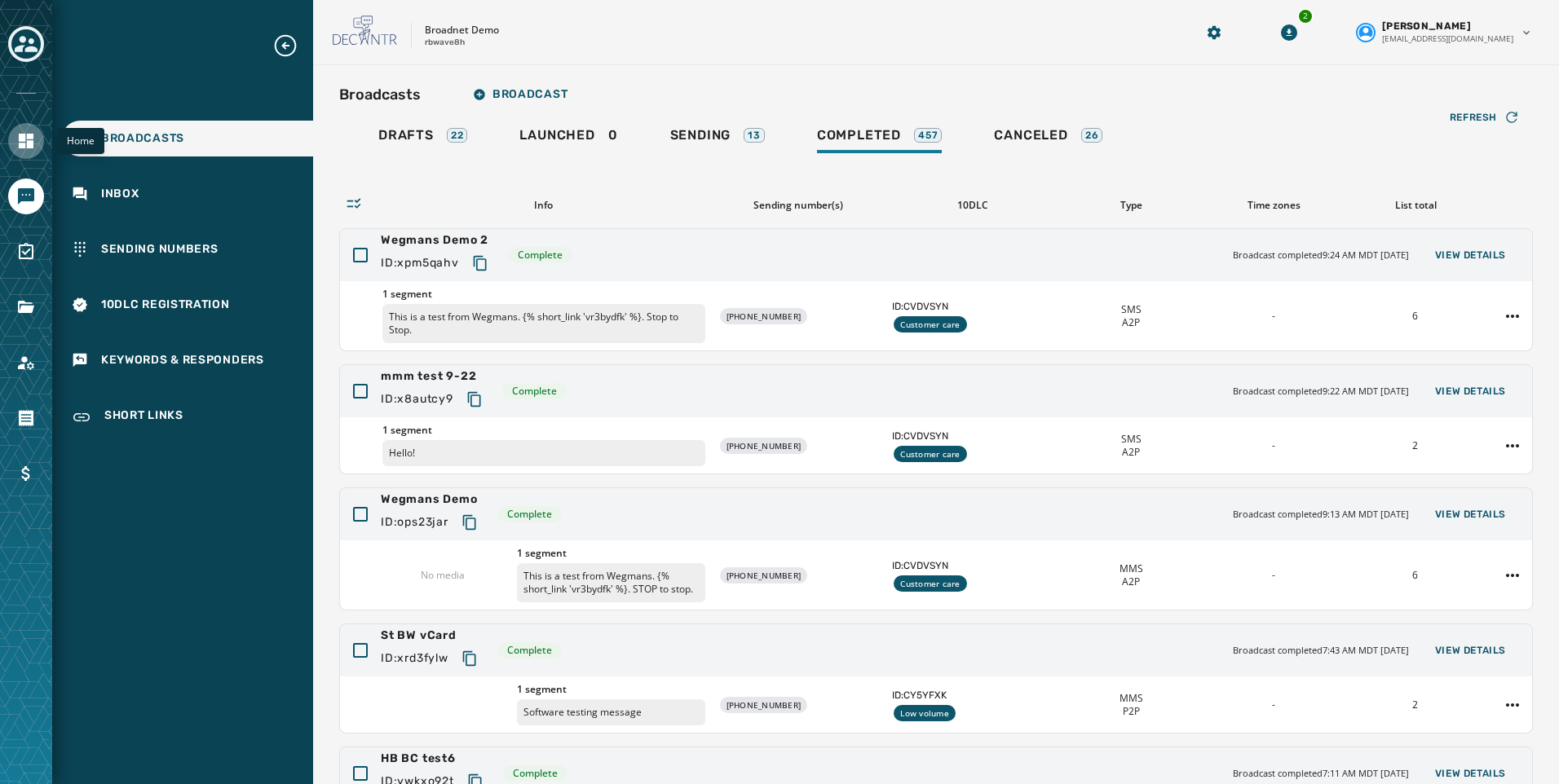
click at [31, 139] on icon "Navigate to Home" at bounding box center [26, 141] width 19 height 19
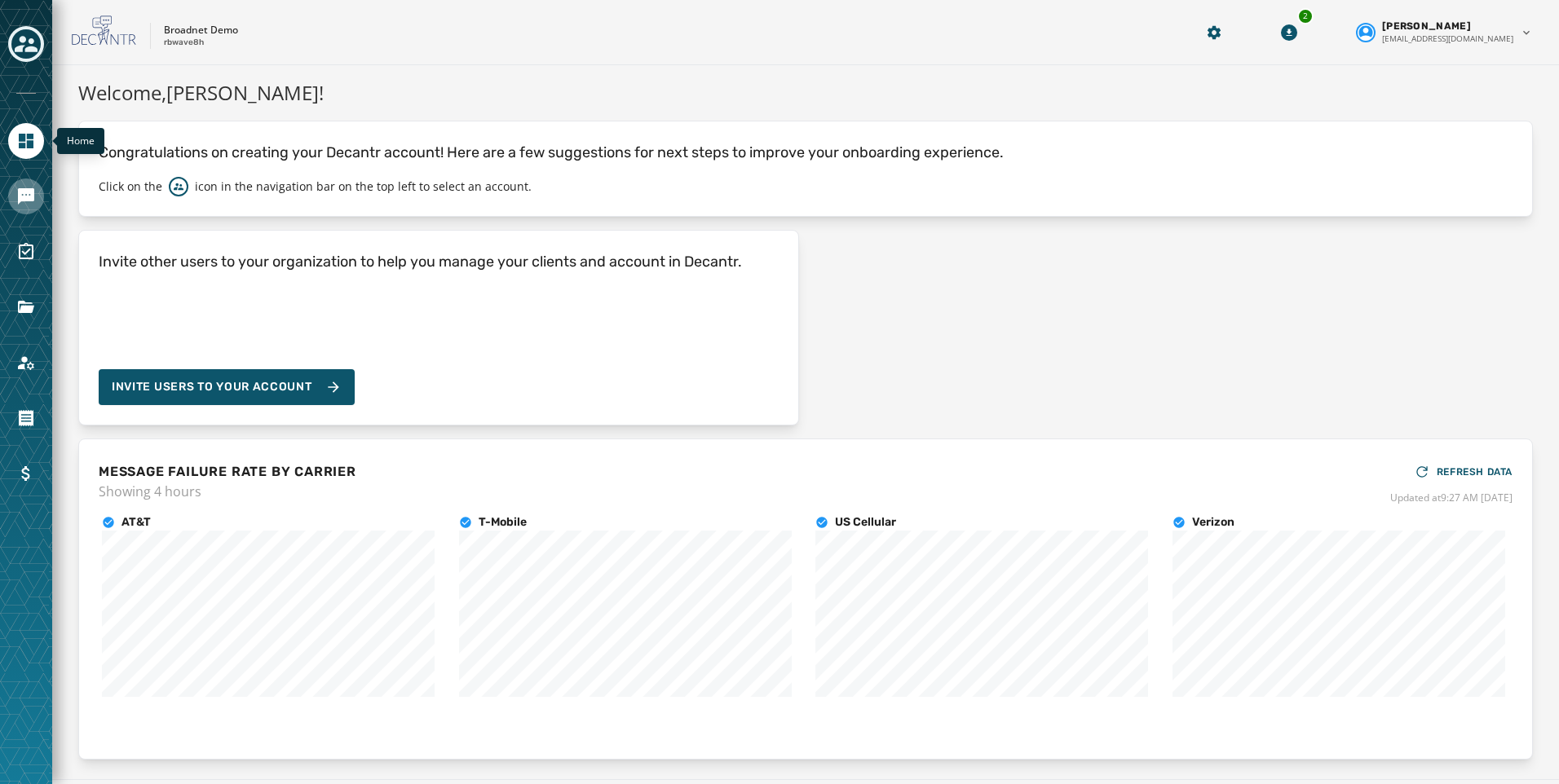
click at [30, 194] on icon "Navigate to Messaging" at bounding box center [26, 196] width 16 height 16
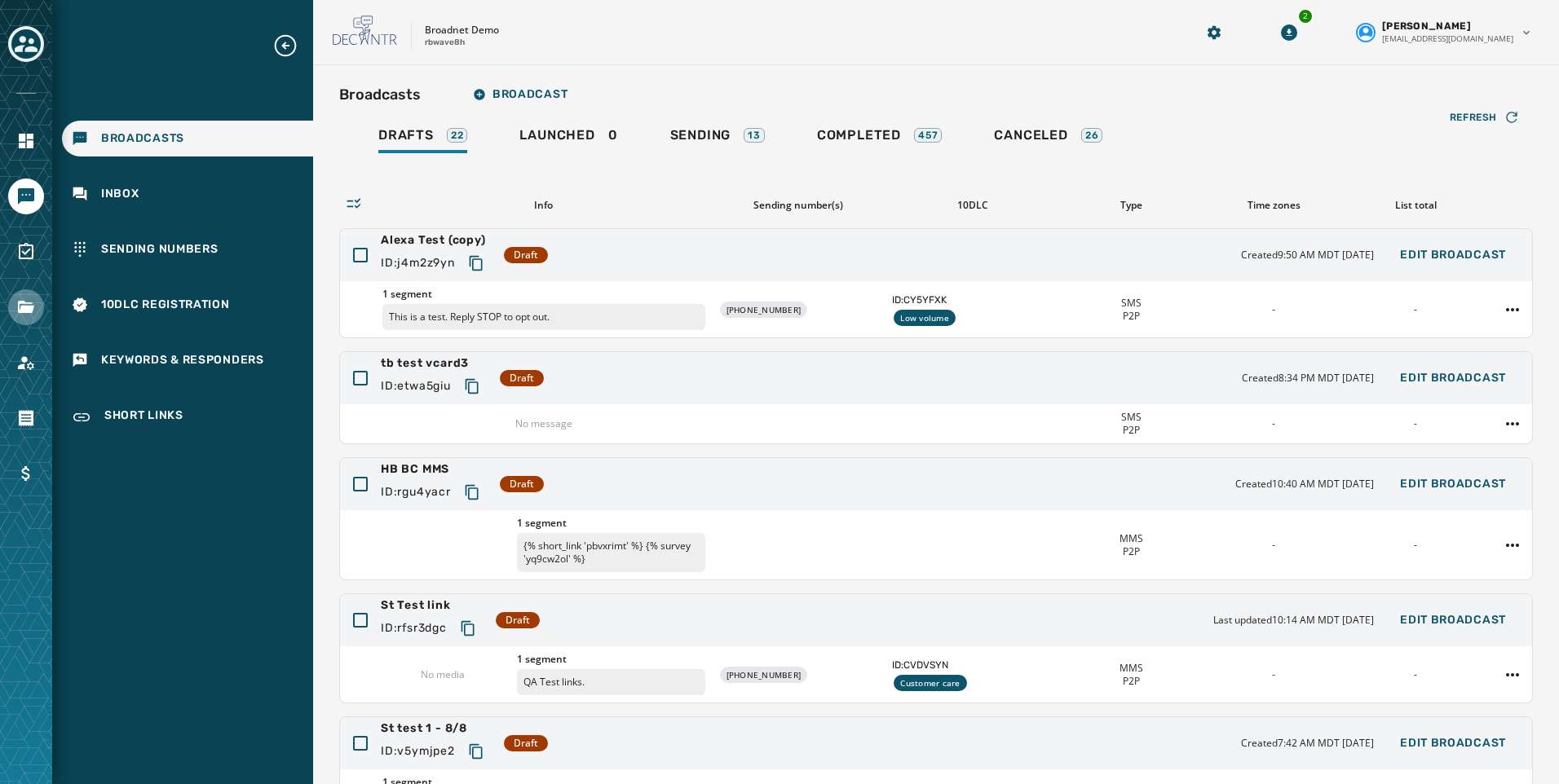
click at [42, 299] on link "Navigate to Files" at bounding box center [25, 306] width 36 height 36
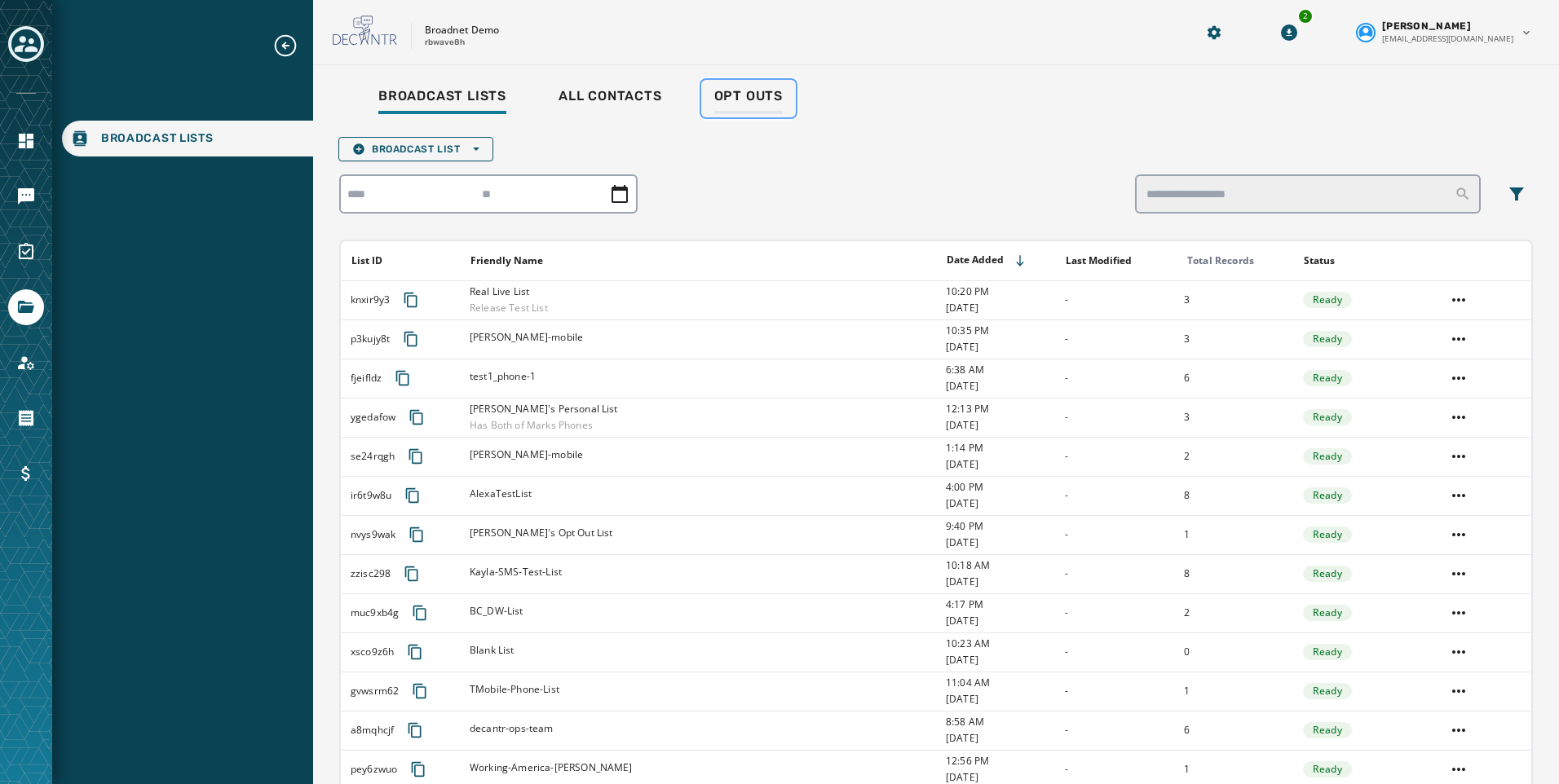
click at [727, 105] on div "Opt Outs" at bounding box center [748, 101] width 69 height 26
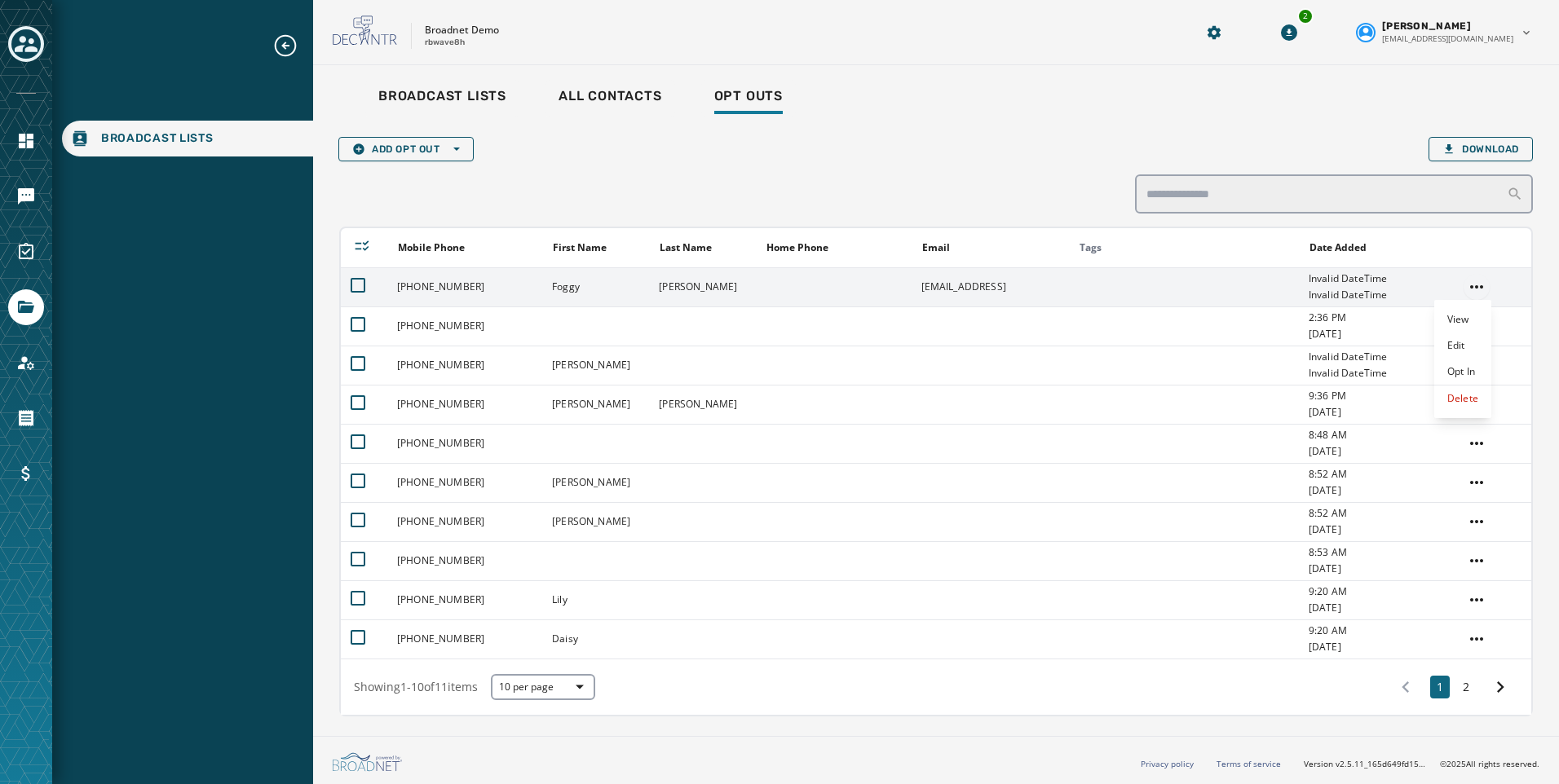
click at [1457, 288] on html "Broadcast Lists Skip To Main Content Broadnet Demo rbwave8h 2 Kayla Lloyd klloy…" at bounding box center [780, 392] width 1559 height 784
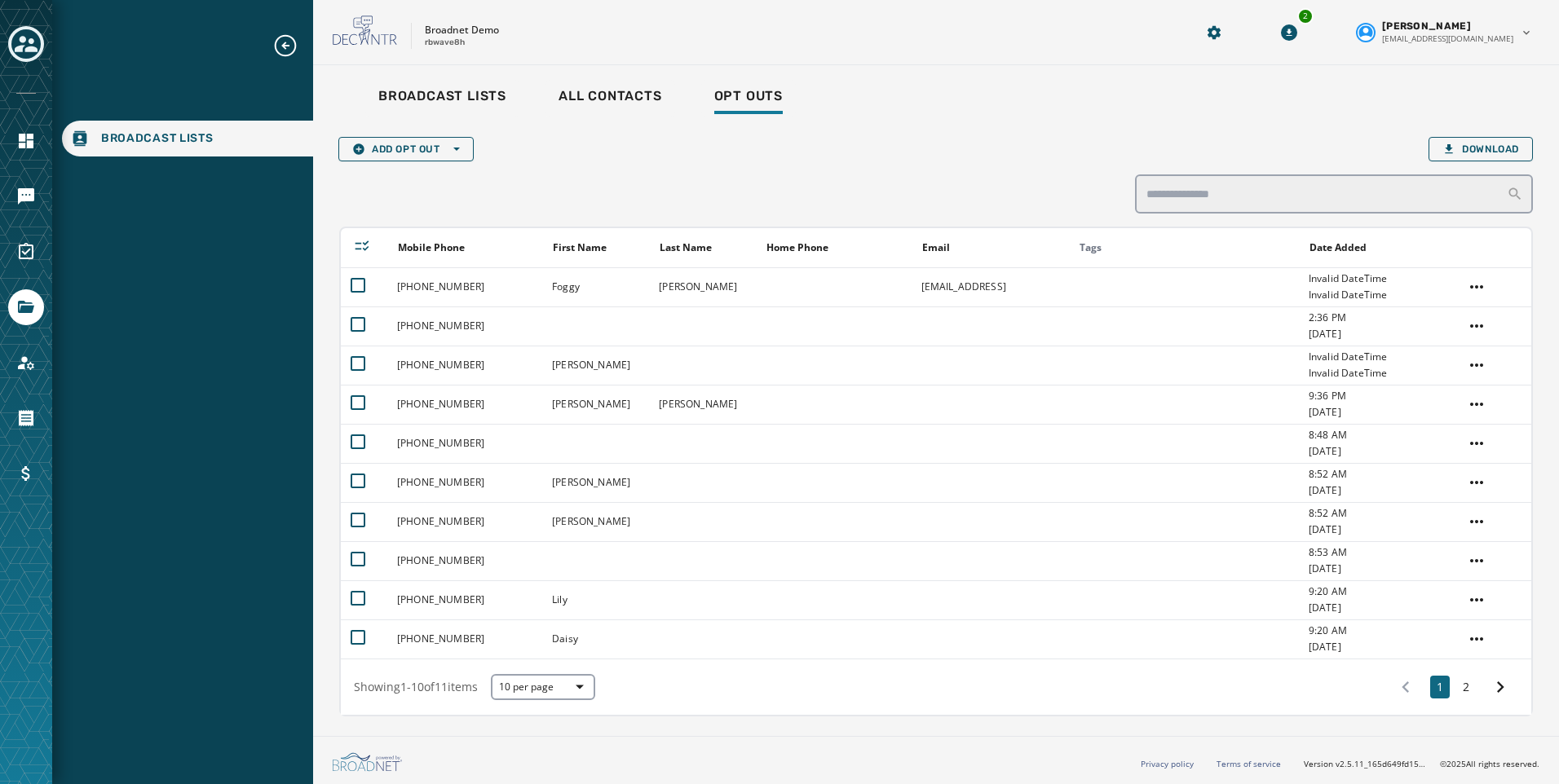
click at [1180, 194] on html "Broadcast Lists Skip To Main Content Broadnet Demo rbwave8h 2 Kayla Lloyd klloy…" at bounding box center [780, 392] width 1559 height 784
click at [1181, 194] on input "search" at bounding box center [1333, 193] width 397 height 39
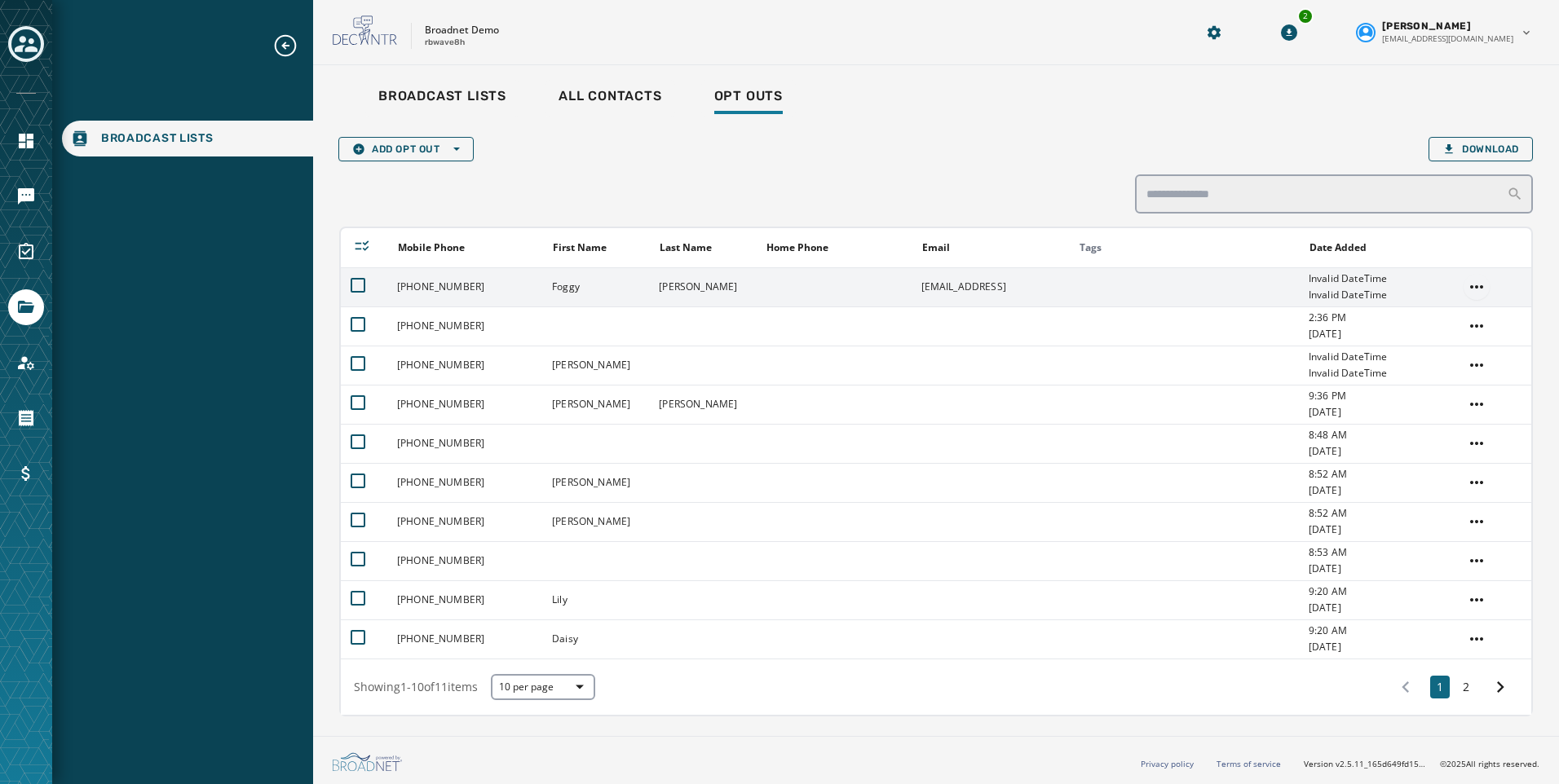
click at [1464, 288] on html "Broadcast Lists Skip To Main Content Broadnet Demo rbwave8h 2 Kayla Lloyd klloy…" at bounding box center [780, 392] width 1559 height 784
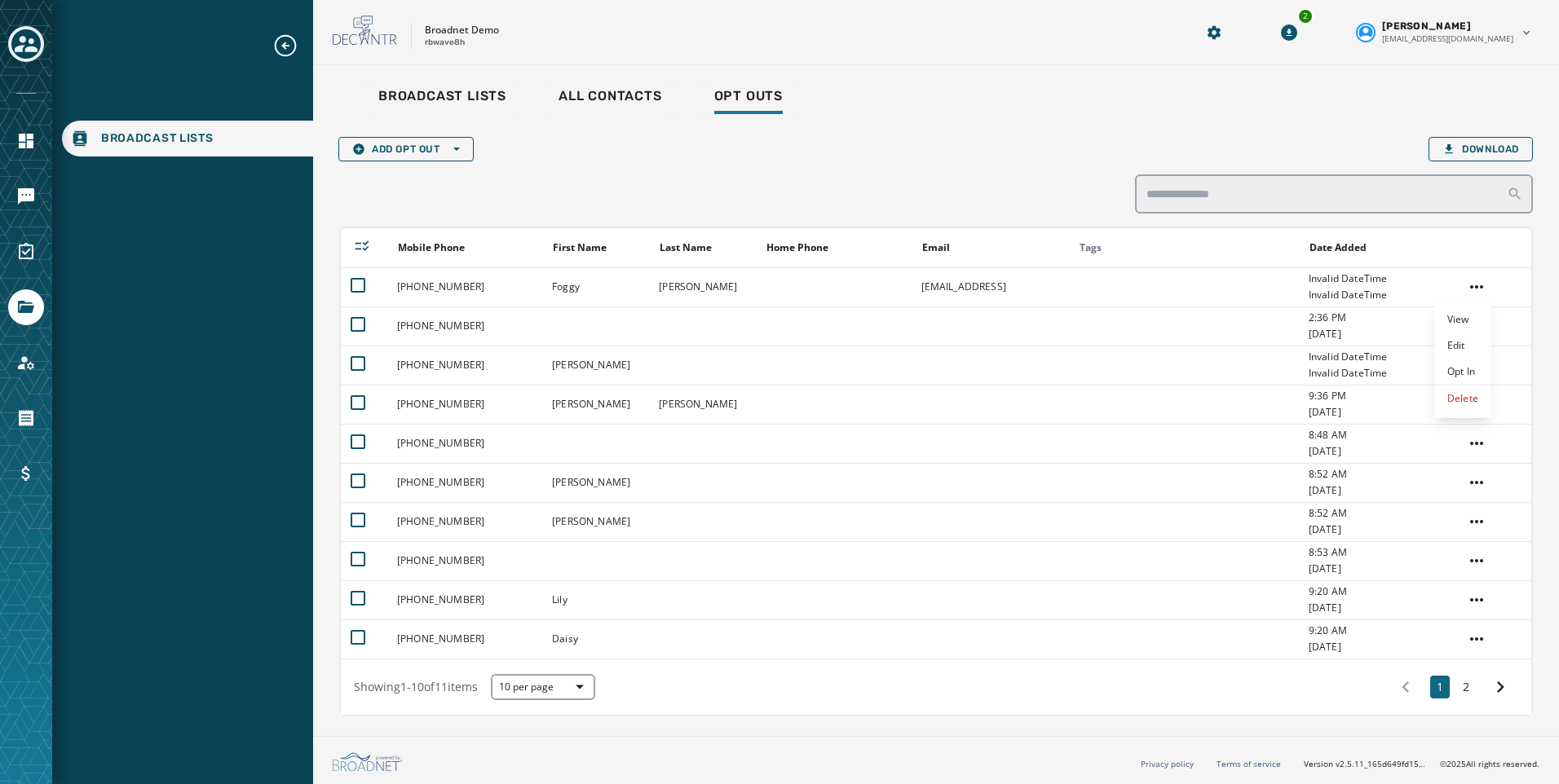
click at [615, 164] on html "Broadcast Lists Skip To Main Content Broadnet Demo rbwave8h 2 Kayla Lloyd klloy…" at bounding box center [780, 392] width 1559 height 784
click at [360, 150] on icon "button" at bounding box center [358, 148] width 11 height 11
click at [624, 159] on div "Add Opt Out Open options Single Opt Out List Upload Download" at bounding box center [936, 149] width 1193 height 24
click at [41, 191] on link "Navigate to Messaging" at bounding box center [25, 196] width 36 height 36
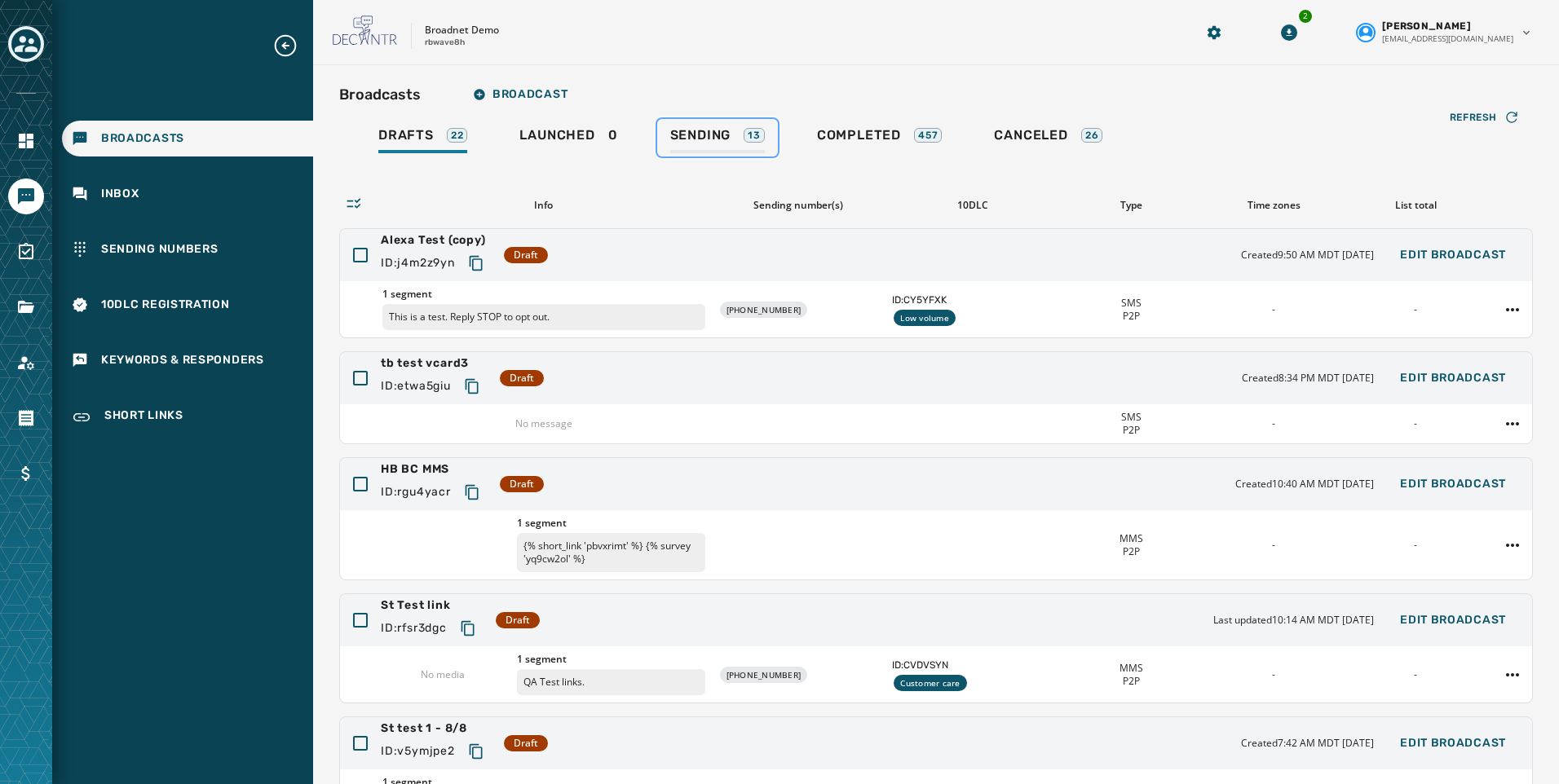
drag, startPoint x: 713, startPoint y: 138, endPoint x: 729, endPoint y: 141, distance: 16.3
click at [713, 138] on span "Sending" at bounding box center [700, 135] width 61 height 16
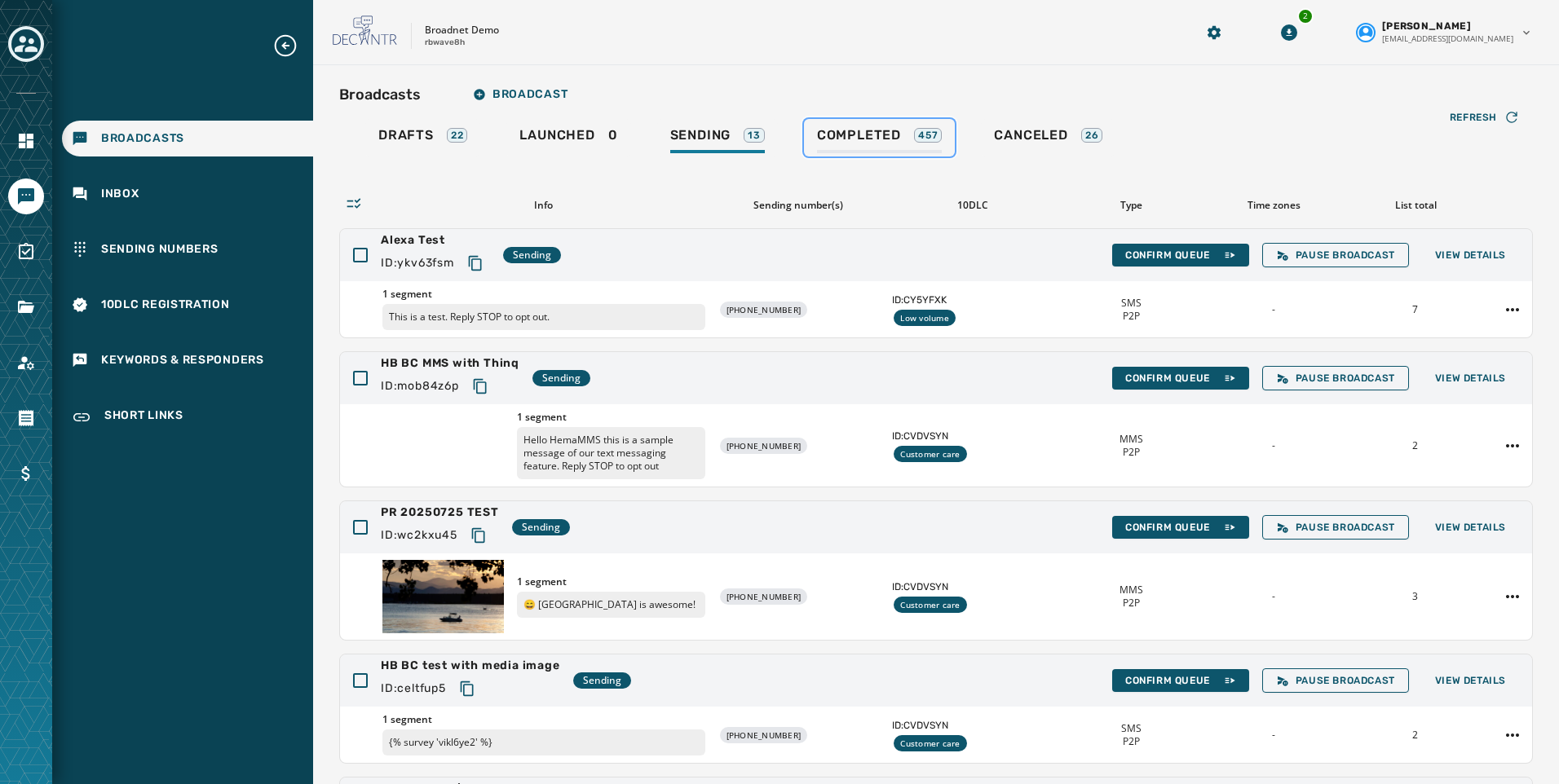
click at [876, 125] on link "Completed 457" at bounding box center [879, 137] width 152 height 38
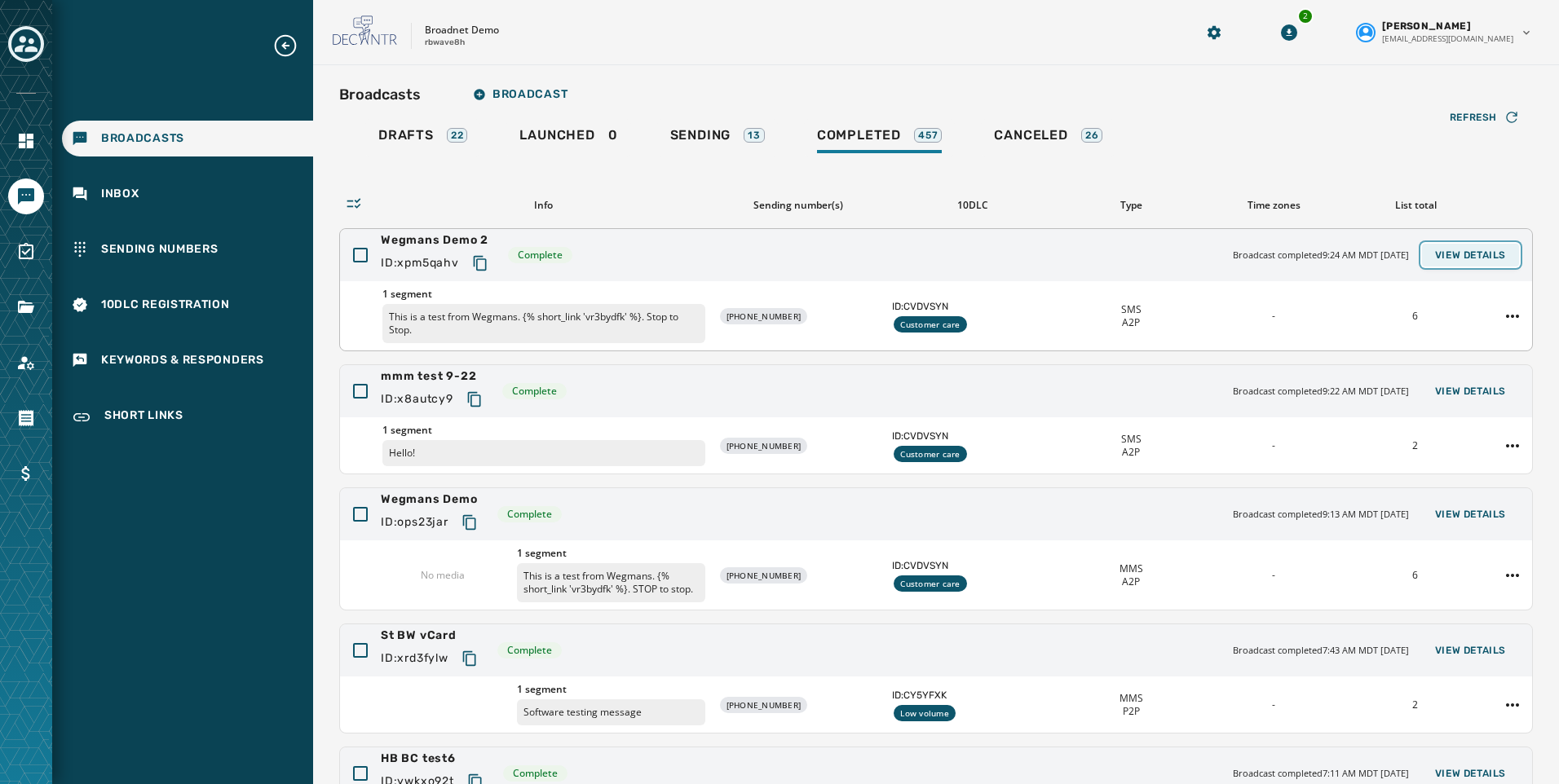
click at [1475, 252] on span "View Details" at bounding box center [1470, 254] width 71 height 13
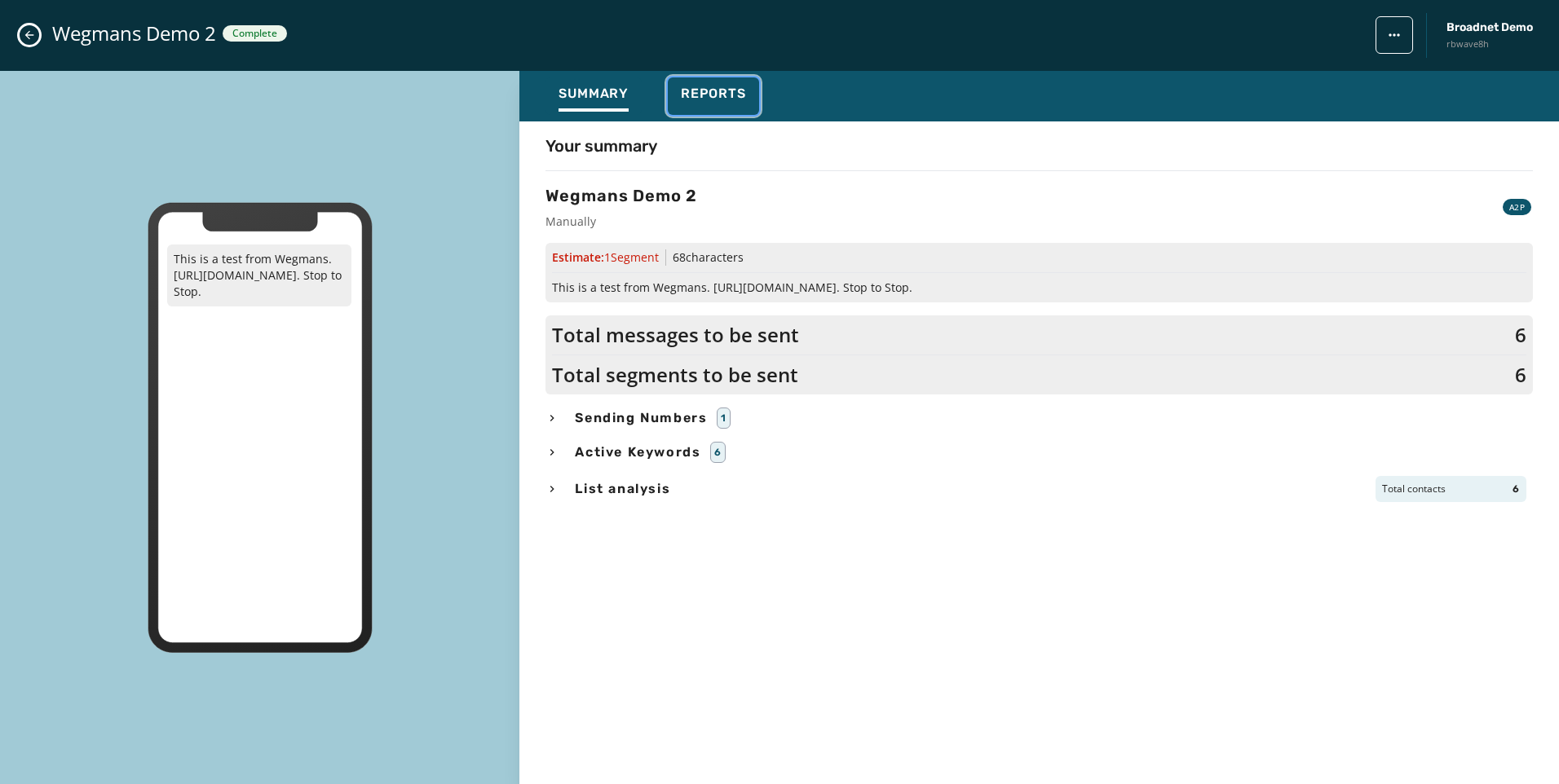
click at [692, 98] on span "Reports" at bounding box center [713, 94] width 65 height 16
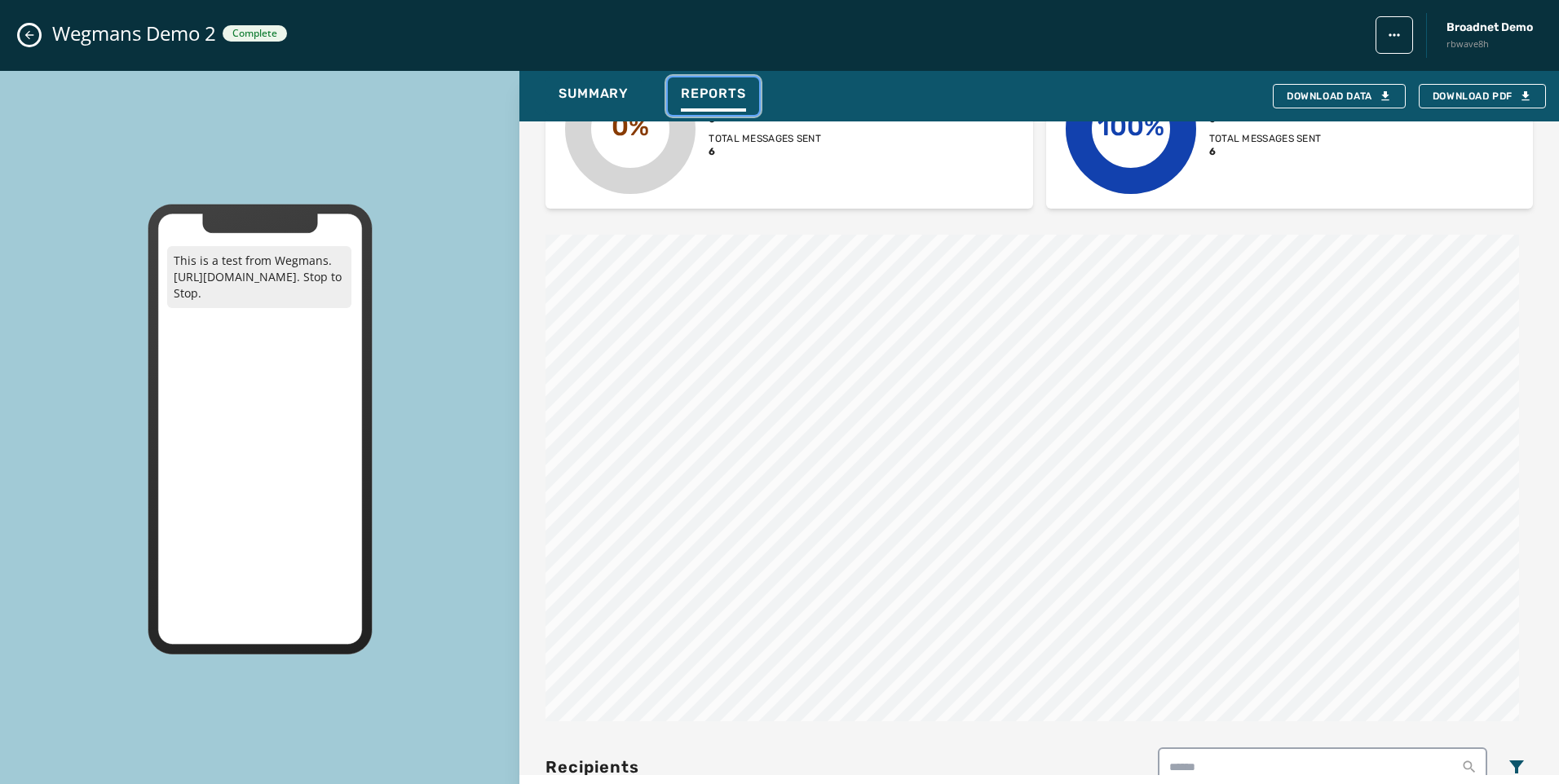
scroll to position [1009, 0]
